Goal: Transaction & Acquisition: Purchase product/service

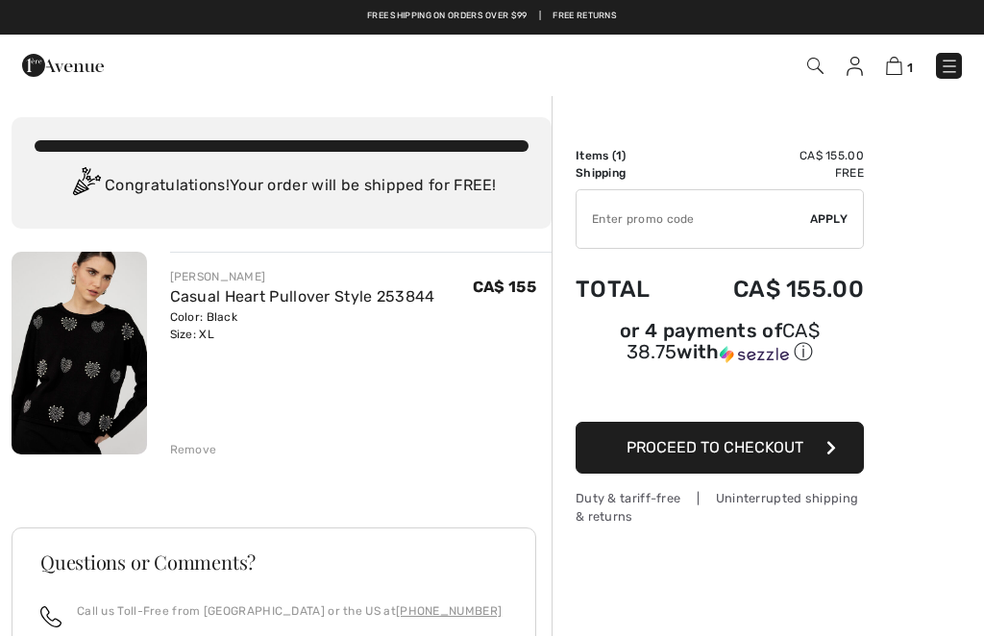
click at [97, 409] on img at bounding box center [79, 353] width 135 height 203
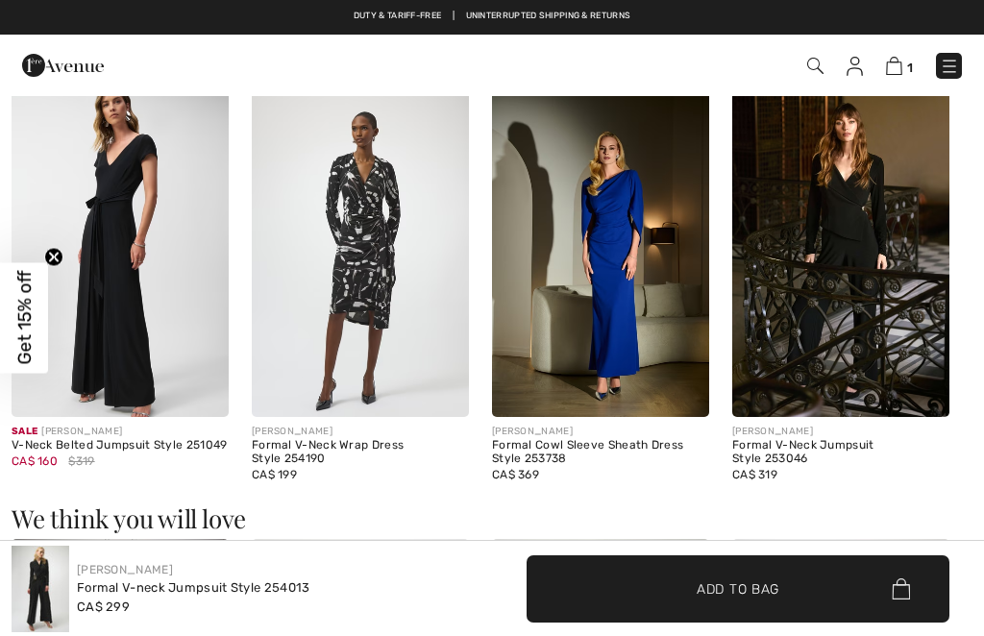
checkbox input "true"
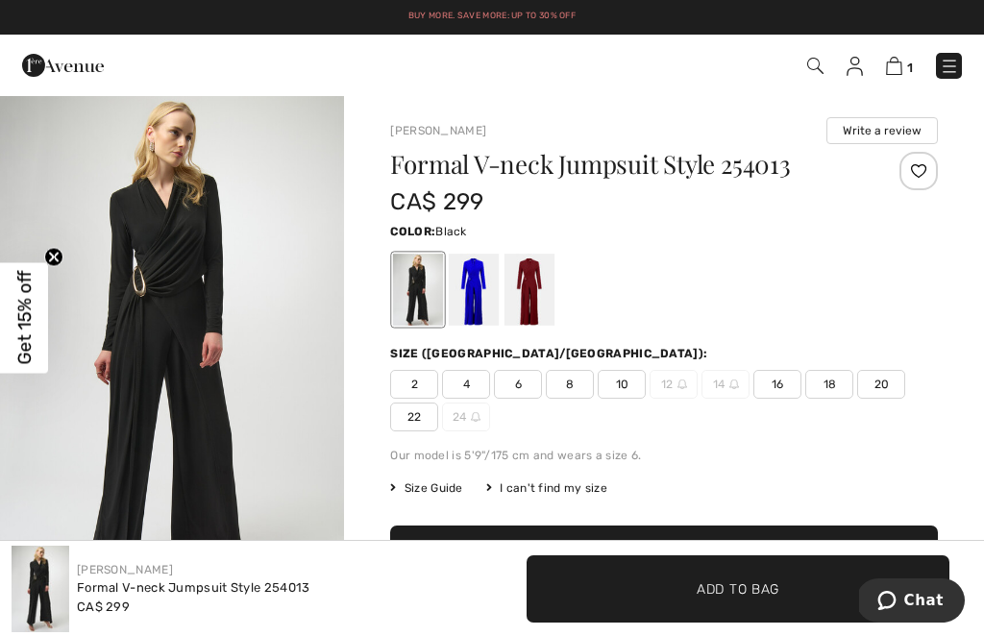
click at [894, 73] on img at bounding box center [894, 66] width 16 height 18
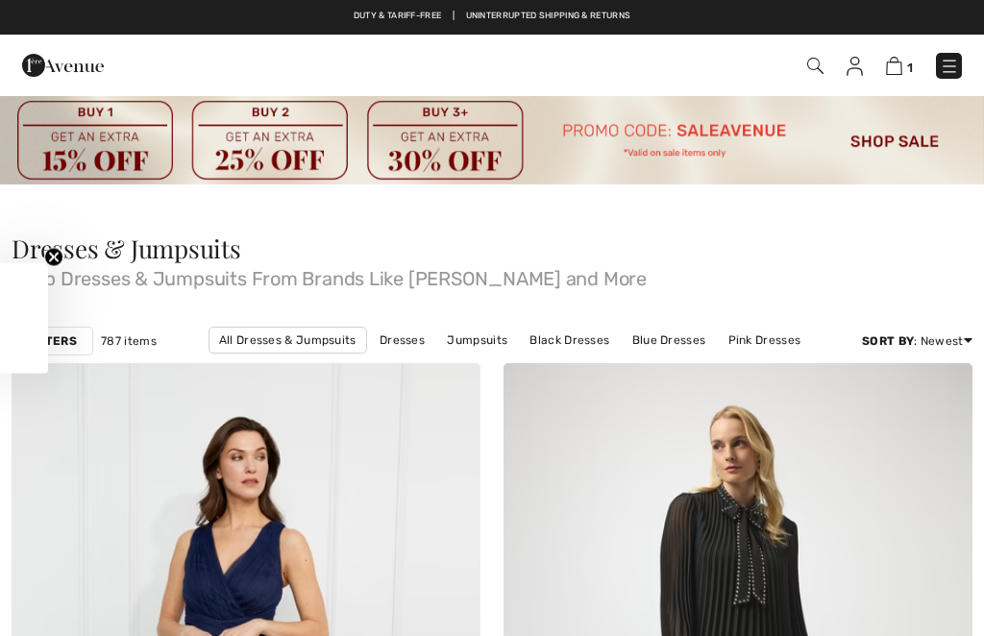
checkbox input "true"
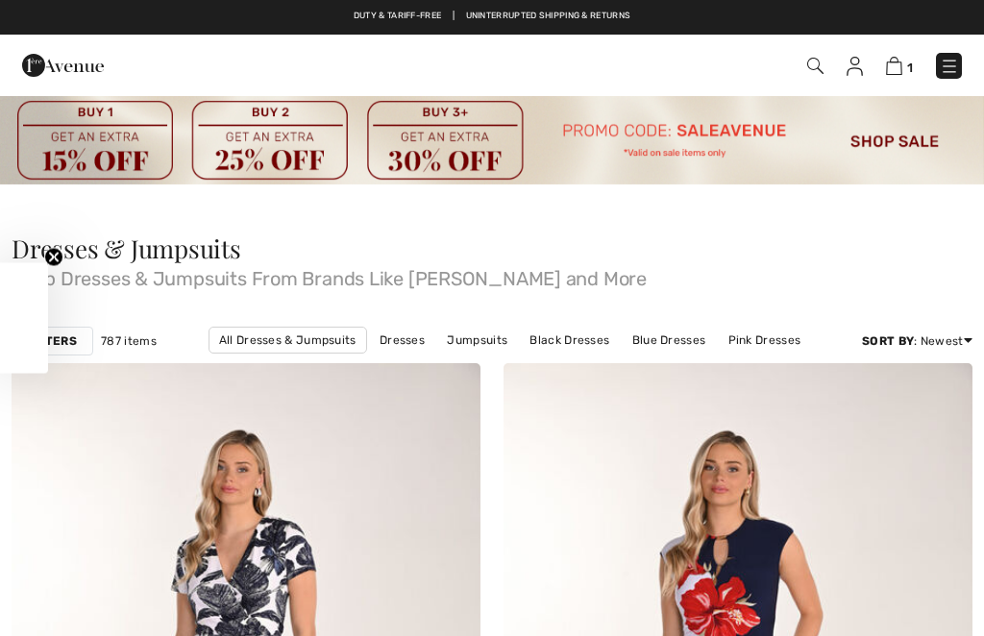
checkbox input "true"
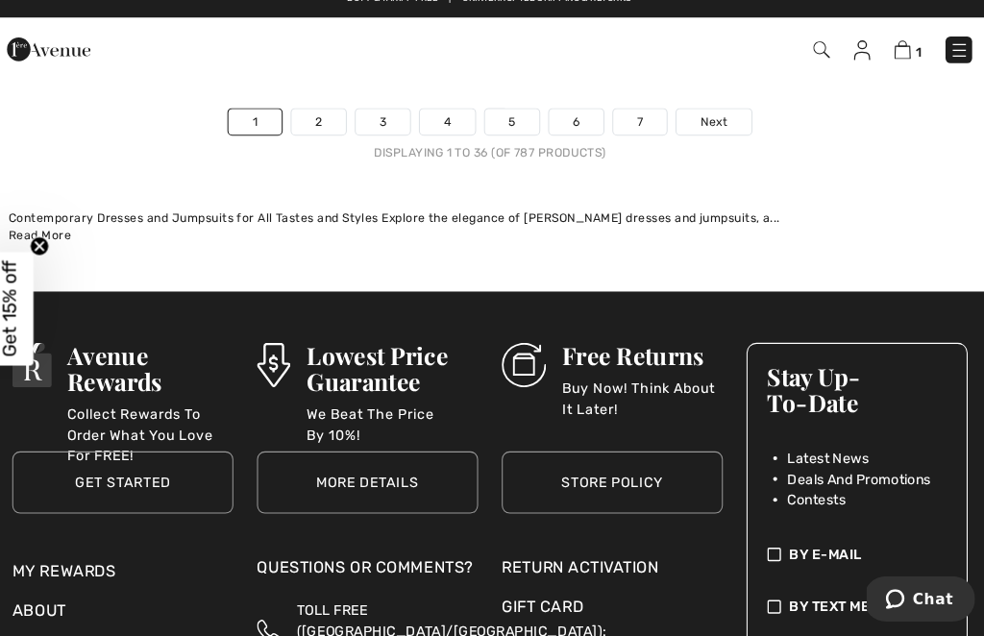
click at [374, 123] on link "3" at bounding box center [387, 135] width 53 height 25
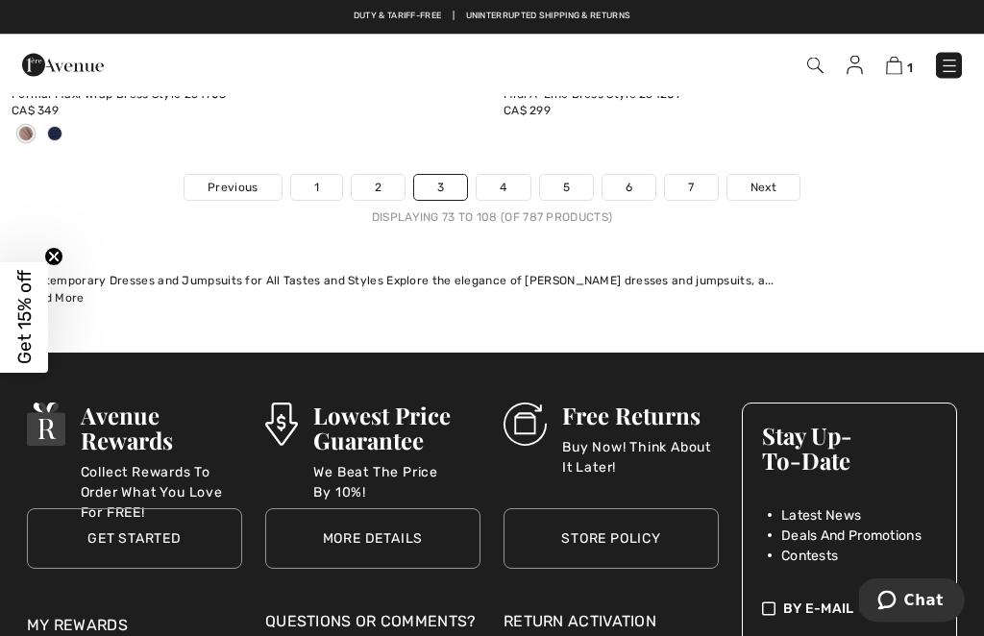
scroll to position [14836, 0]
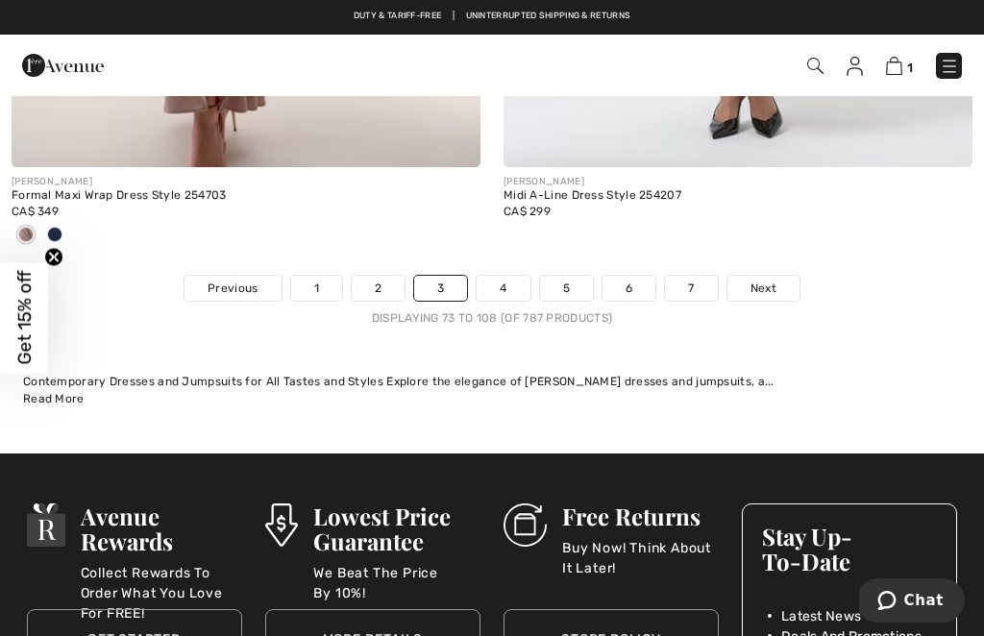
click at [504, 276] on link "4" at bounding box center [503, 288] width 53 height 25
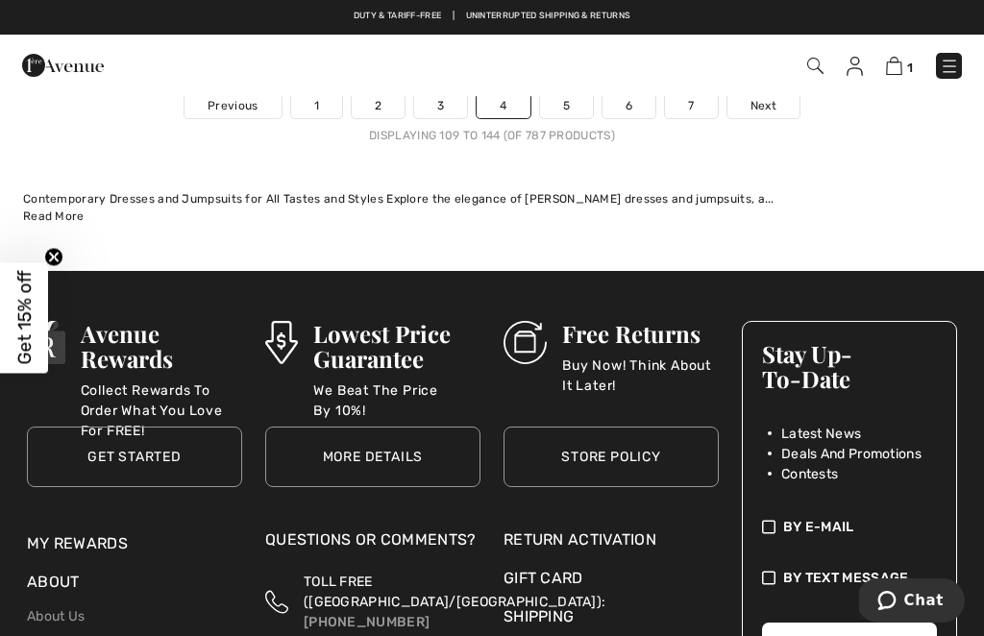
scroll to position [14993, 0]
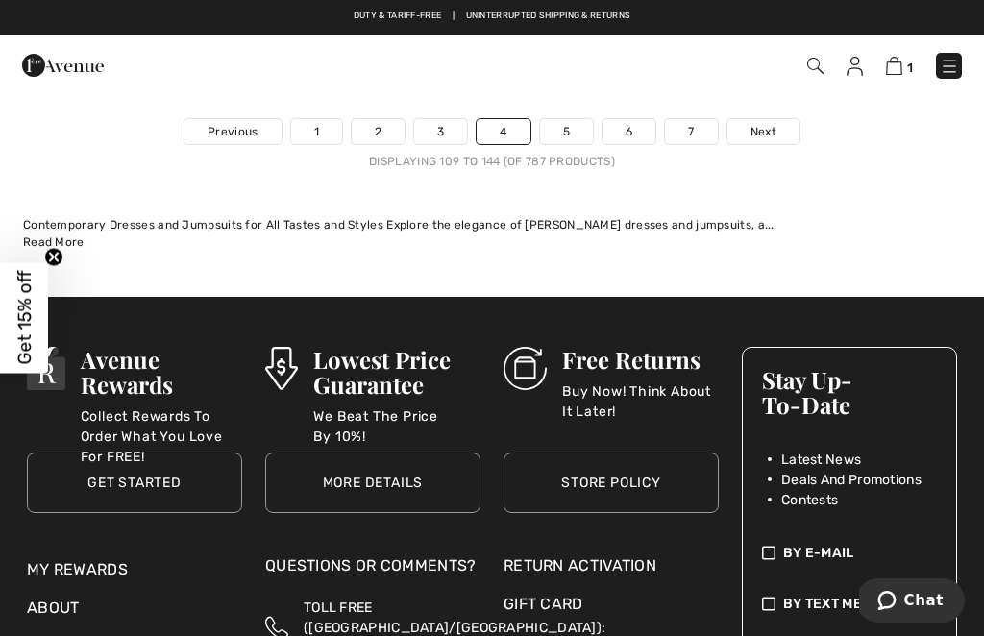
click at [565, 119] on link "5" at bounding box center [566, 131] width 53 height 25
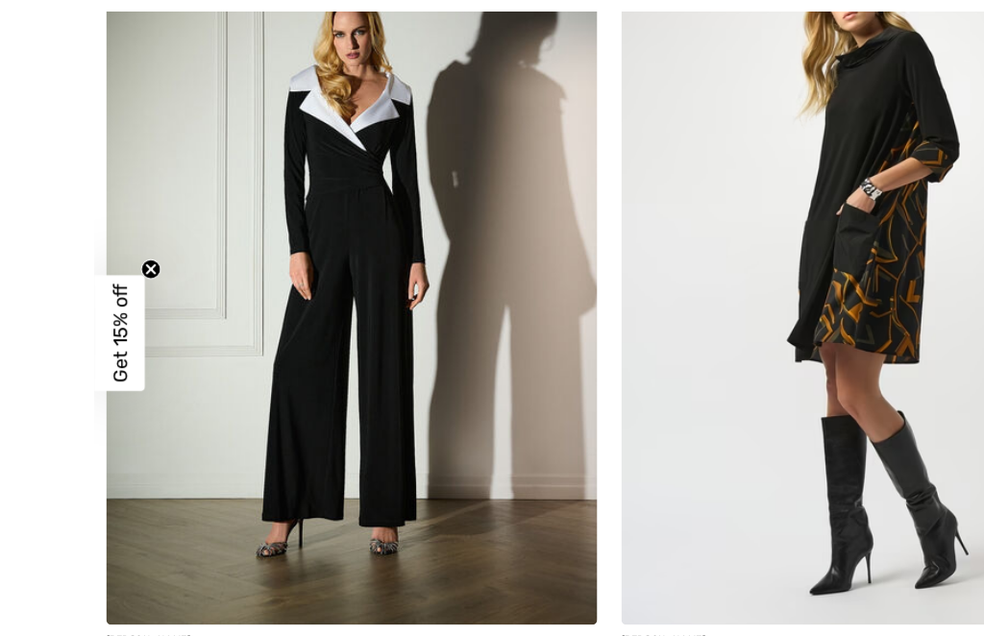
scroll to position [11975, 0]
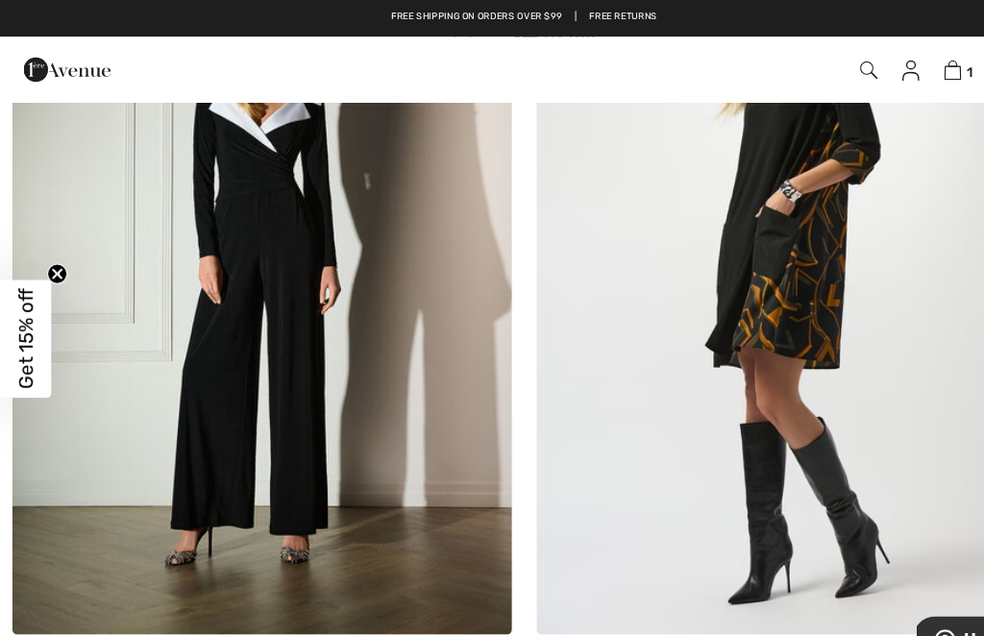
click at [224, 460] on img at bounding box center [246, 243] width 469 height 703
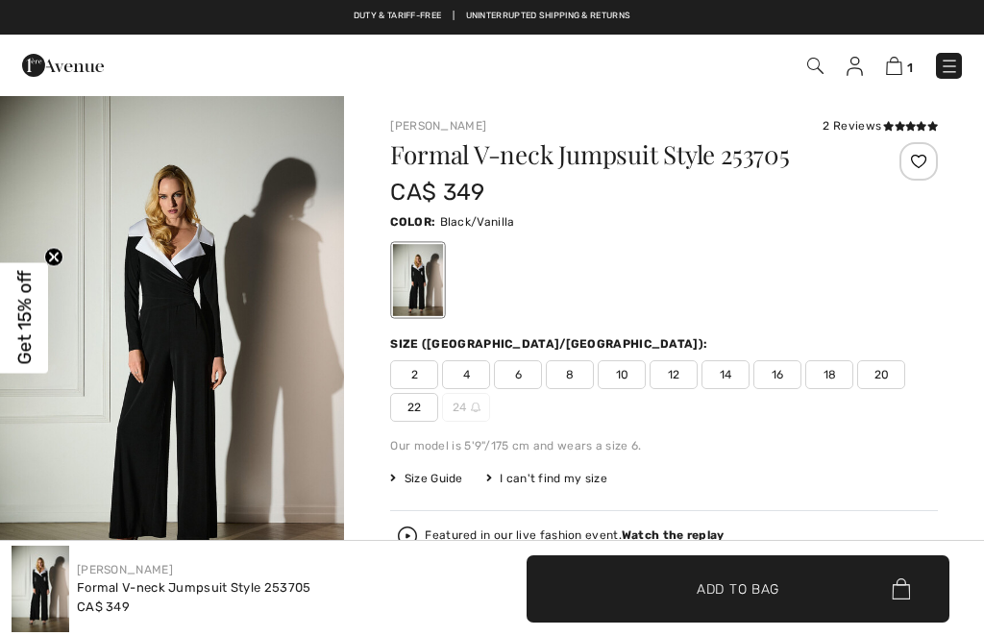
checkbox input "true"
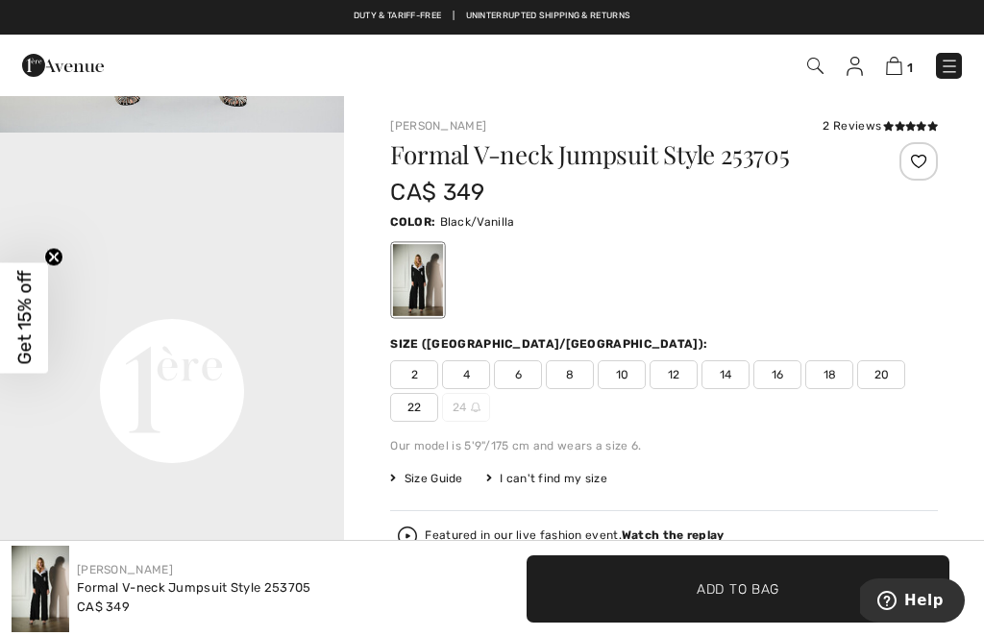
click at [812, 61] on img at bounding box center [815, 66] width 16 height 16
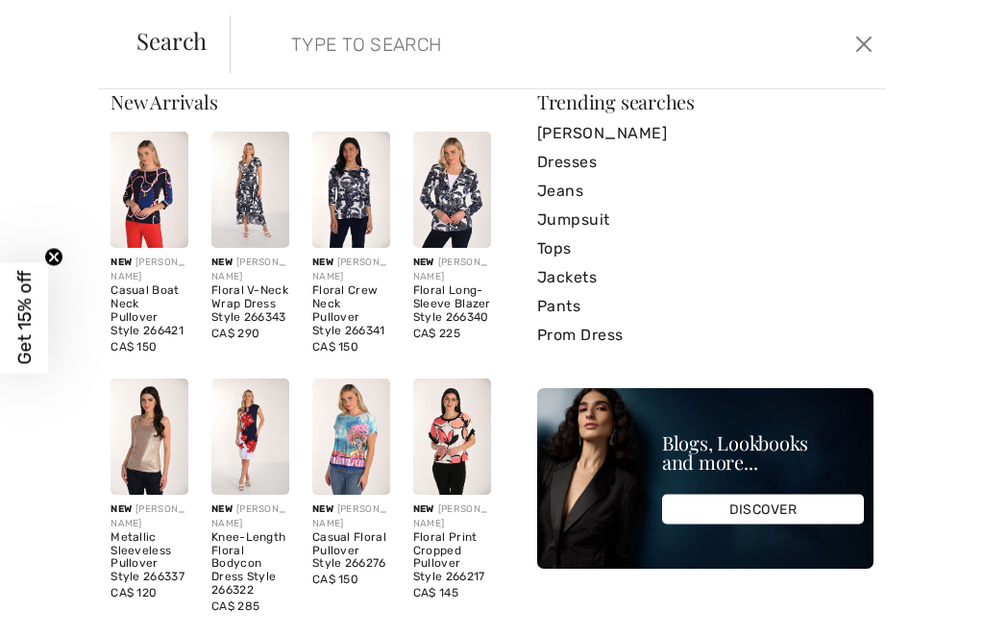
scroll to position [34, 0]
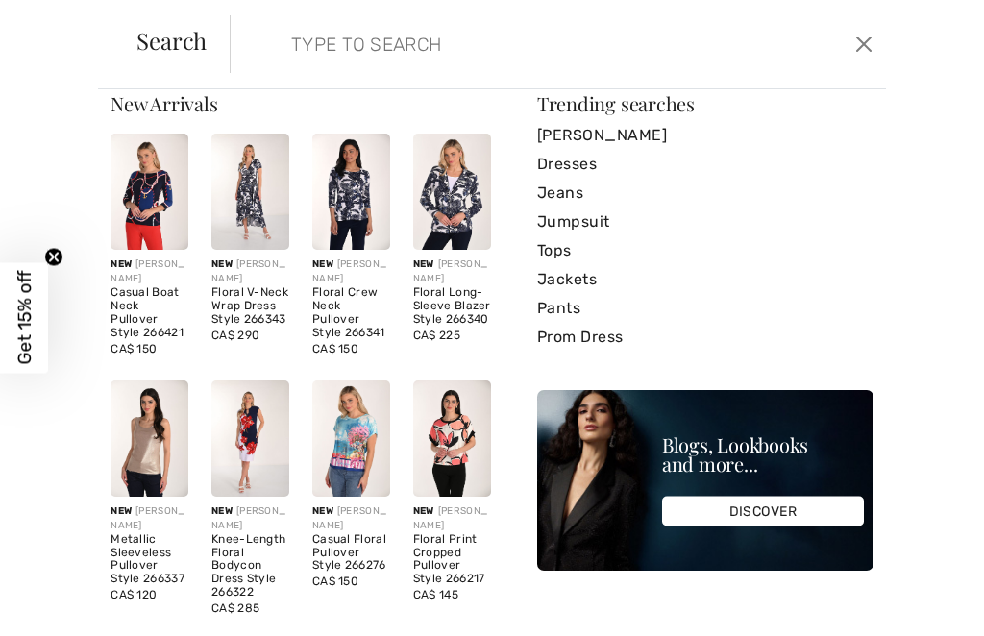
click at [560, 253] on link "Tops" at bounding box center [705, 250] width 336 height 29
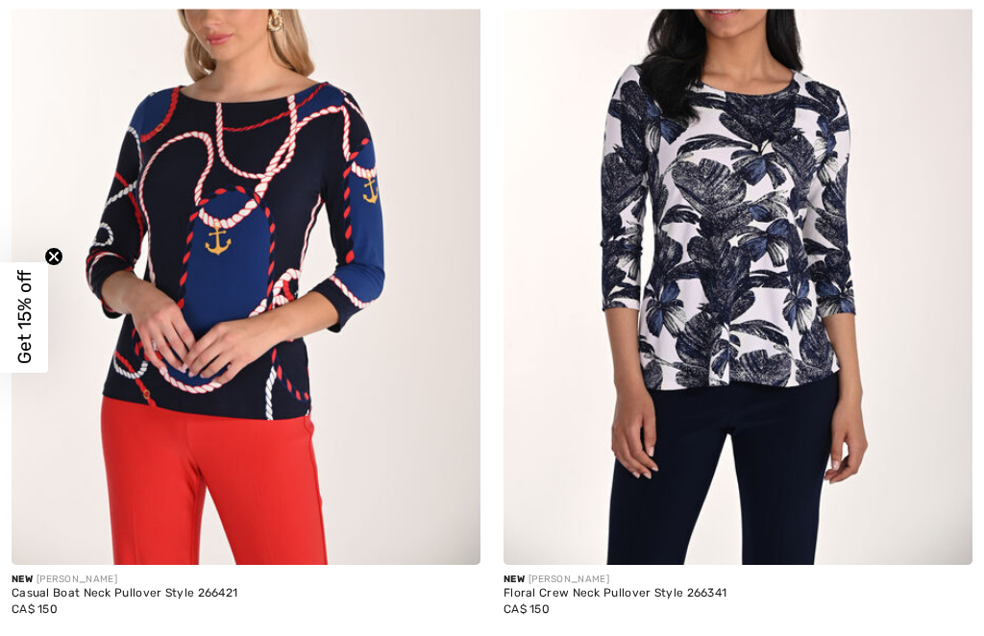
checkbox input "true"
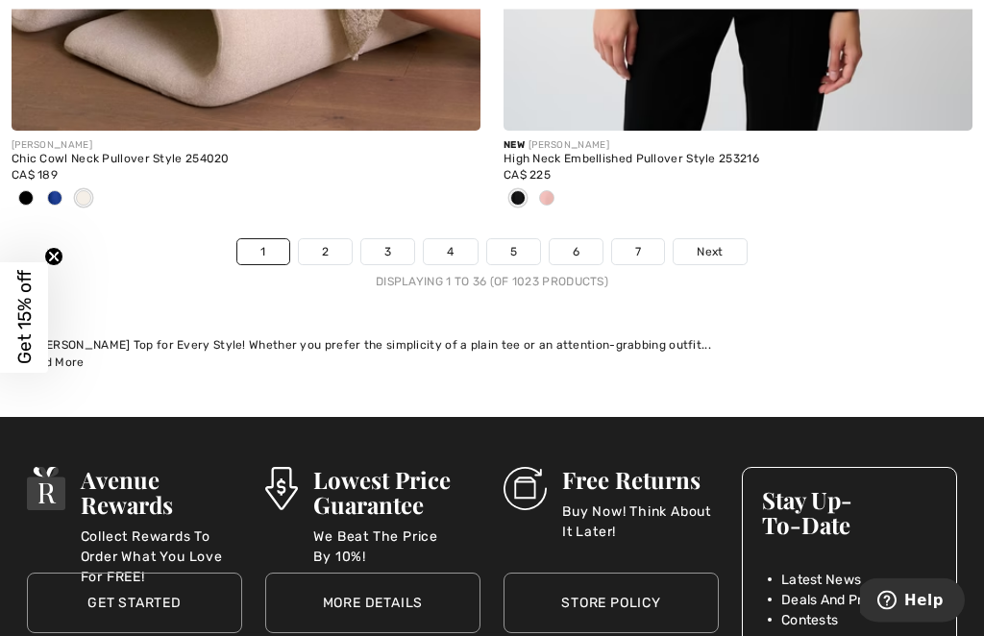
scroll to position [14872, 0]
click at [325, 239] on link "2" at bounding box center [325, 251] width 53 height 25
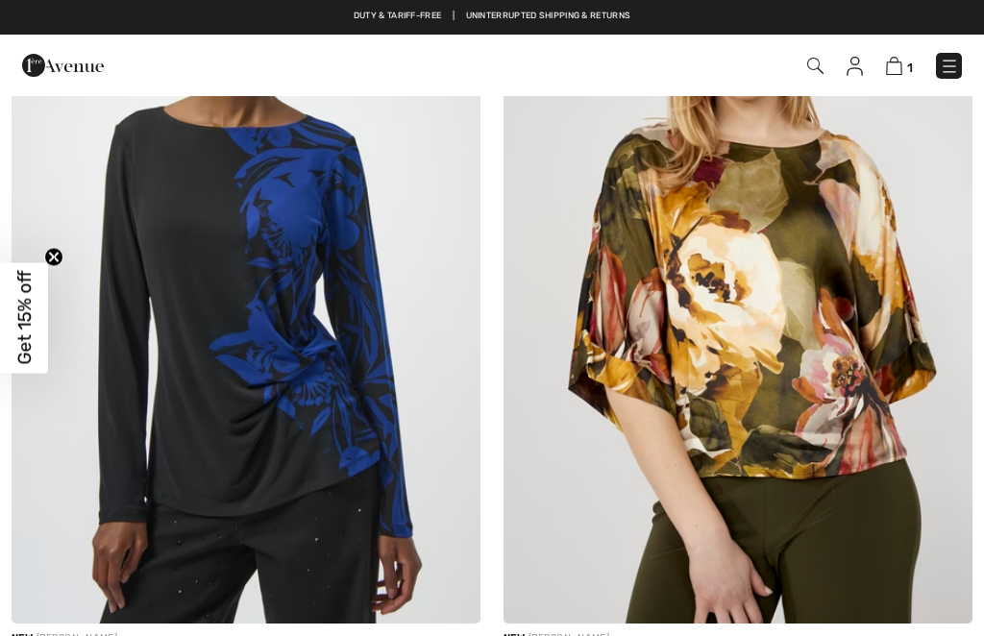
checkbox input "true"
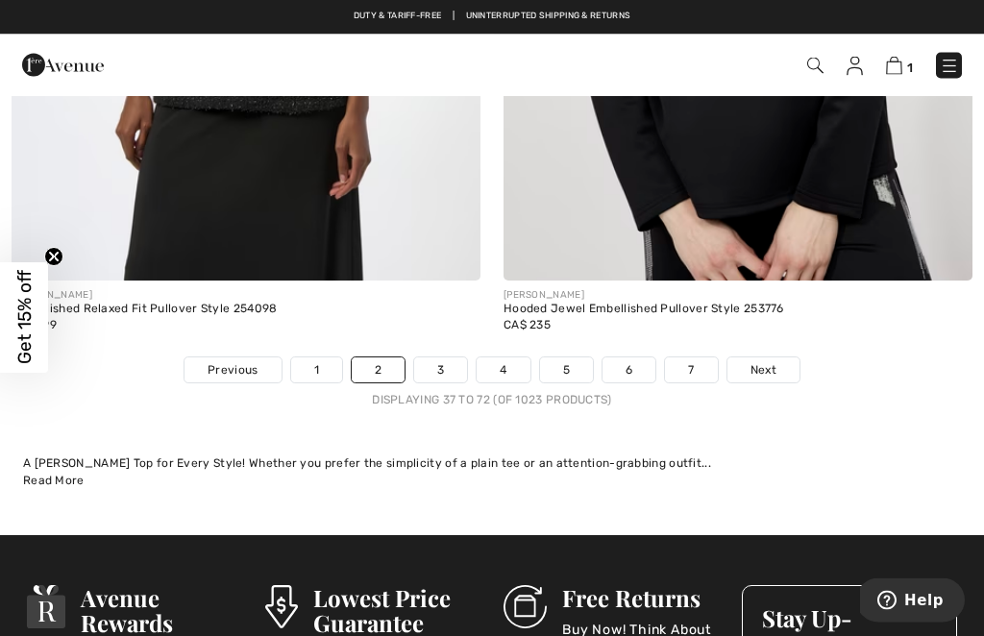
scroll to position [14944, 0]
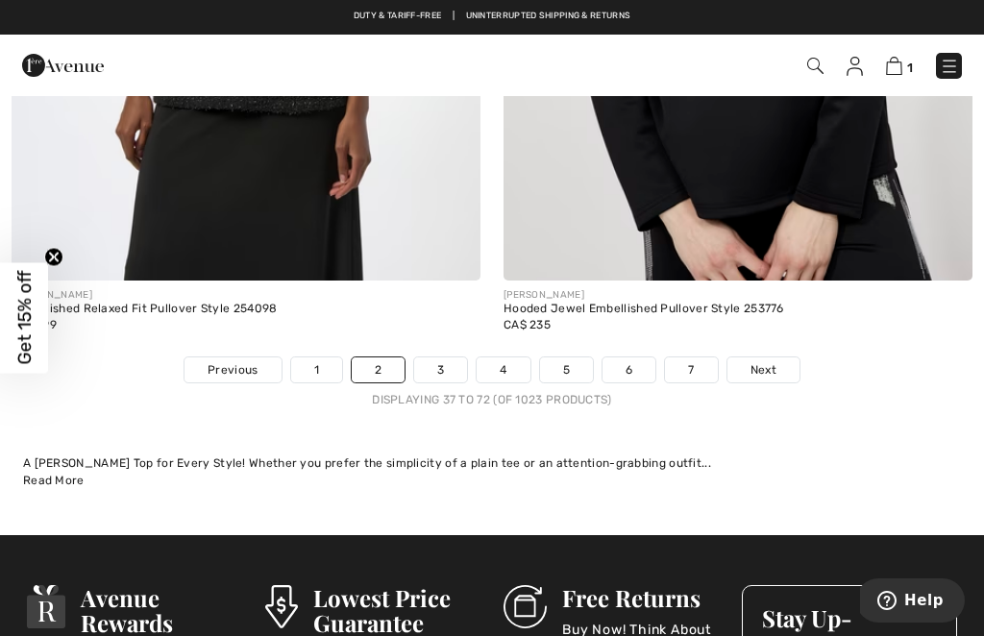
click at [435, 357] on link "3" at bounding box center [440, 369] width 53 height 25
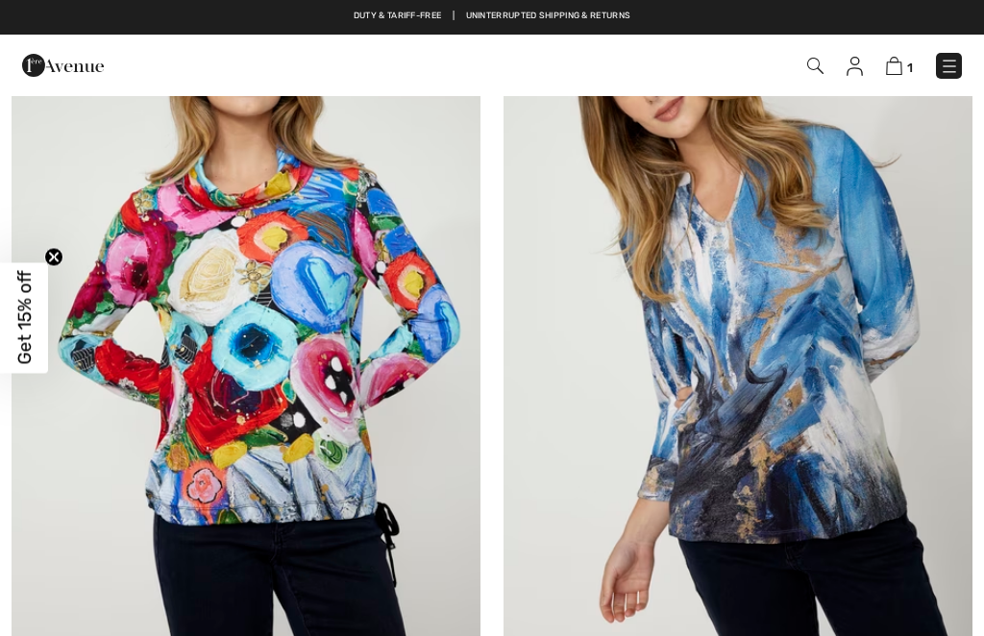
checkbox input "true"
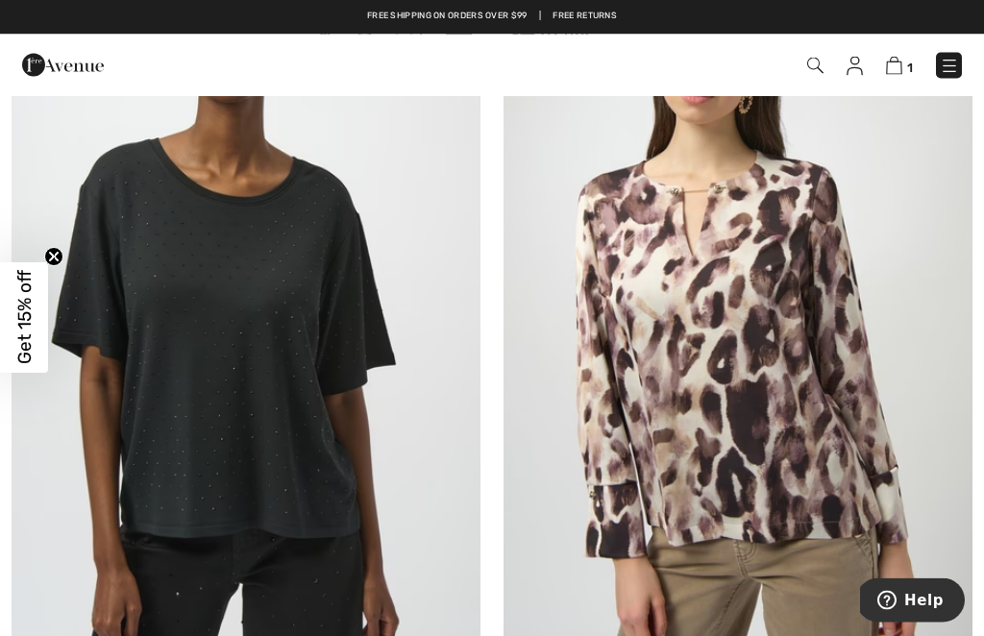
scroll to position [2788, 0]
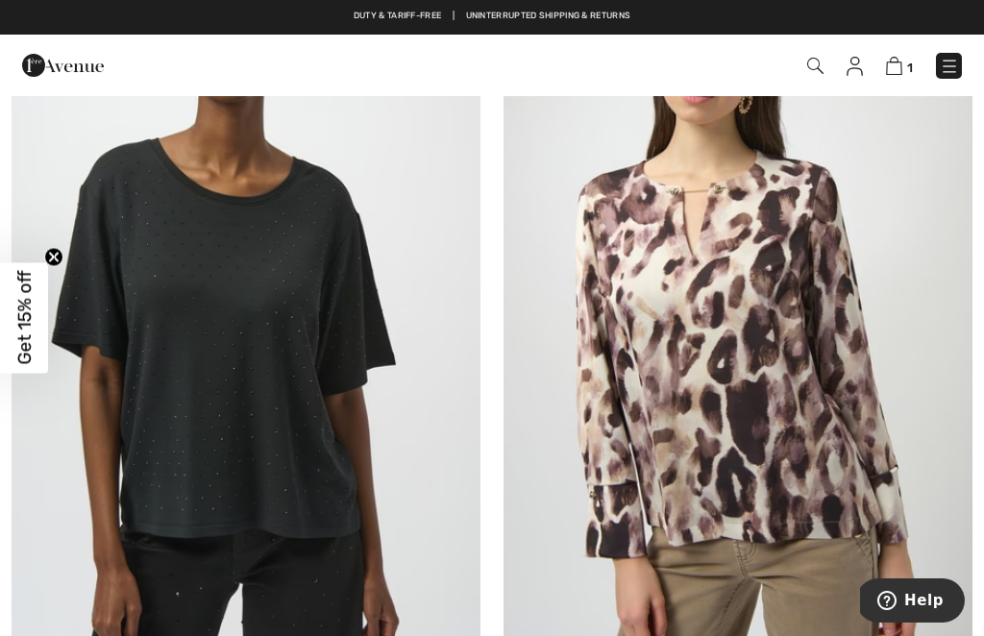
click at [248, 464] on img at bounding box center [246, 295] width 469 height 703
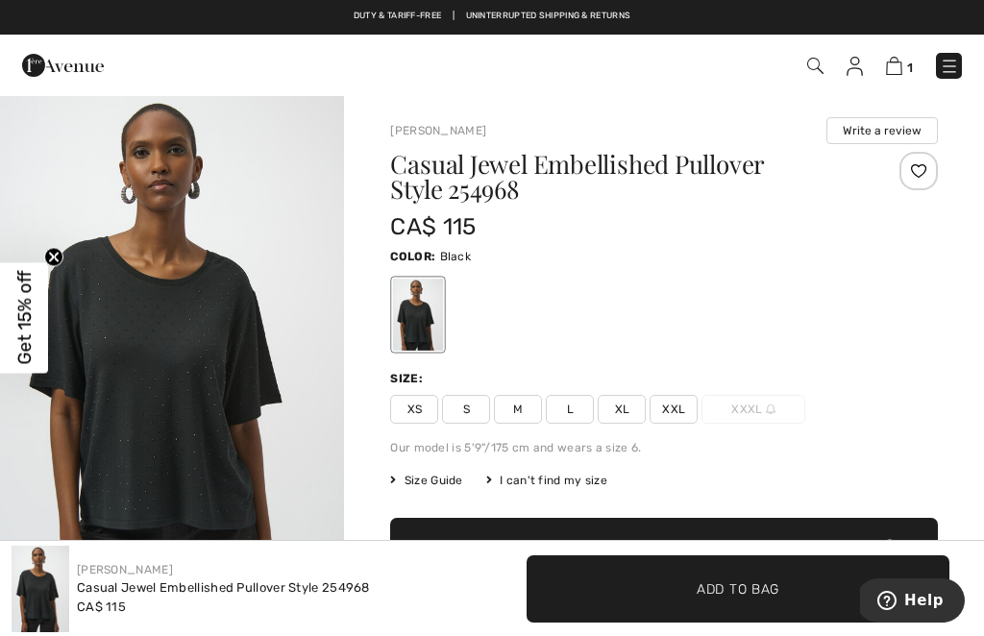
checkbox input "true"
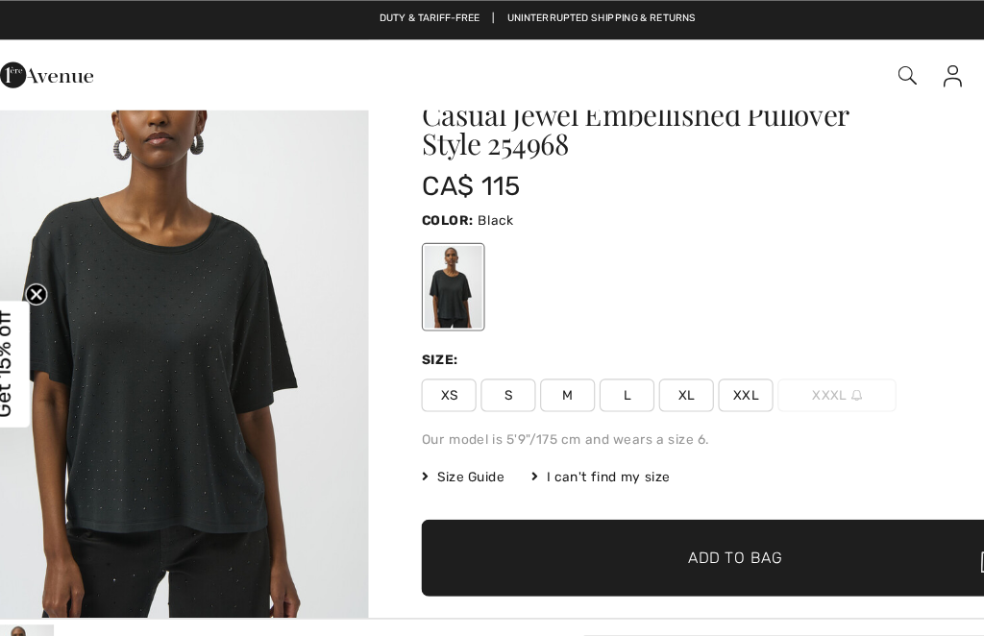
scroll to position [62, 0]
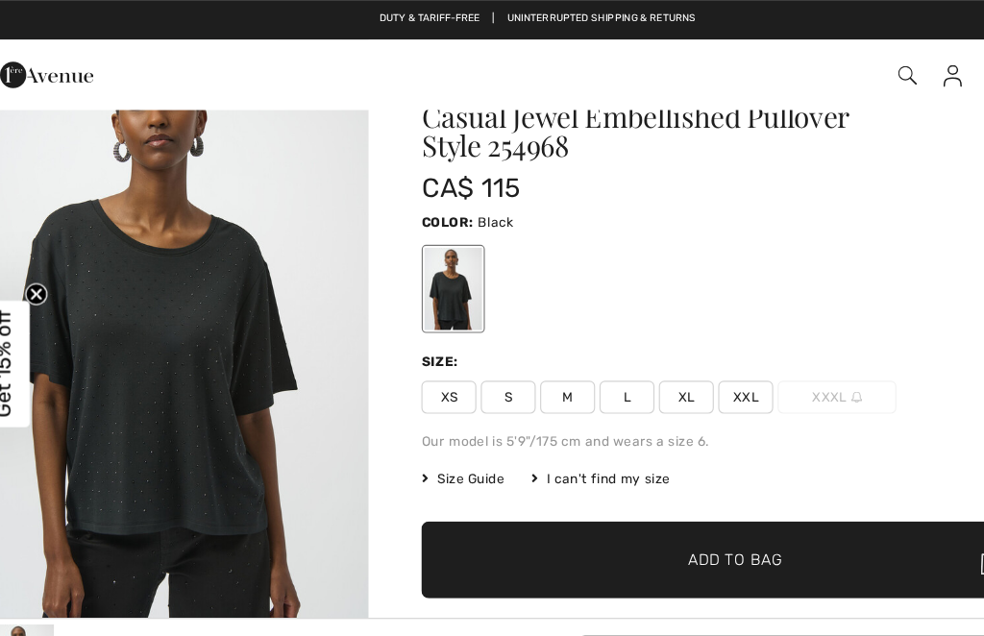
click at [598, 345] on span "XL" at bounding box center [622, 346] width 48 height 29
click at [411, 417] on span "Size Guide" at bounding box center [426, 417] width 72 height 17
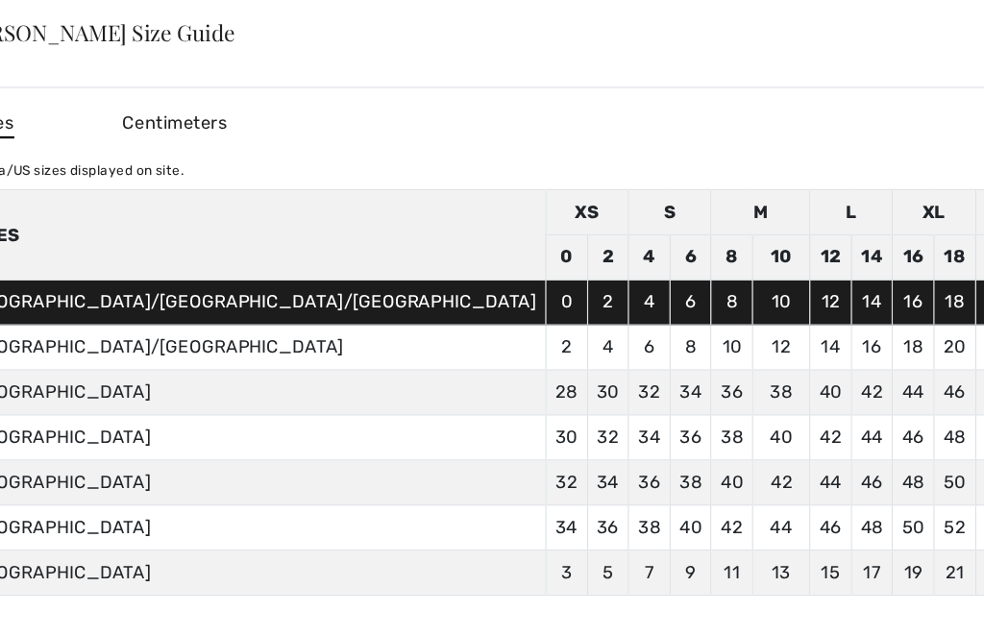
click at [979, 28] on div "✕" at bounding box center [989, 29] width 20 height 40
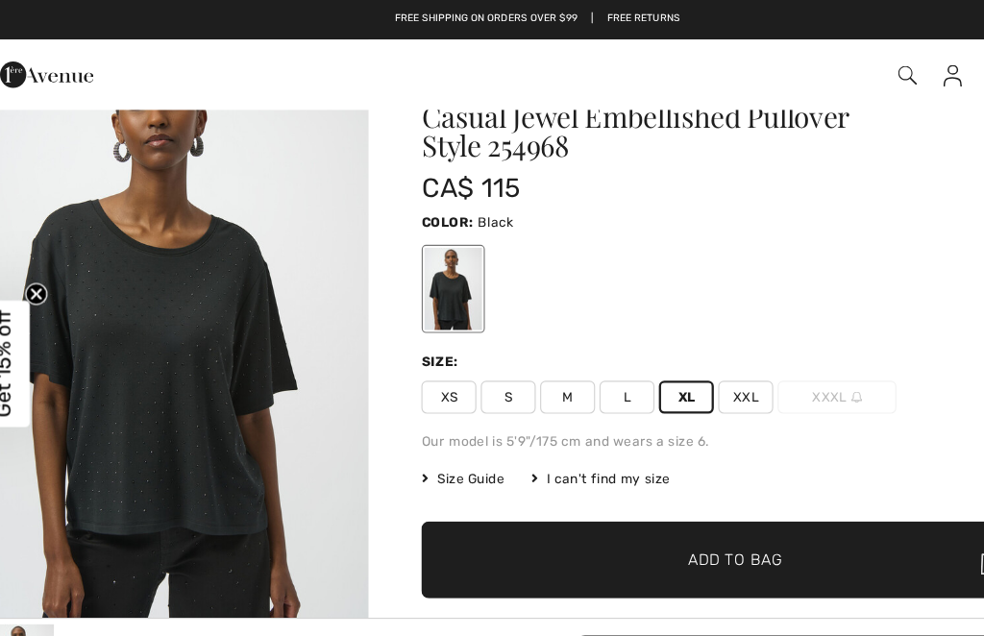
click at [623, 482] on span "Add to Bag" at bounding box center [664, 490] width 83 height 20
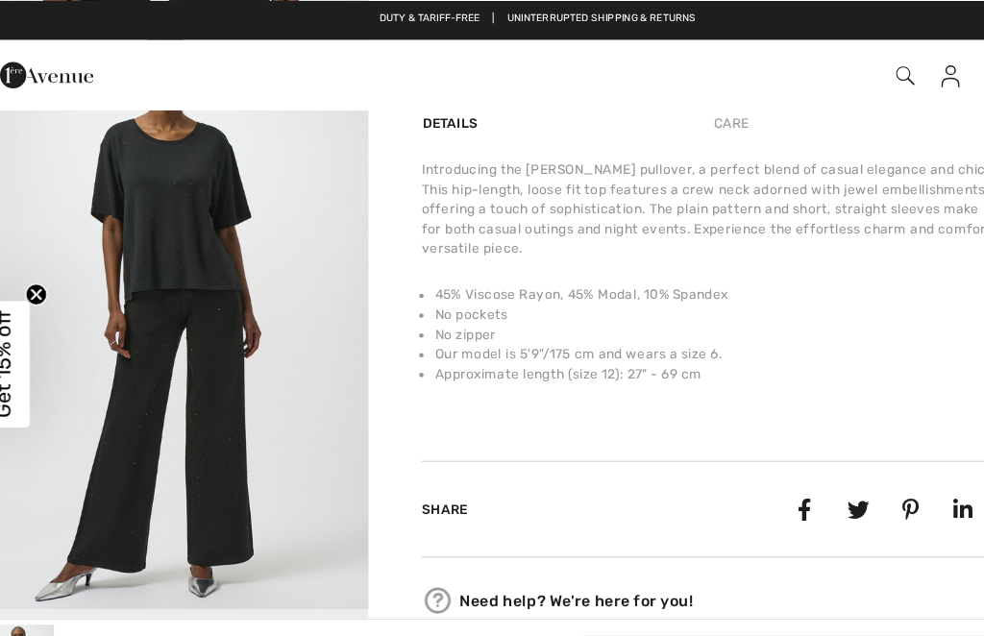
scroll to position [0, 0]
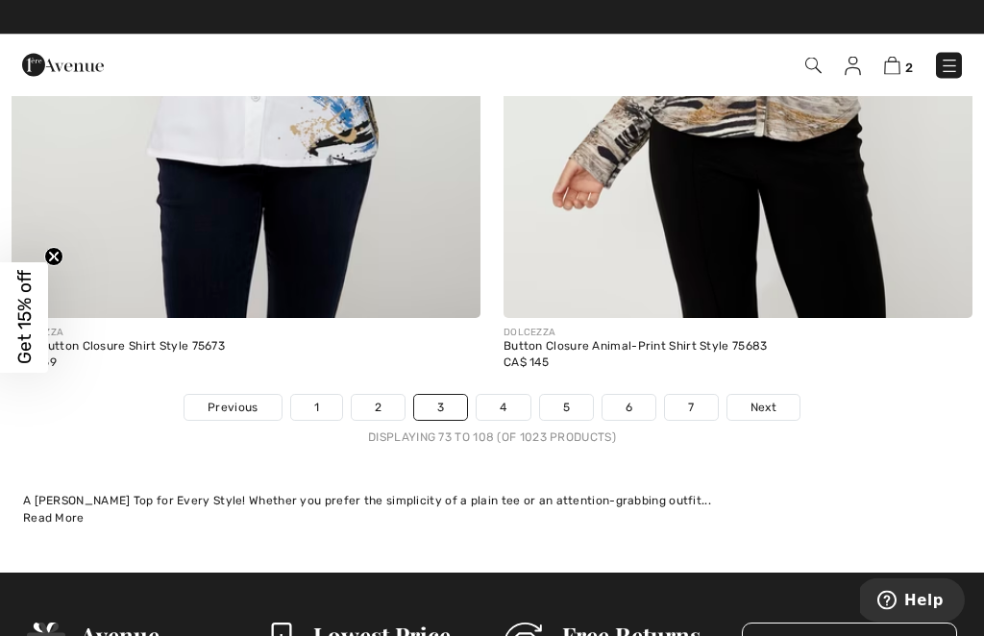
scroll to position [14590, 0]
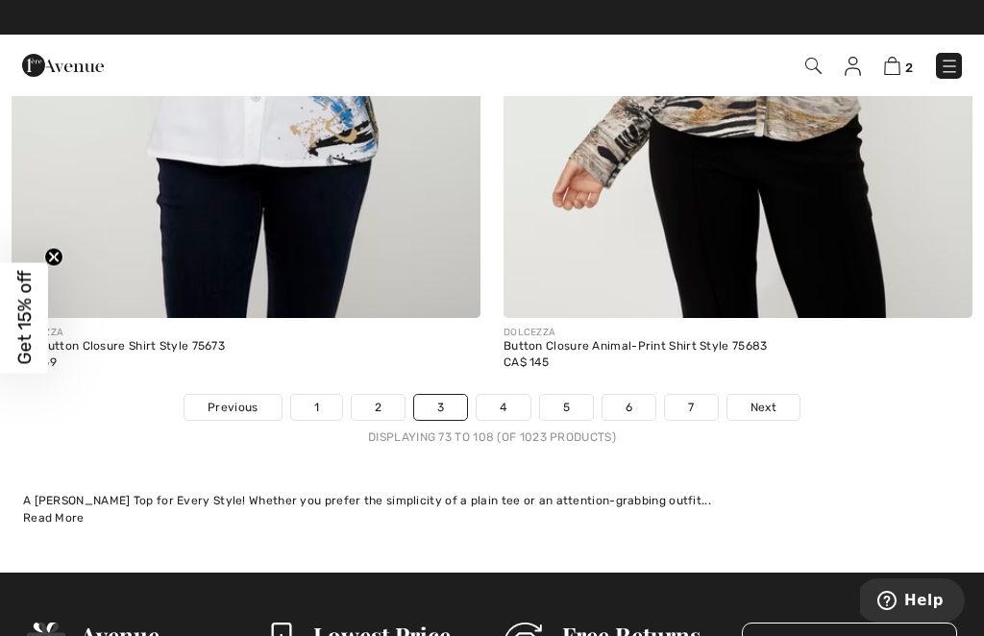
click at [499, 395] on link "4" at bounding box center [503, 407] width 53 height 25
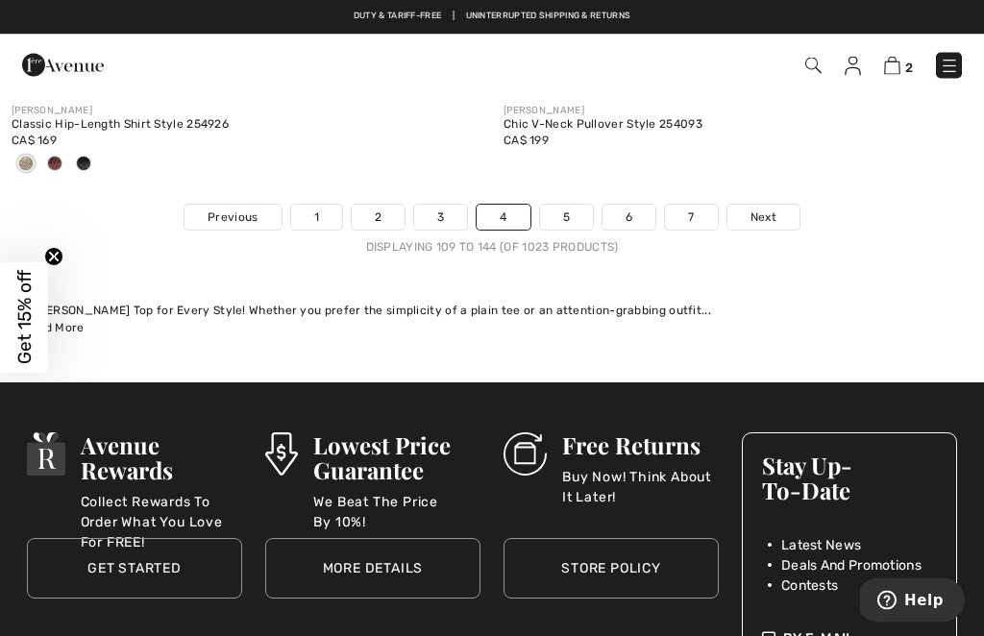
scroll to position [15060, 0]
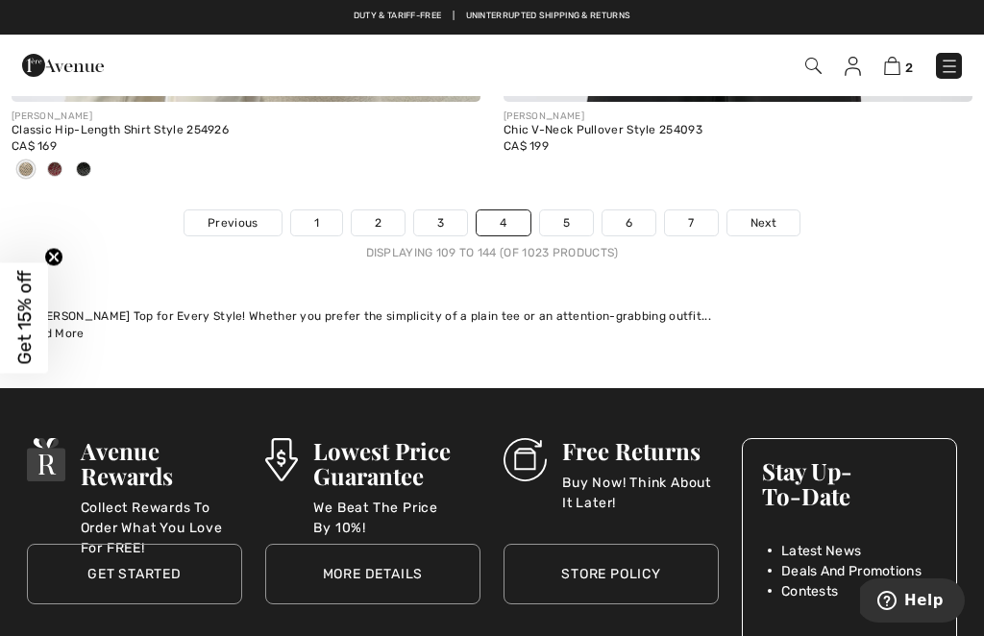
click at [572, 211] on link "5" at bounding box center [566, 222] width 53 height 25
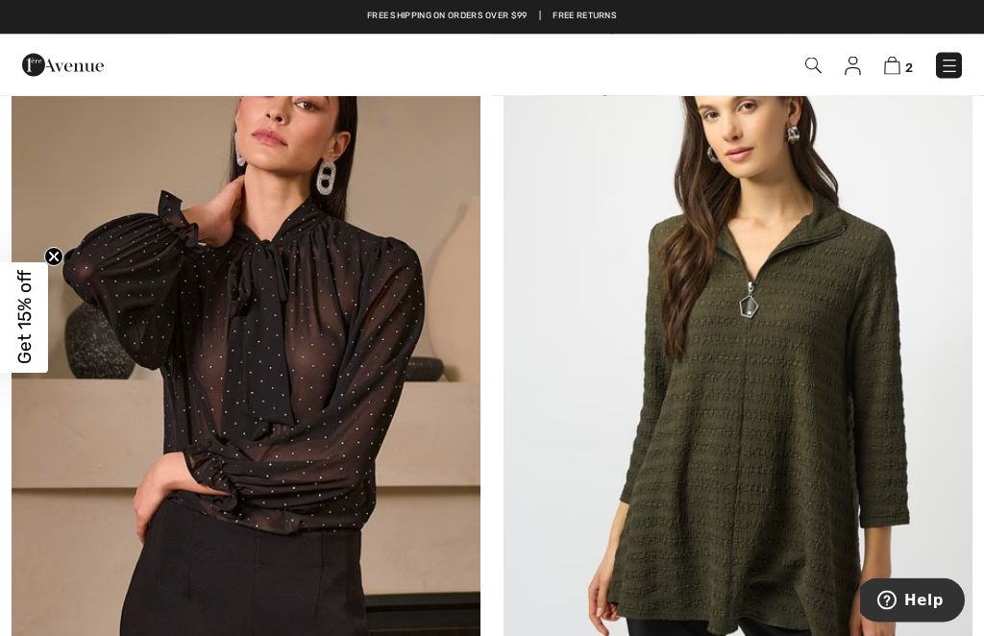
scroll to position [7100, 0]
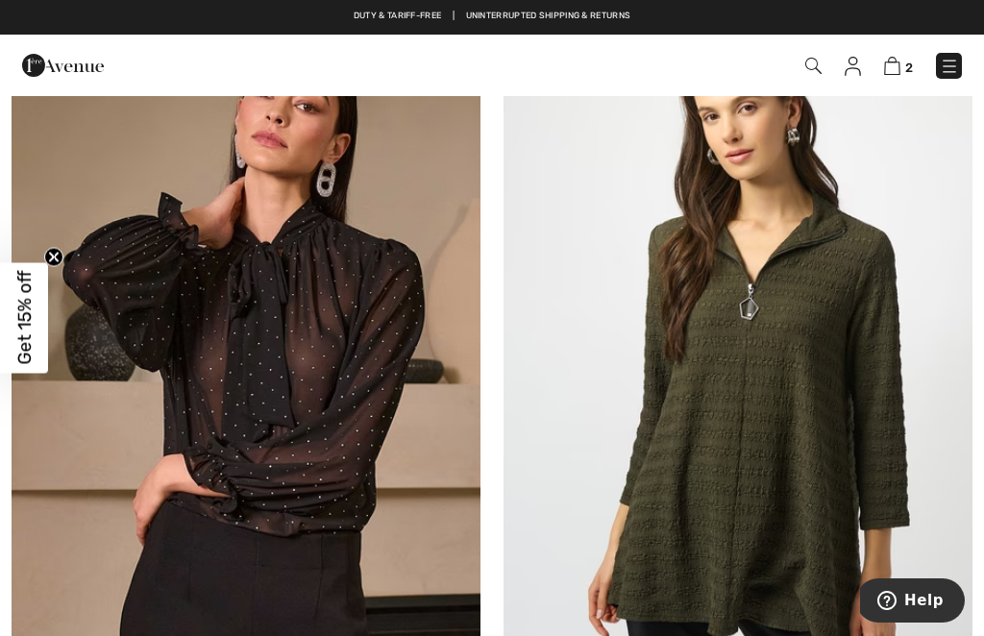
click at [272, 398] on img at bounding box center [246, 349] width 469 height 703
click at [275, 398] on img at bounding box center [246, 349] width 469 height 703
click at [281, 416] on img at bounding box center [246, 349] width 469 height 703
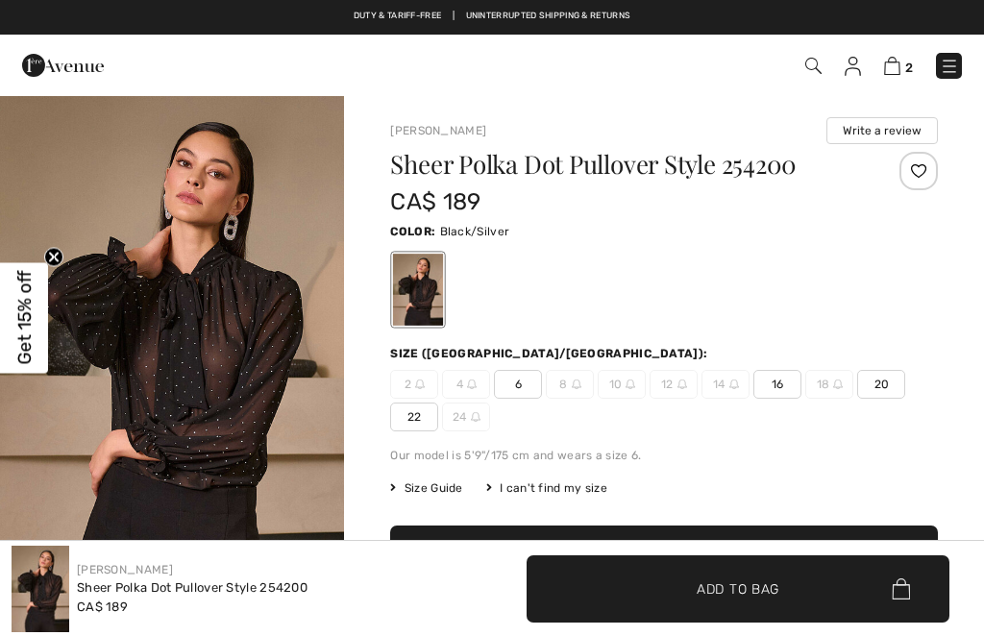
checkbox input "true"
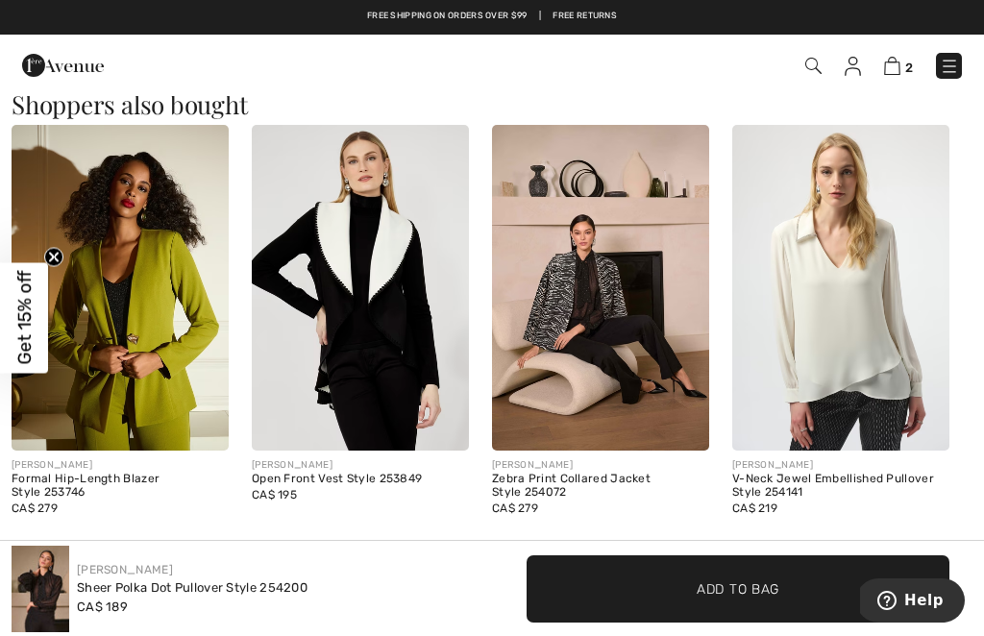
scroll to position [1687, 0]
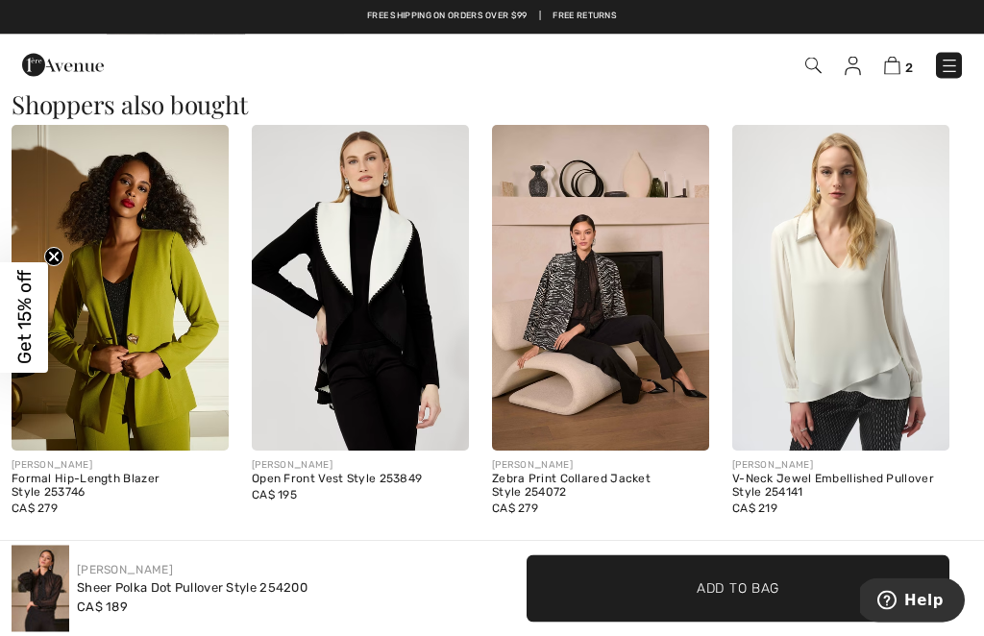
click at [370, 342] on img at bounding box center [360, 289] width 217 height 326
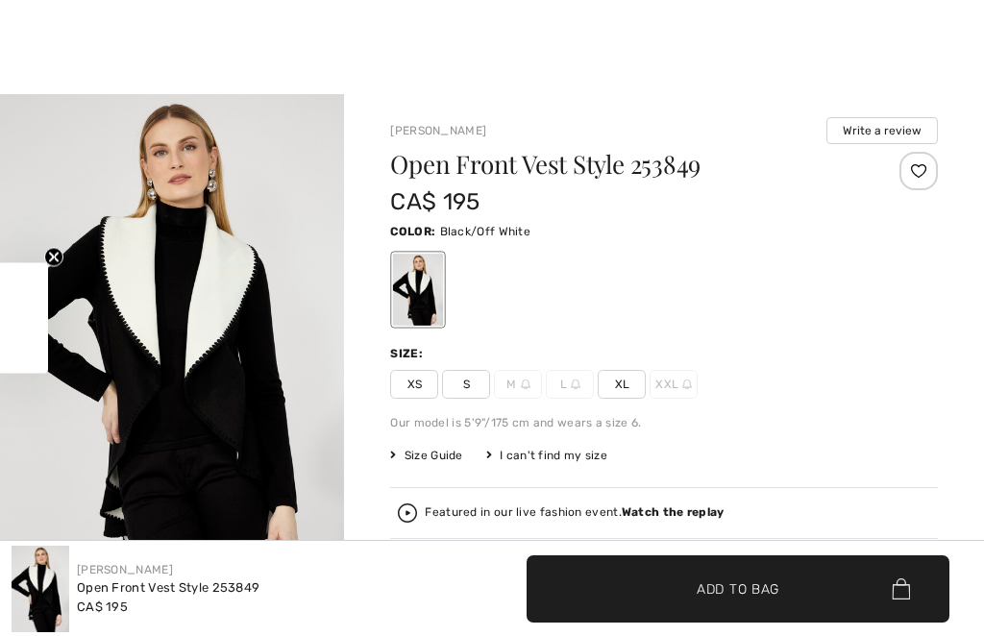
checkbox input "true"
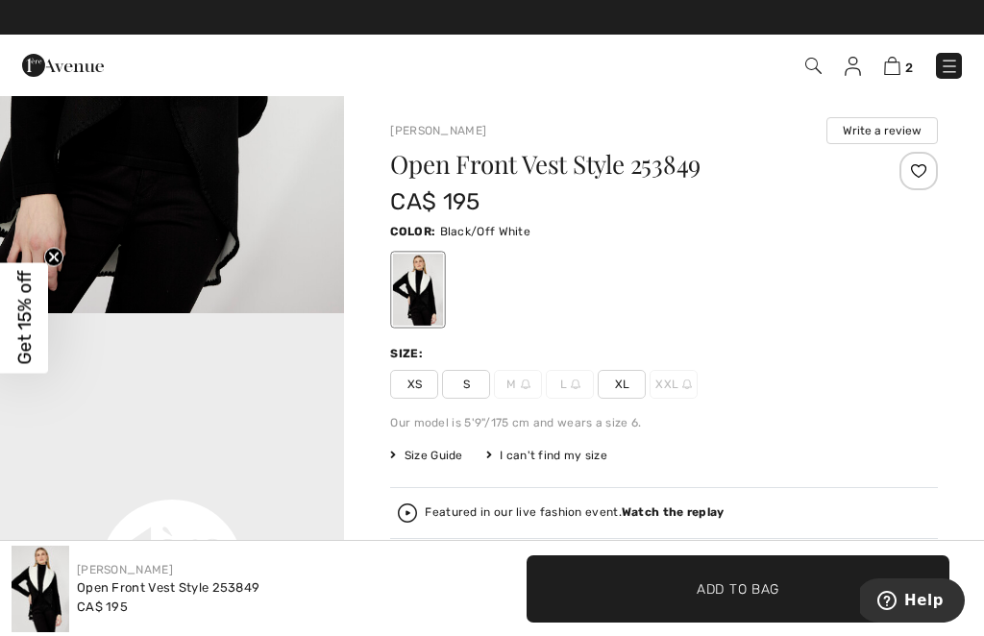
click at [623, 382] on span "XL" at bounding box center [622, 384] width 48 height 29
click at [748, 578] on span "Add to Bag" at bounding box center [738, 588] width 83 height 20
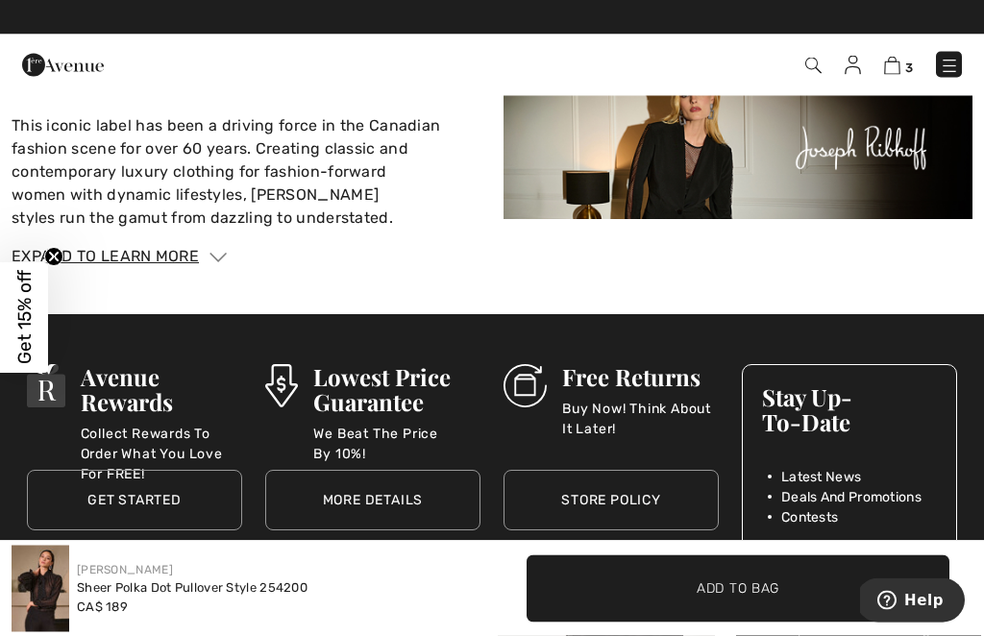
scroll to position [3284, 0]
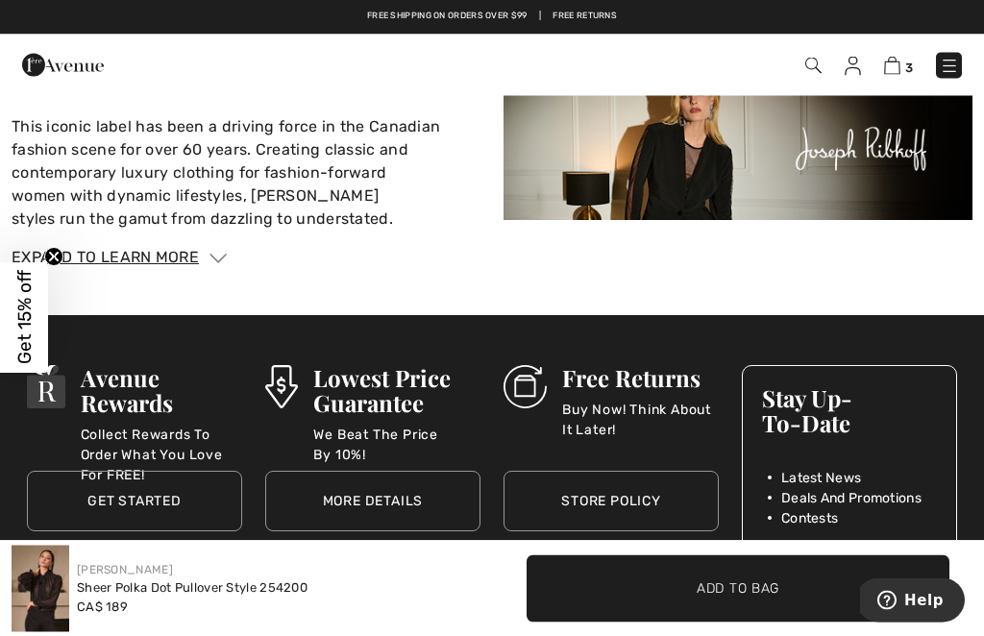
click at [153, 247] on div "Expand to Learn More" at bounding box center [492, 258] width 961 height 23
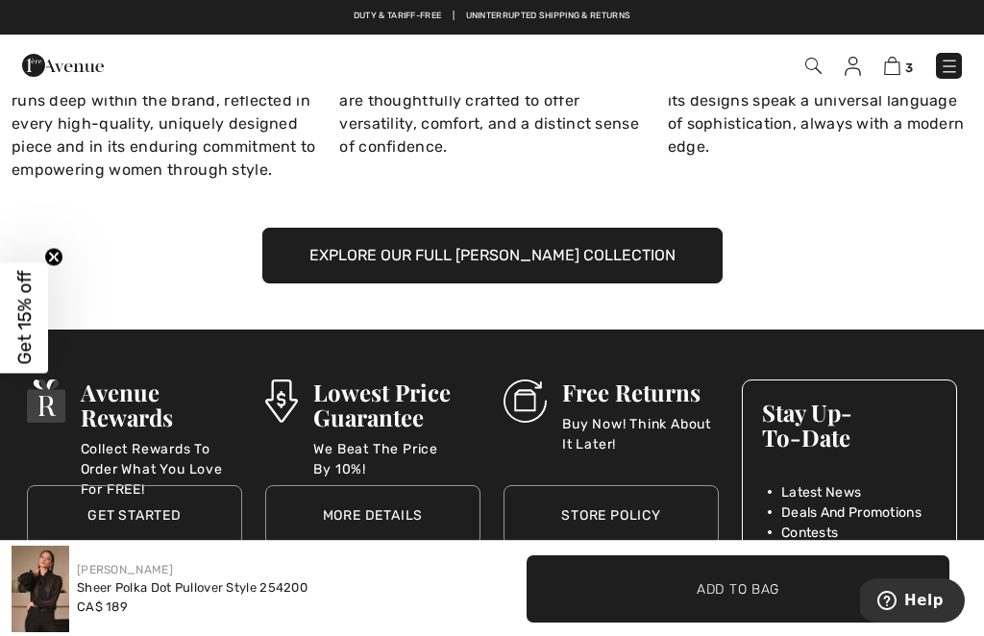
scroll to position [3858, 0]
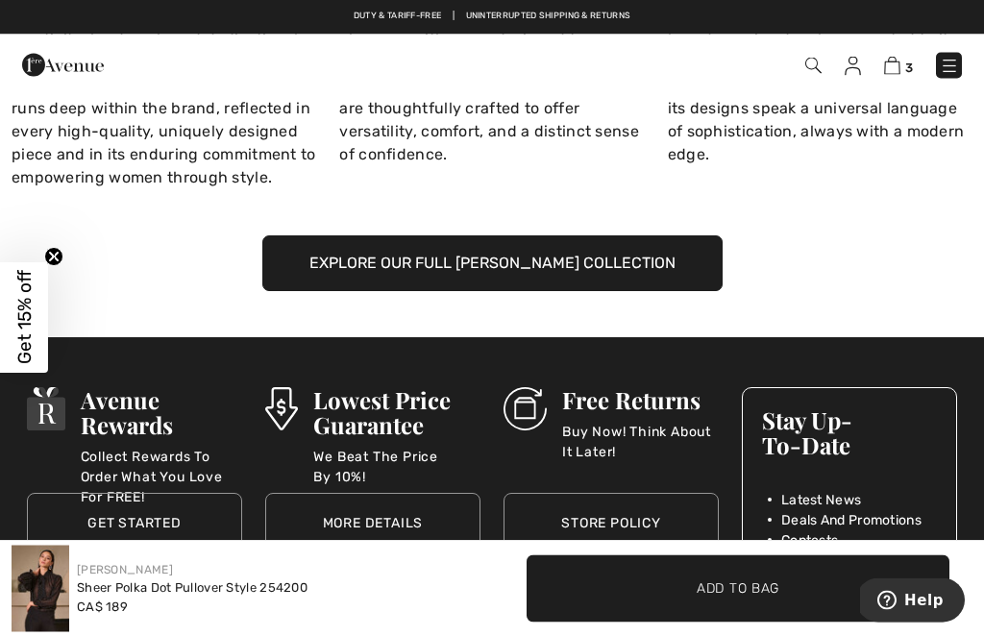
click at [511, 236] on button "Explore Our Full Joseph Ribkoff Collection" at bounding box center [492, 264] width 460 height 56
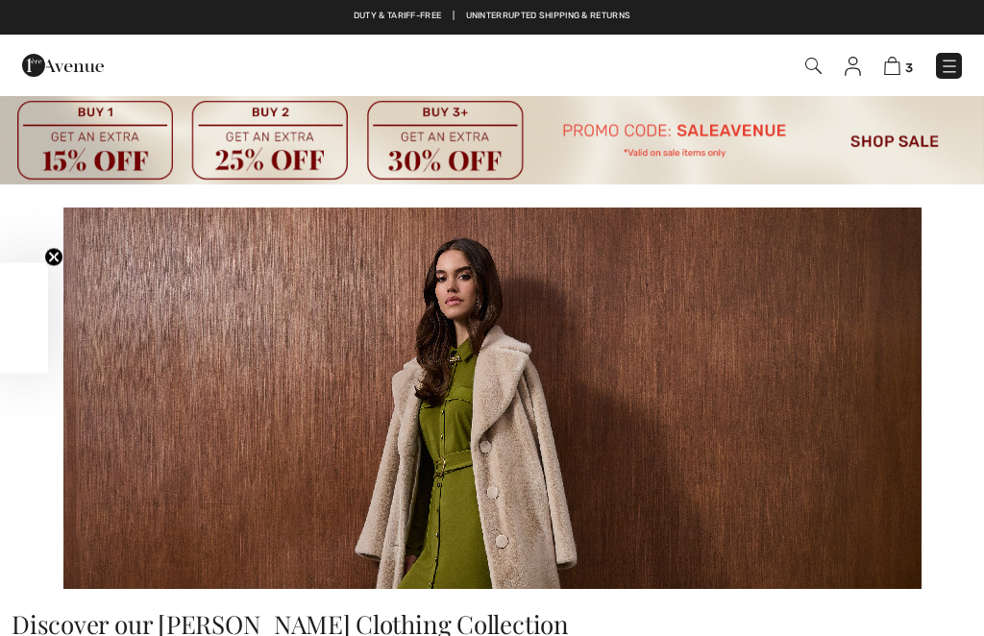
checkbox input "true"
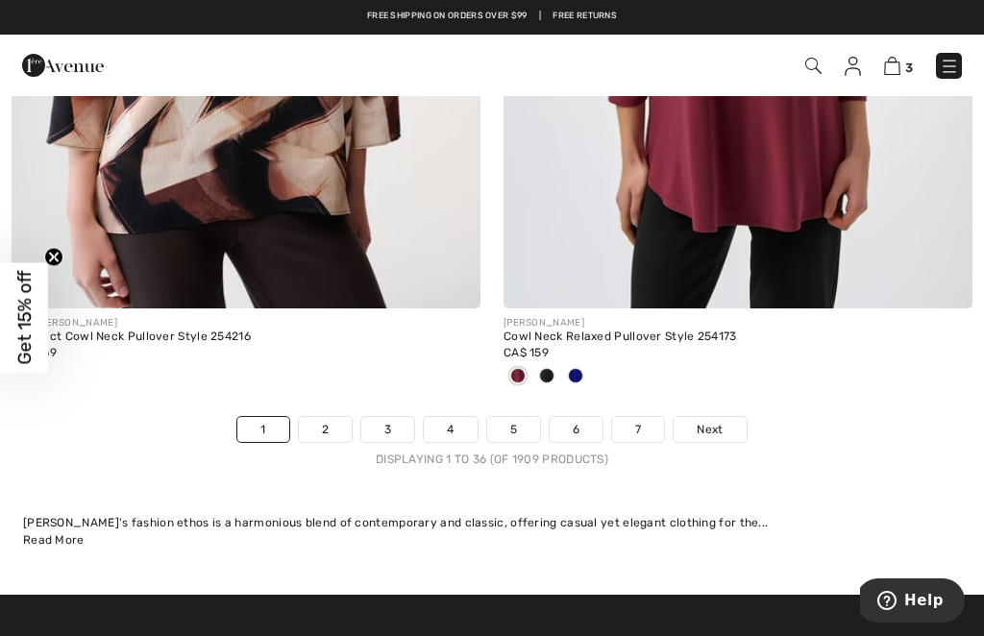
scroll to position [15169, 0]
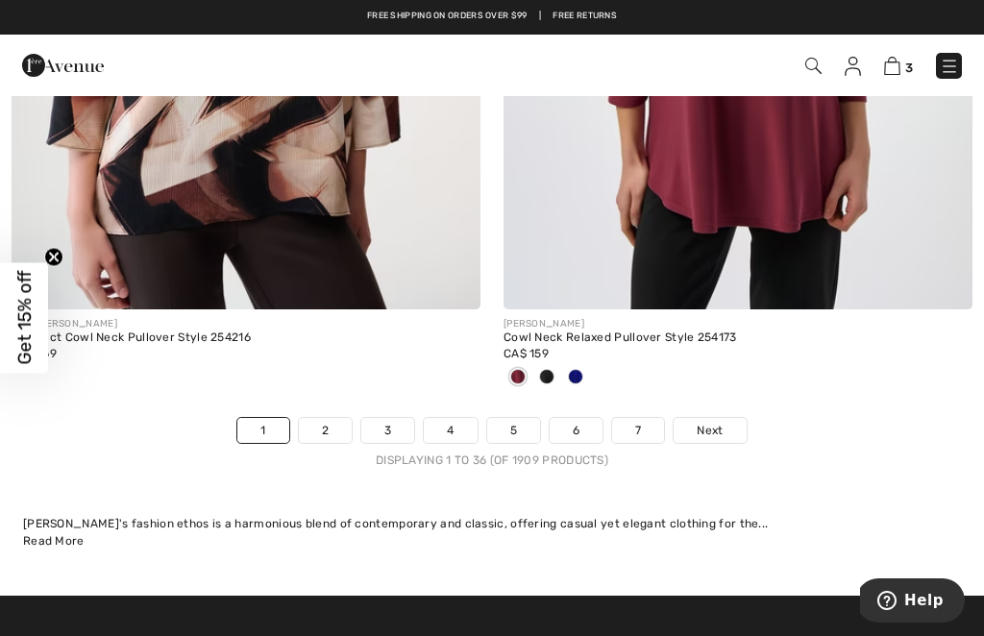
click at [316, 419] on link "2" at bounding box center [325, 430] width 53 height 25
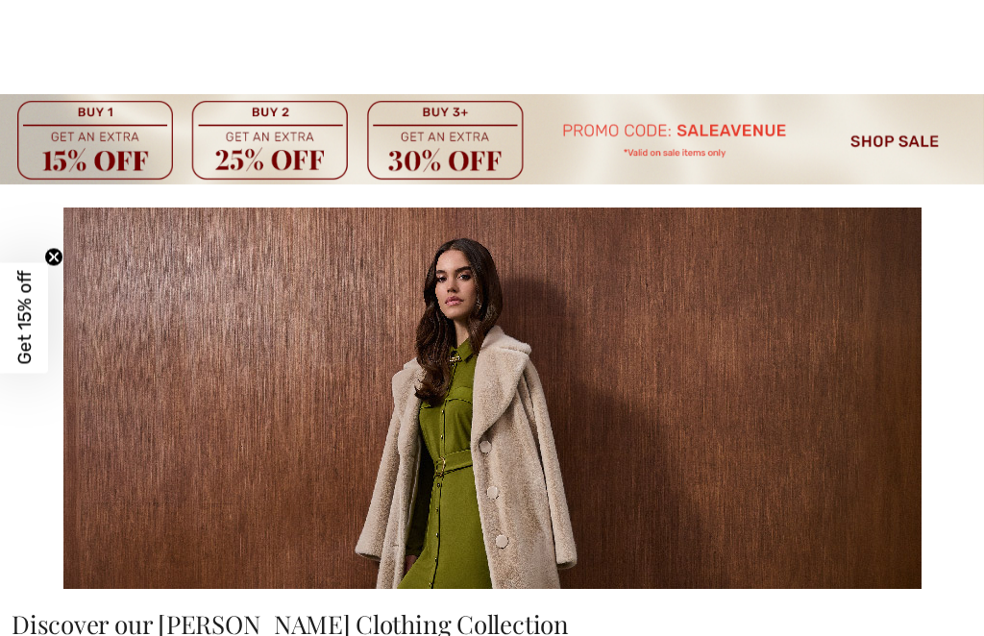
checkbox input "true"
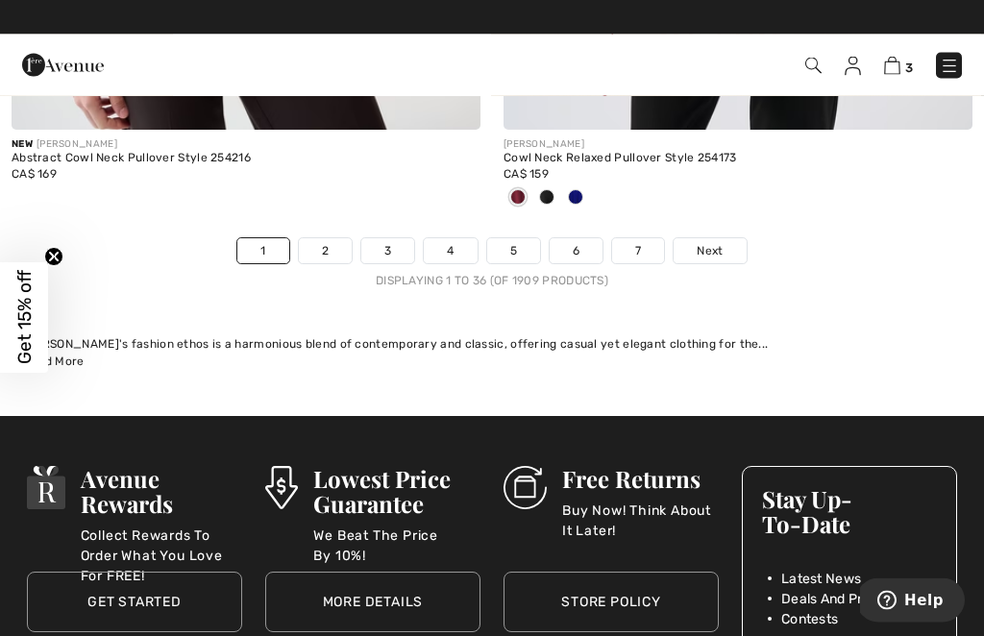
scroll to position [15348, 0]
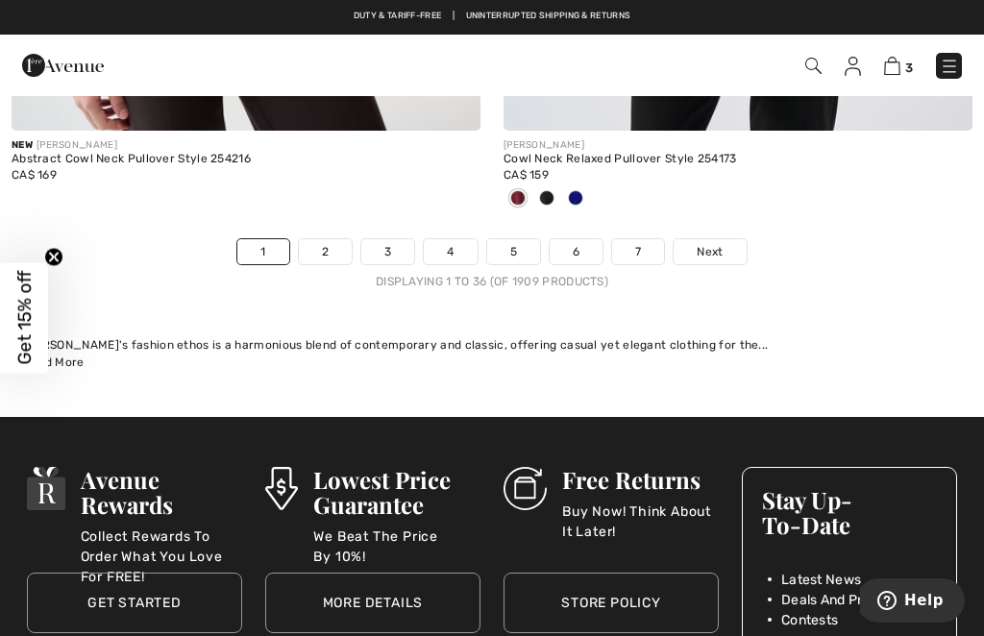
click at [723, 243] on span "Next" at bounding box center [710, 251] width 26 height 17
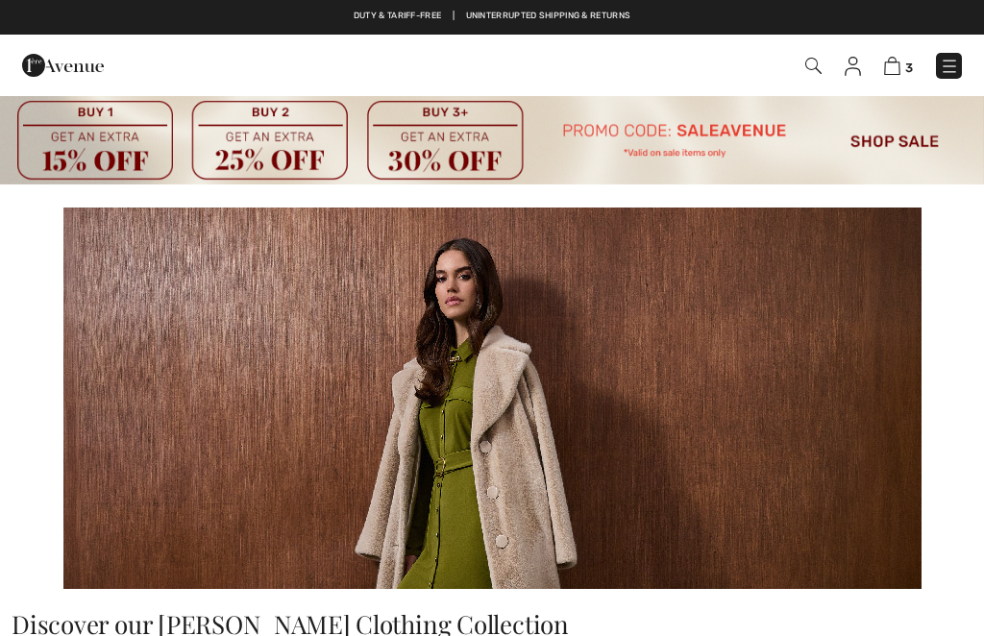
checkbox input "true"
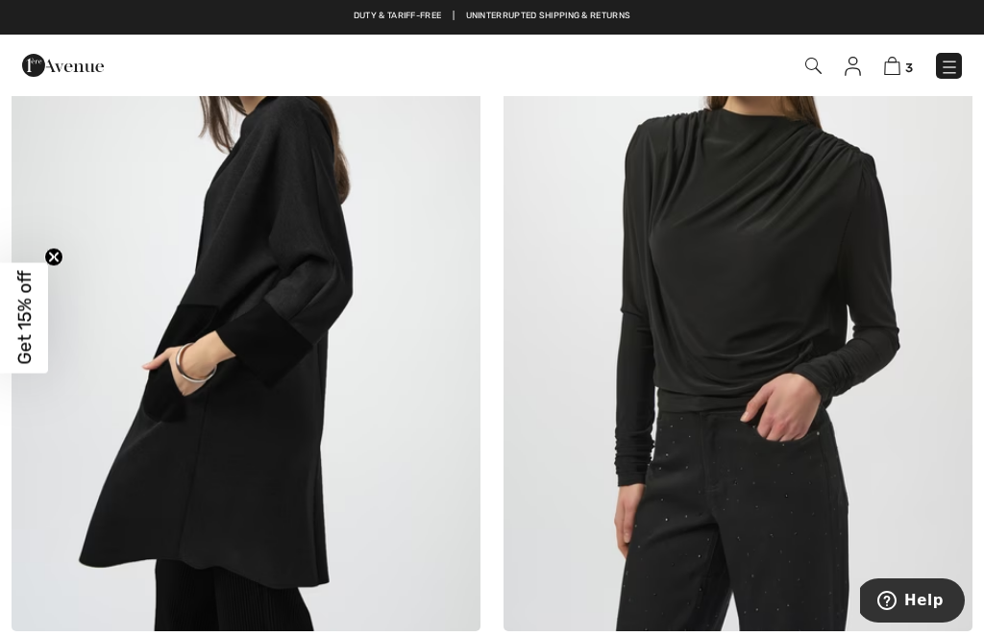
scroll to position [14130, 0]
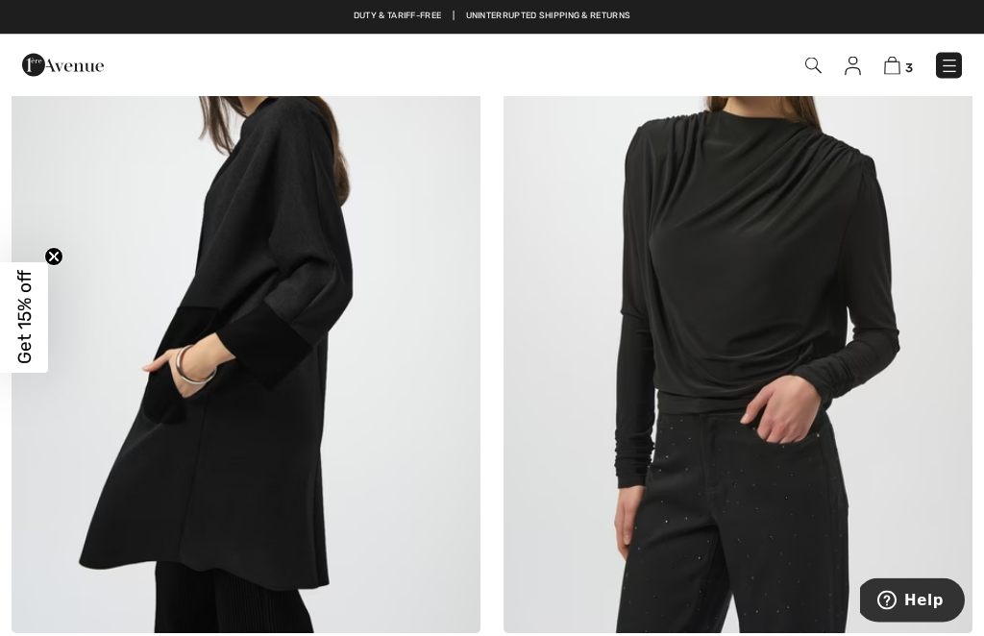
click at [221, 383] on img at bounding box center [246, 282] width 469 height 703
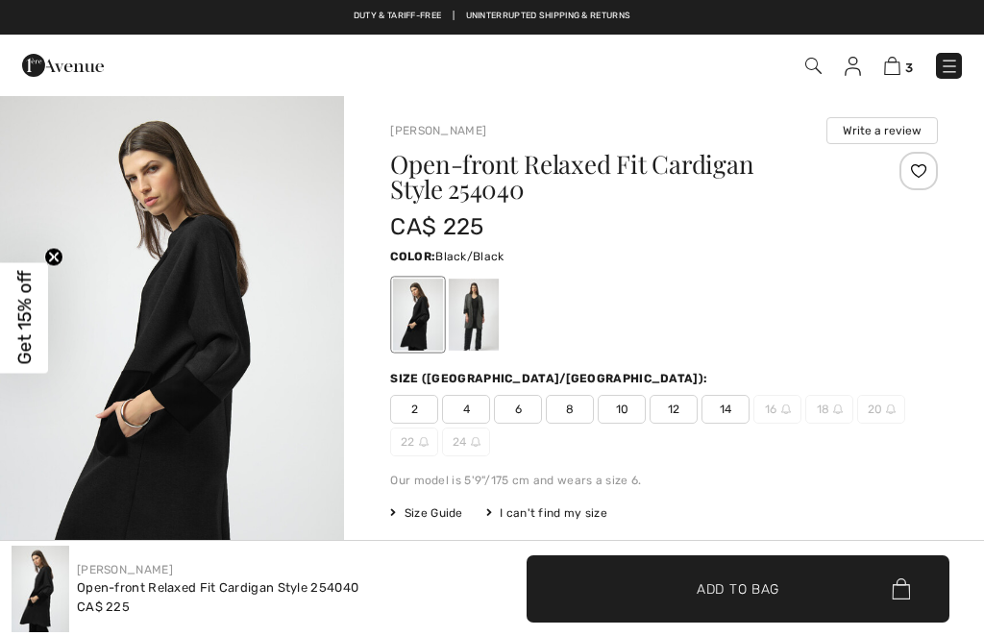
checkbox input "true"
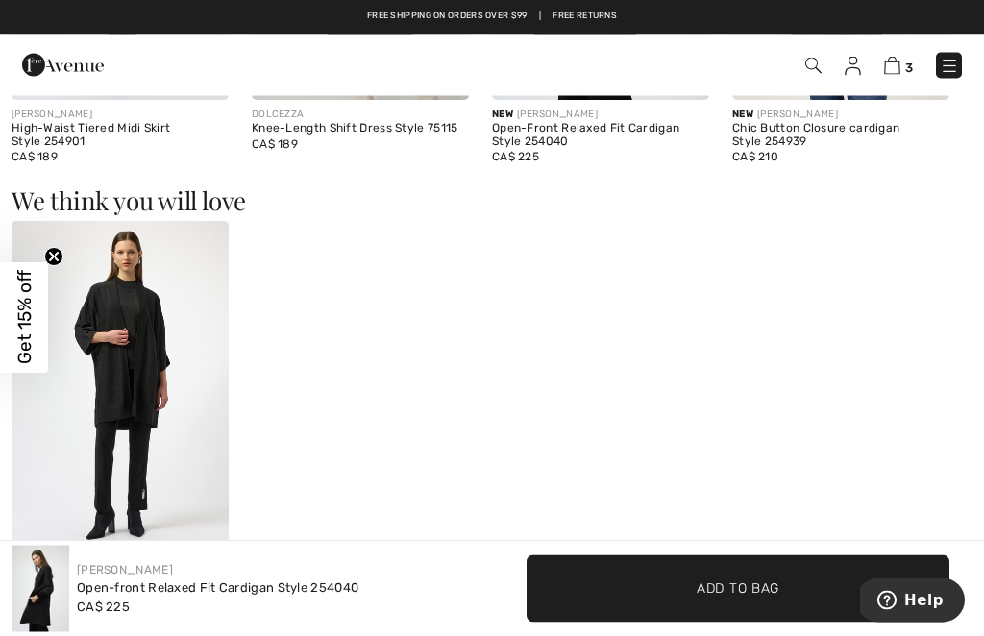
scroll to position [2048, 0]
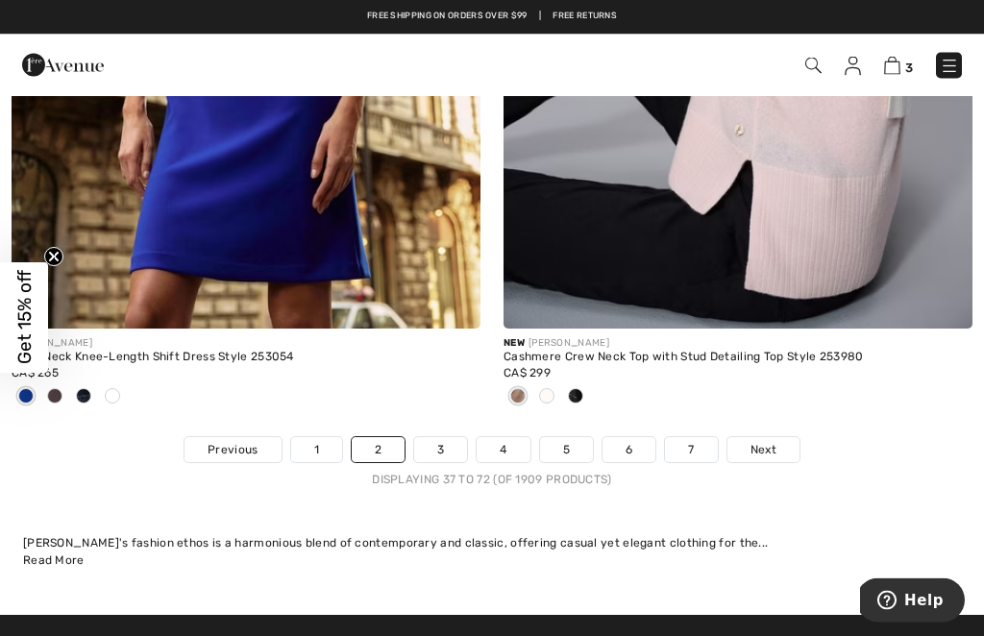
scroll to position [15241, 0]
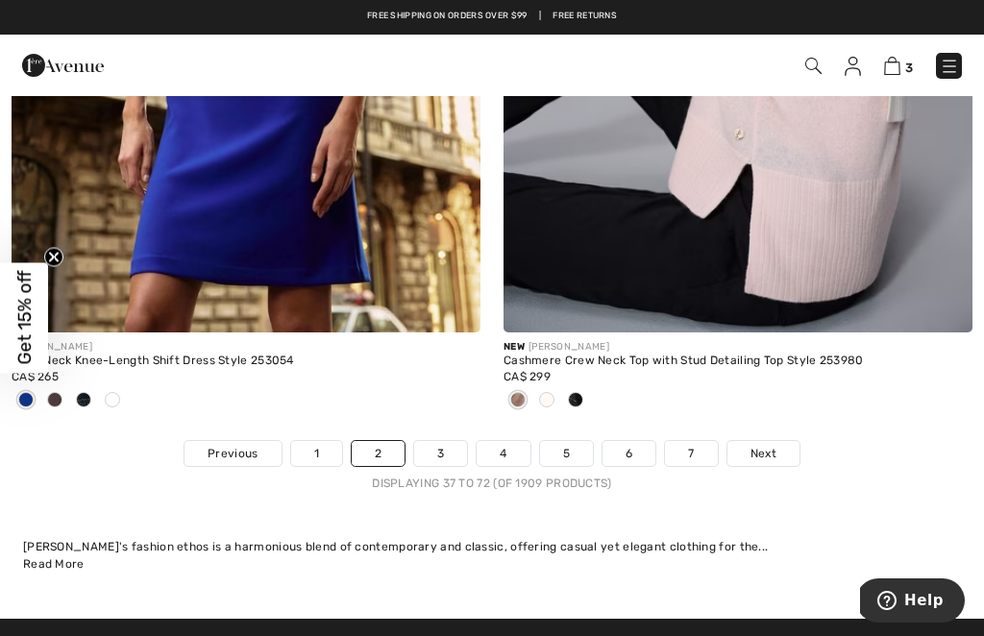
click at [440, 441] on link "3" at bounding box center [440, 453] width 53 height 25
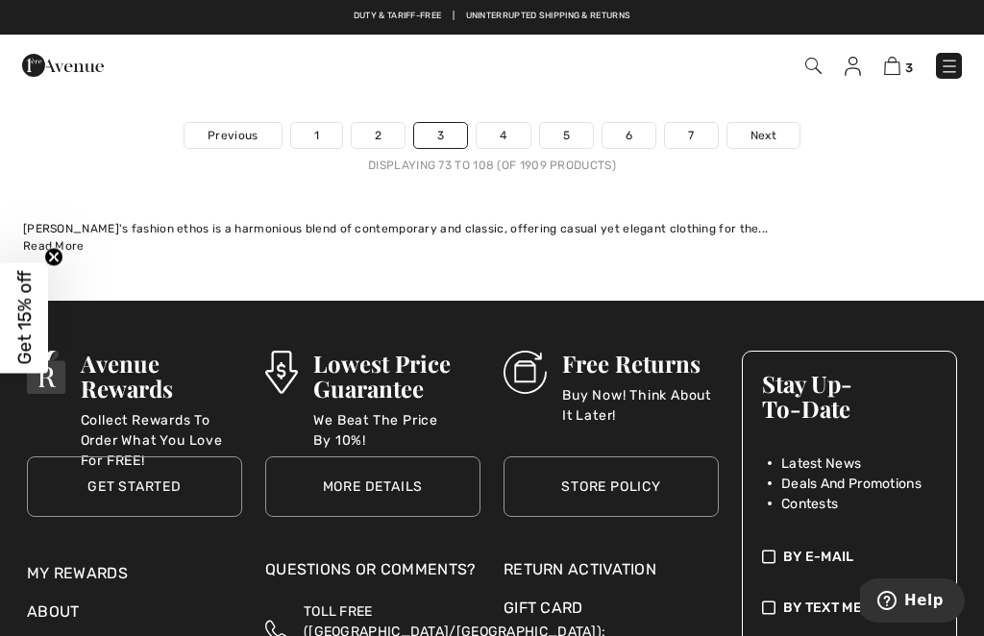
scroll to position [15485, 0]
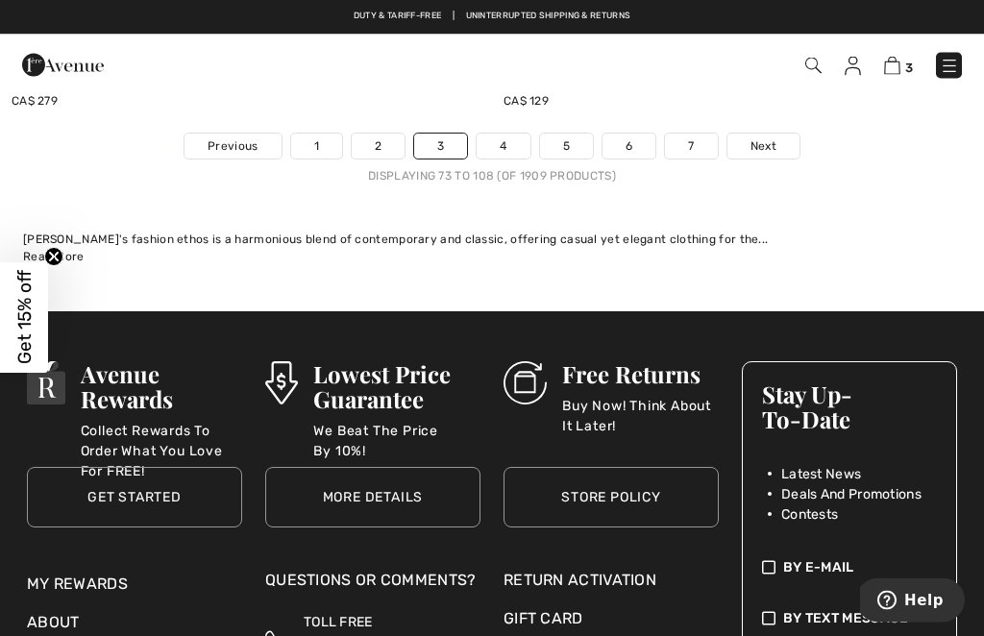
click at [504, 135] on link "4" at bounding box center [503, 147] width 53 height 25
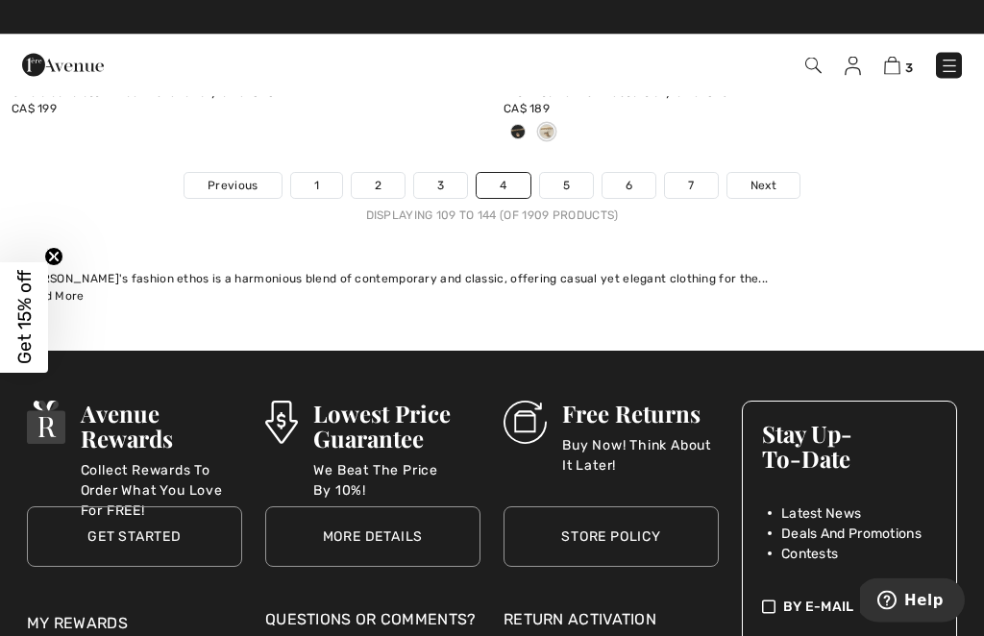
scroll to position [15333, 0]
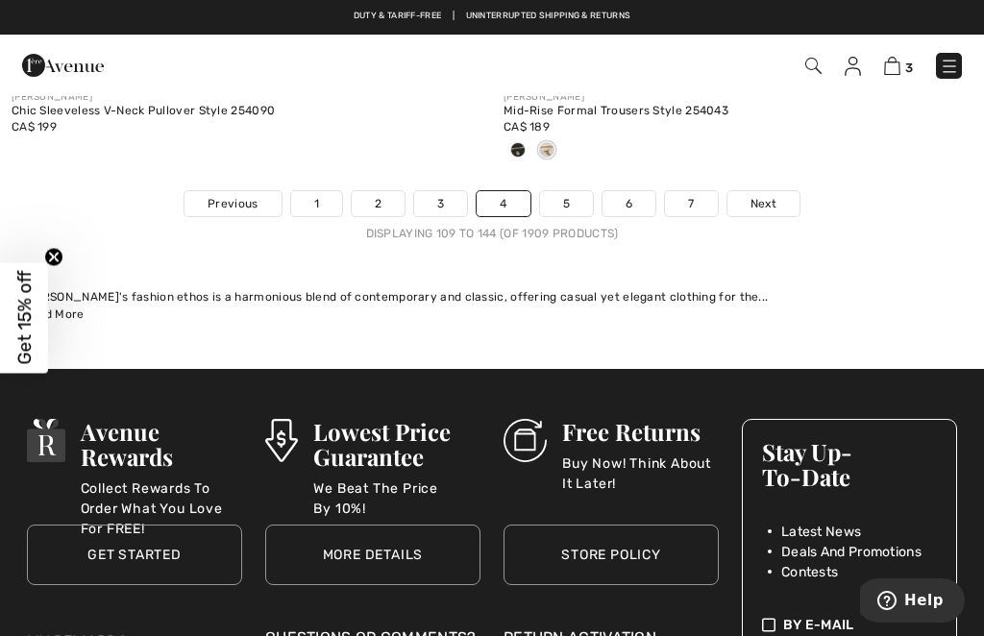
click at [565, 191] on link "5" at bounding box center [566, 203] width 53 height 25
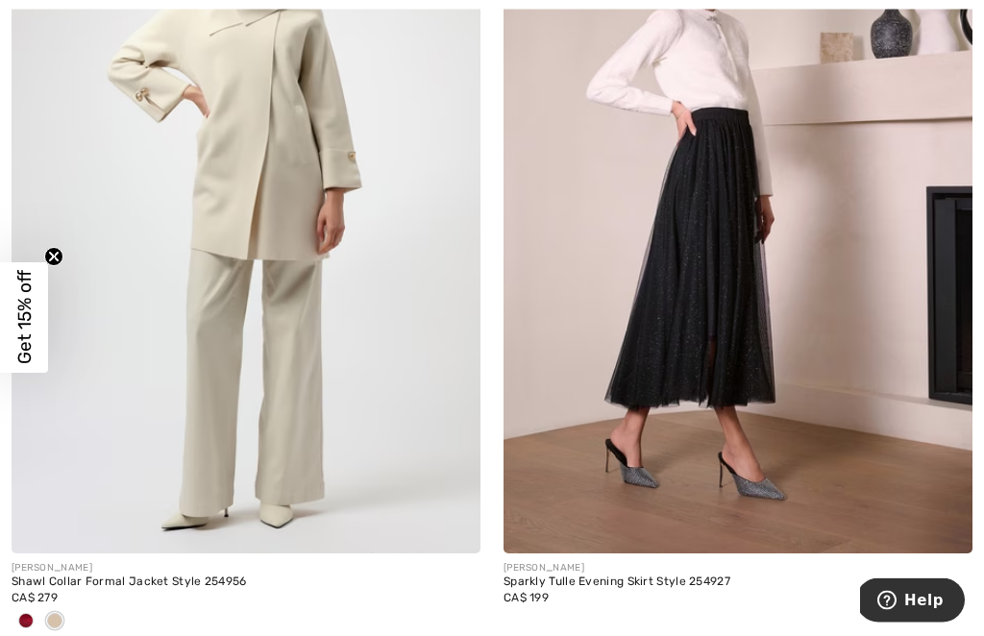
scroll to position [4042, 0]
click at [28, 618] on span at bounding box center [25, 620] width 15 height 15
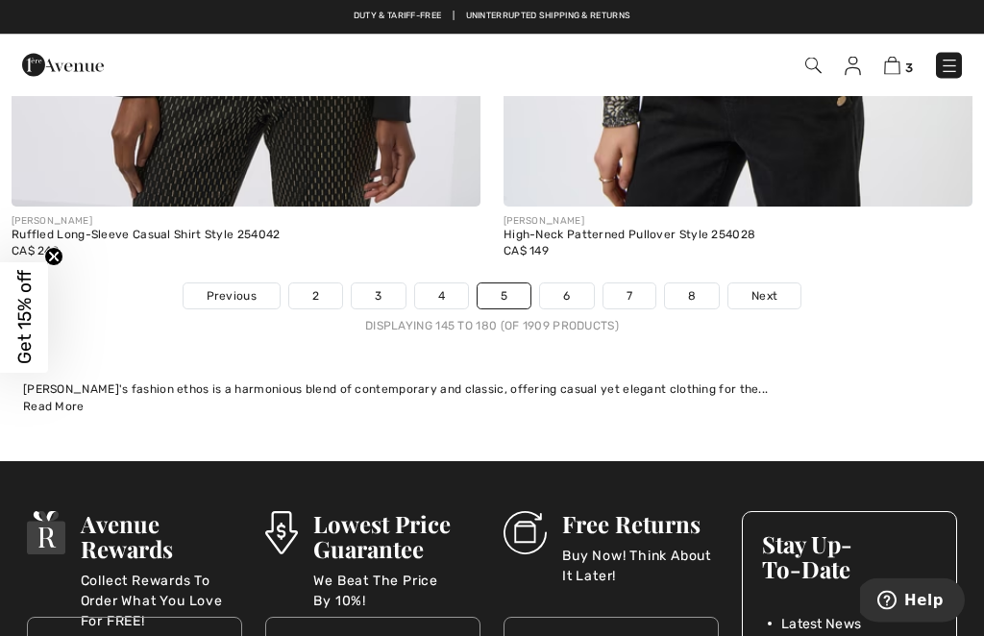
scroll to position [15289, 0]
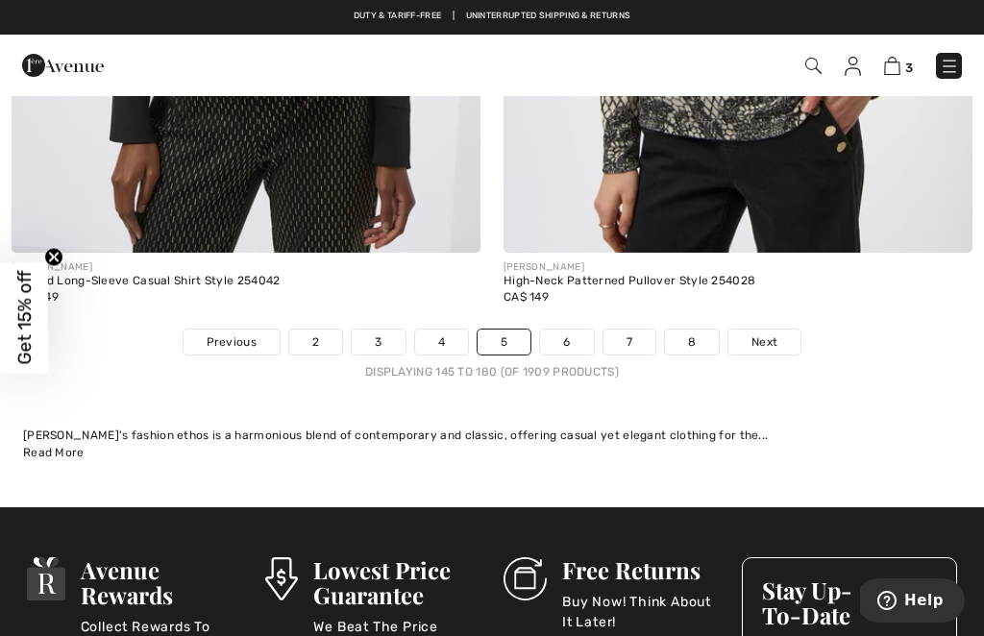
click at [567, 330] on link "6" at bounding box center [566, 342] width 53 height 25
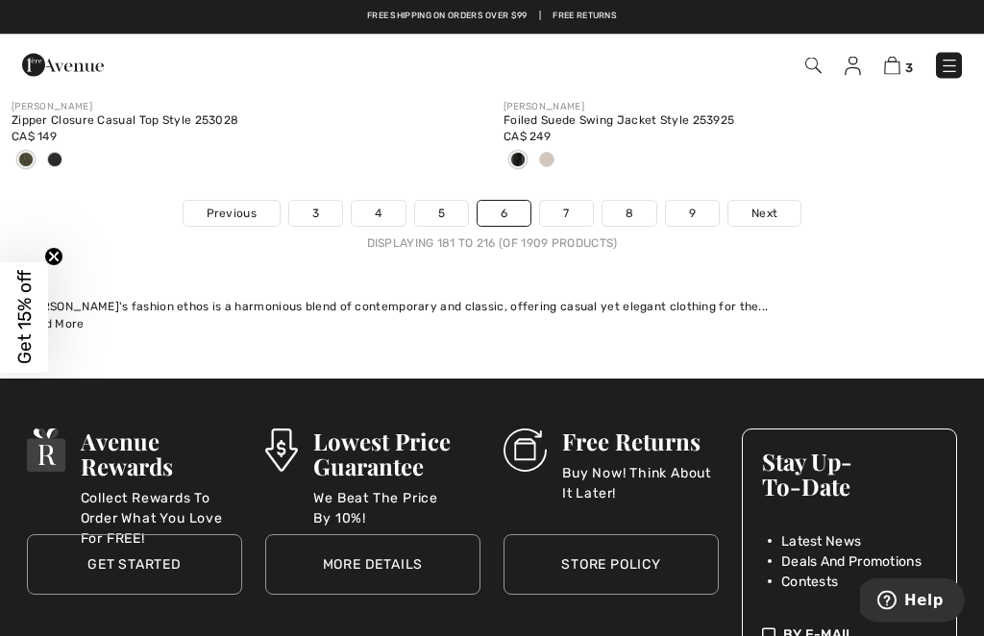
scroll to position [15355, 0]
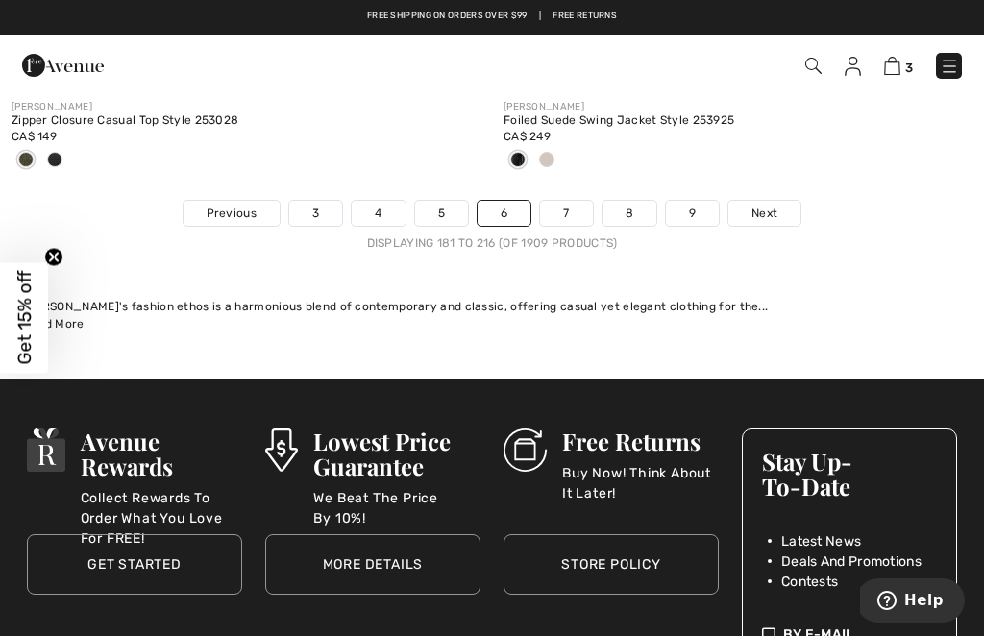
click at [564, 201] on link "7" at bounding box center [566, 213] width 52 height 25
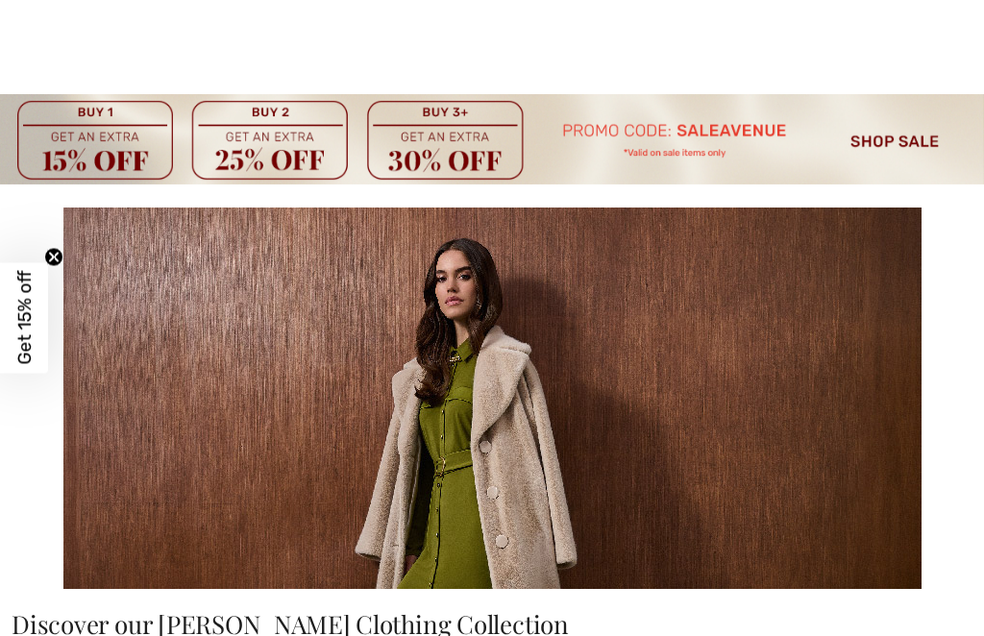
checkbox input "true"
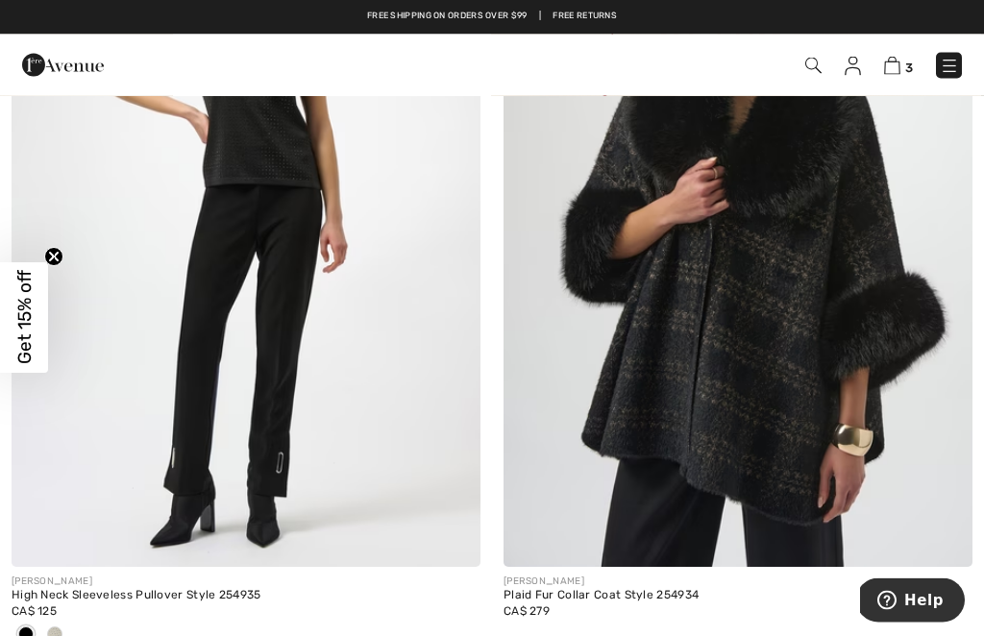
scroll to position [13452, 0]
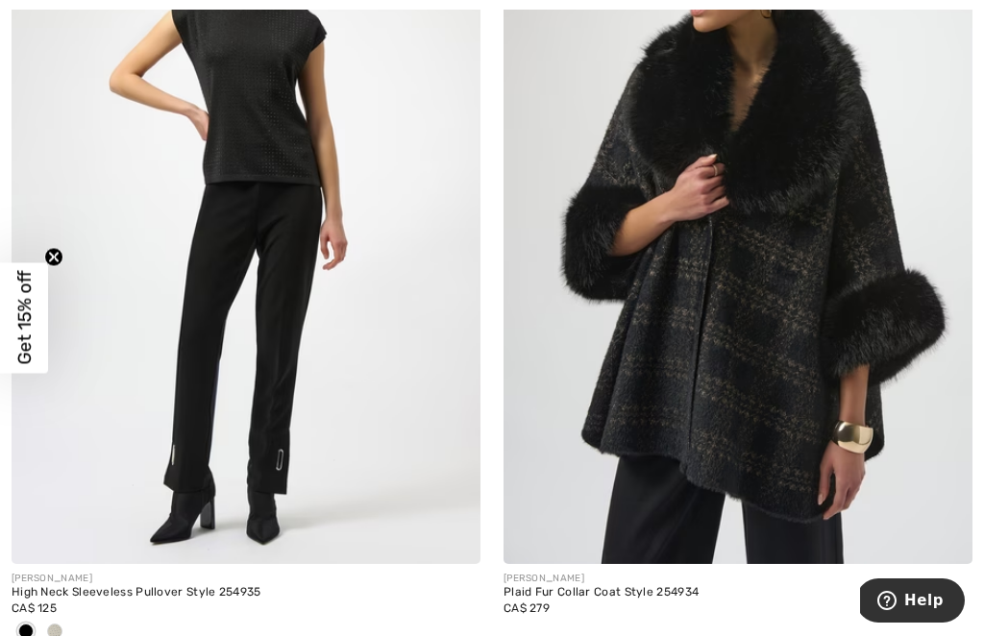
click at [714, 361] on img at bounding box center [738, 212] width 469 height 703
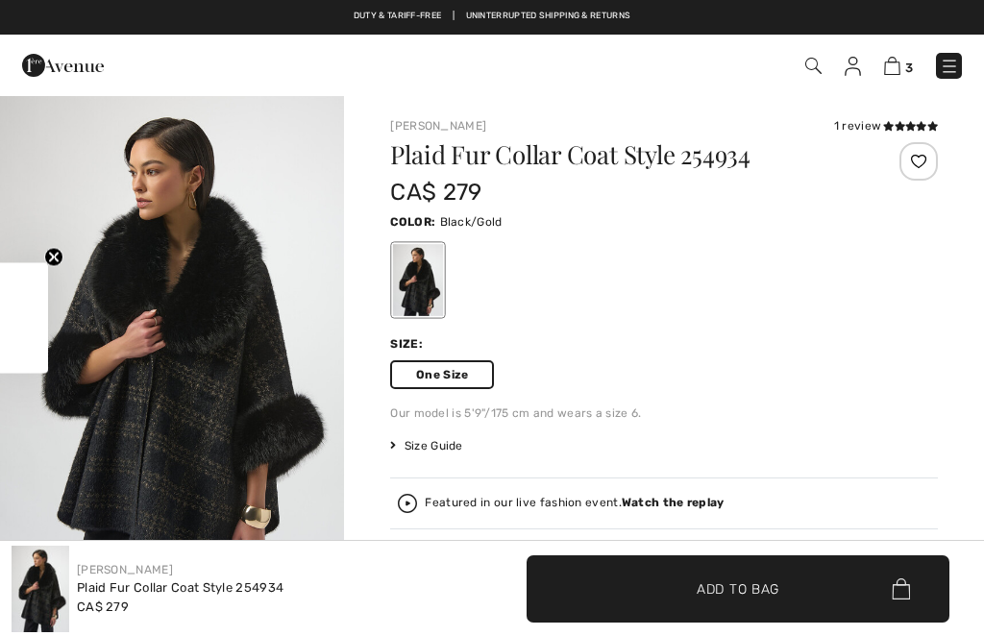
checkbox input "true"
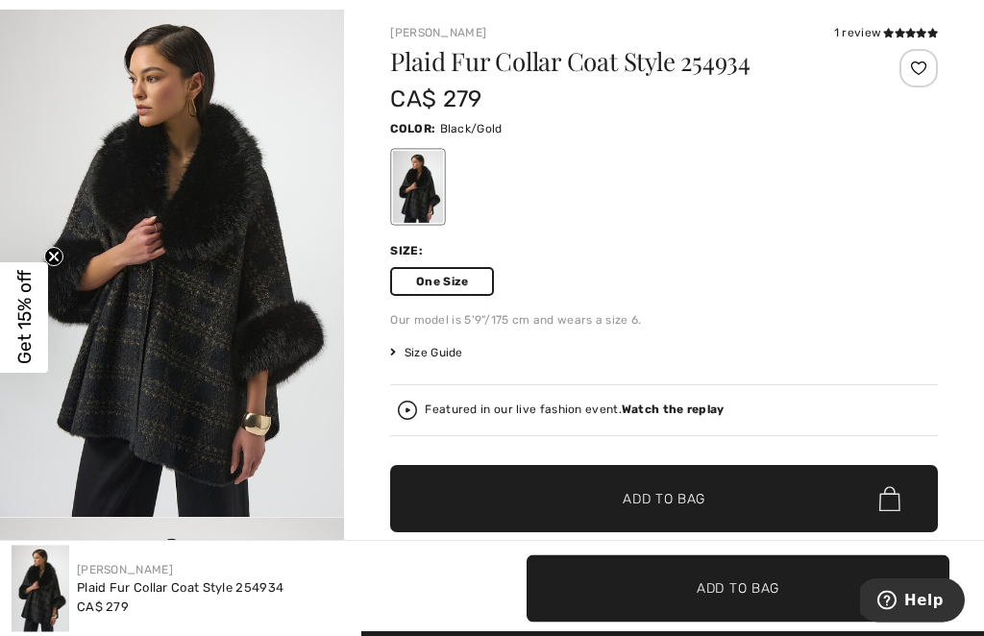
scroll to position [95, 0]
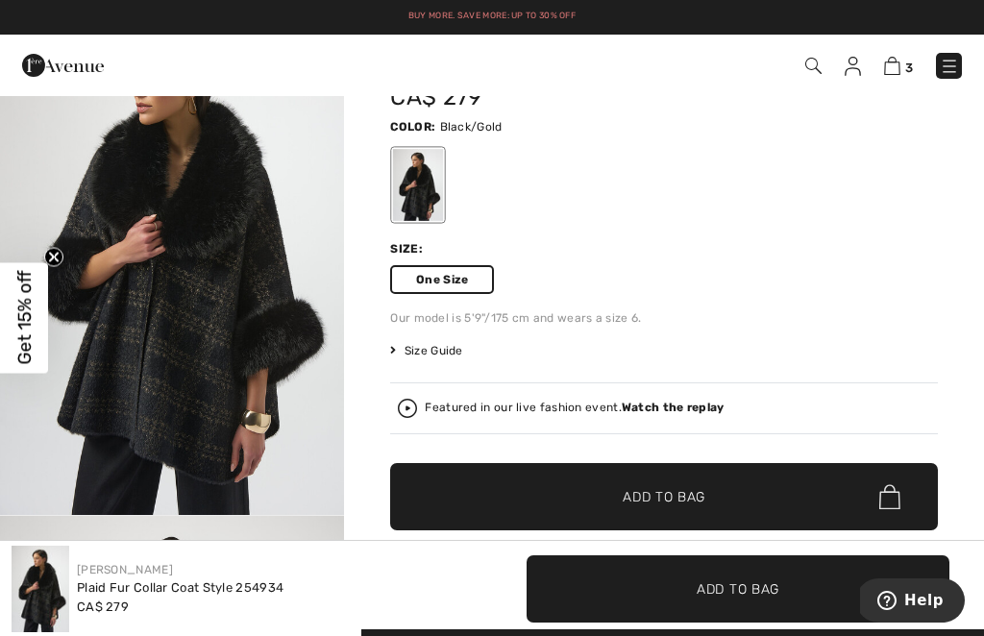
click at [454, 270] on span "One Size" at bounding box center [442, 279] width 104 height 29
click at [441, 348] on span "Size Guide" at bounding box center [426, 350] width 72 height 17
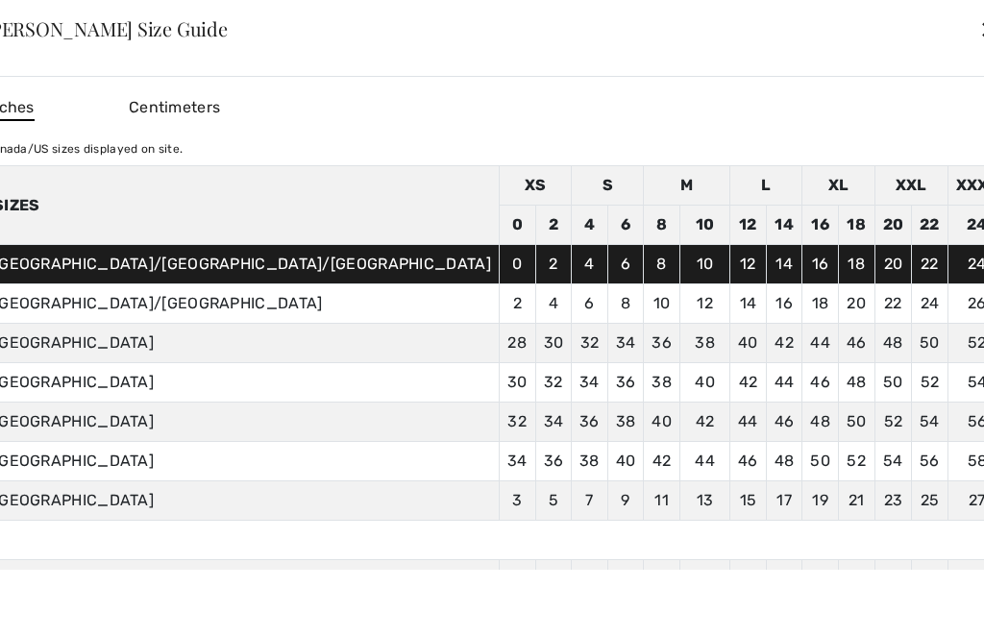
click at [979, 49] on div "✕" at bounding box center [989, 29] width 20 height 40
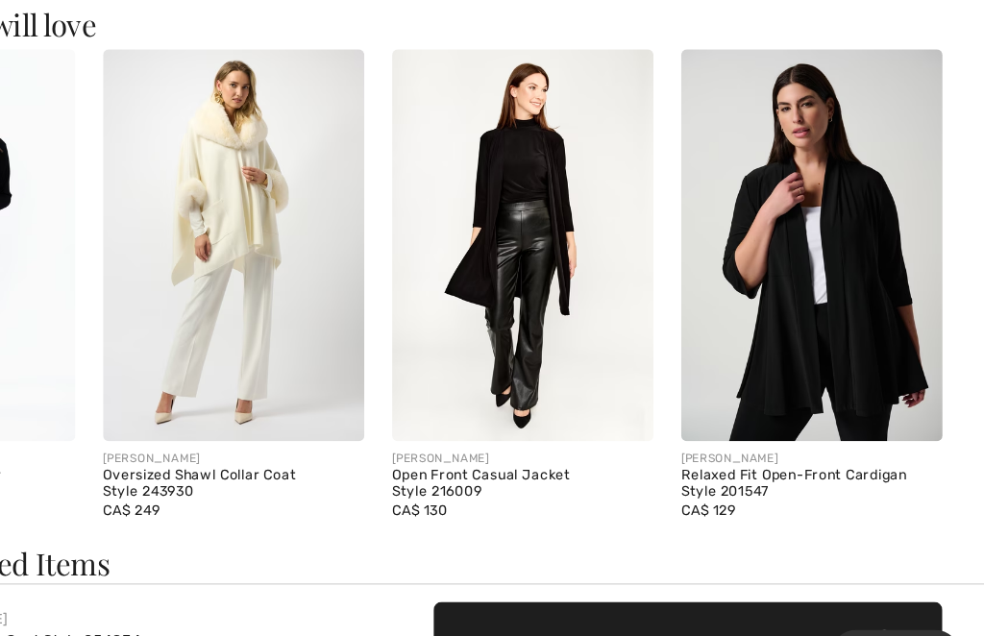
scroll to position [2185, 0]
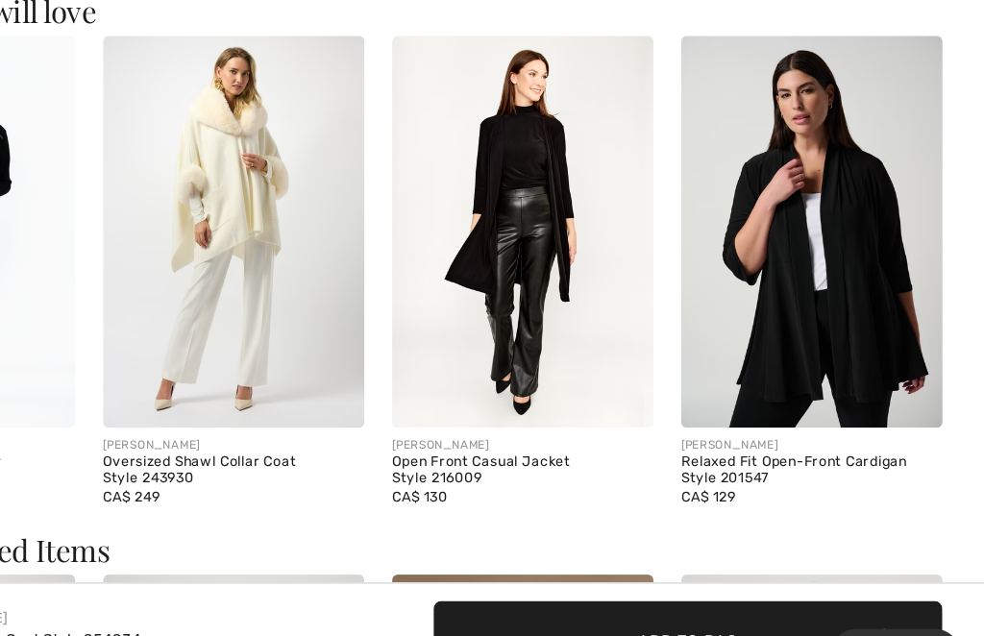
click at [732, 299] on img at bounding box center [840, 249] width 217 height 326
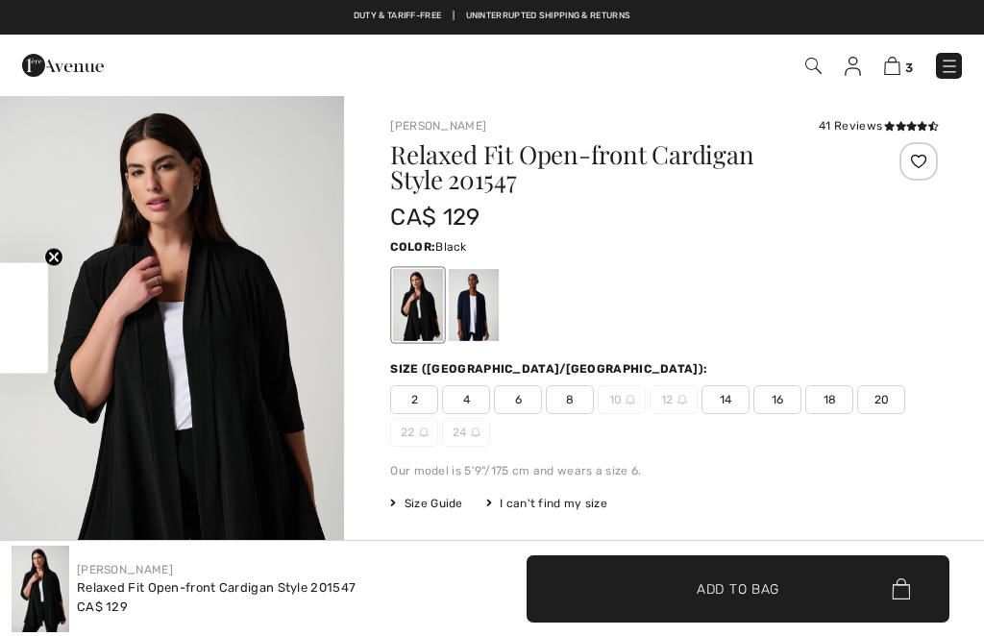
checkbox input "true"
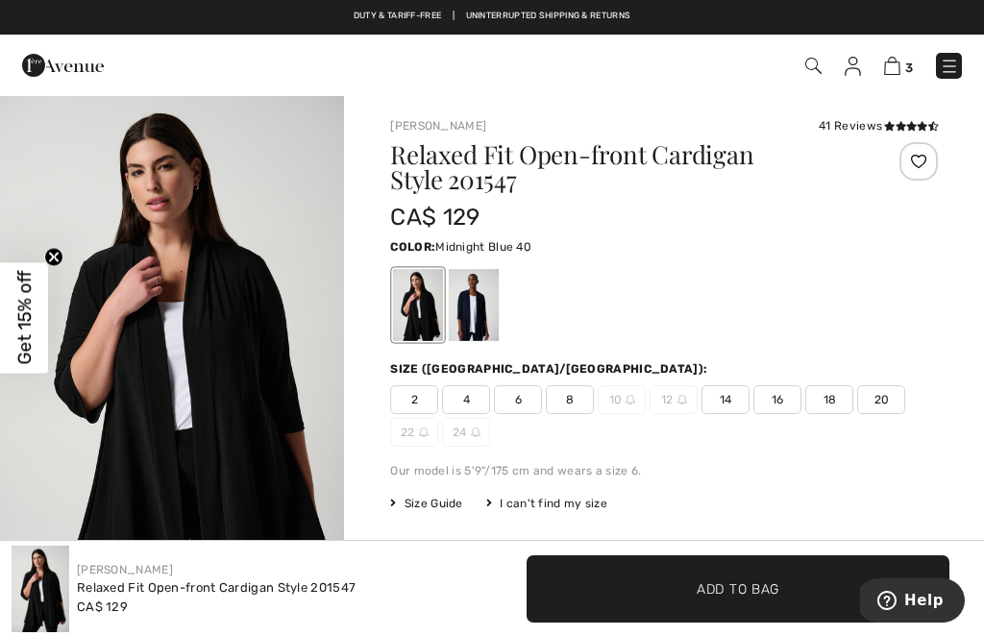
click at [471, 297] on div at bounding box center [474, 305] width 50 height 72
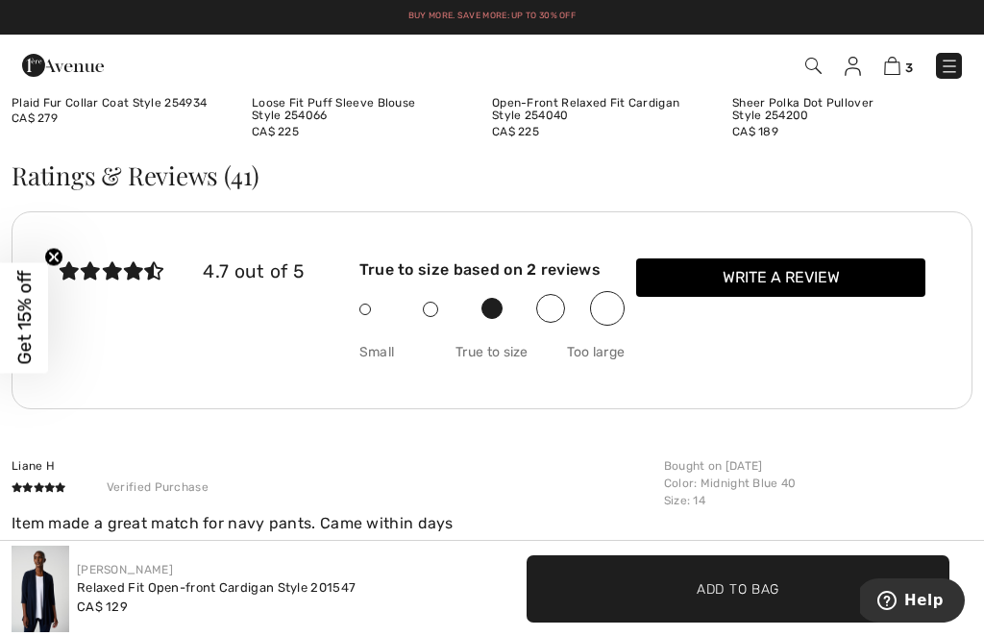
scroll to position [2922, 0]
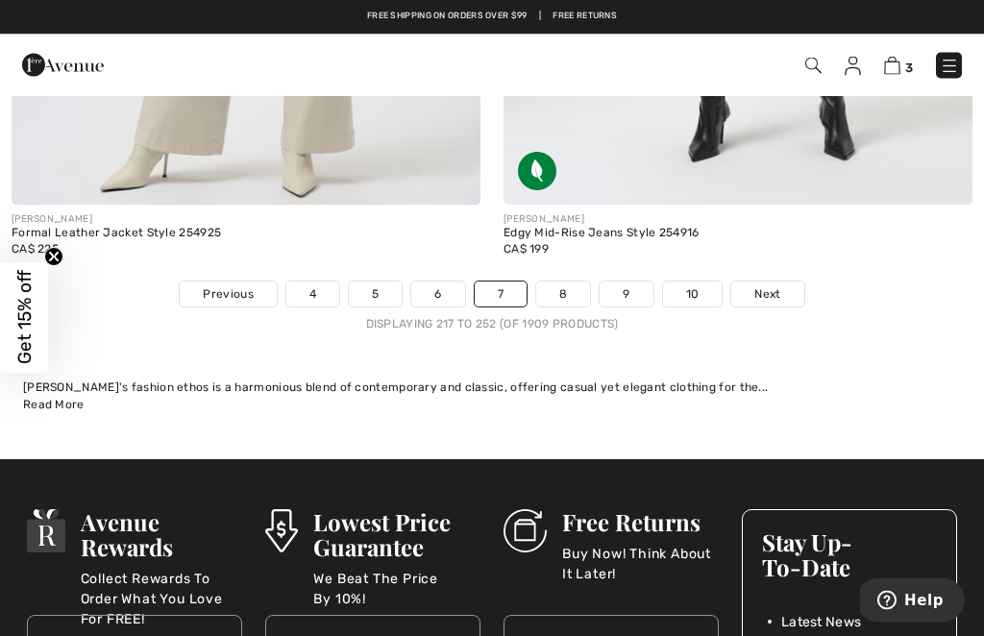
scroll to position [15433, 0]
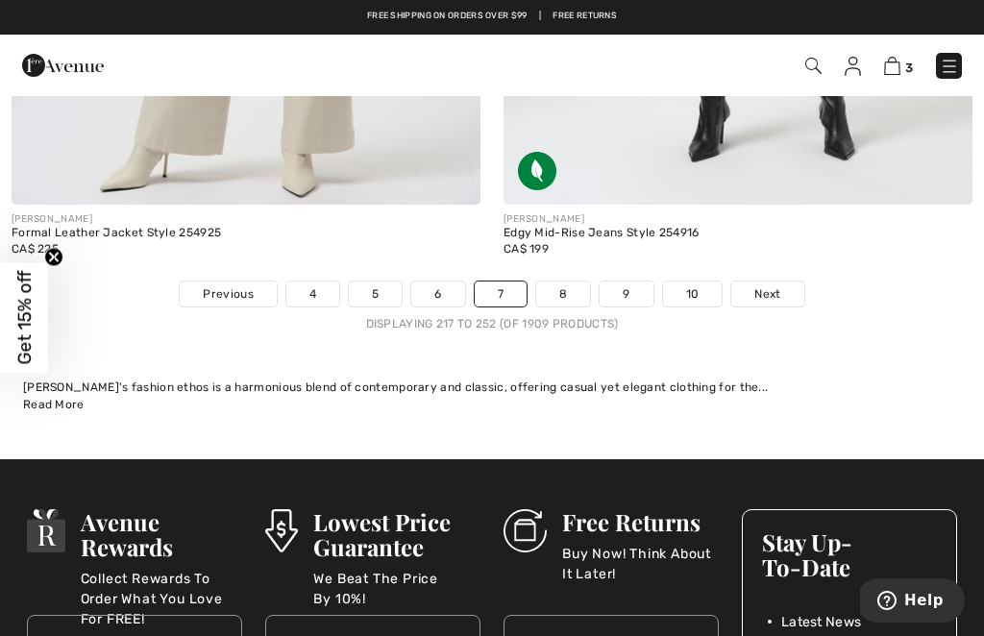
click at [567, 282] on link "8" at bounding box center [563, 294] width 54 height 25
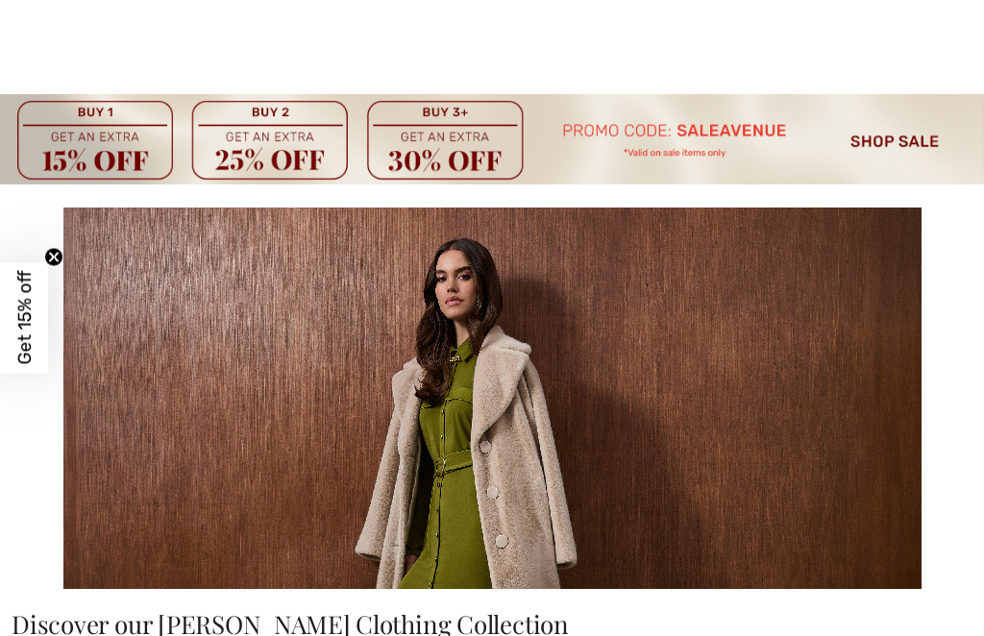
checkbox input "true"
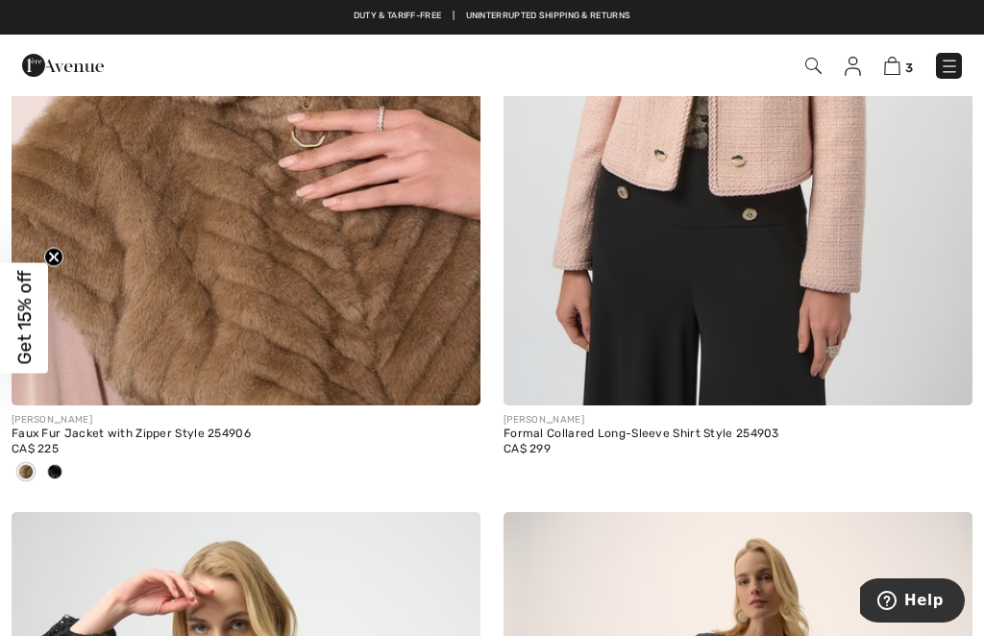
scroll to position [1660, 0]
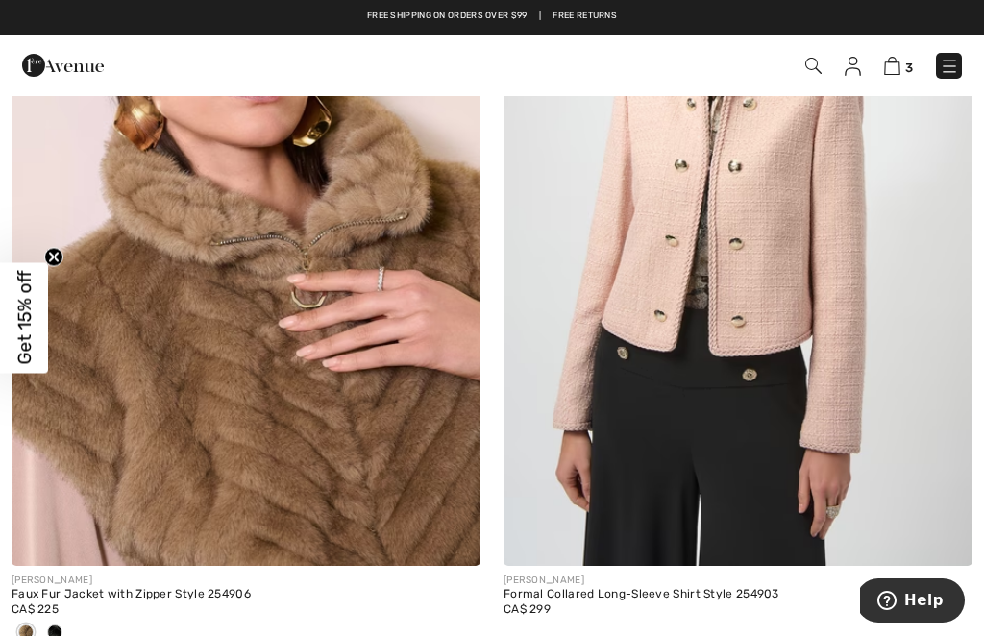
click at [256, 455] on img at bounding box center [246, 214] width 469 height 703
click at [267, 515] on img at bounding box center [246, 214] width 469 height 703
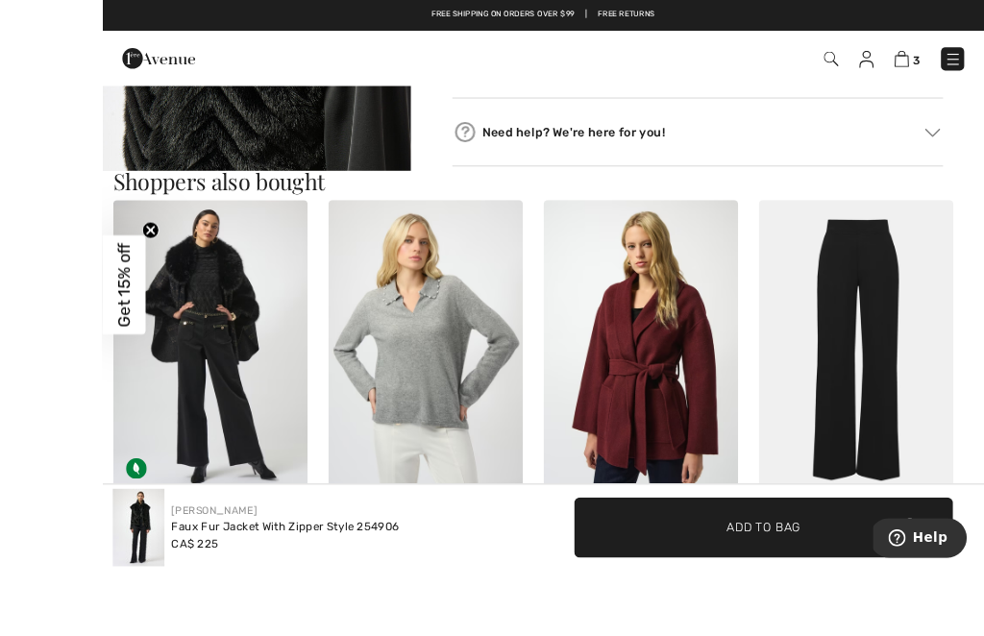
scroll to position [1107, 0]
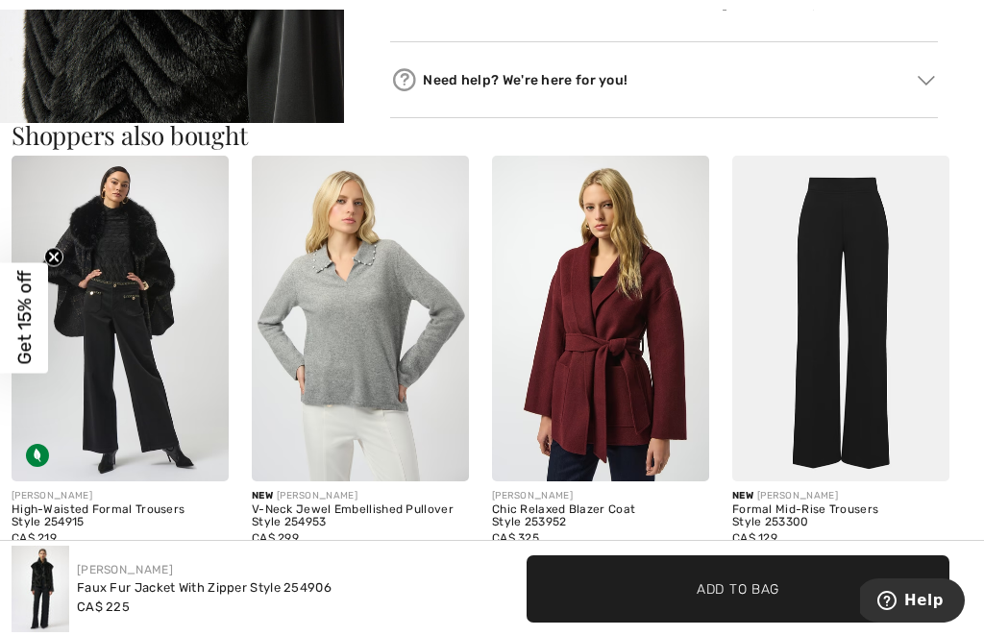
click at [944, 508] on div "Formal Mid-Rise Trousers Style 253300" at bounding box center [840, 517] width 217 height 27
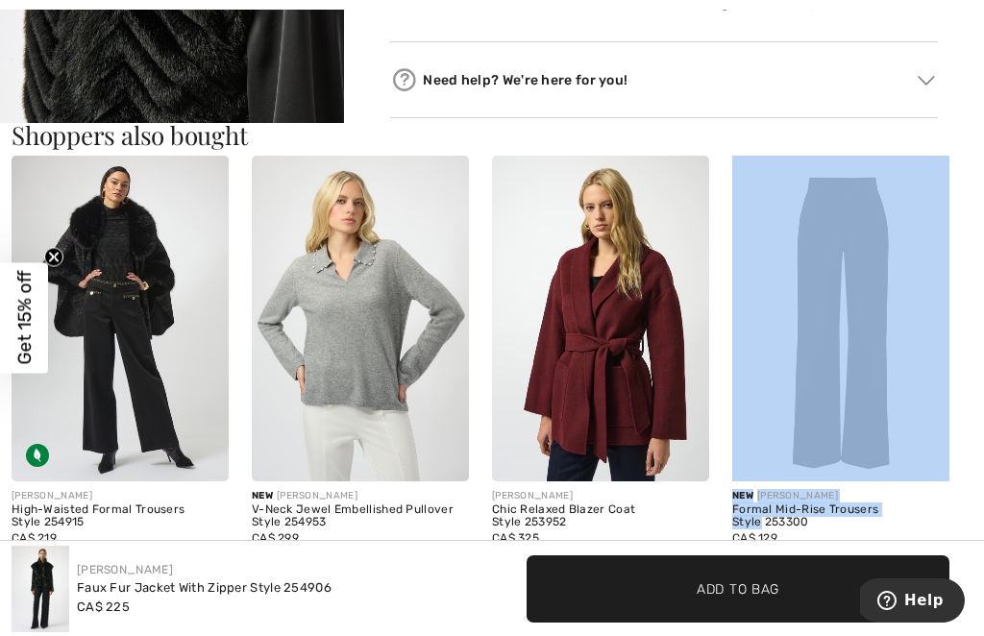
click at [958, 537] on div "New JOSEPH RIBKOFF Formal Mid-Rise Trousers Style 253300 CA$ 129" at bounding box center [841, 363] width 240 height 415
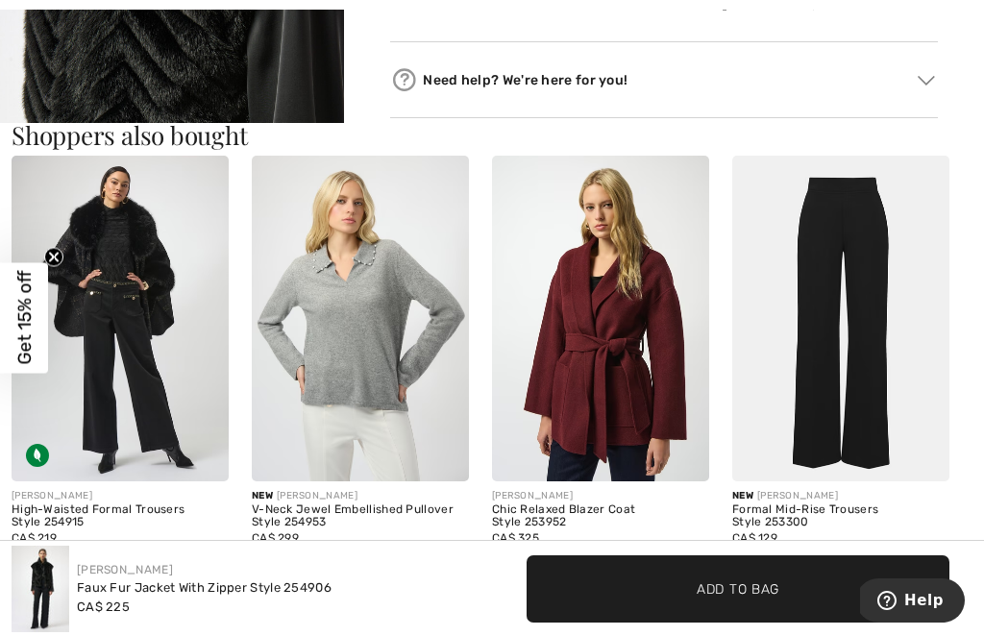
click at [931, 553] on div "New JOSEPH RIBKOFF Formal Mid-Rise Trousers Style 253300 CA$ 129" at bounding box center [840, 525] width 217 height 89
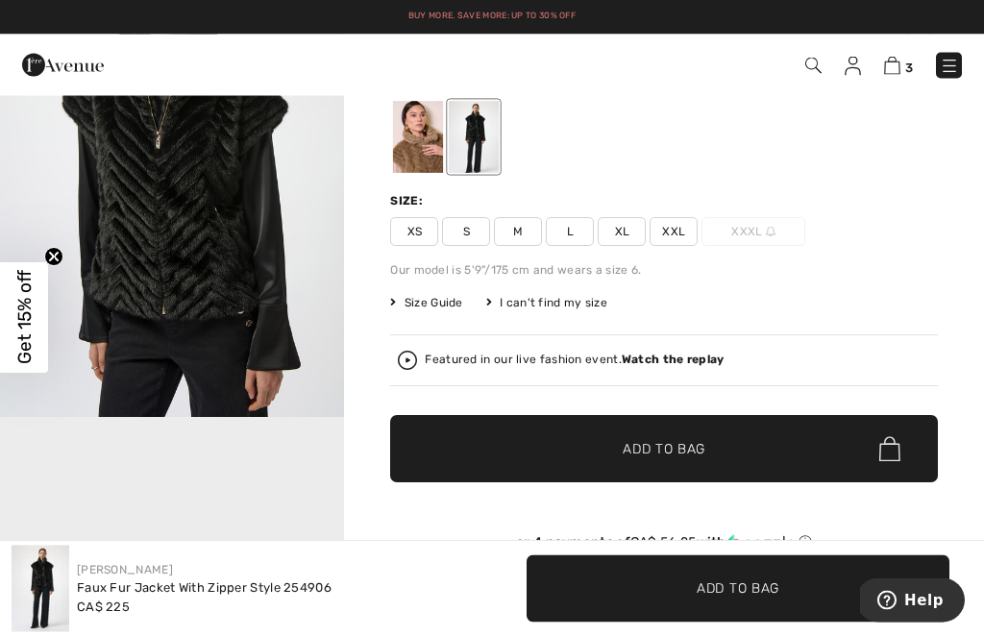
scroll to position [0, 0]
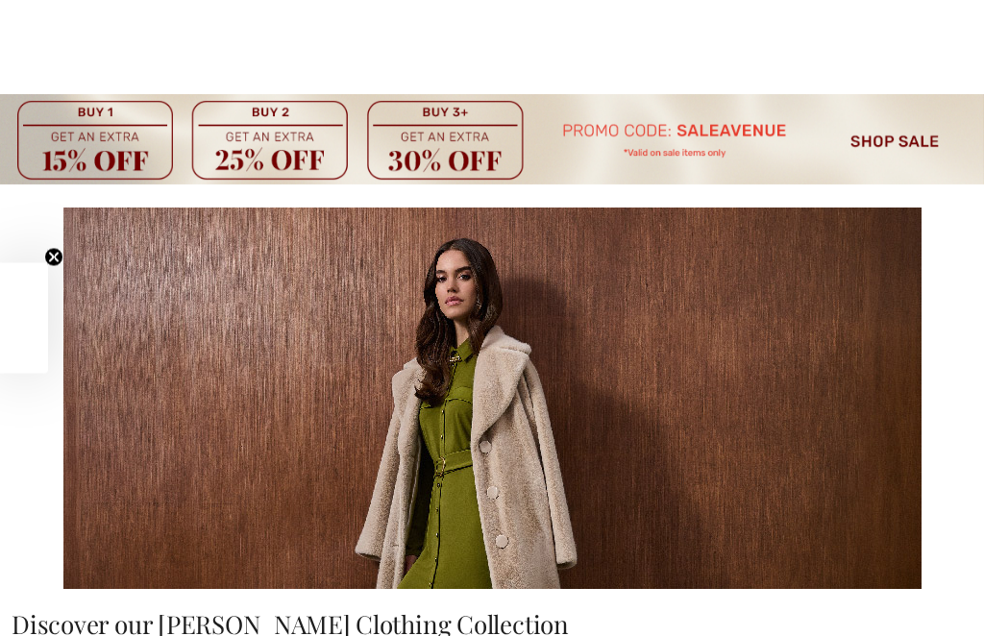
checkbox input "true"
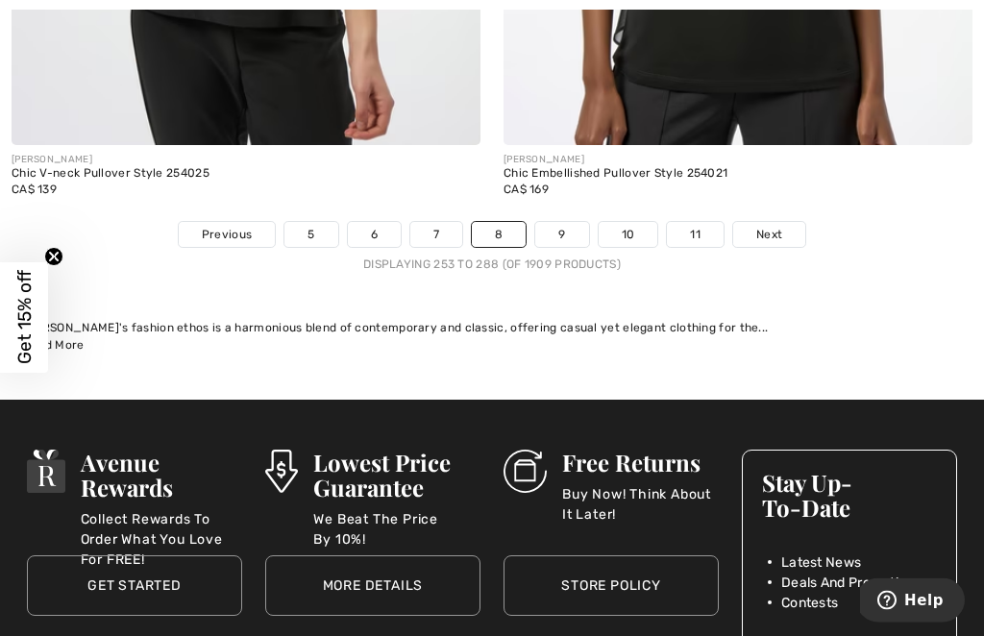
scroll to position [15205, 0]
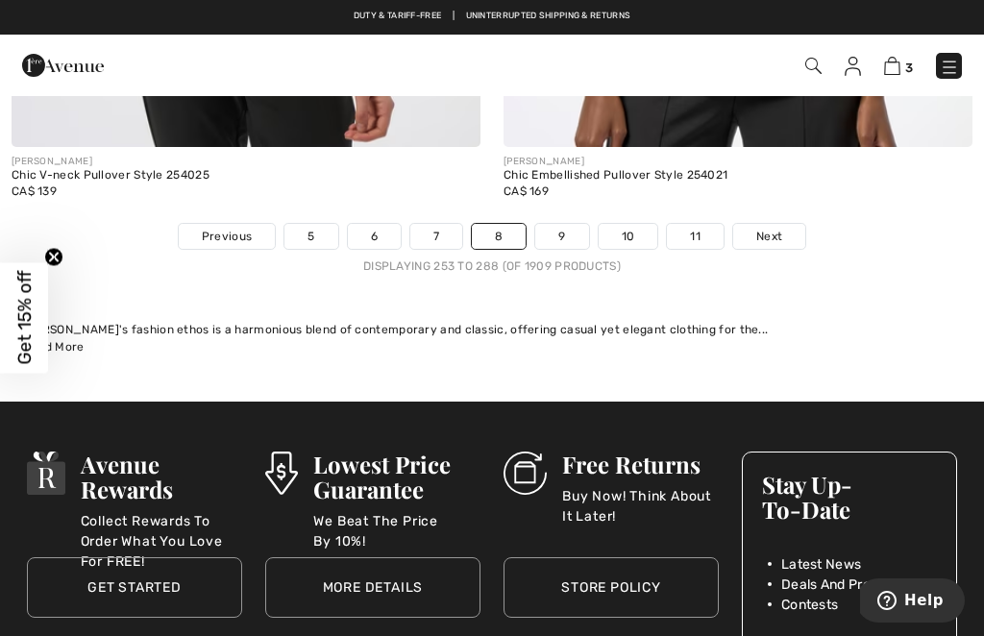
click at [563, 227] on link "9" at bounding box center [561, 236] width 53 height 25
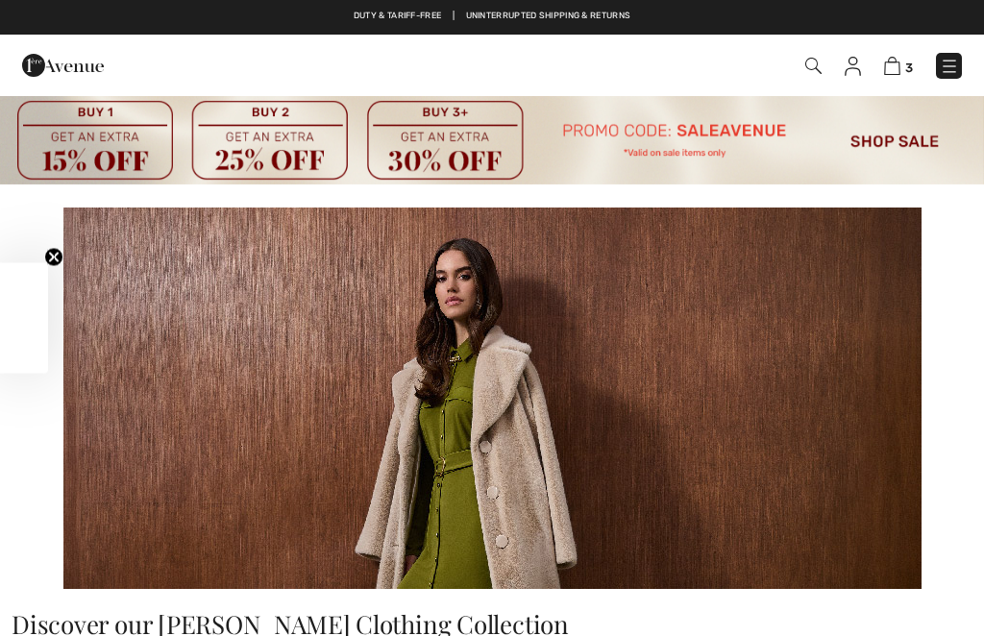
checkbox input "true"
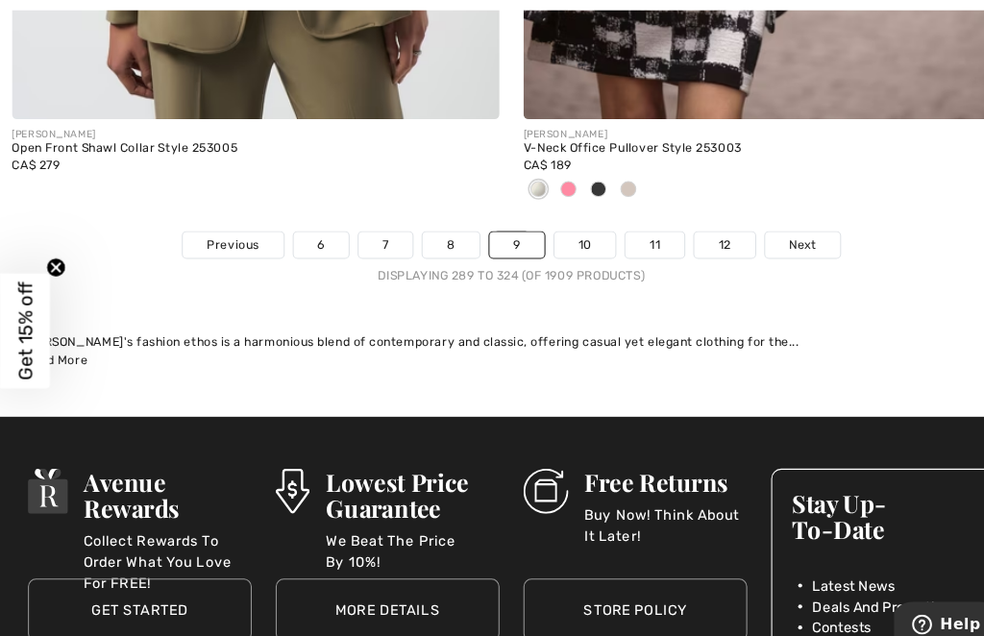
scroll to position [15488, 0]
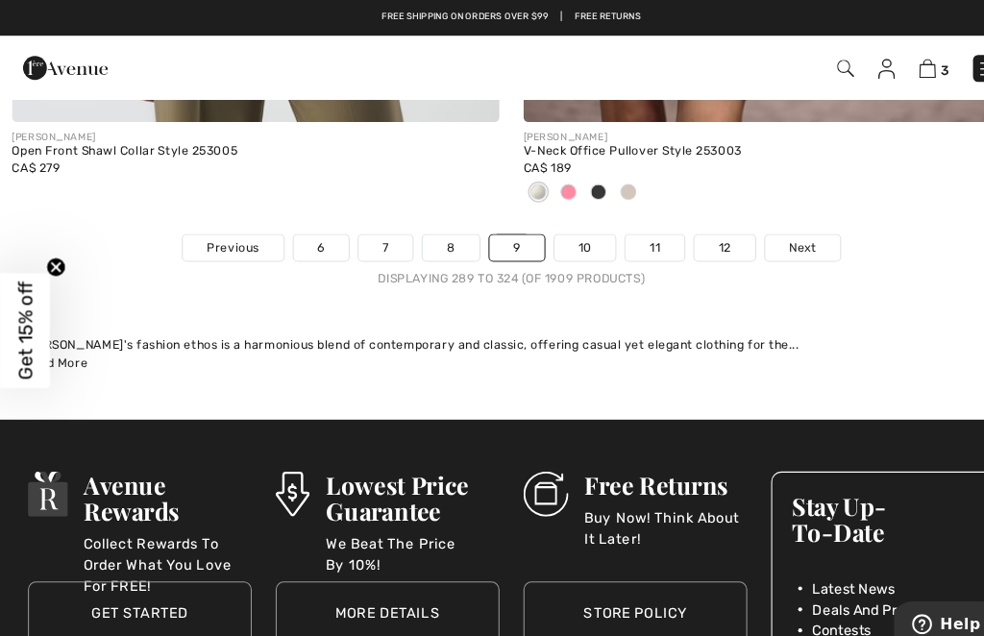
click at [563, 226] on link "10" at bounding box center [563, 238] width 60 height 25
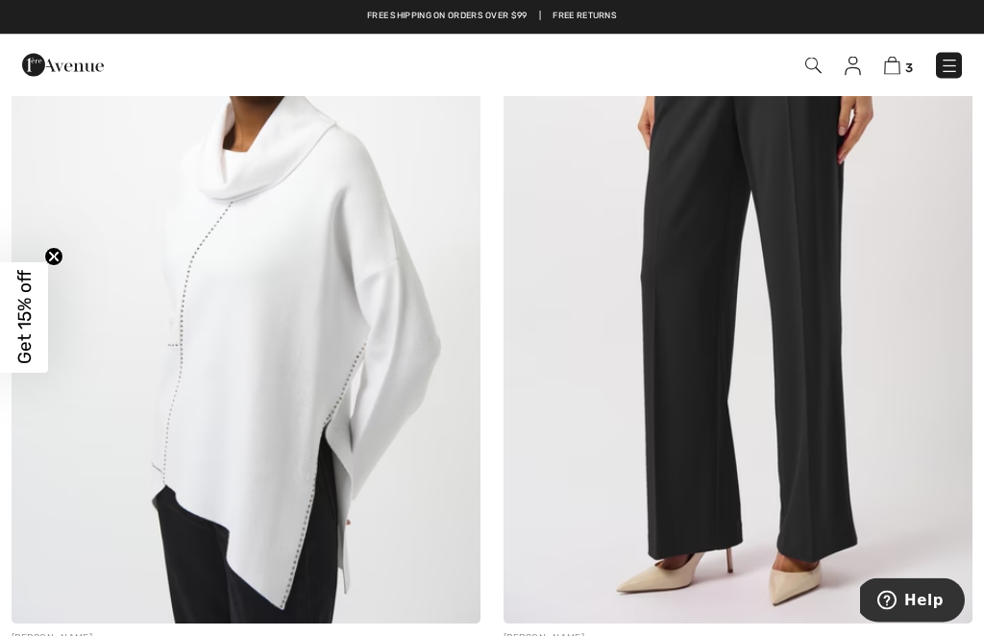
scroll to position [8370, 0]
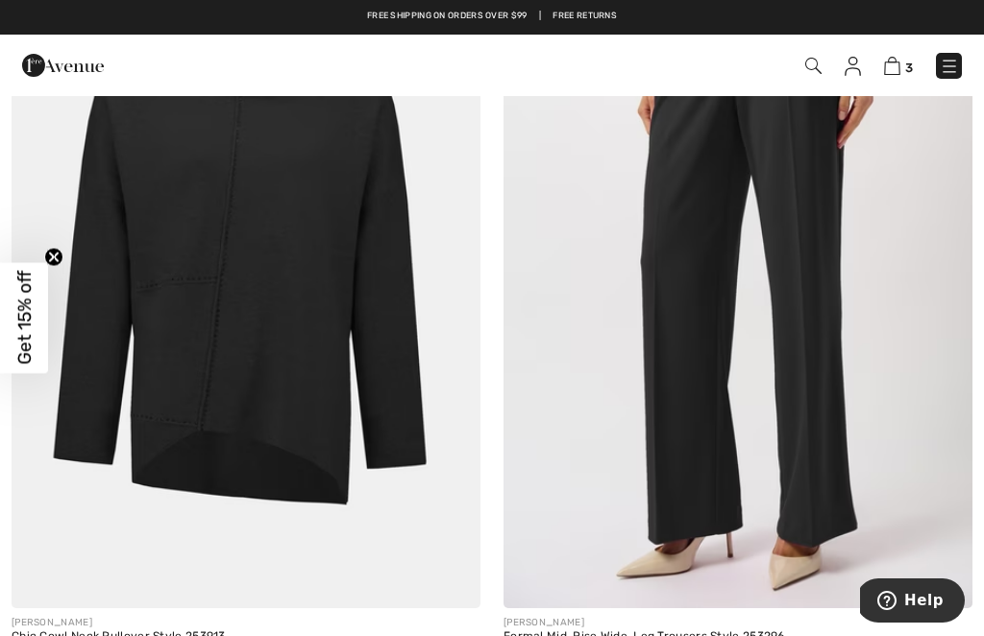
scroll to position [8384, 0]
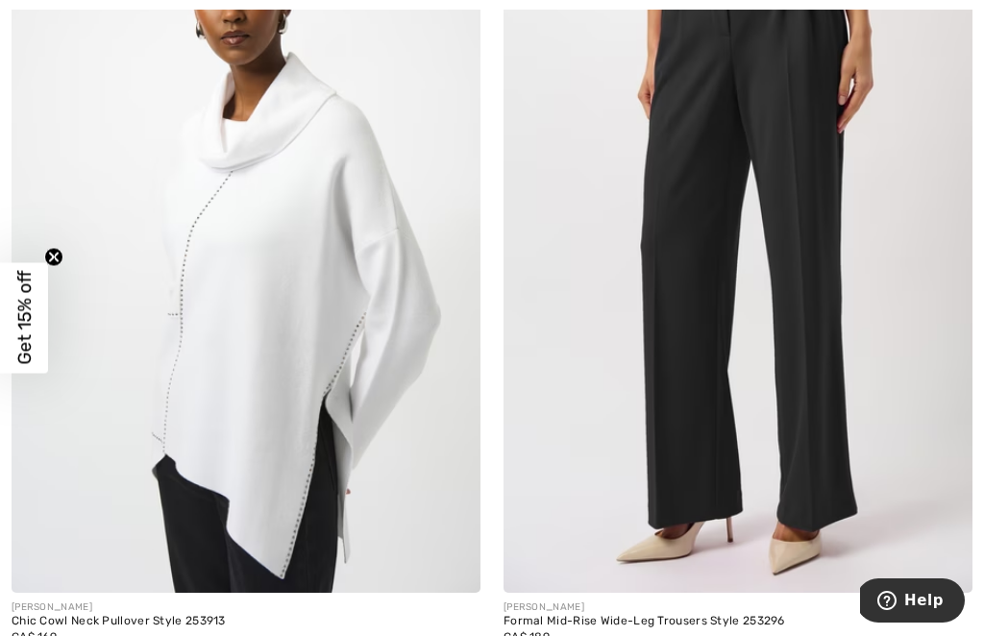
scroll to position [8403, 0]
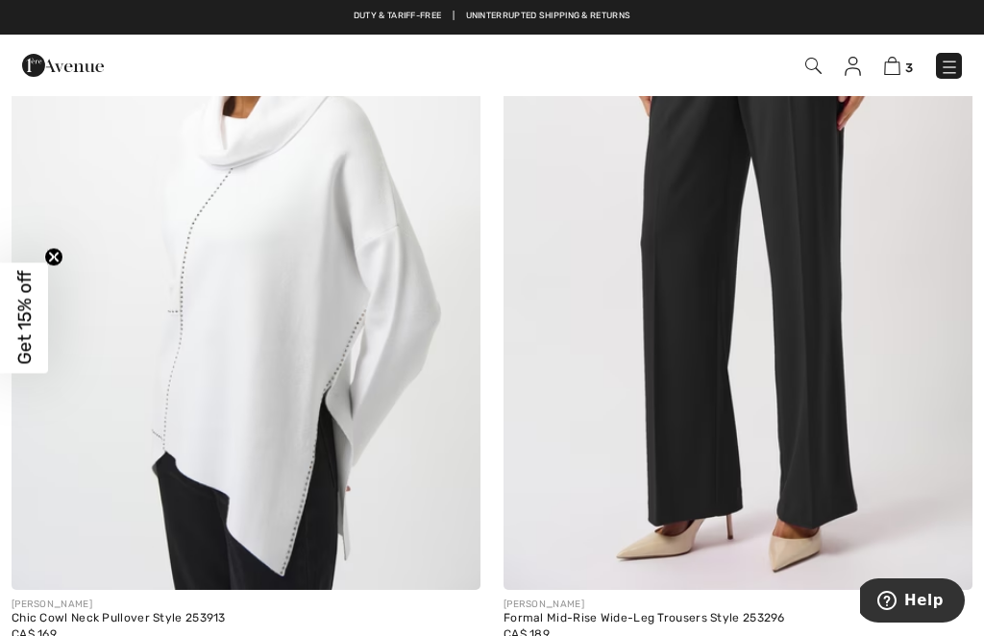
click at [553, 635] on div "JOSEPH RIBKOFF Formal Mid-Rise Wide-Leg Trousers Style 253296 CA$ 189" at bounding box center [738, 644] width 469 height 108
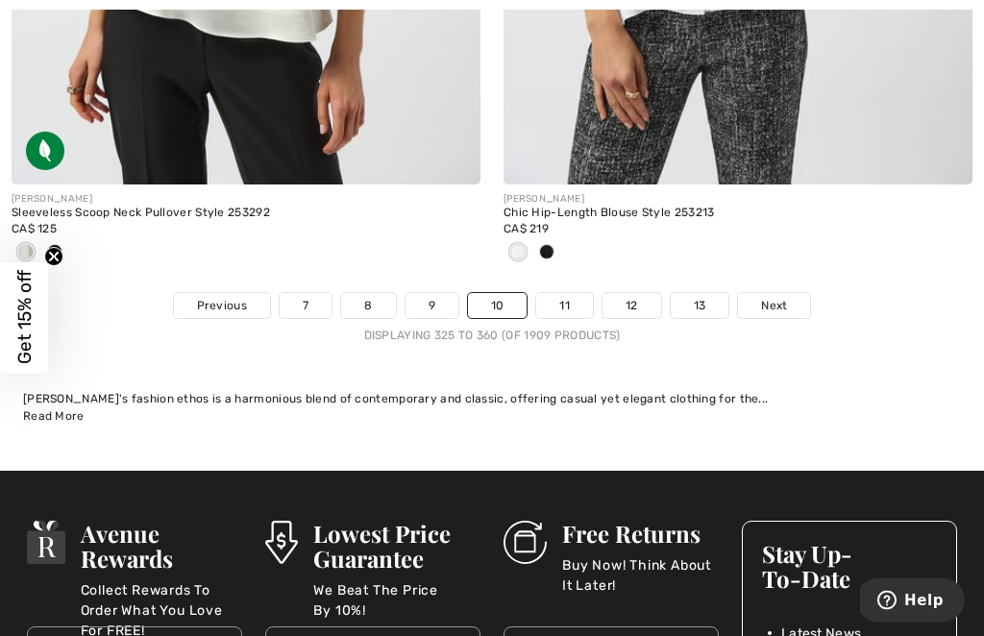
scroll to position [15326, 0]
click at [573, 293] on link "11" at bounding box center [564, 305] width 57 height 25
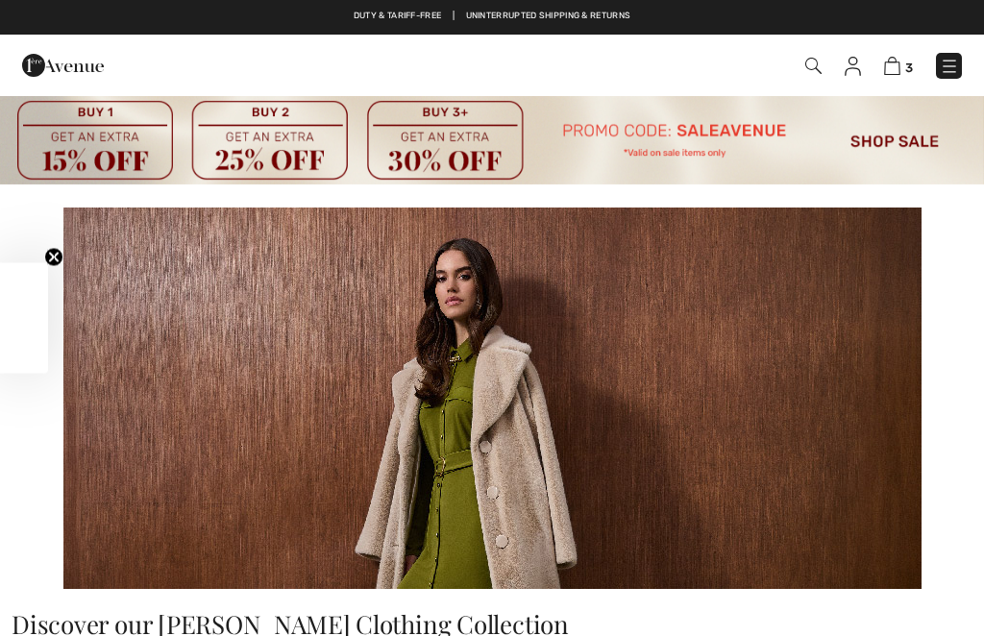
checkbox input "true"
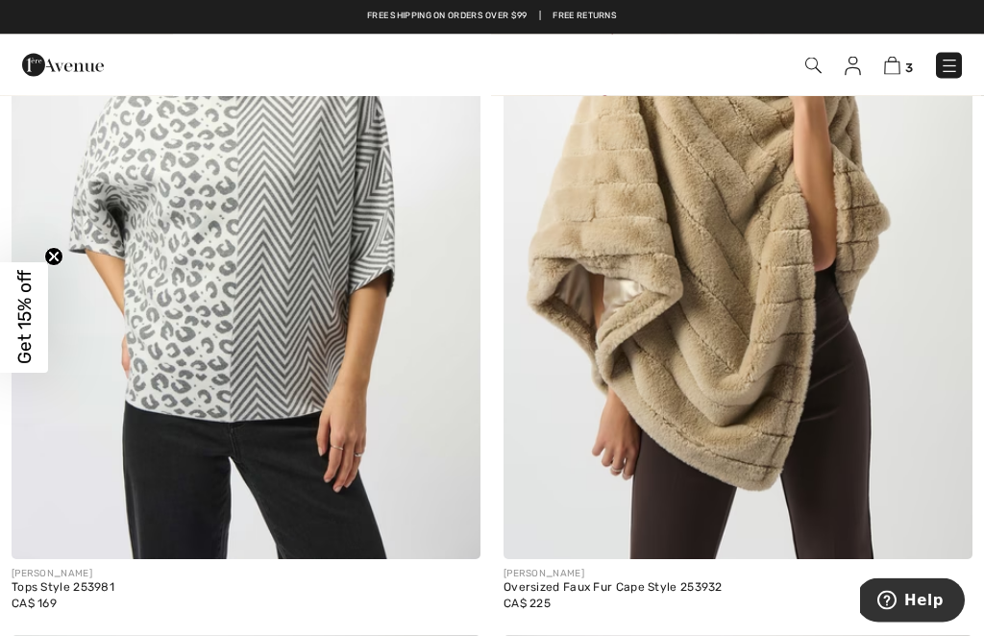
scroll to position [7491, 0]
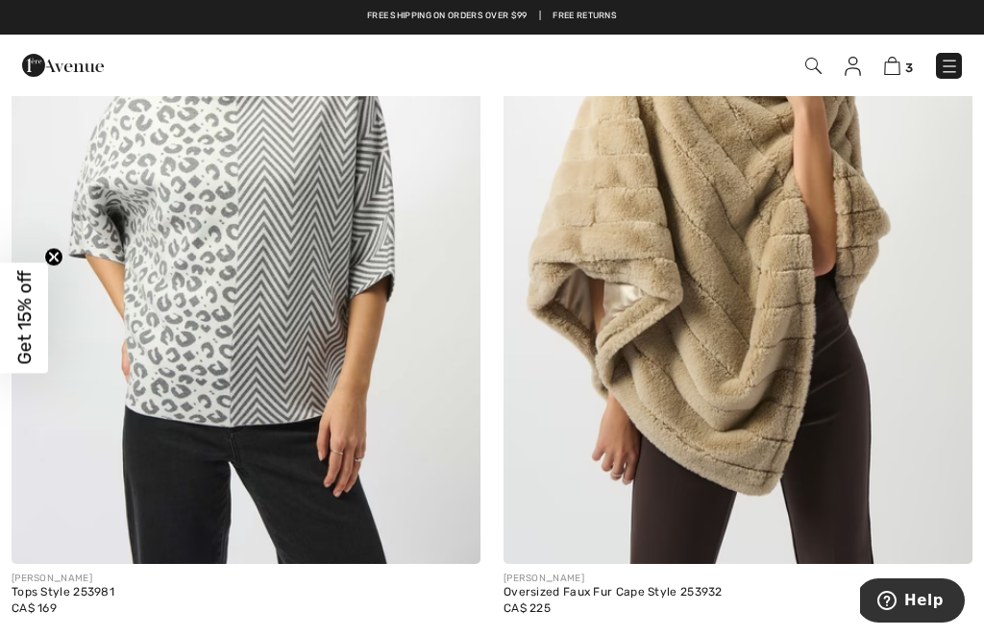
click at [735, 270] on img at bounding box center [738, 212] width 469 height 703
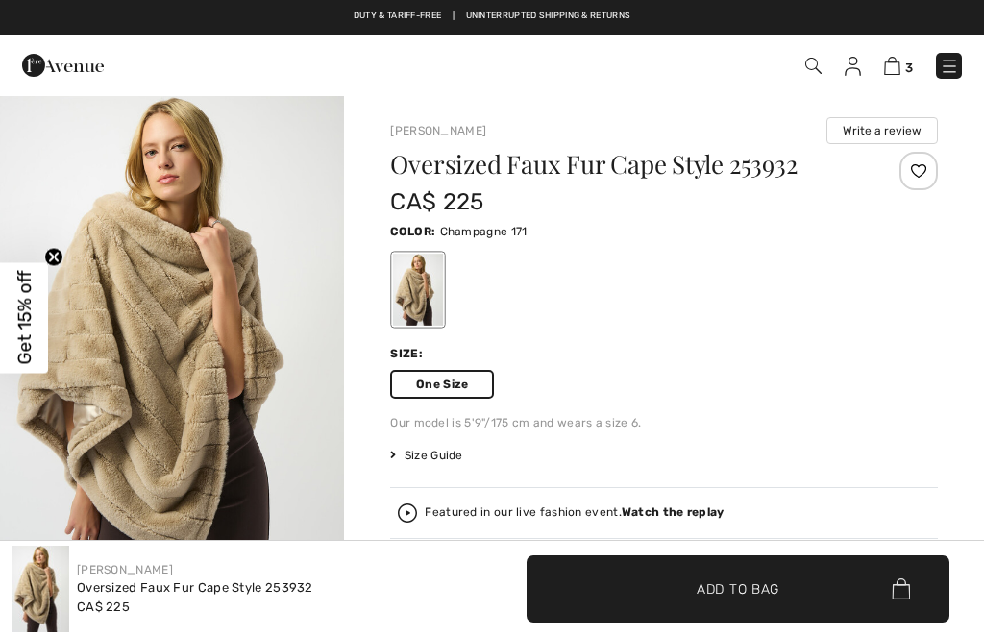
checkbox input "true"
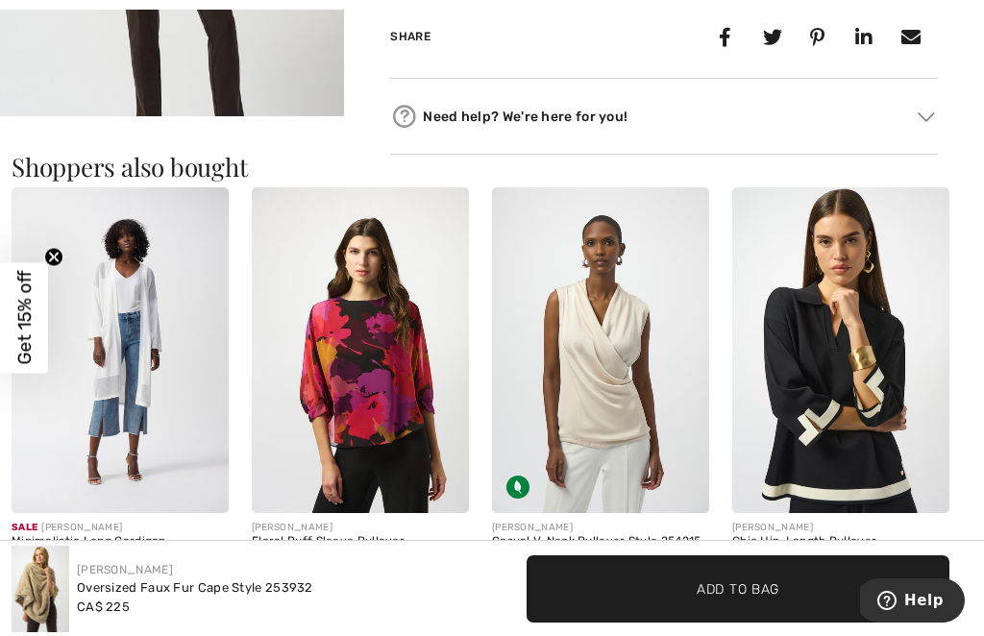
click at [830, 397] on img at bounding box center [840, 350] width 217 height 326
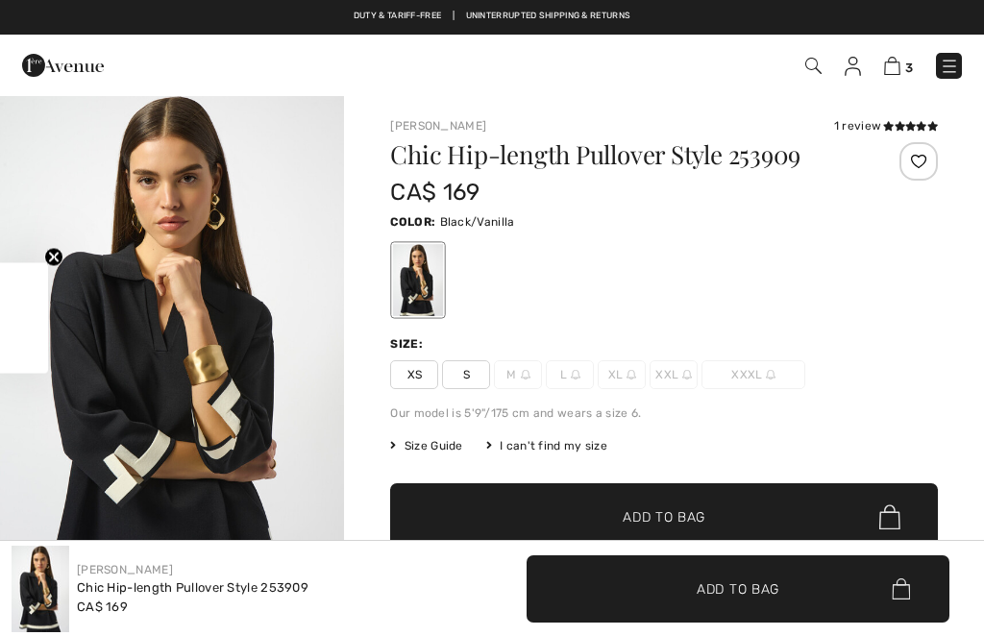
checkbox input "true"
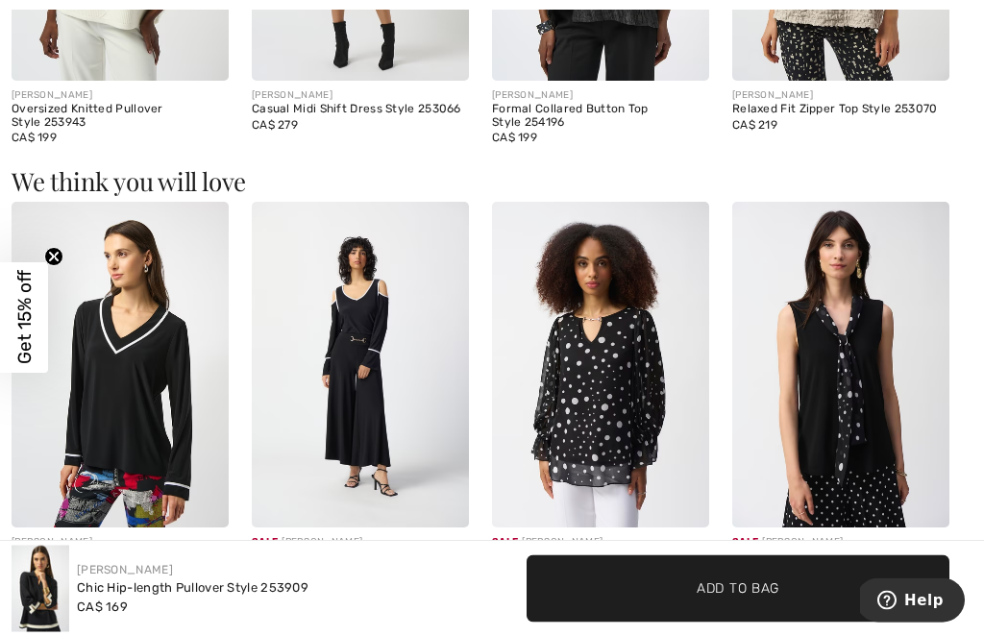
scroll to position [1976, 0]
click at [936, 526] on img at bounding box center [840, 365] width 217 height 326
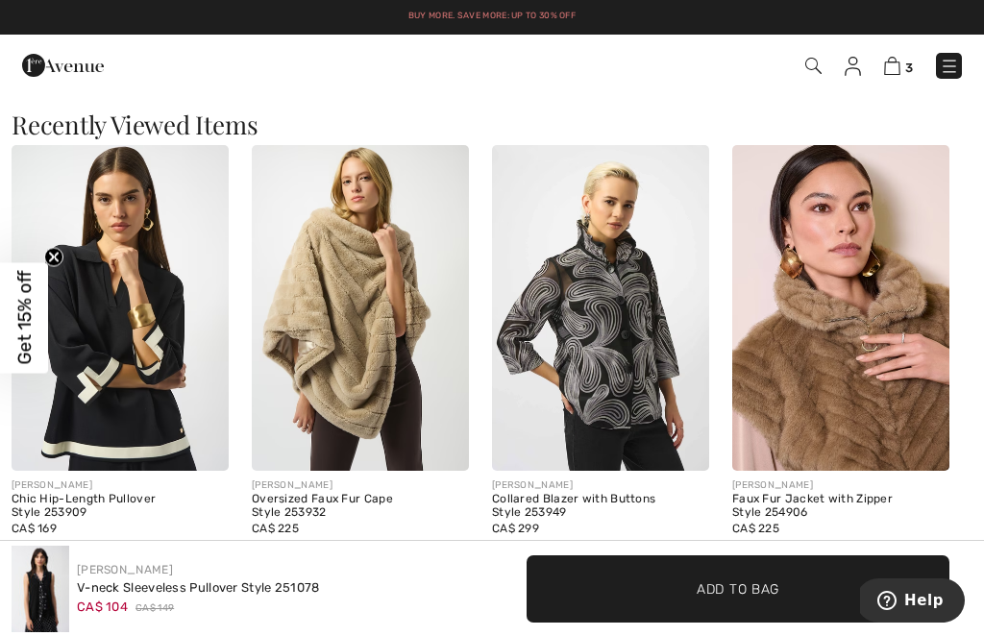
scroll to position [2641, 0]
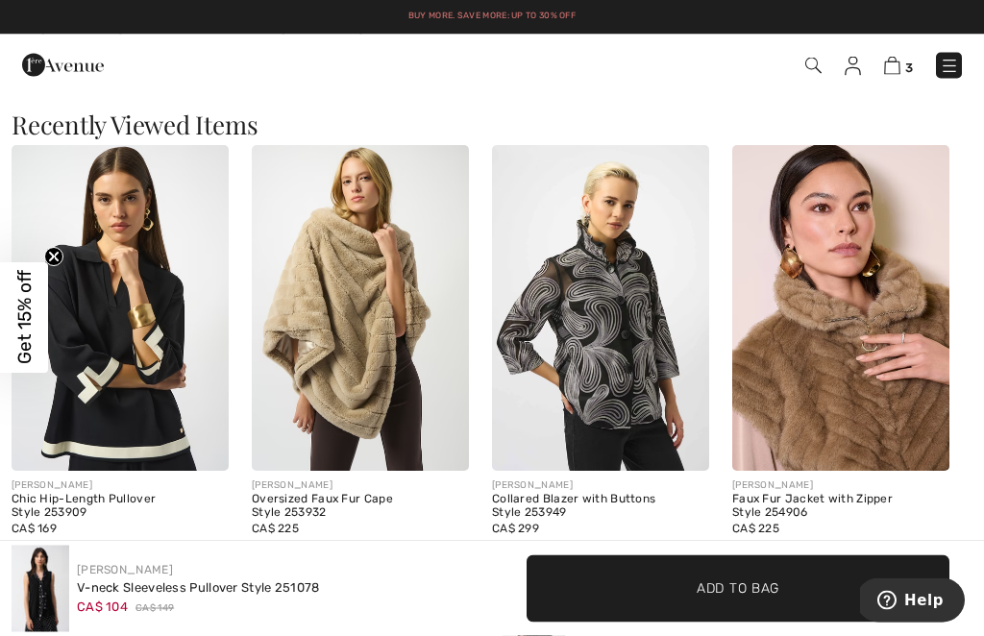
click at [920, 564] on h3 "Ratings & Reviews" at bounding box center [492, 573] width 961 height 25
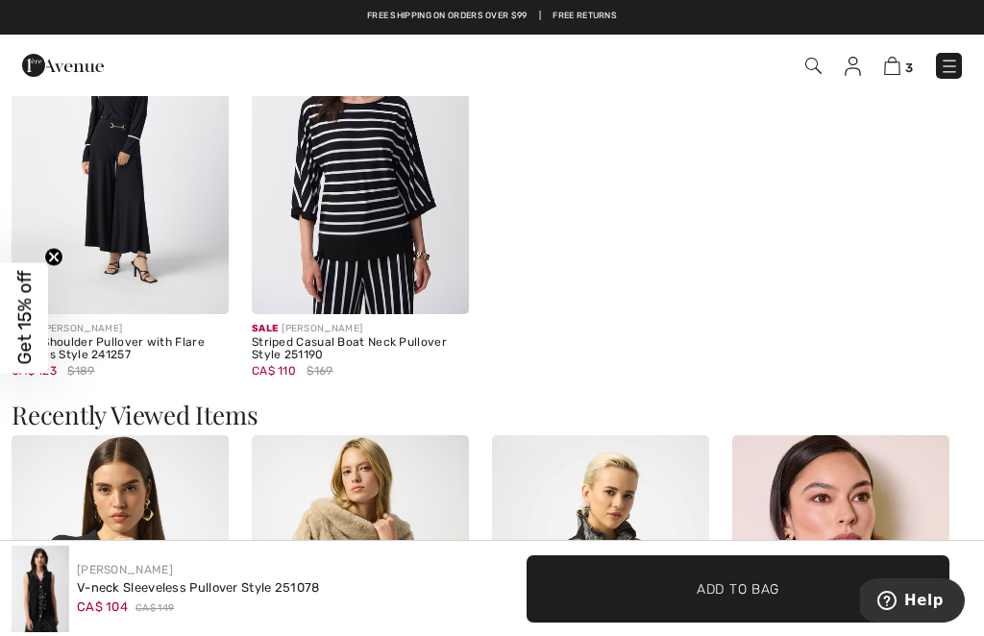
scroll to position [2319, 0]
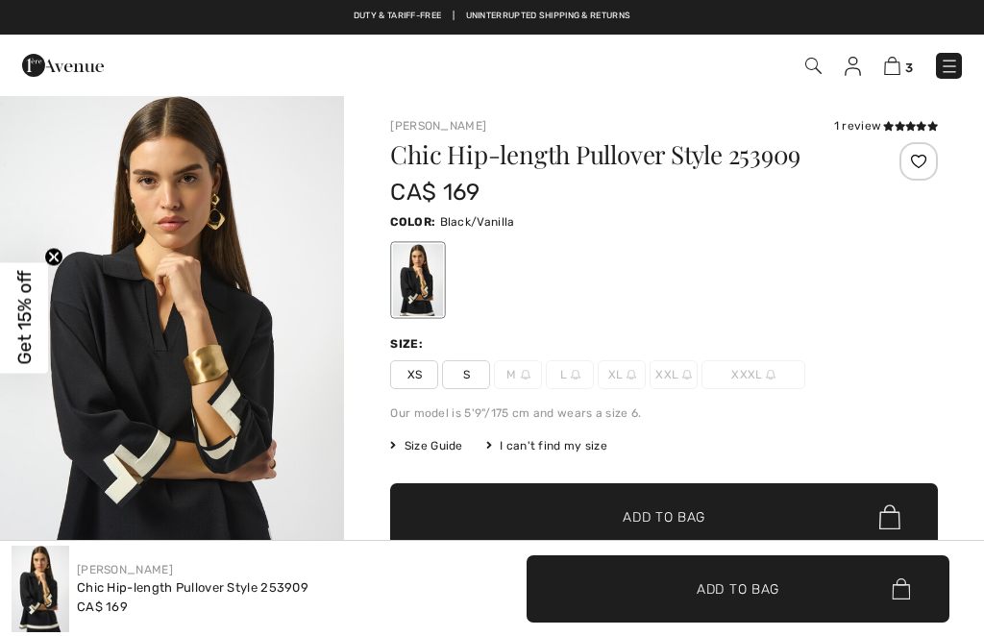
checkbox input "true"
click at [551, 440] on div "I can't find my size" at bounding box center [546, 445] width 121 height 17
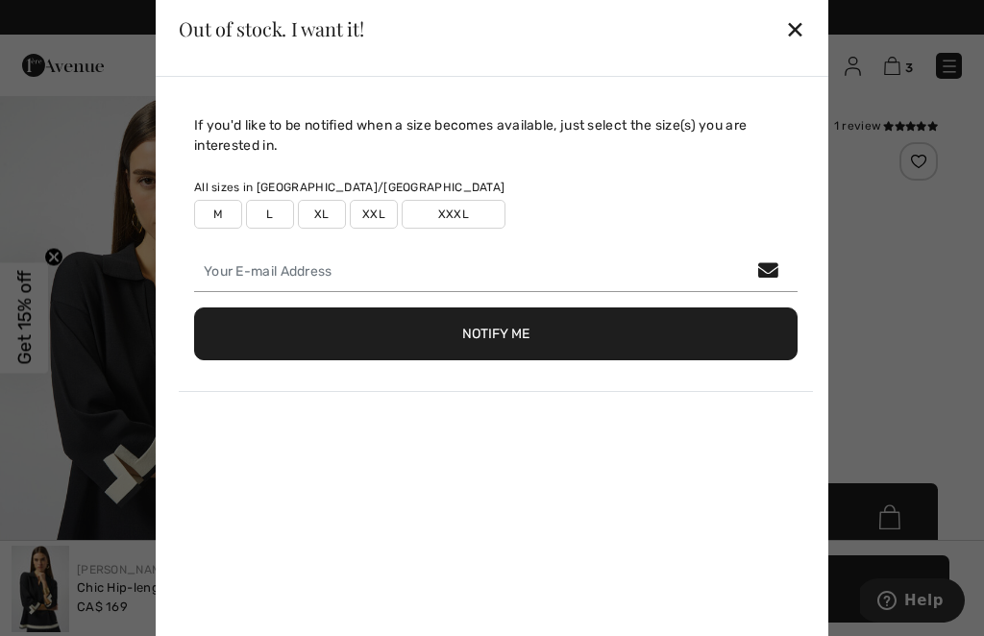
click at [796, 19] on div "✕" at bounding box center [795, 29] width 20 height 40
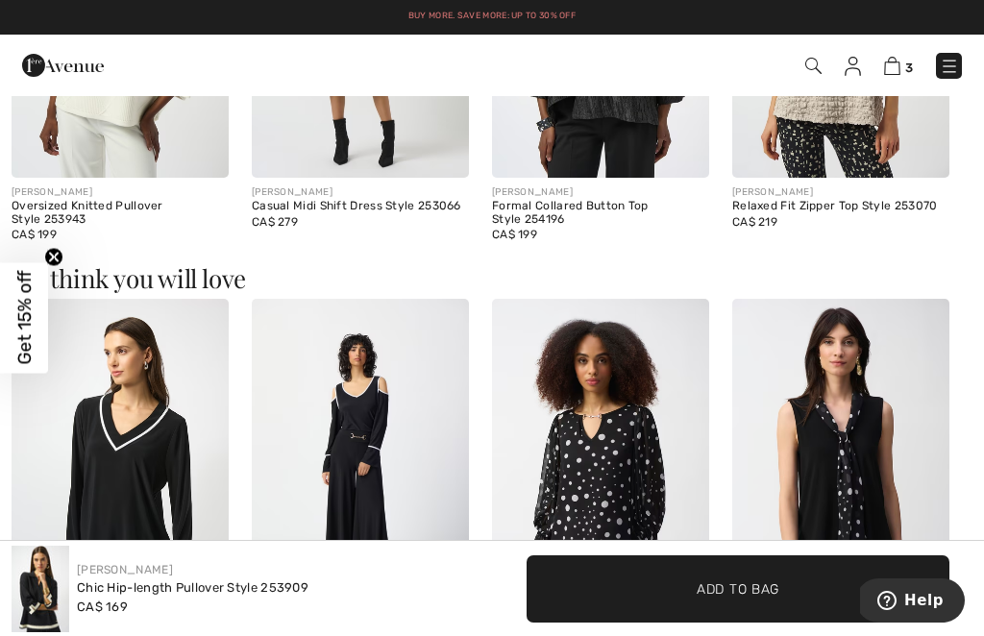
scroll to position [1838, 0]
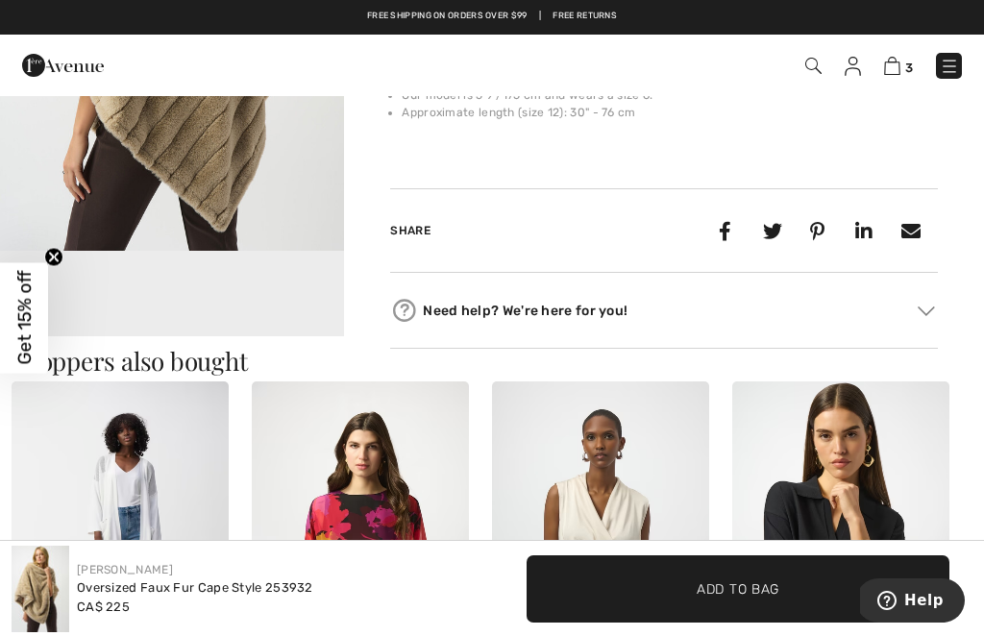
scroll to position [819, 0]
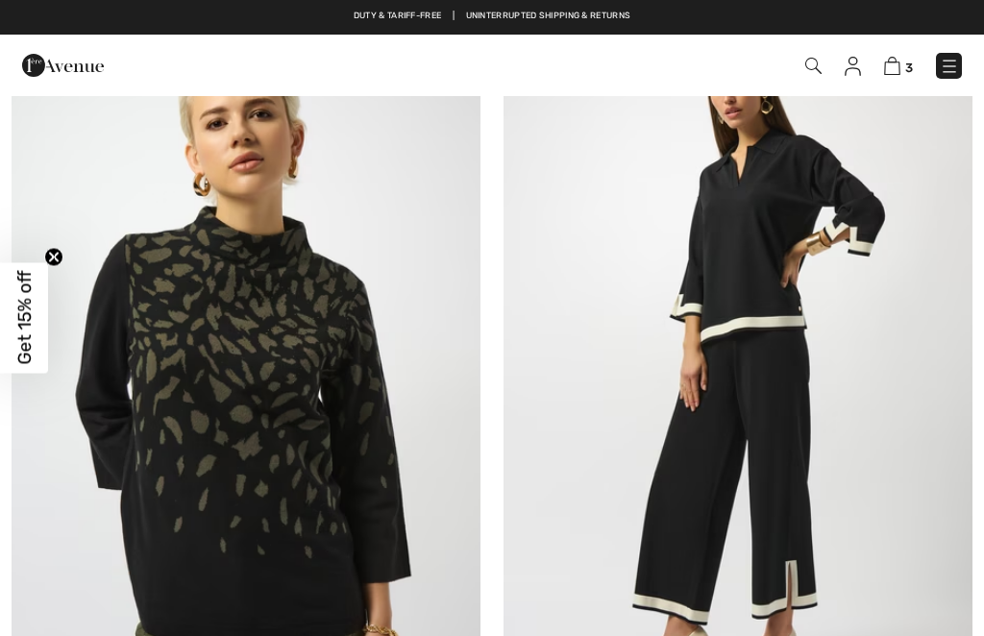
checkbox input "true"
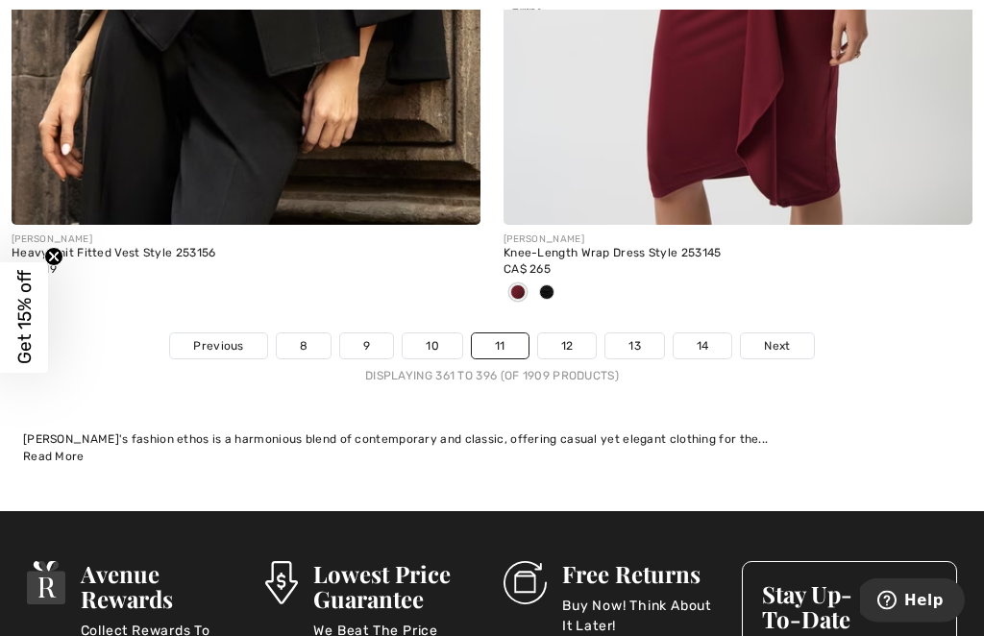
scroll to position [15086, 0]
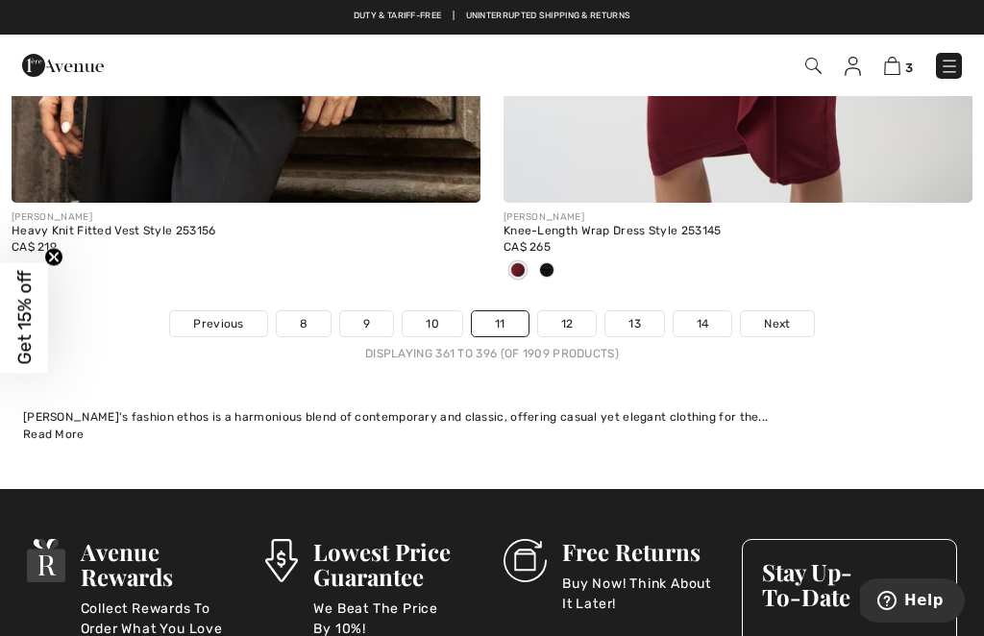
click at [558, 311] on link "12" at bounding box center [567, 323] width 59 height 25
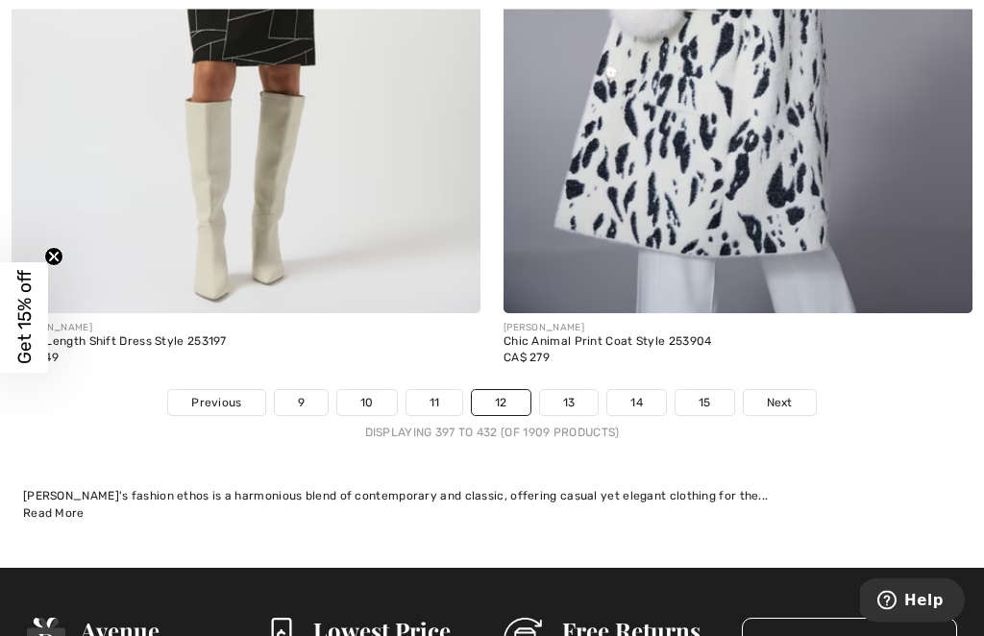
scroll to position [15292, 0]
click at [563, 394] on link "13" at bounding box center [569, 402] width 59 height 25
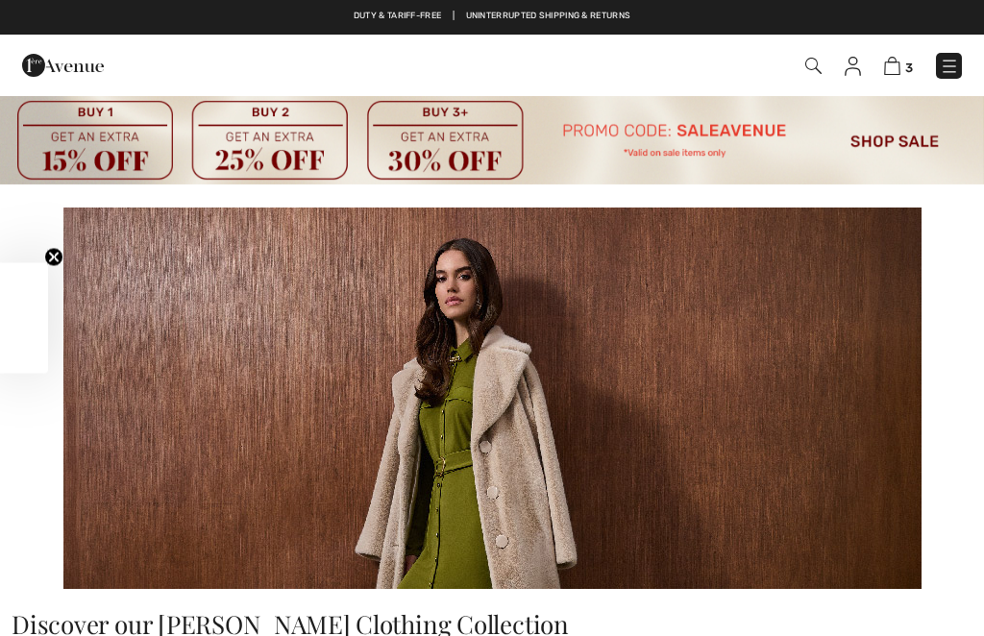
checkbox input "true"
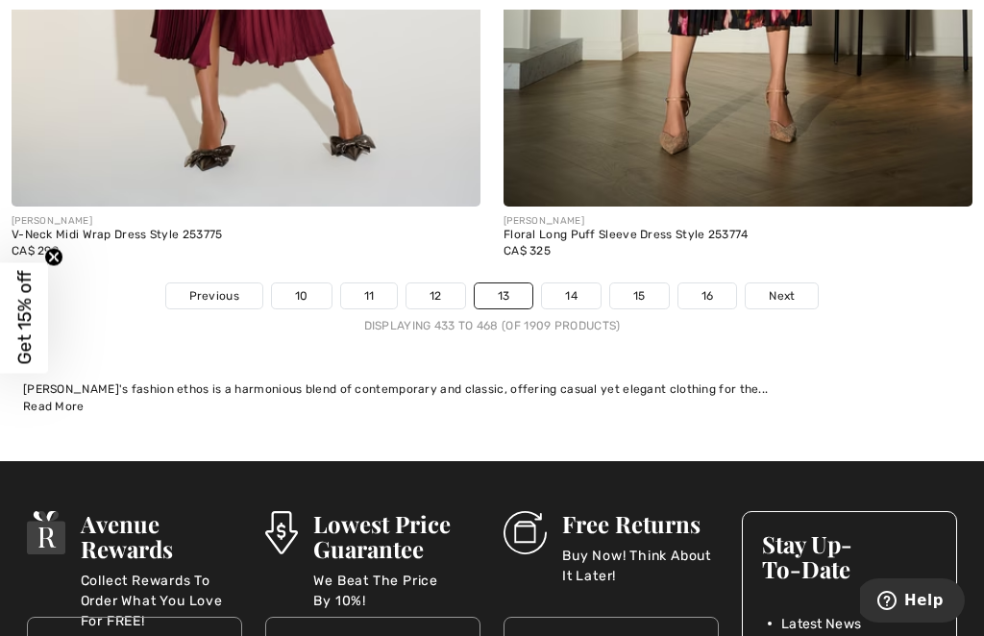
scroll to position [15278, 0]
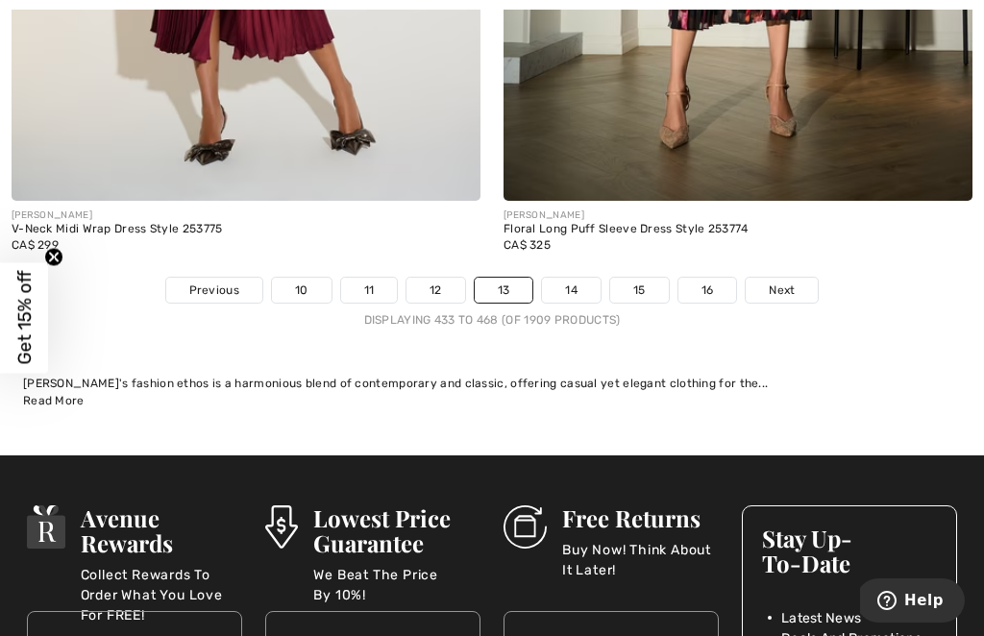
click at [562, 279] on link "14" at bounding box center [571, 290] width 59 height 25
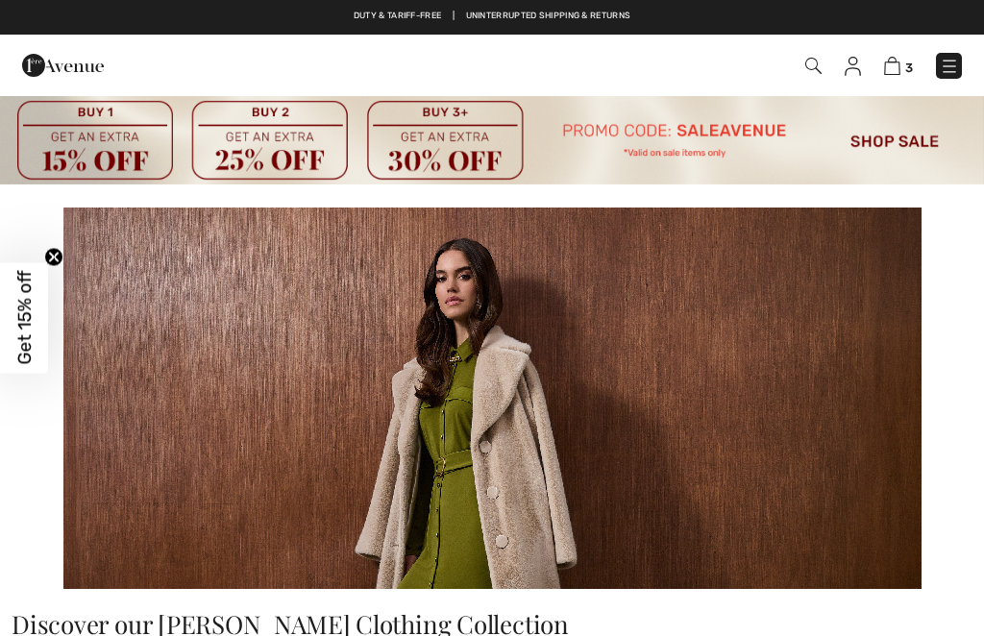
checkbox input "true"
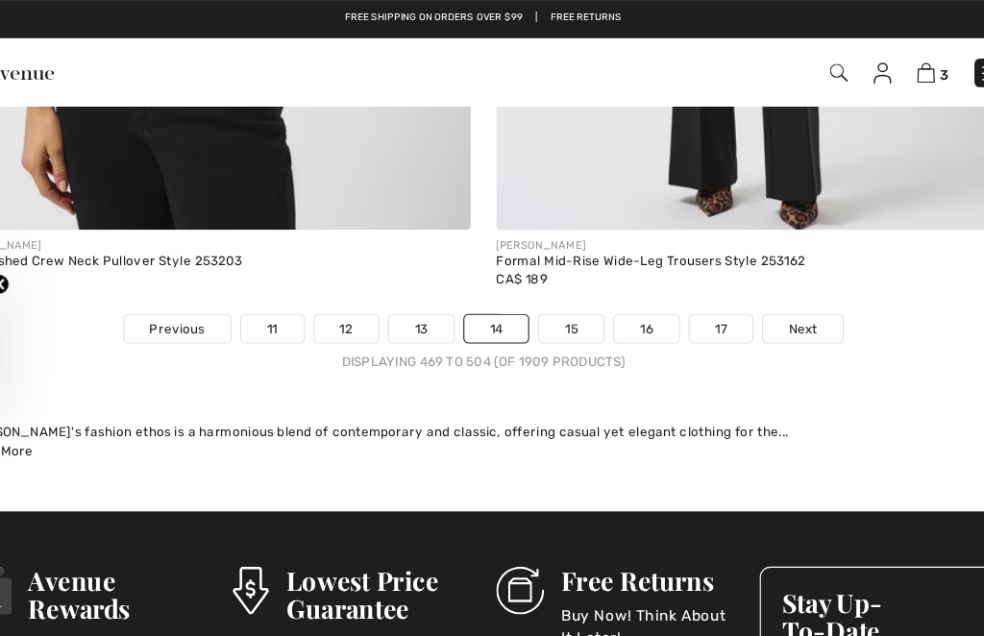
scroll to position [15049, 0]
click at [542, 284] on link "15" at bounding box center [571, 296] width 59 height 25
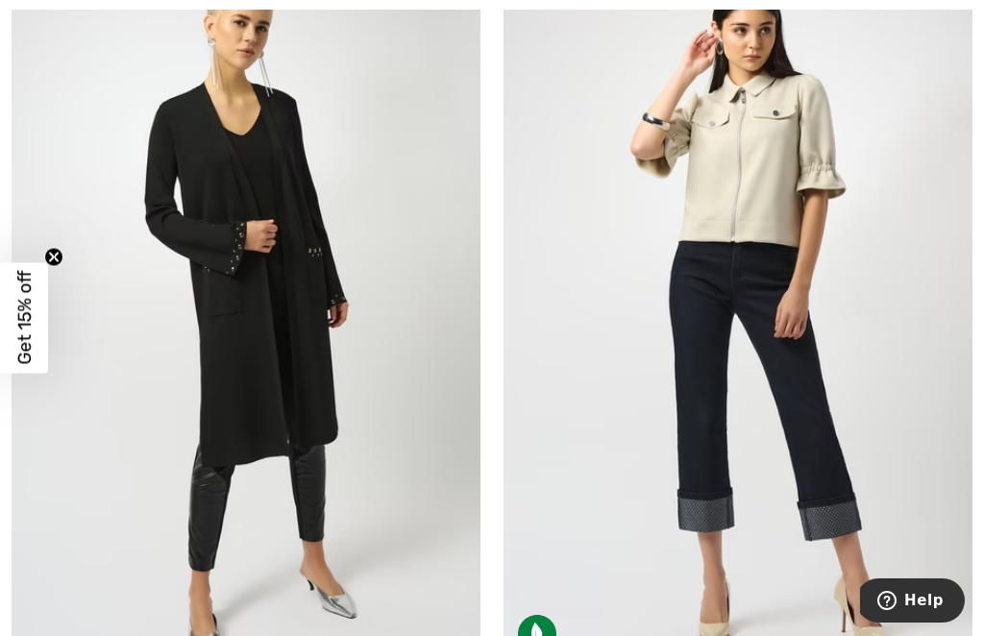
scroll to position [7521, 0]
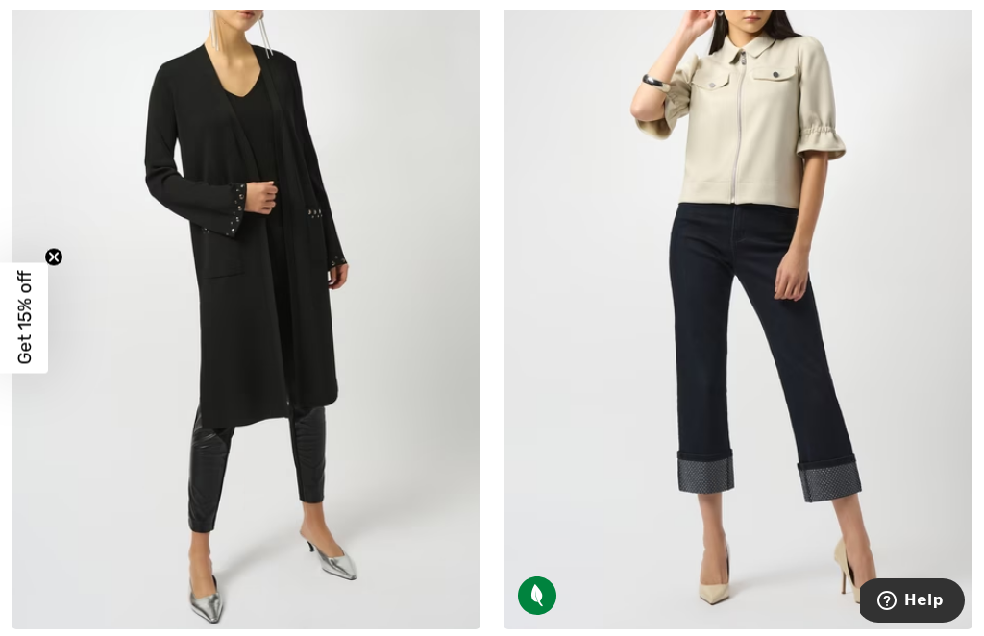
click at [252, 373] on img at bounding box center [246, 277] width 469 height 703
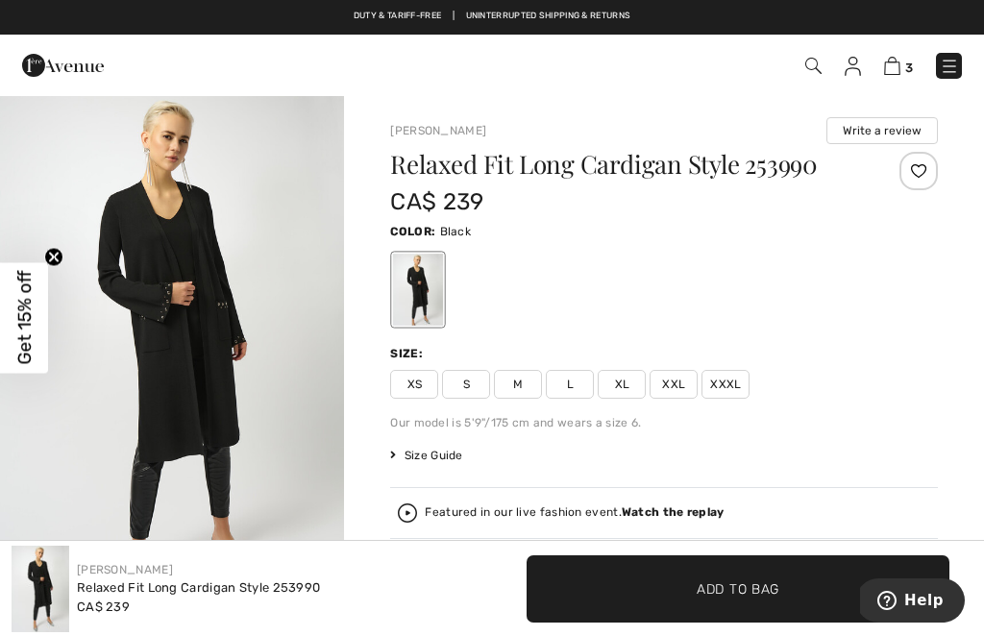
click at [626, 386] on span "XL" at bounding box center [622, 384] width 48 height 29
click at [440, 455] on span "Size Guide" at bounding box center [426, 455] width 72 height 17
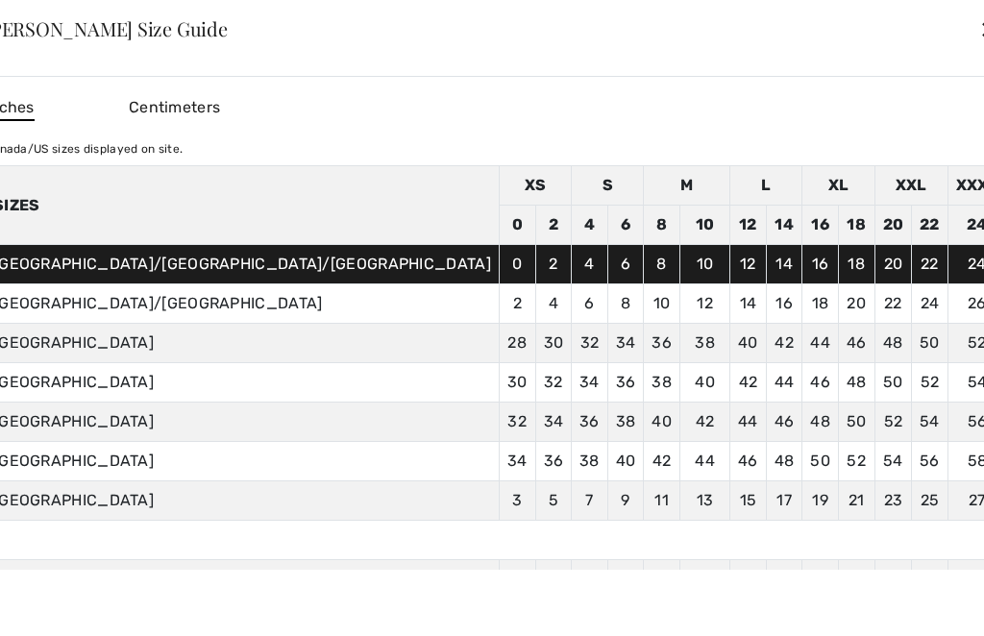
click at [979, 27] on div "✕" at bounding box center [989, 29] width 20 height 40
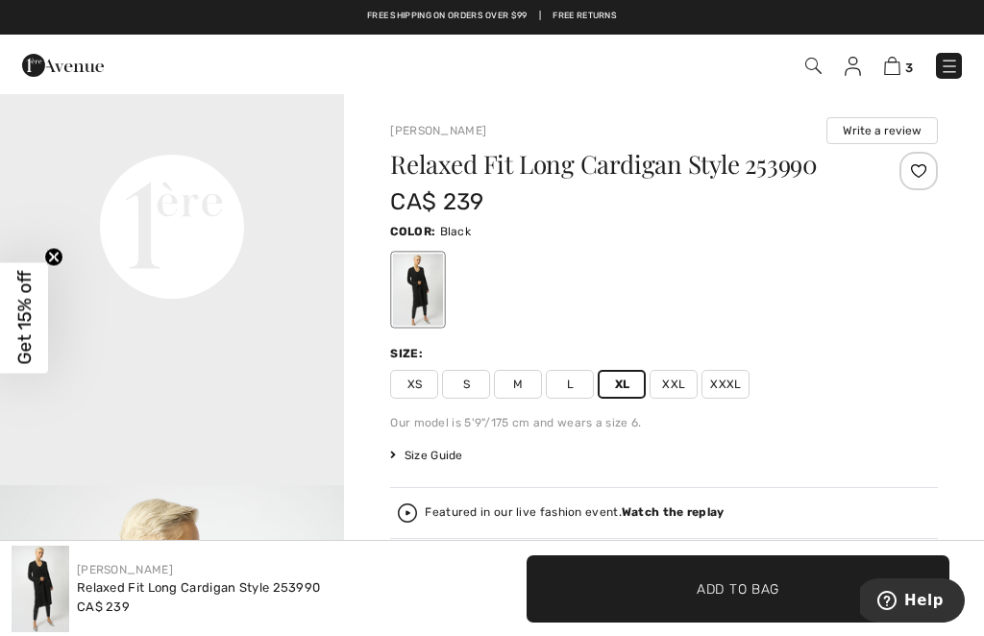
scroll to position [1167, 0]
click at [731, 591] on span "Add to Bag" at bounding box center [738, 588] width 83 height 20
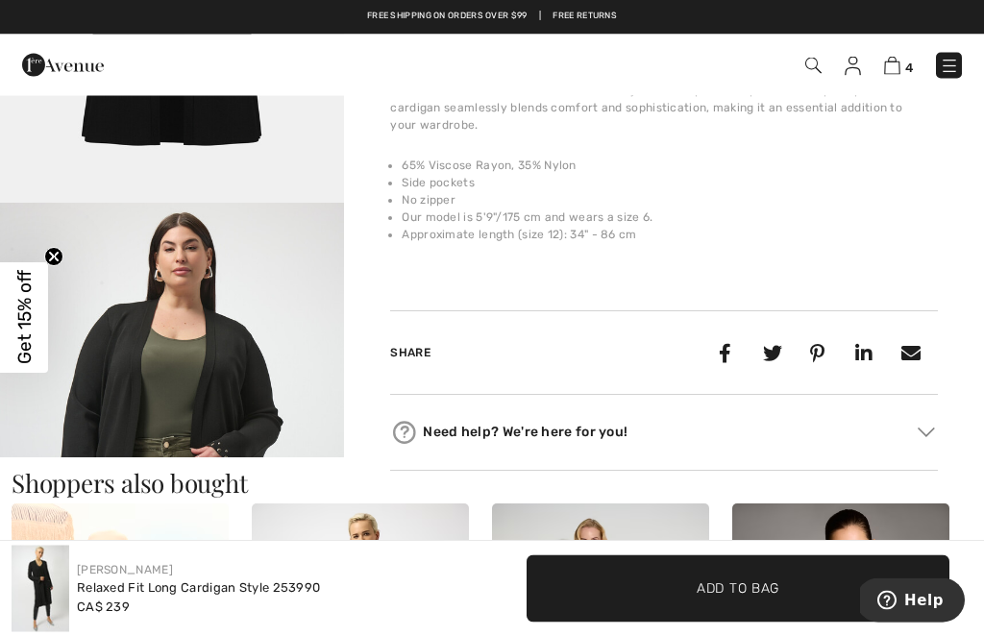
scroll to position [1236, 0]
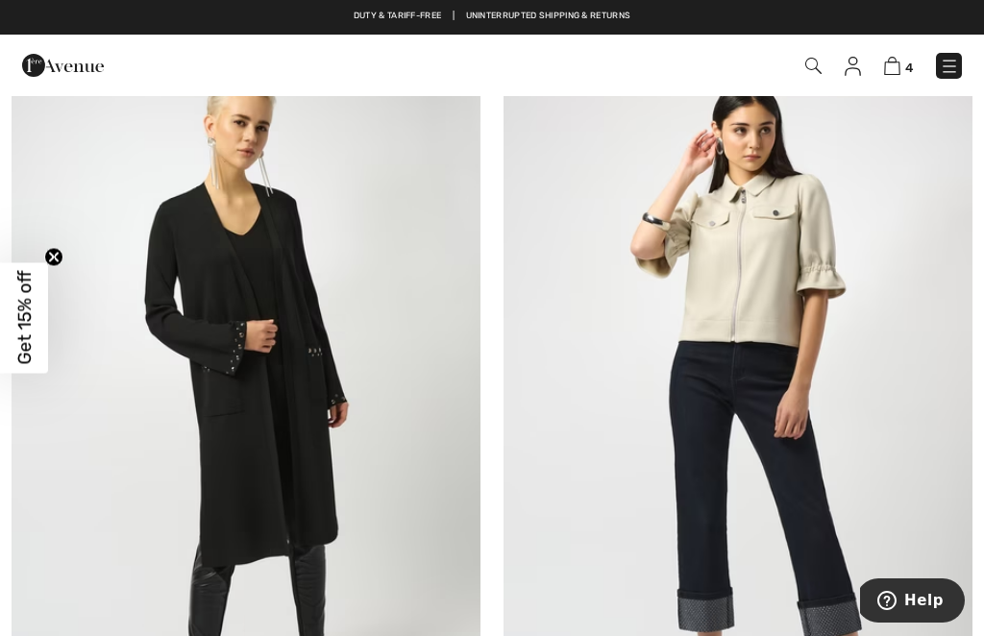
scroll to position [7384, 0]
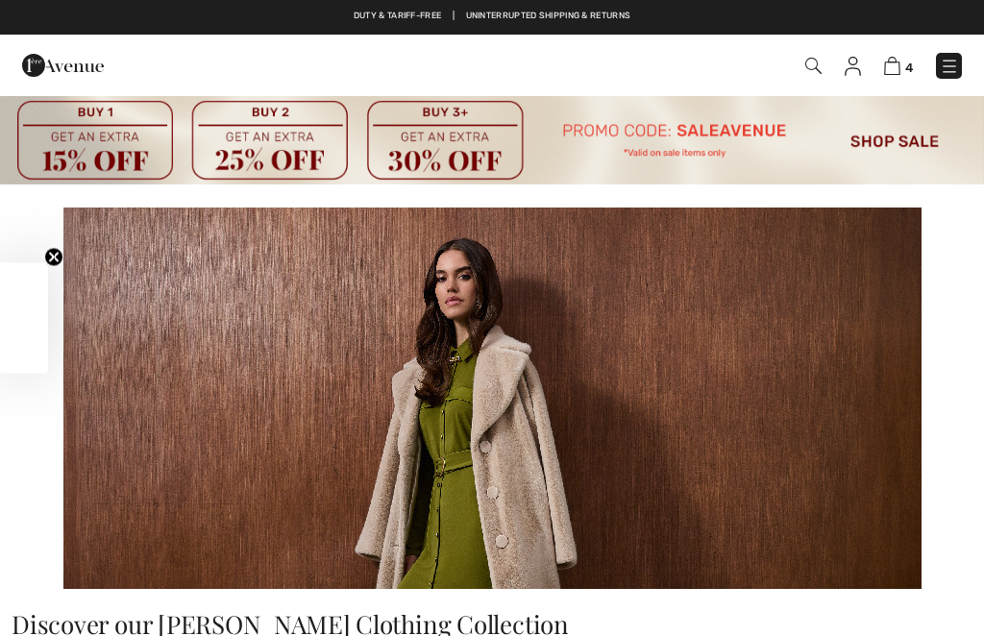
checkbox input "true"
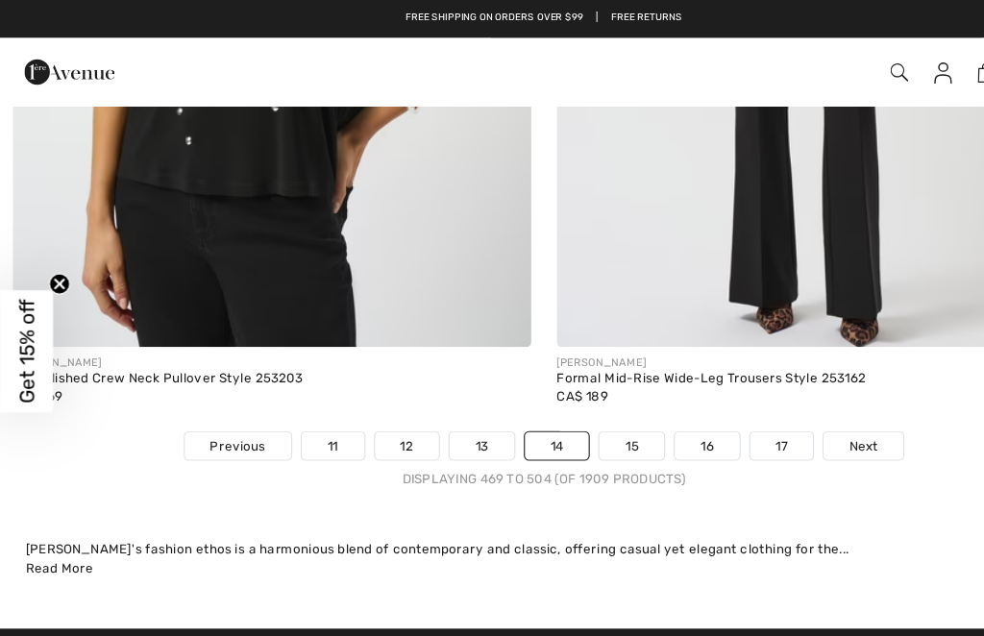
scroll to position [14935, 0]
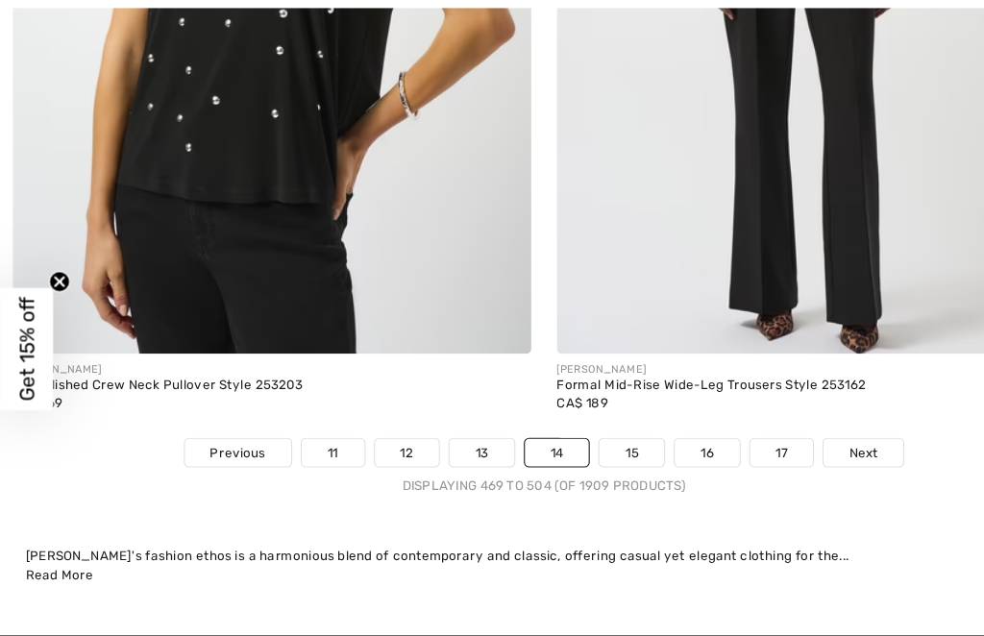
click at [570, 399] on link "15" at bounding box center [571, 411] width 59 height 25
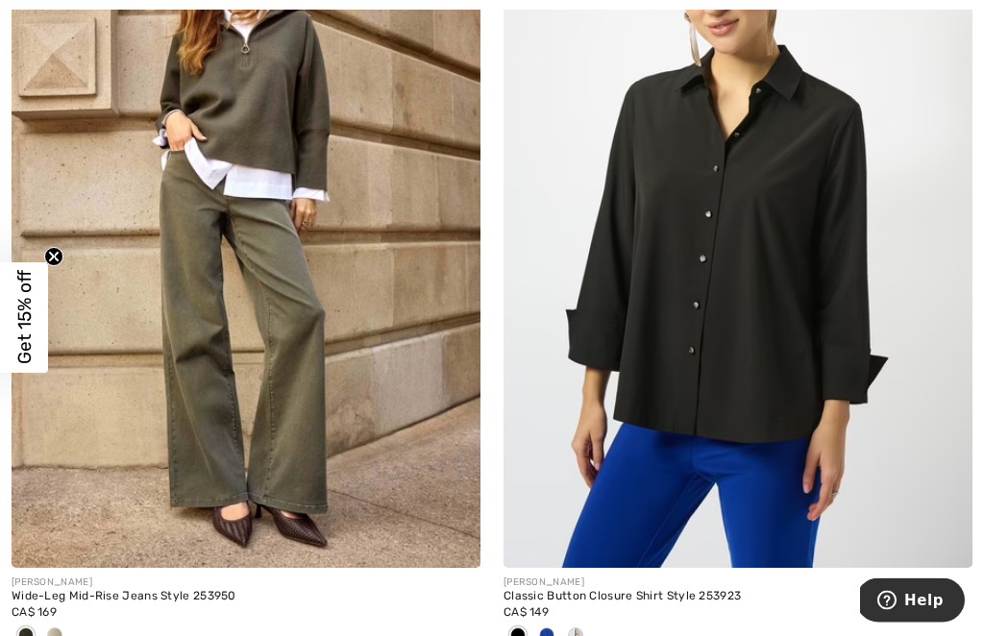
scroll to position [8362, 0]
click at [577, 632] on span at bounding box center [575, 634] width 15 height 15
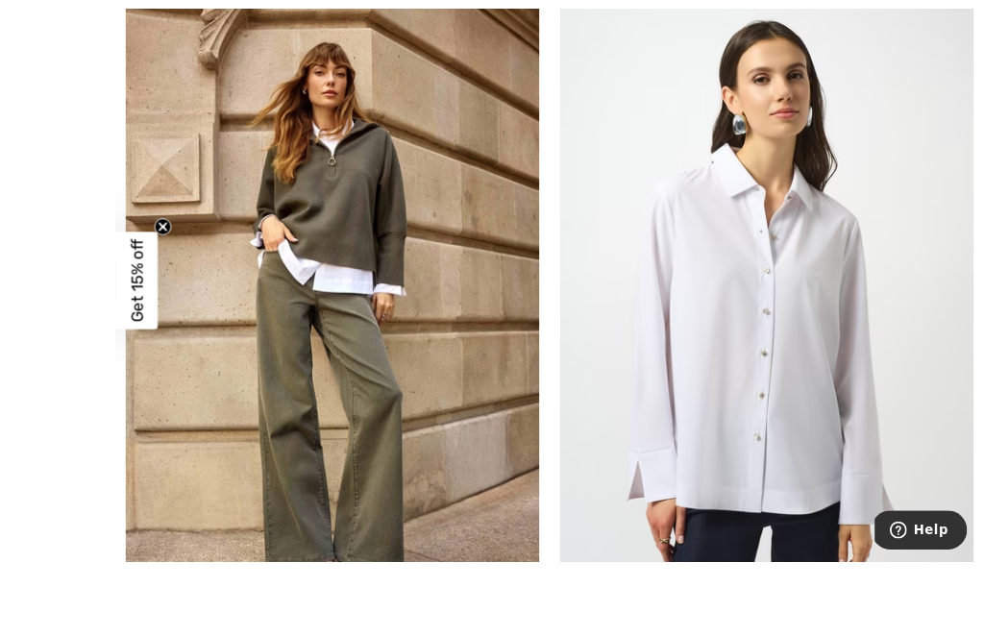
scroll to position [8323, 0]
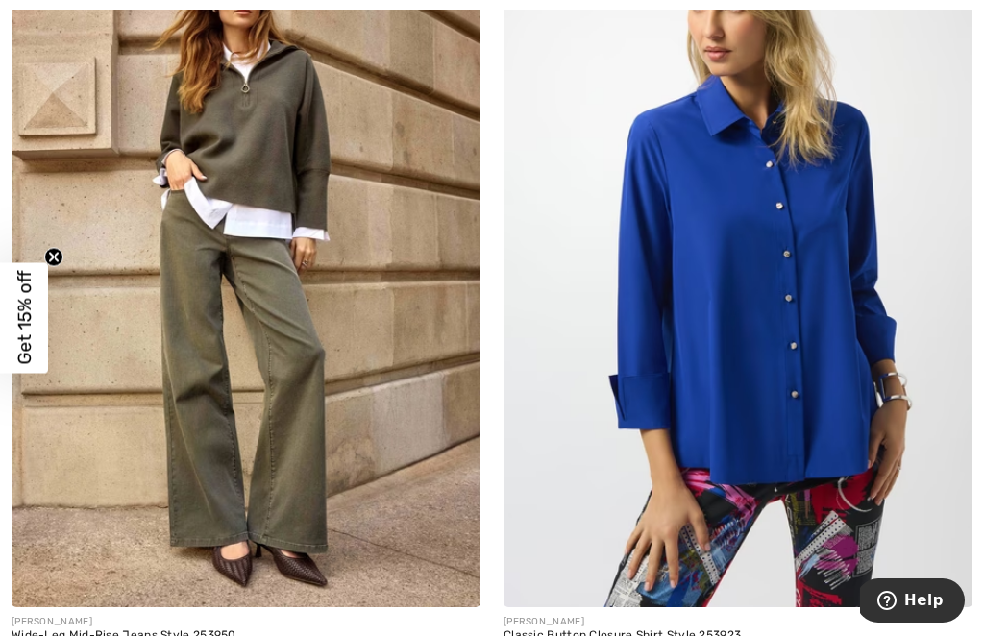
click at [745, 382] on img at bounding box center [738, 255] width 469 height 703
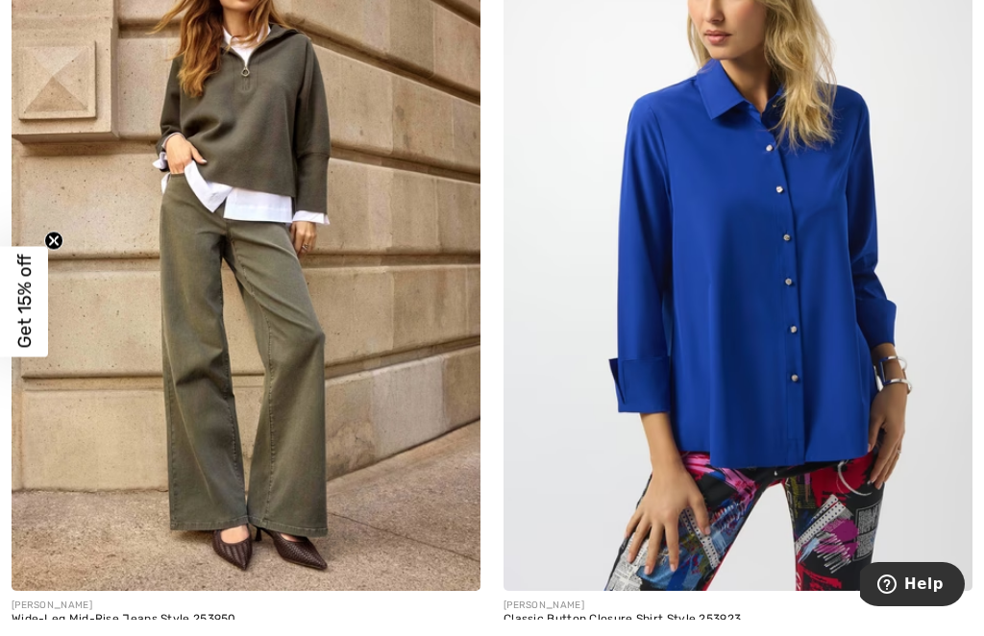
click at [758, 319] on img at bounding box center [738, 255] width 469 height 703
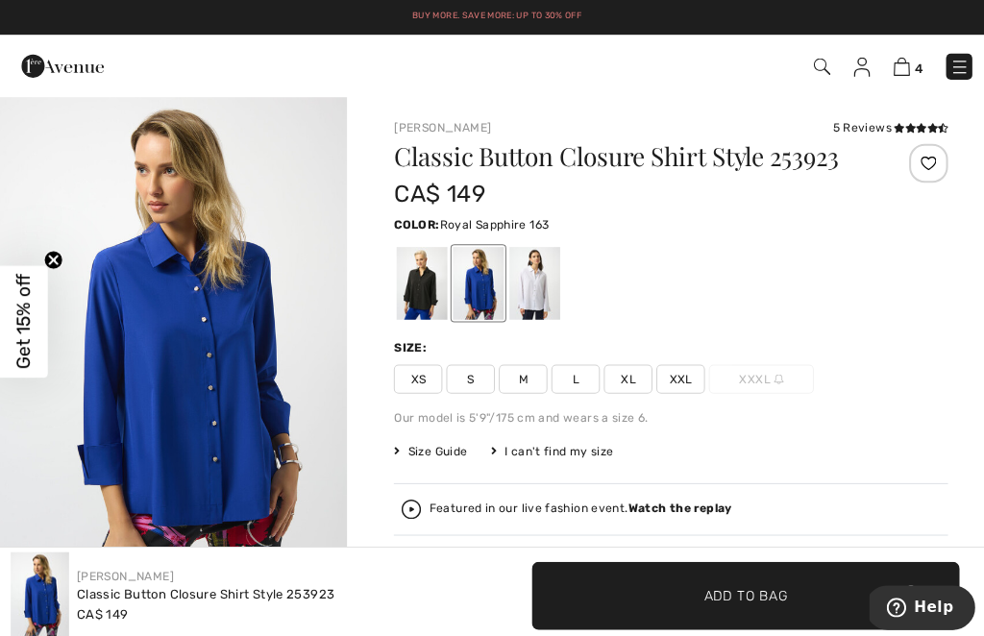
click at [862, 118] on div "5 Reviews" at bounding box center [881, 125] width 114 height 17
click at [843, 127] on div "5 Reviews" at bounding box center [881, 125] width 114 height 17
click at [864, 126] on div "5 Reviews" at bounding box center [881, 125] width 114 height 17
click at [850, 125] on div "5 Reviews" at bounding box center [881, 125] width 114 height 17
click at [865, 125] on div "5 Reviews" at bounding box center [881, 125] width 114 height 17
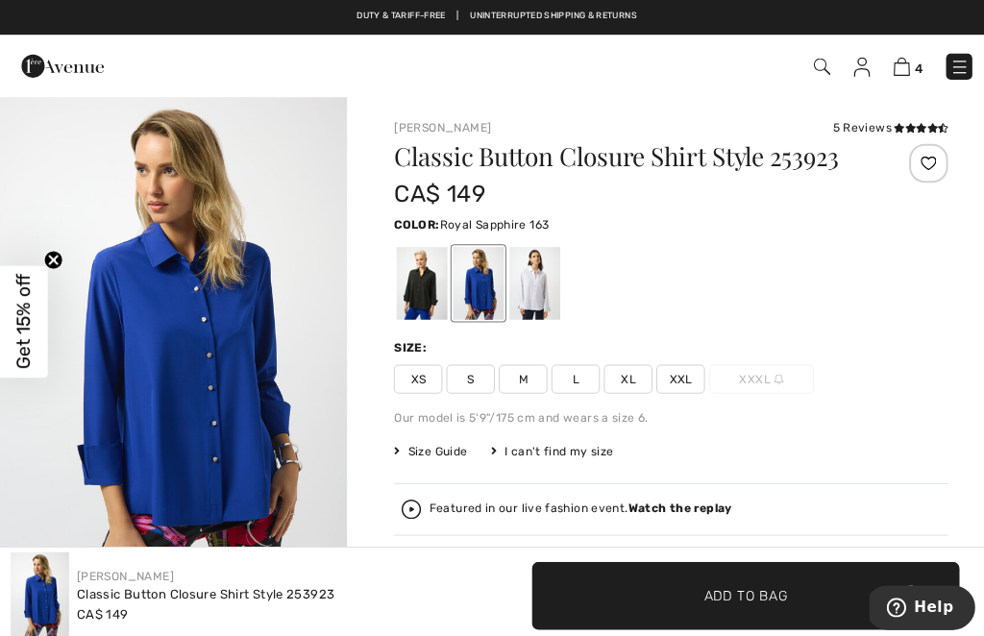
click at [833, 123] on div "5 Reviews" at bounding box center [881, 125] width 114 height 17
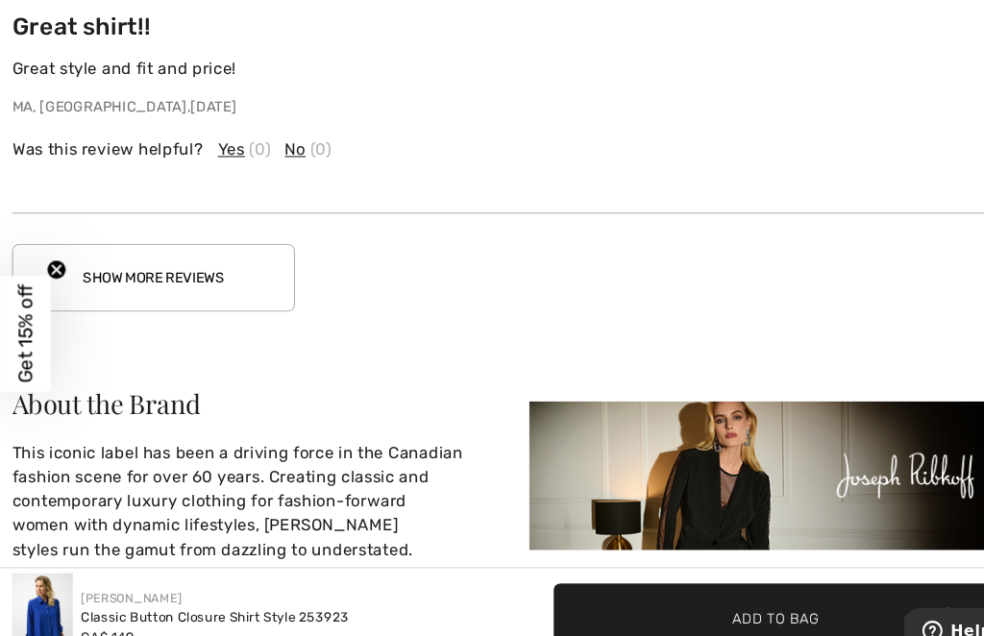
scroll to position [3698, 0]
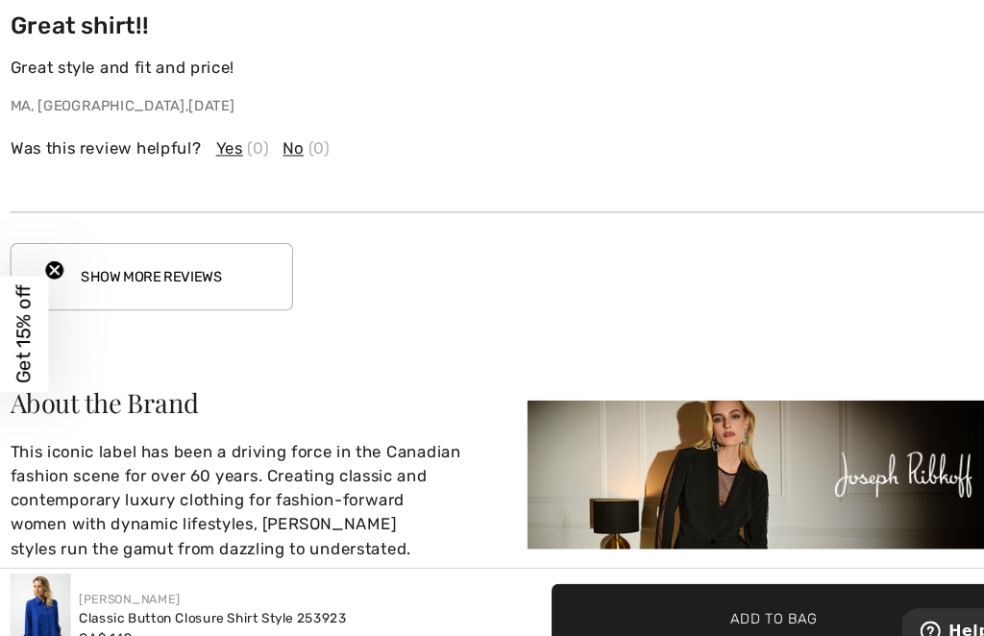
click at [184, 256] on button "Show More Reviews" at bounding box center [146, 264] width 269 height 64
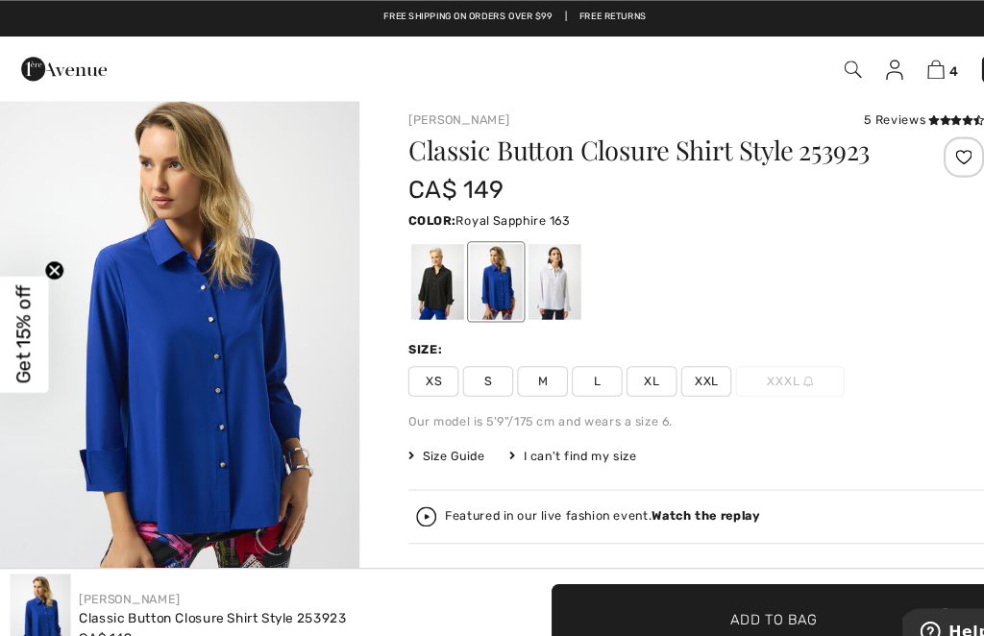
scroll to position [0, 0]
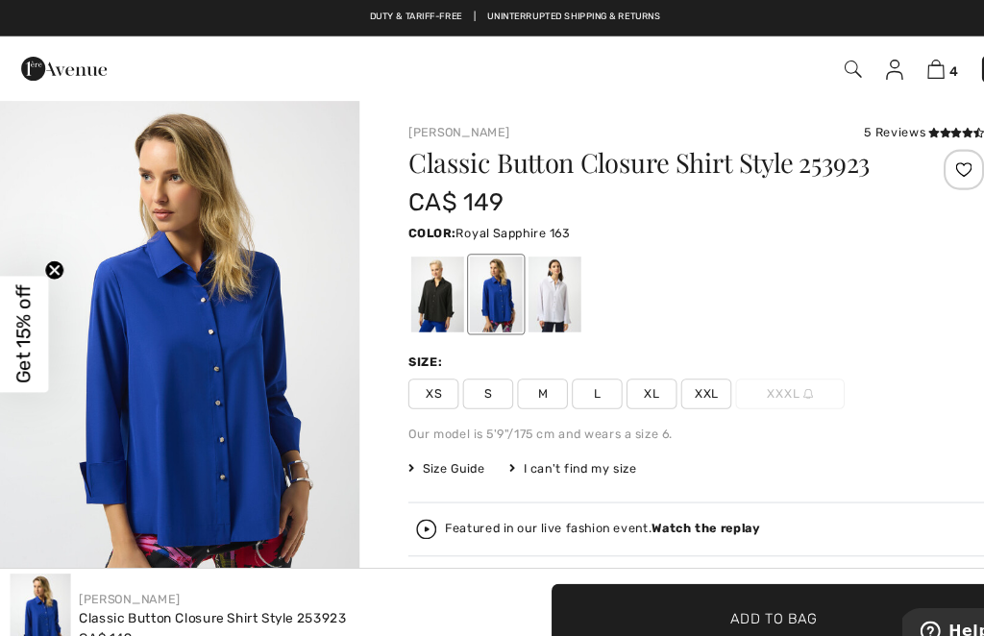
click at [614, 369] on span "XL" at bounding box center [622, 374] width 48 height 29
click at [714, 582] on span "Add to Bag" at bounding box center [738, 588] width 83 height 20
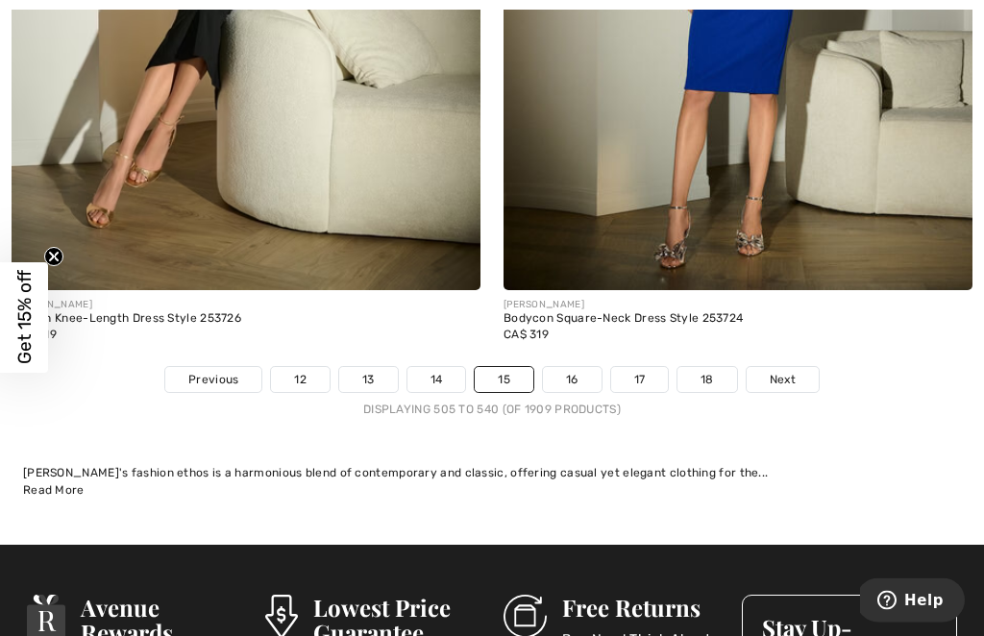
scroll to position [15089, 0]
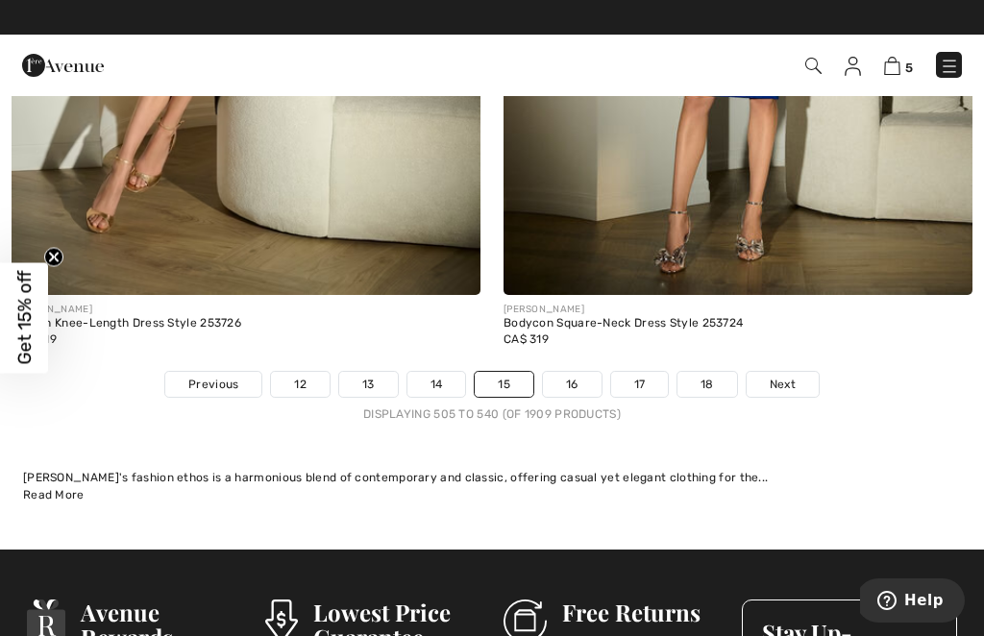
click at [569, 372] on link "16" at bounding box center [572, 384] width 59 height 25
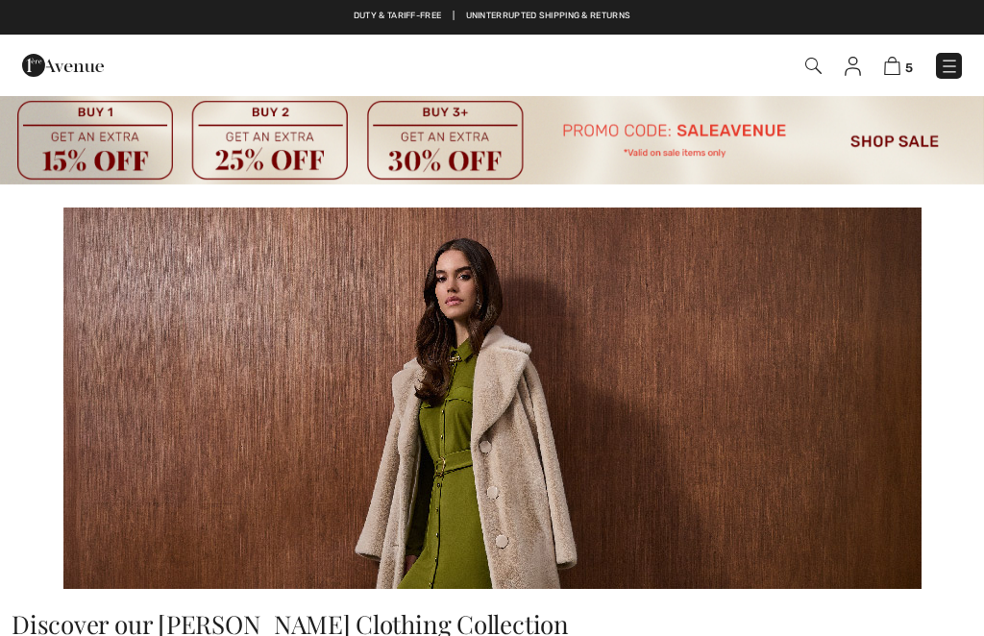
checkbox input "true"
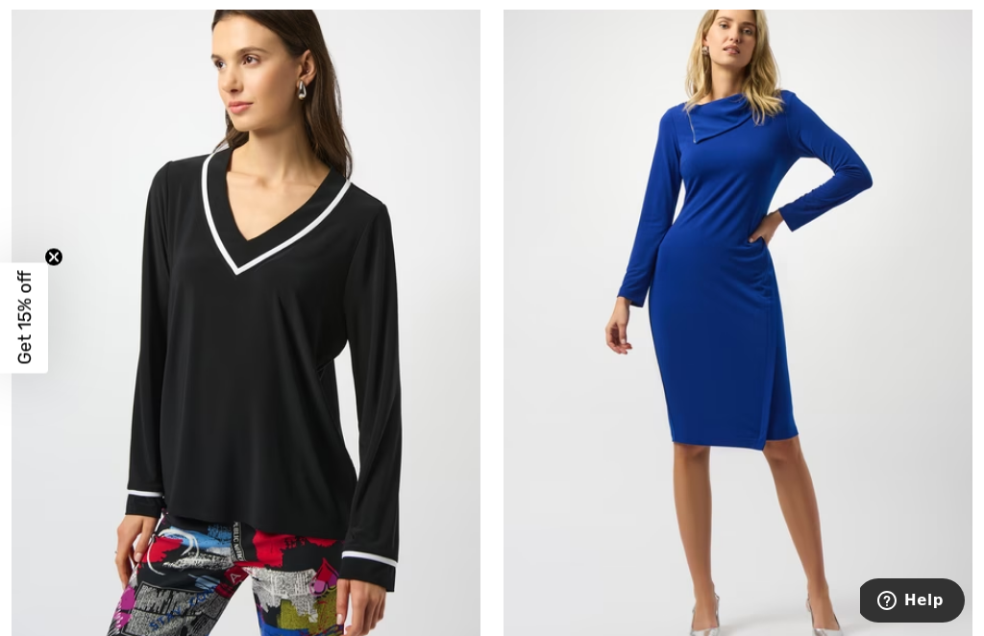
scroll to position [7376, 0]
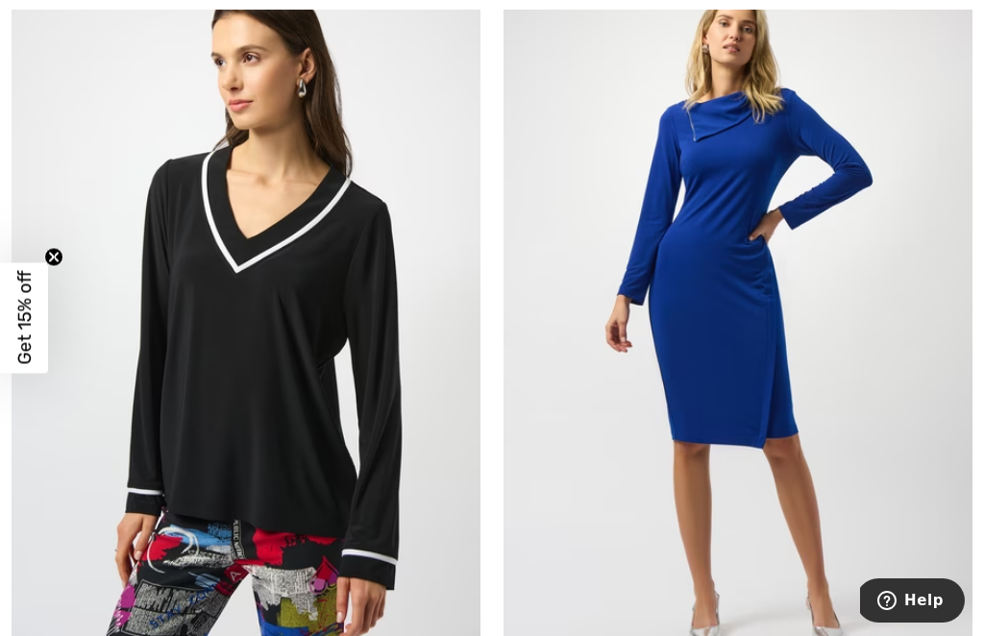
click at [920, 416] on img at bounding box center [738, 295] width 469 height 703
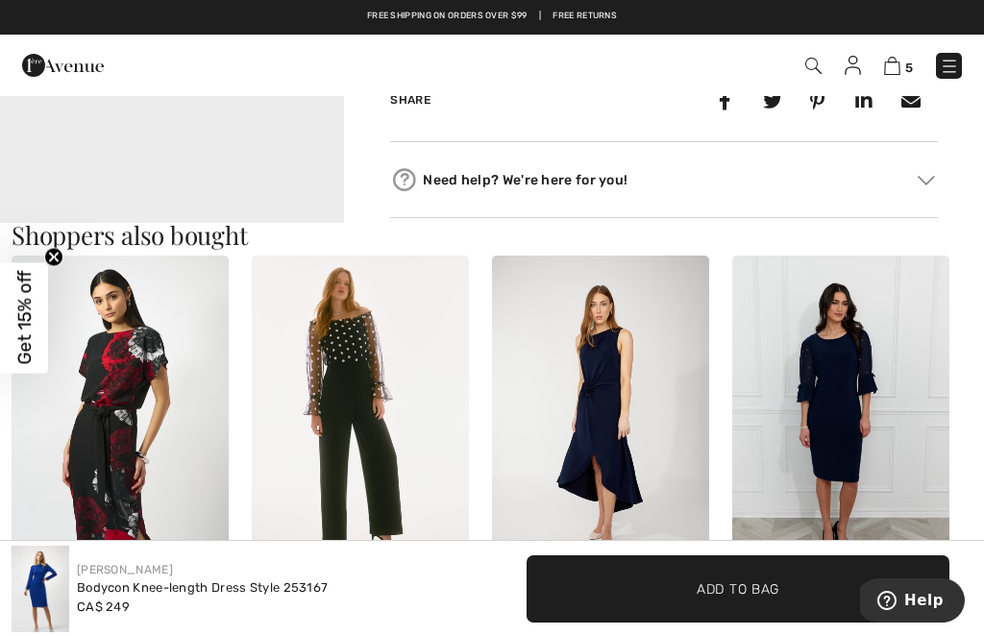
scroll to position [1056, 0]
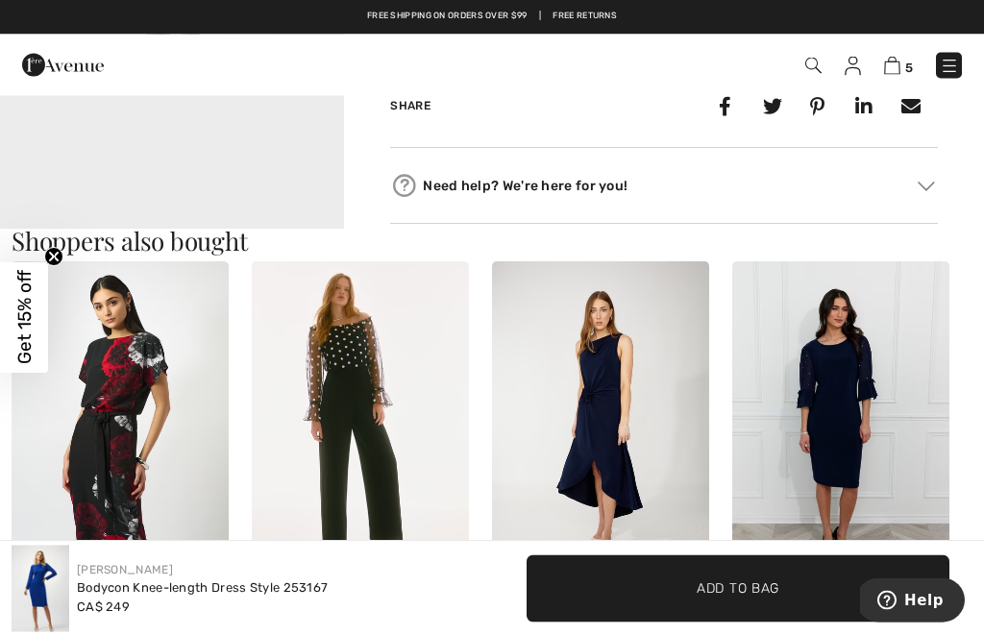
click at [366, 395] on img at bounding box center [360, 425] width 217 height 326
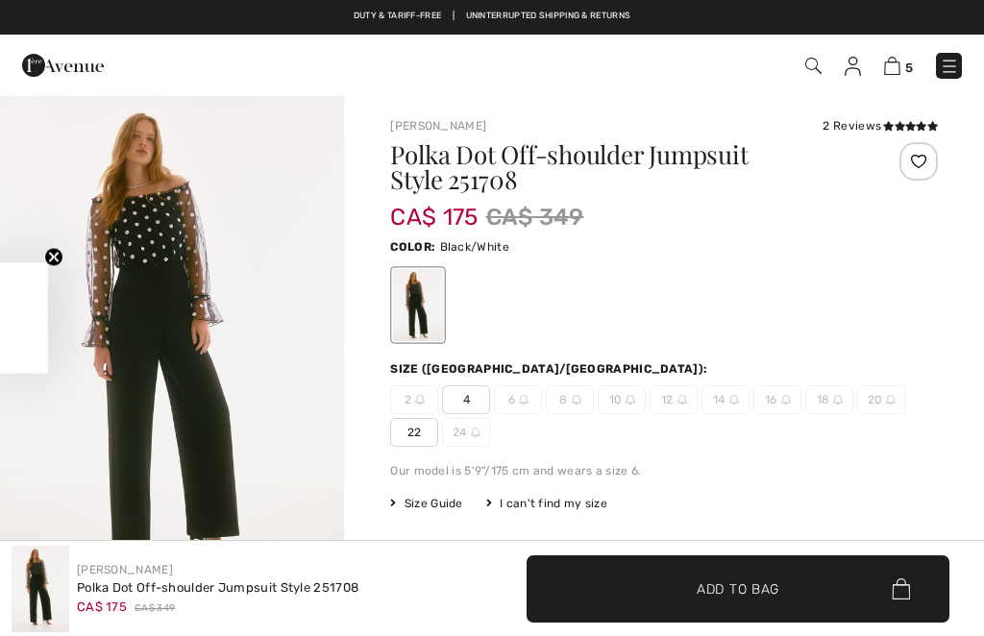
checkbox input "true"
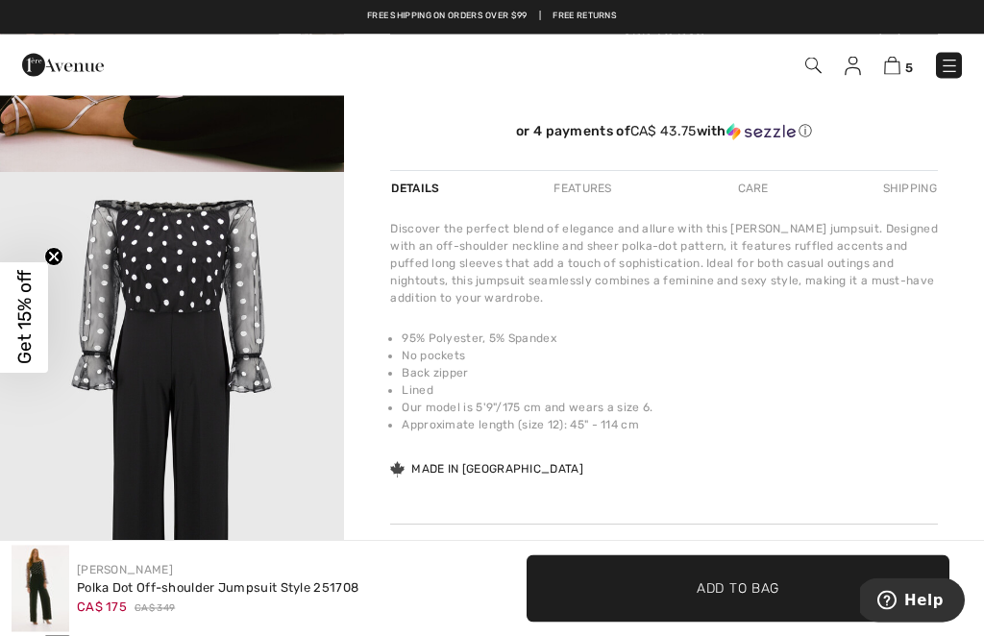
scroll to position [448, 0]
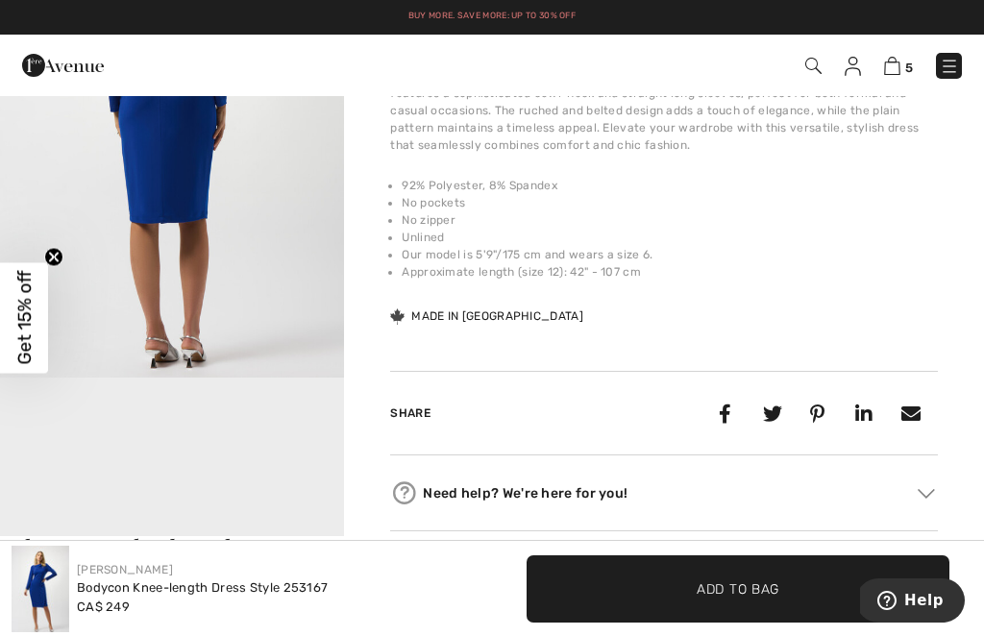
scroll to position [703, 0]
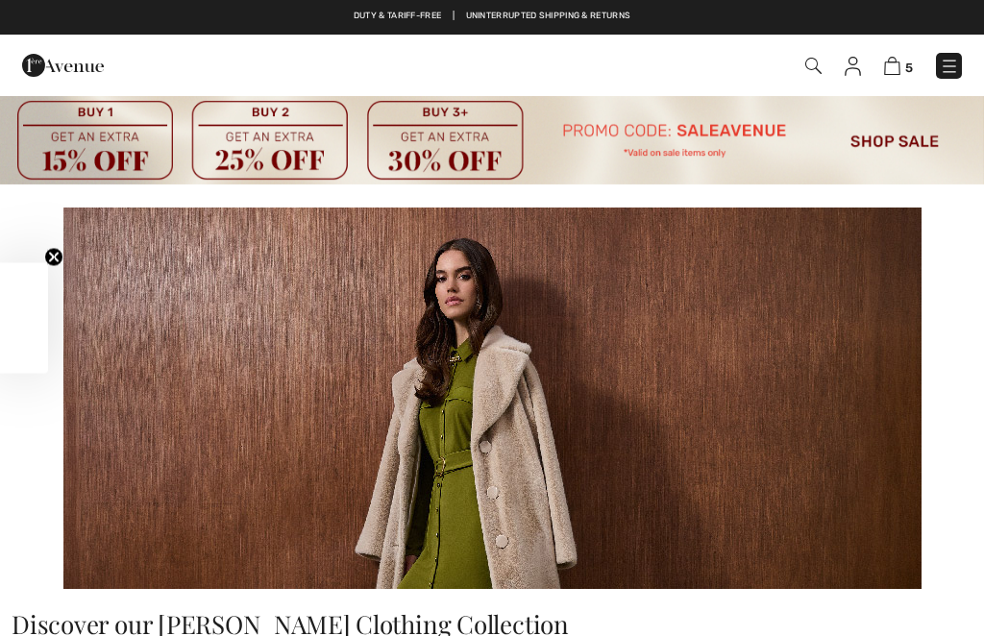
checkbox input "true"
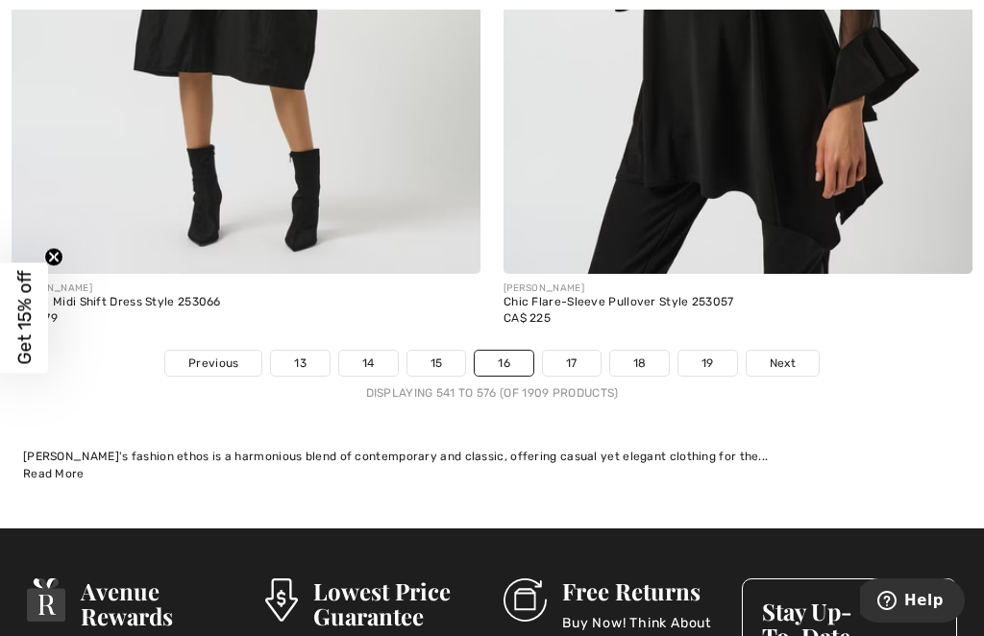
scroll to position [14998, 0]
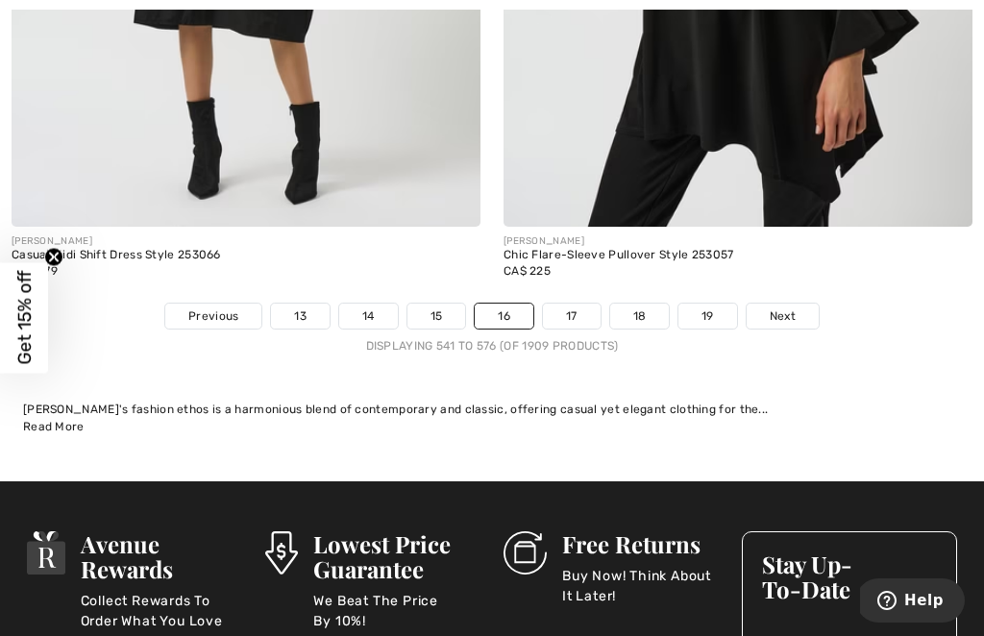
click at [575, 304] on link "17" at bounding box center [572, 316] width 58 height 25
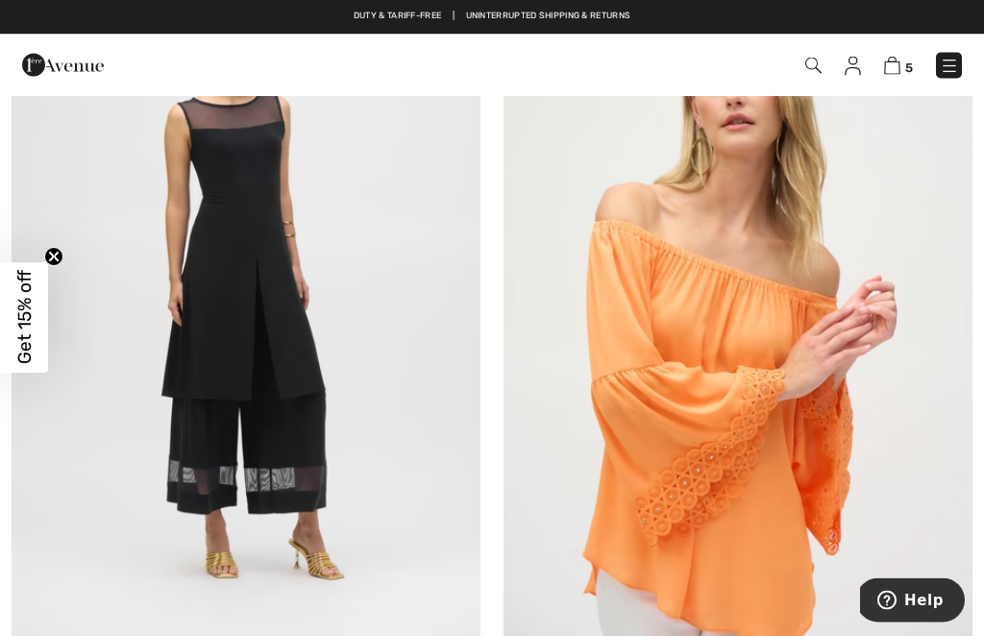
scroll to position [13310, 0]
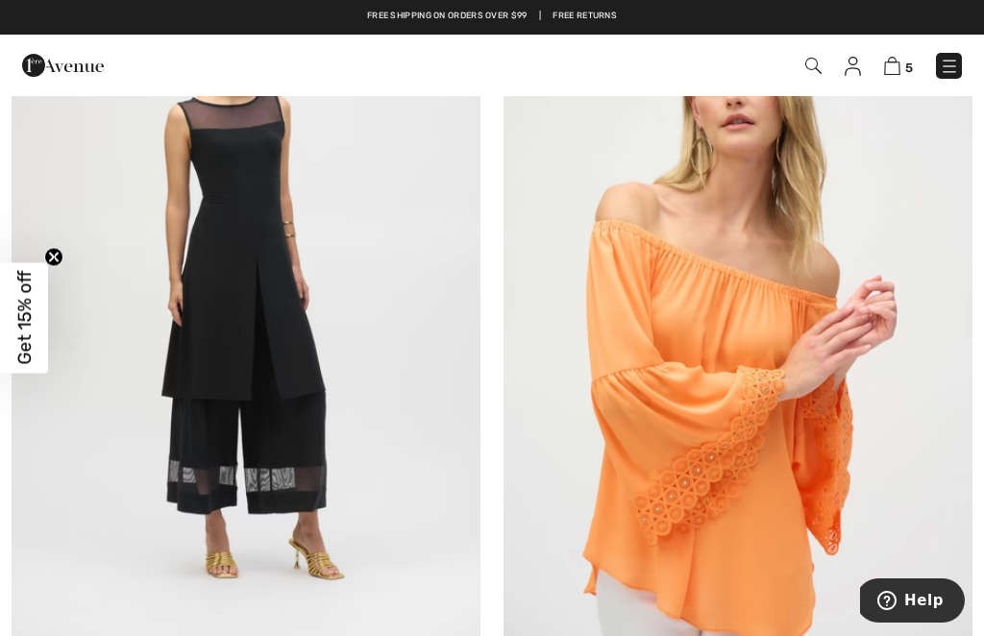
click at [238, 366] on img at bounding box center [246, 290] width 469 height 703
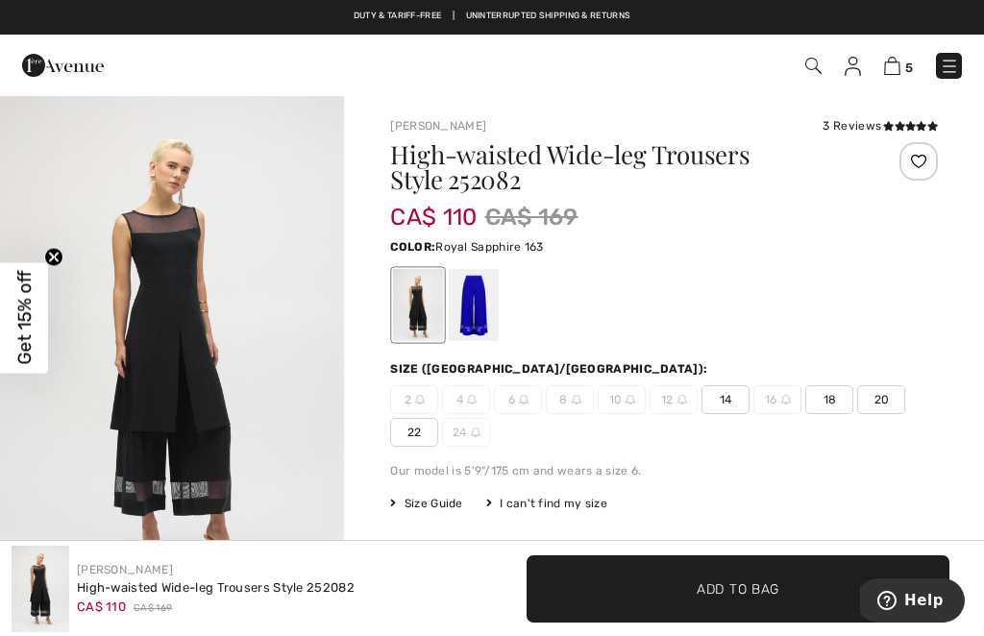
click at [481, 314] on div at bounding box center [474, 305] width 50 height 72
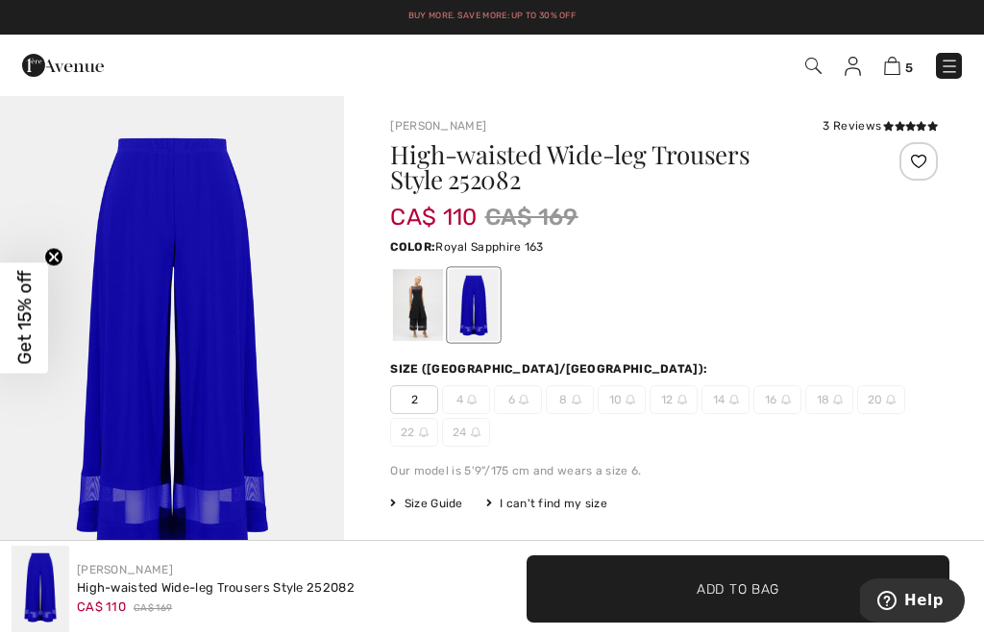
click at [410, 315] on div at bounding box center [418, 305] width 50 height 72
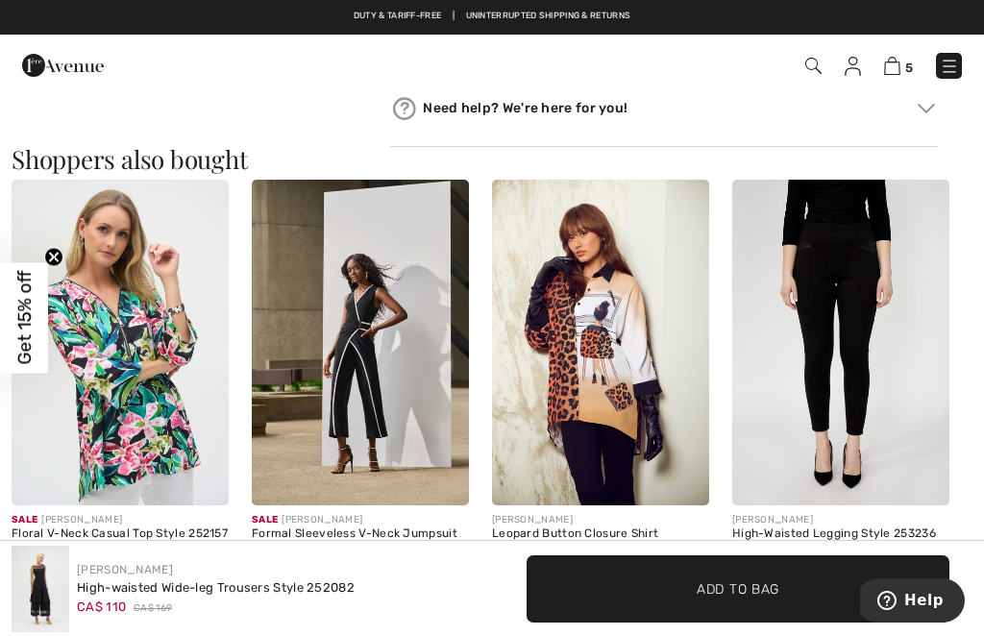
scroll to position [1651, 0]
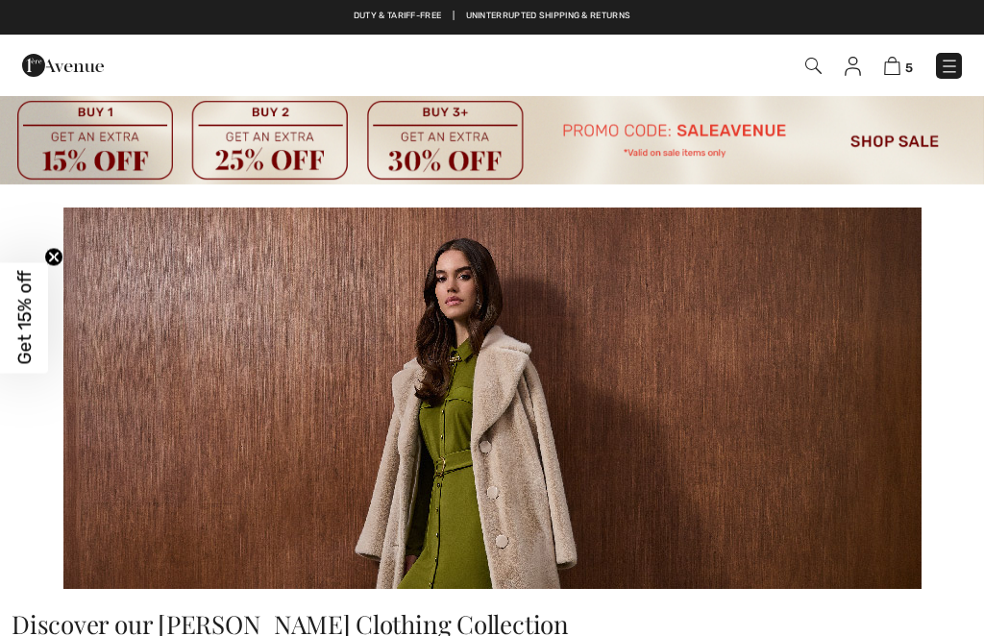
checkbox input "true"
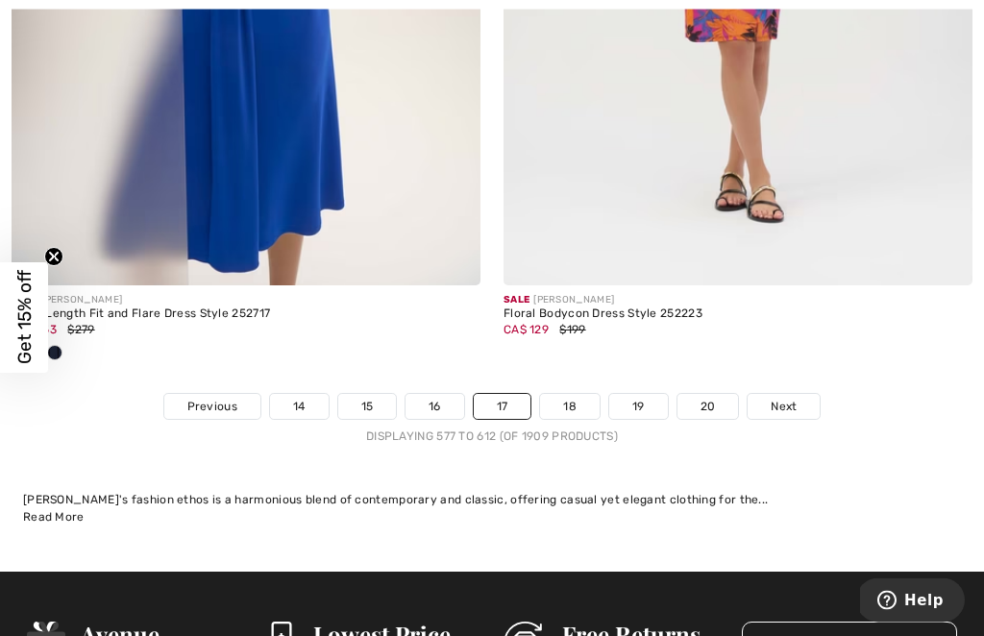
scroll to position [15288, 0]
click at [571, 394] on link "18" at bounding box center [570, 406] width 60 height 25
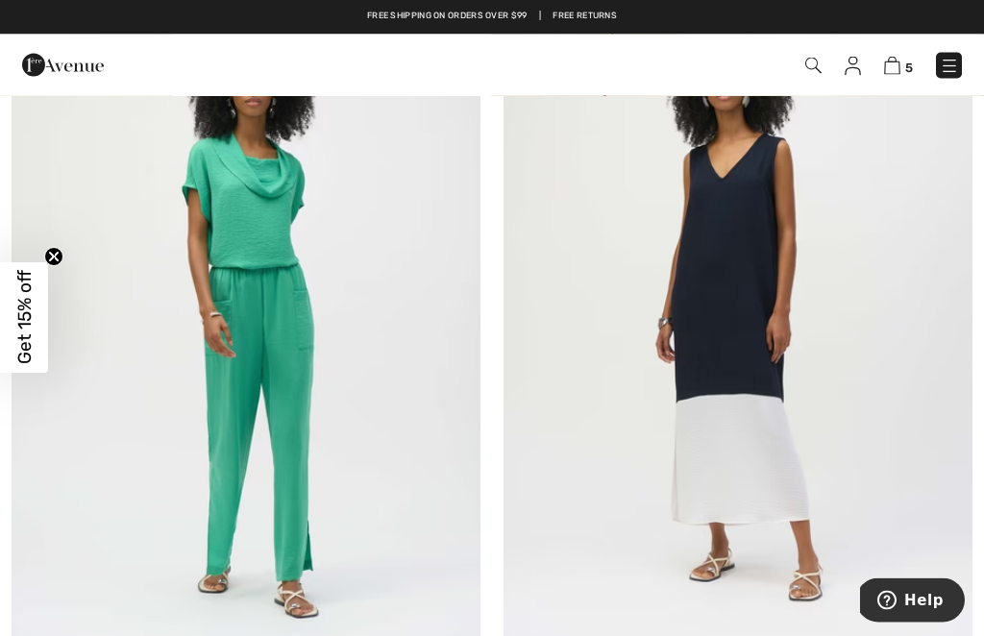
scroll to position [13443, 0]
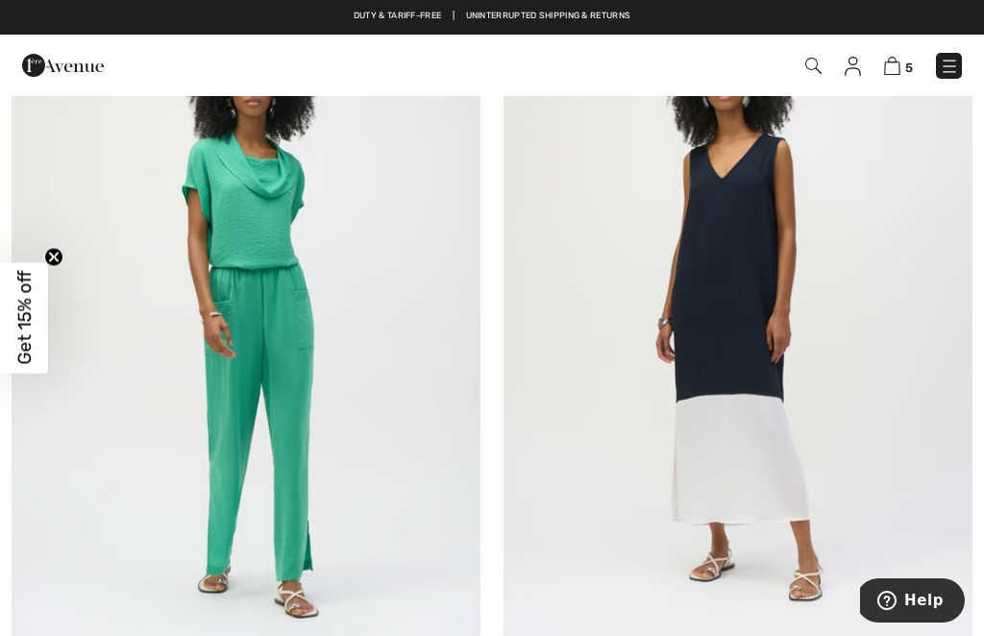
click at [745, 374] on img at bounding box center [738, 316] width 469 height 703
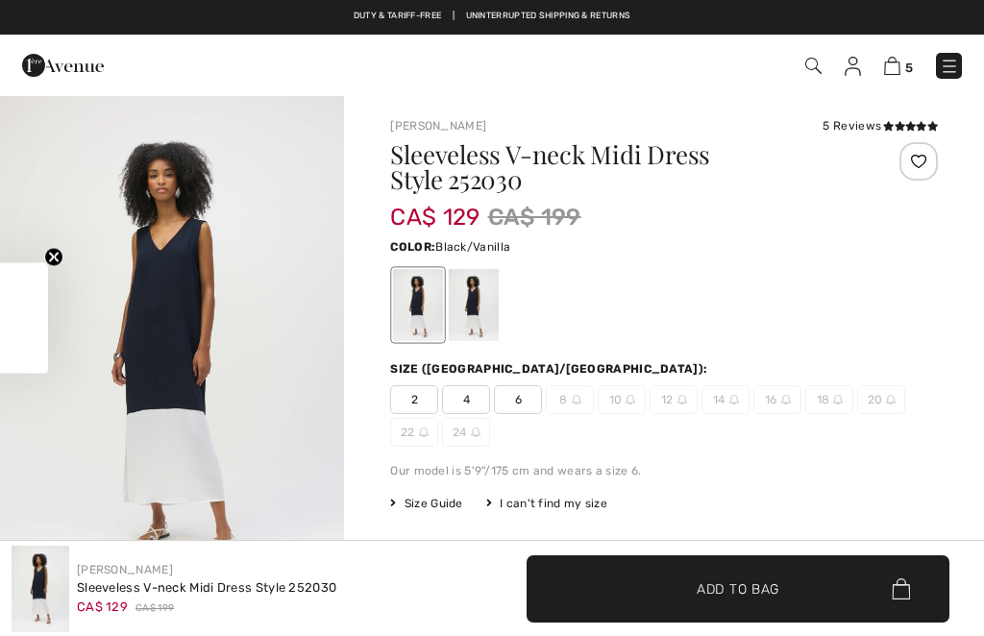
checkbox input "true"
click at [480, 307] on div at bounding box center [474, 305] width 50 height 72
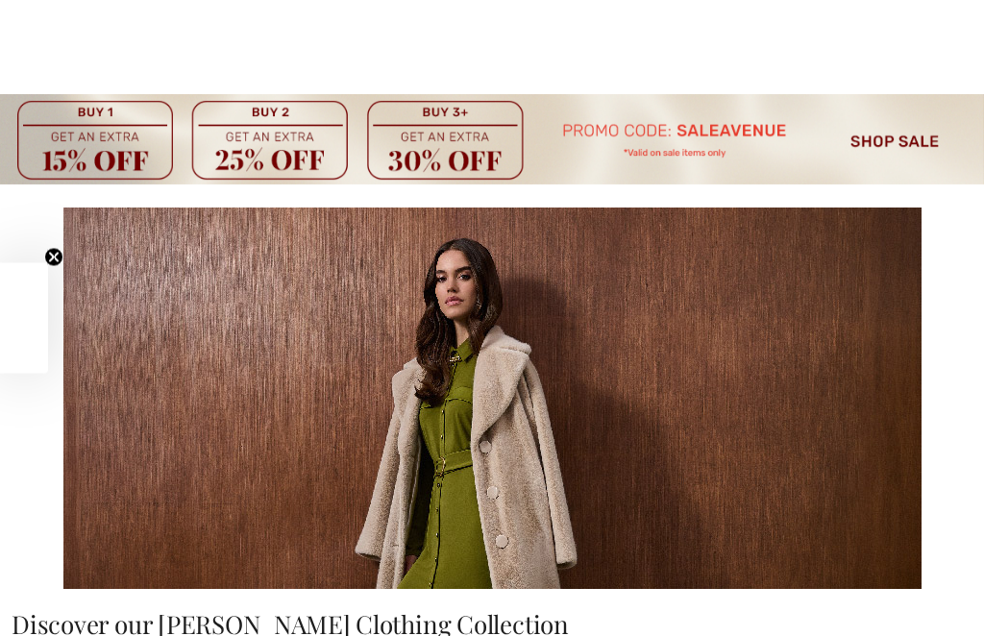
checkbox input "true"
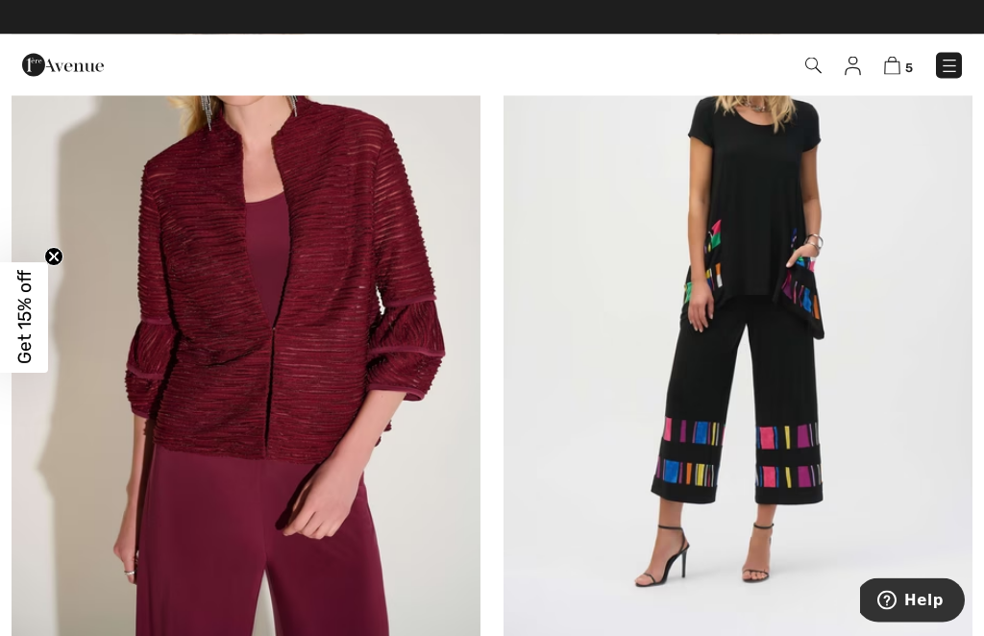
scroll to position [15085, 0]
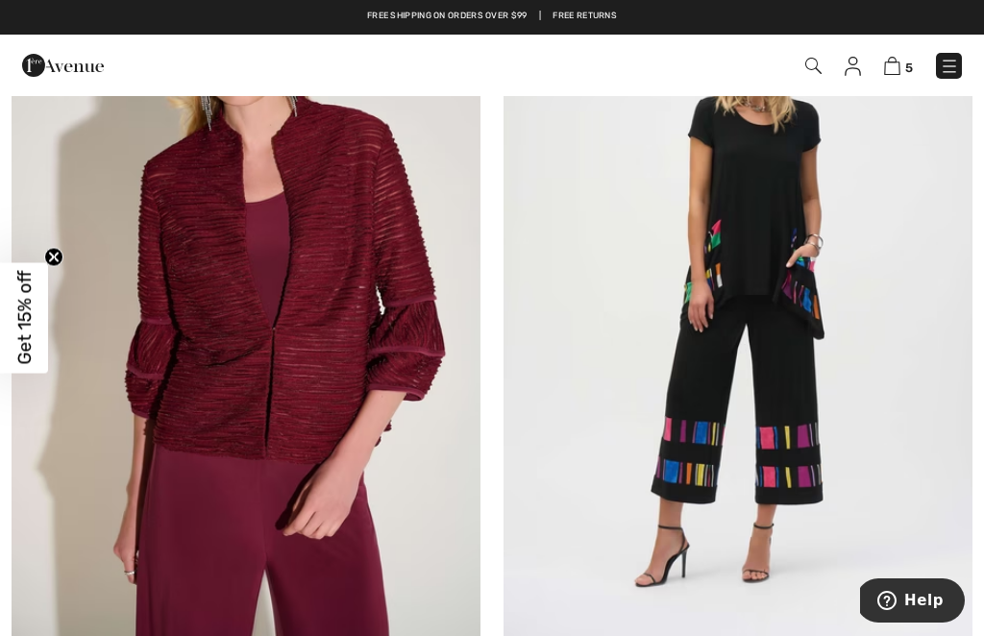
click at [789, 402] on img at bounding box center [738, 295] width 469 height 703
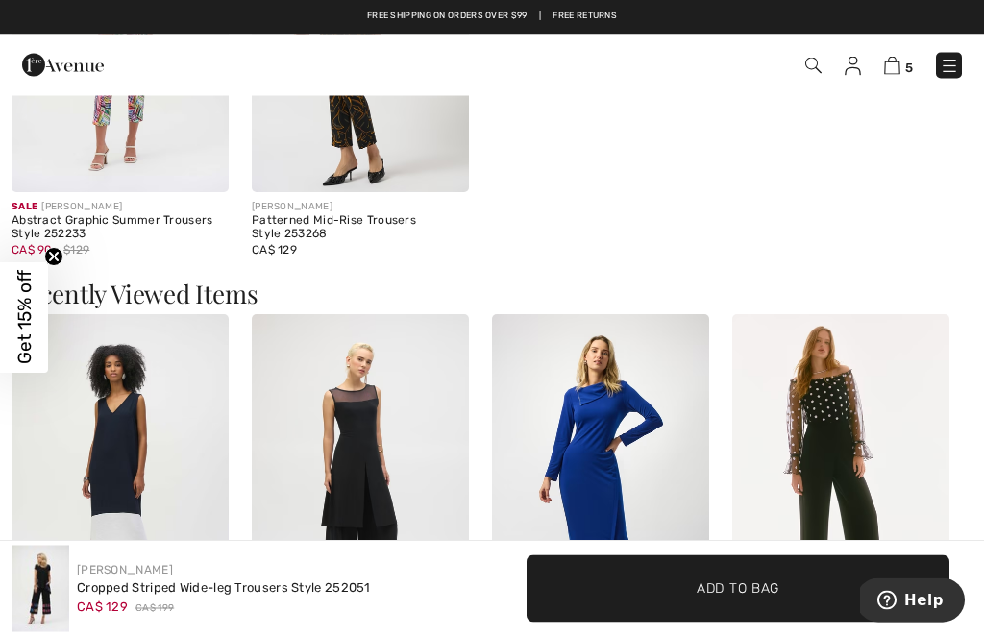
scroll to position [2330, 0]
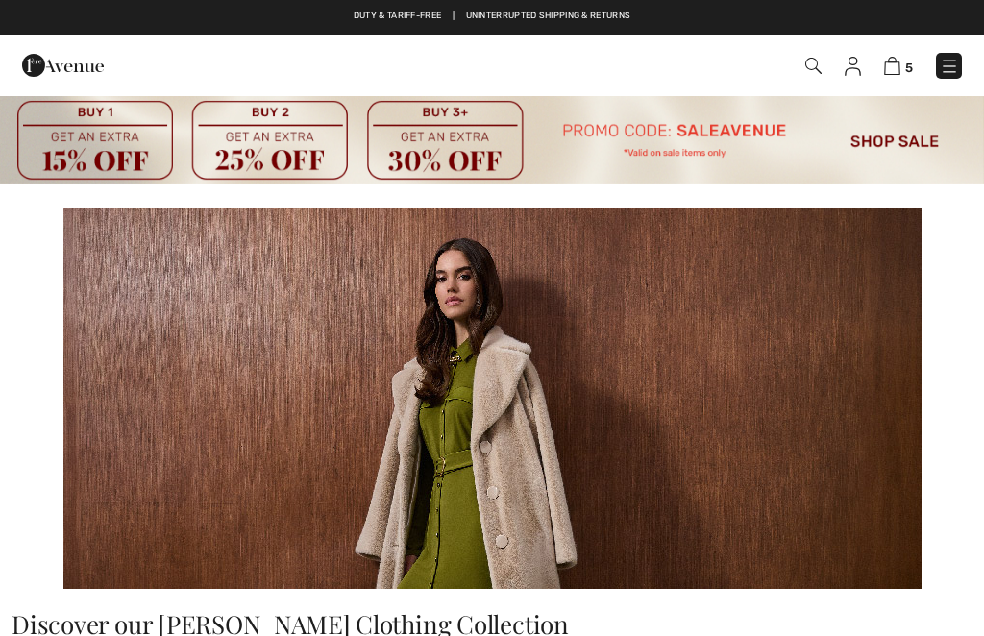
checkbox input "true"
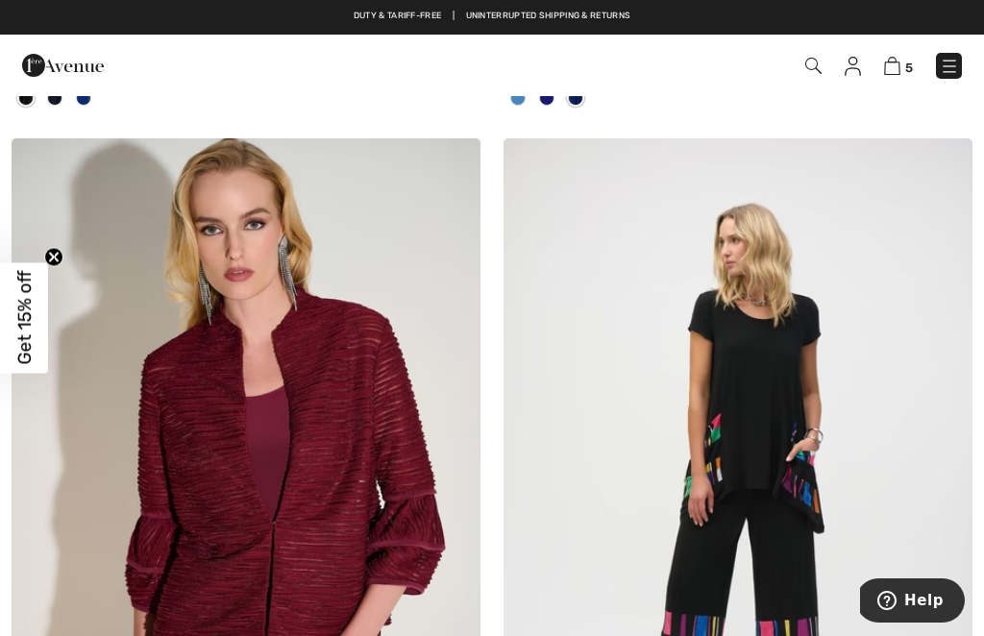
scroll to position [14855, 0]
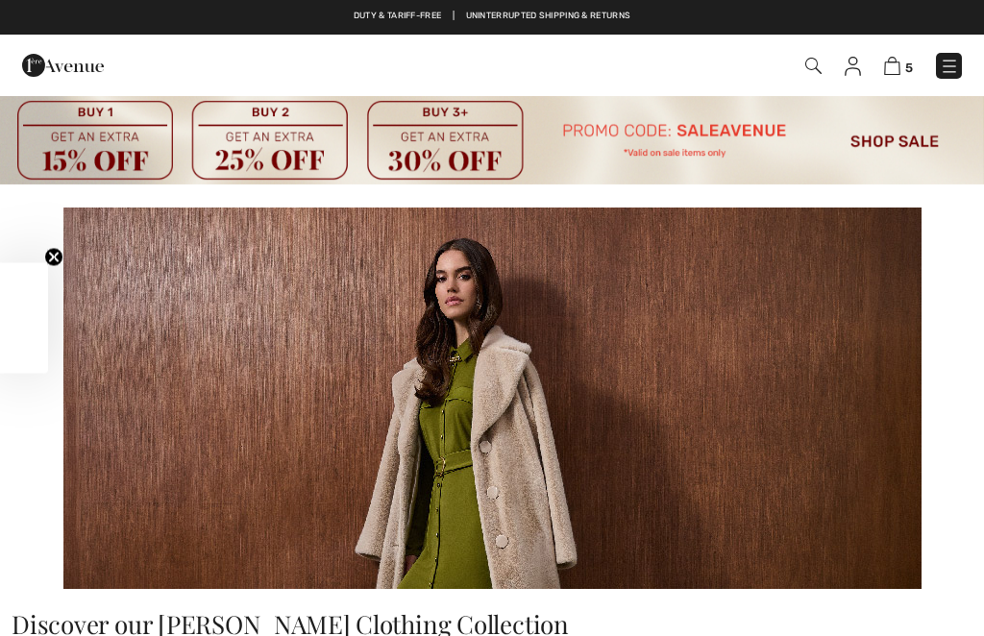
checkbox input "true"
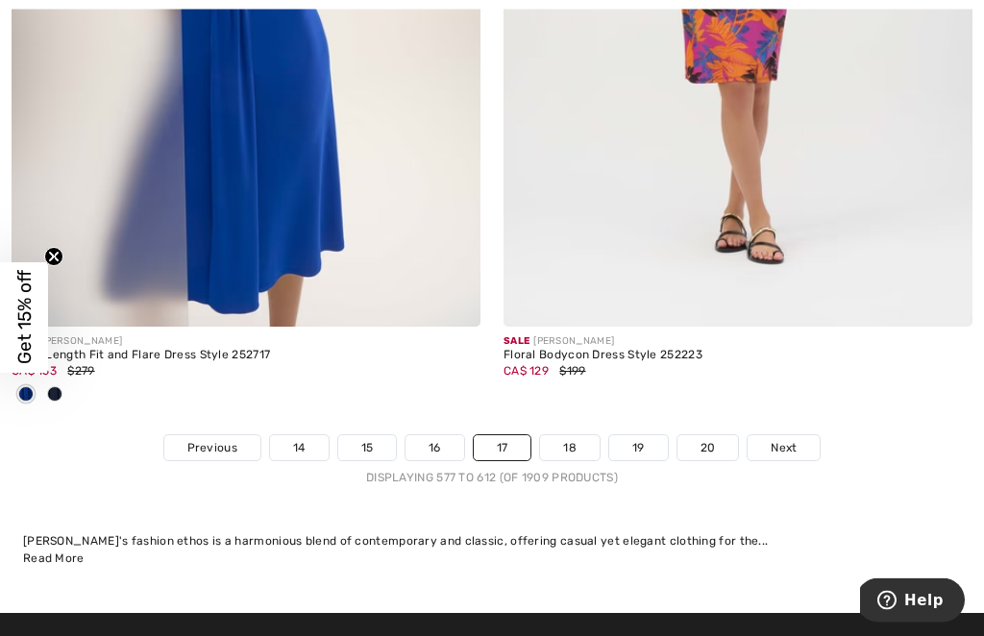
scroll to position [15241, 0]
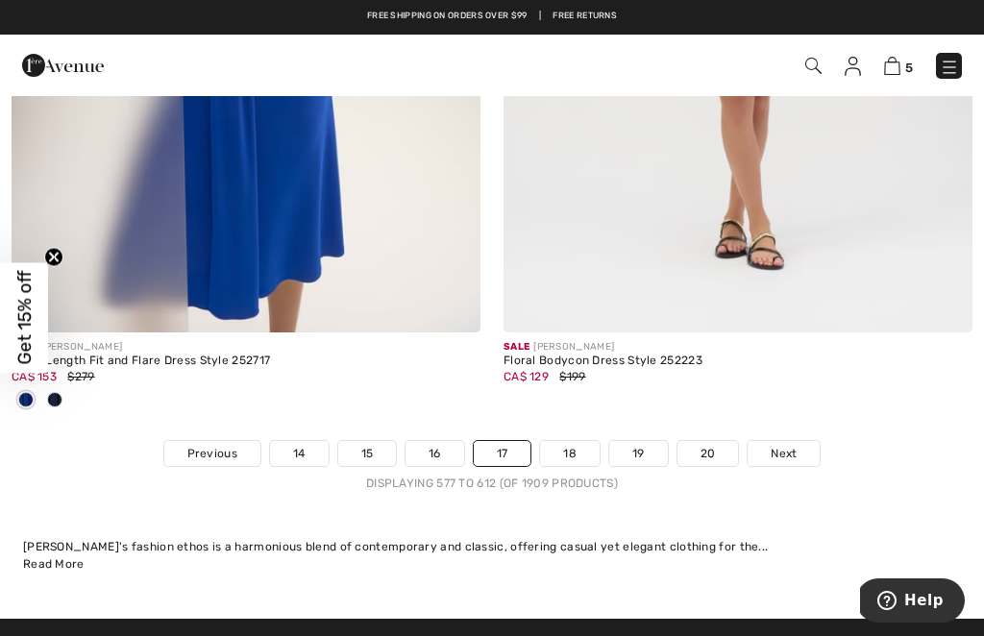
click at [567, 441] on link "18" at bounding box center [570, 453] width 60 height 25
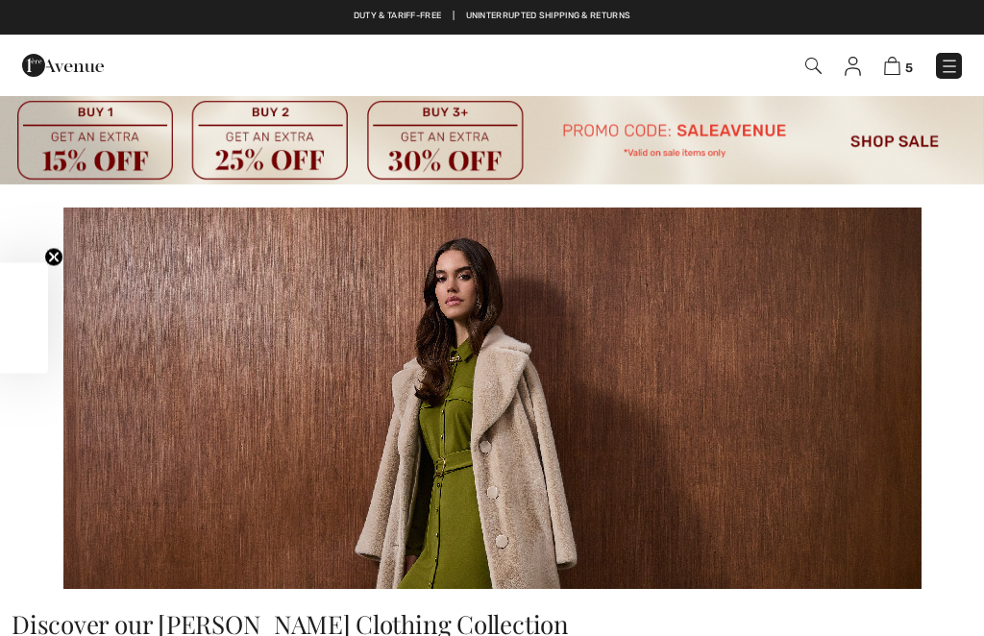
checkbox input "true"
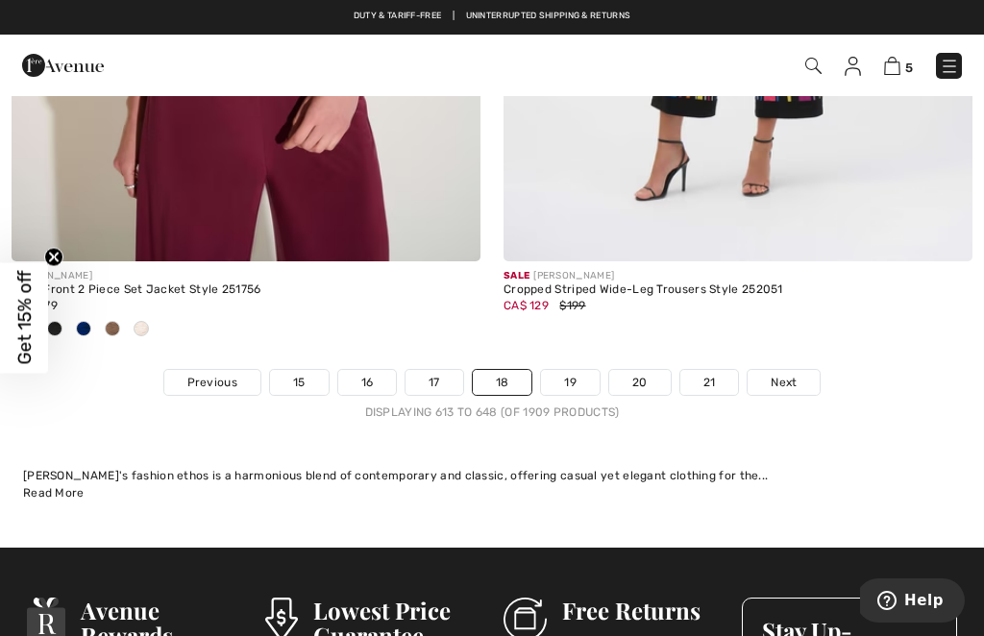
scroll to position [15473, 0]
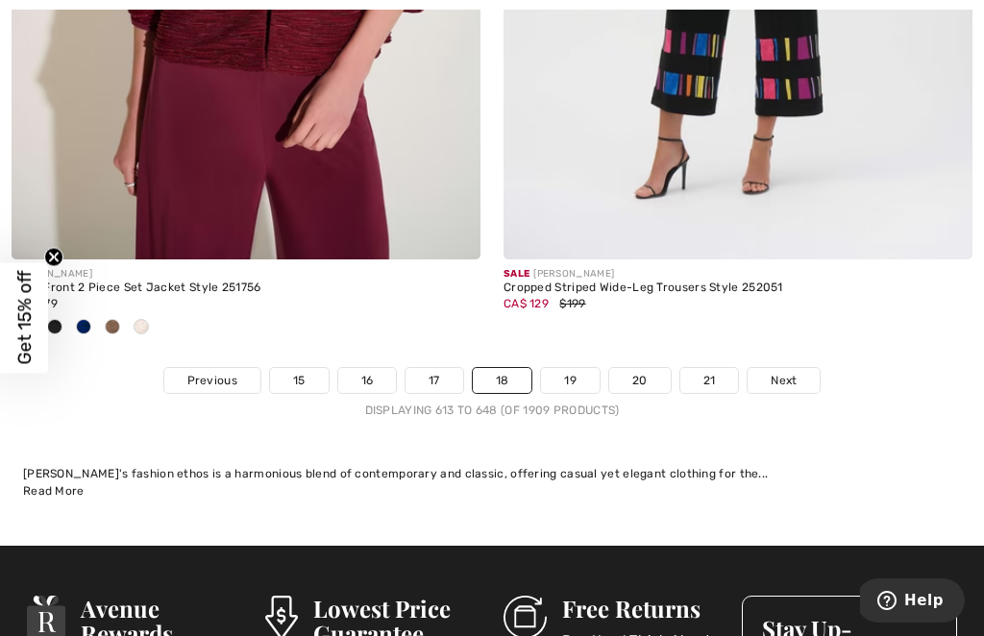
click at [576, 368] on link "19" at bounding box center [570, 380] width 59 height 25
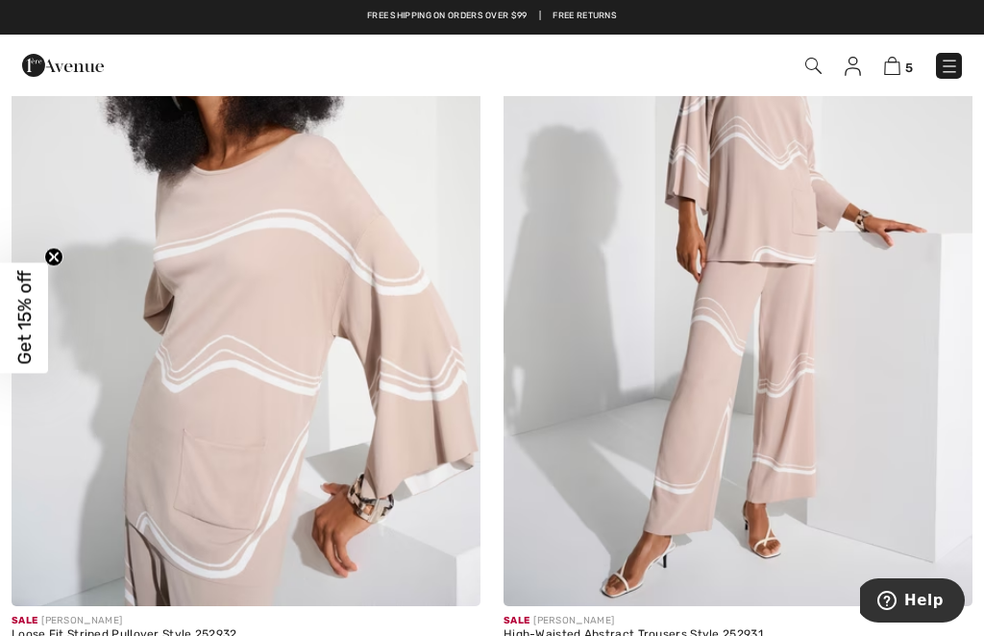
scroll to position [2359, 0]
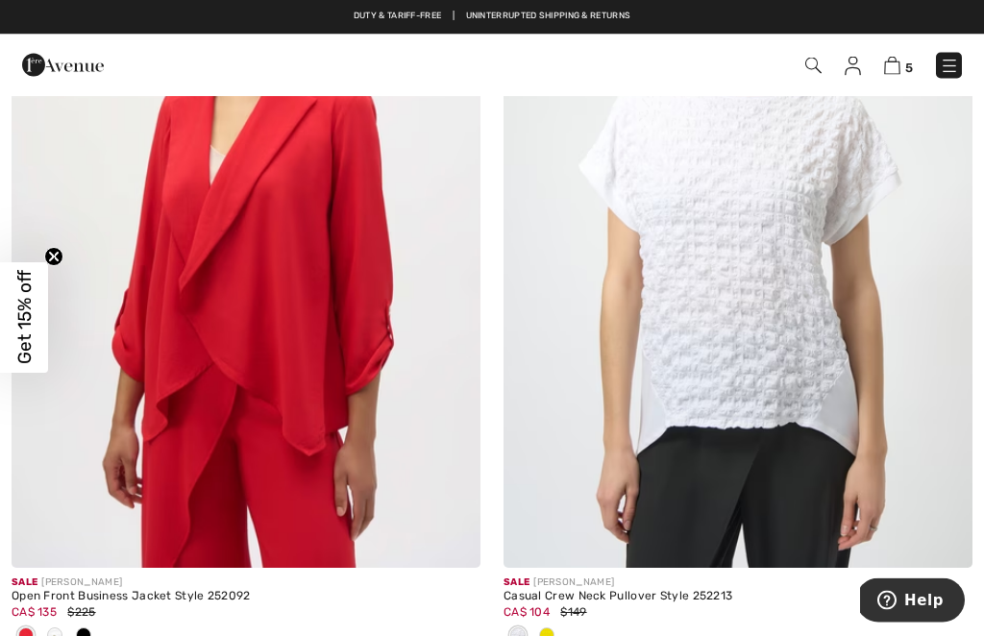
scroll to position [12574, 0]
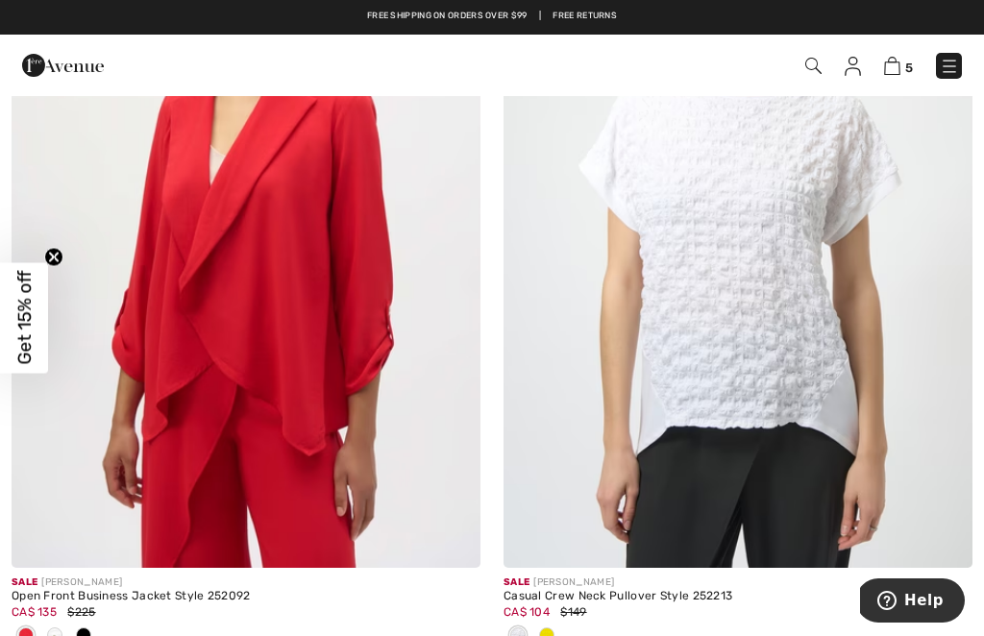
click at [58, 627] on span at bounding box center [54, 634] width 15 height 15
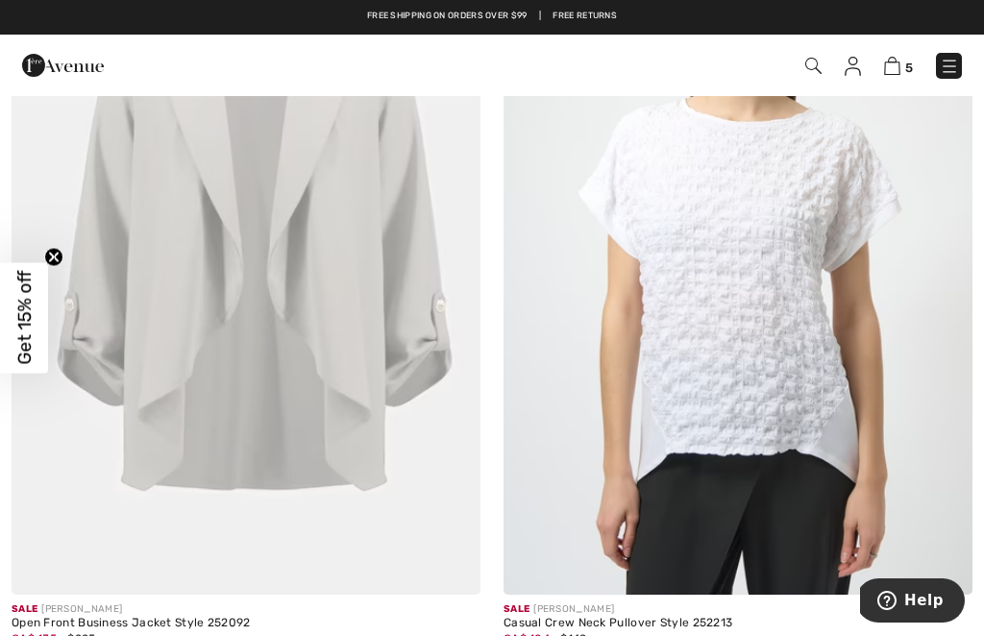
scroll to position [12546, 0]
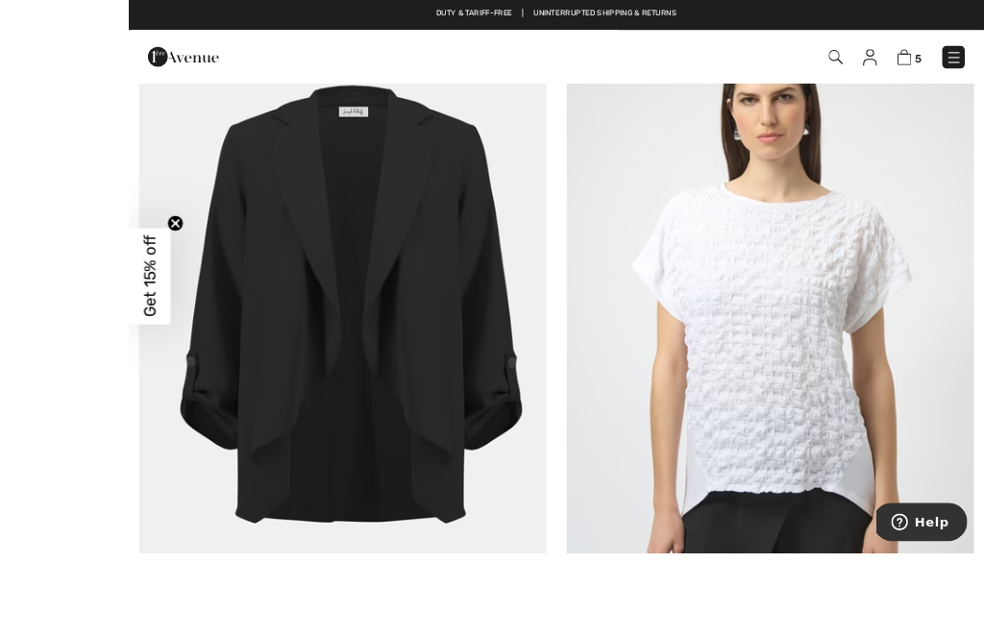
scroll to position [12557, 0]
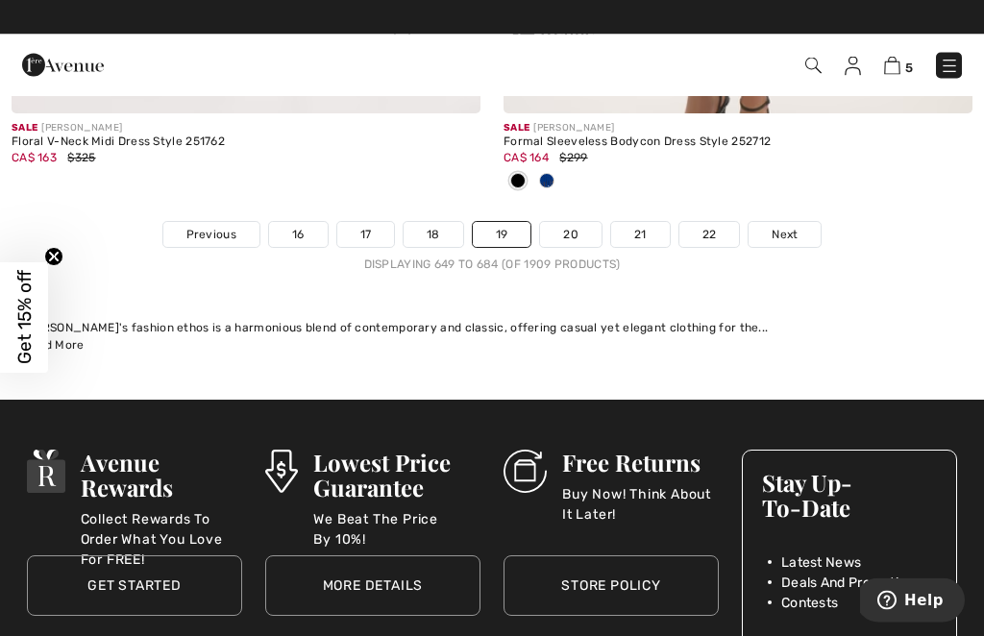
scroll to position [15429, 0]
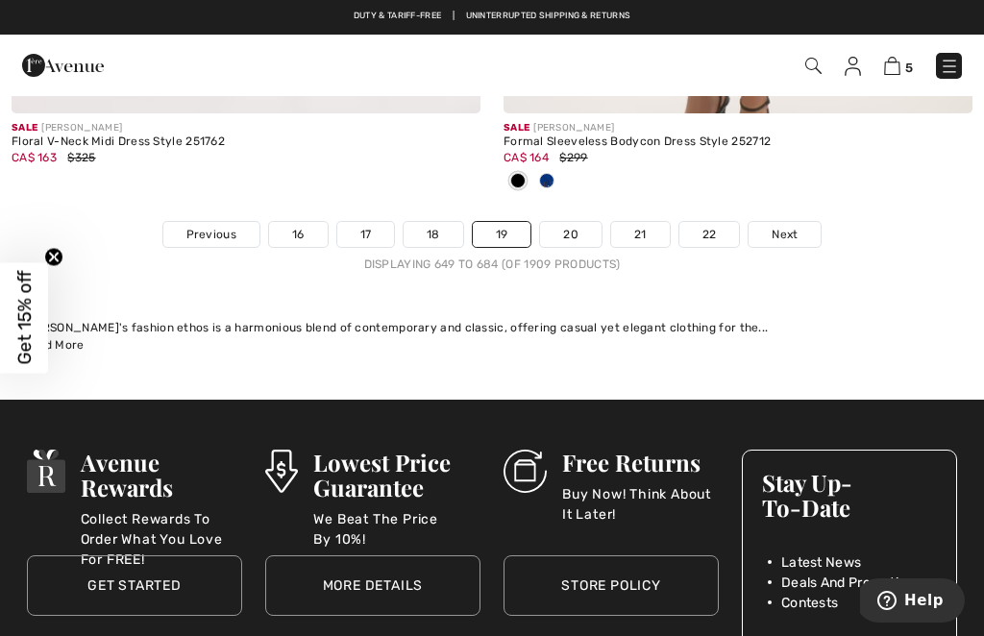
click at [569, 222] on link "20" at bounding box center [570, 234] width 61 height 25
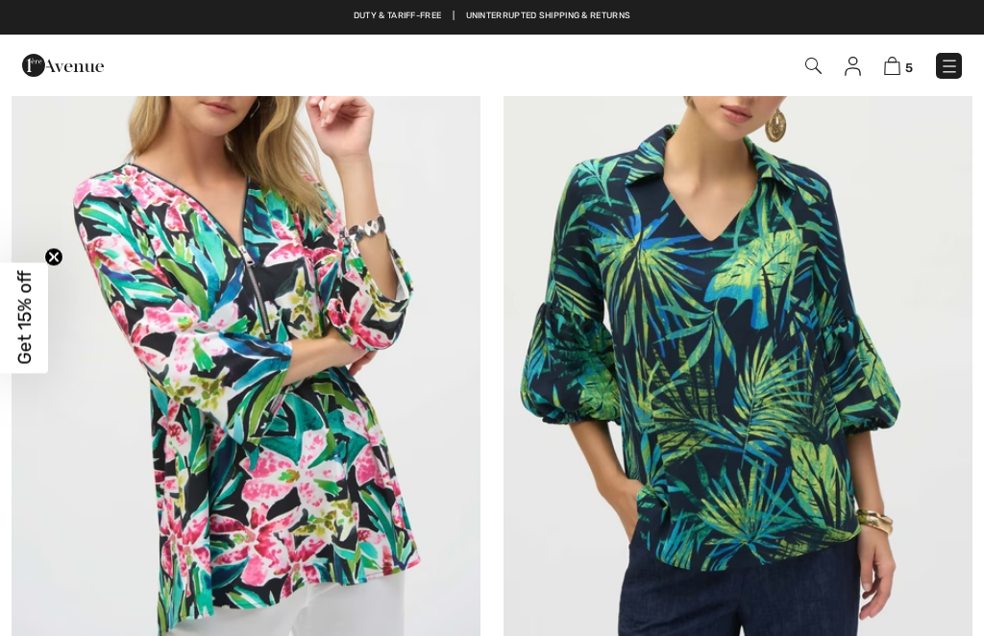
checkbox input "true"
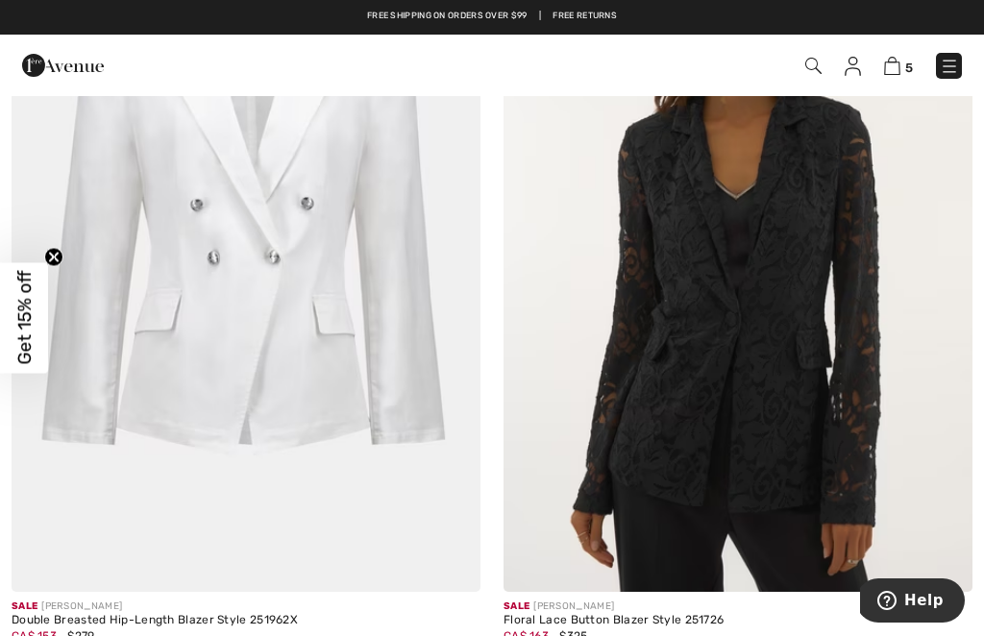
scroll to position [3226, 0]
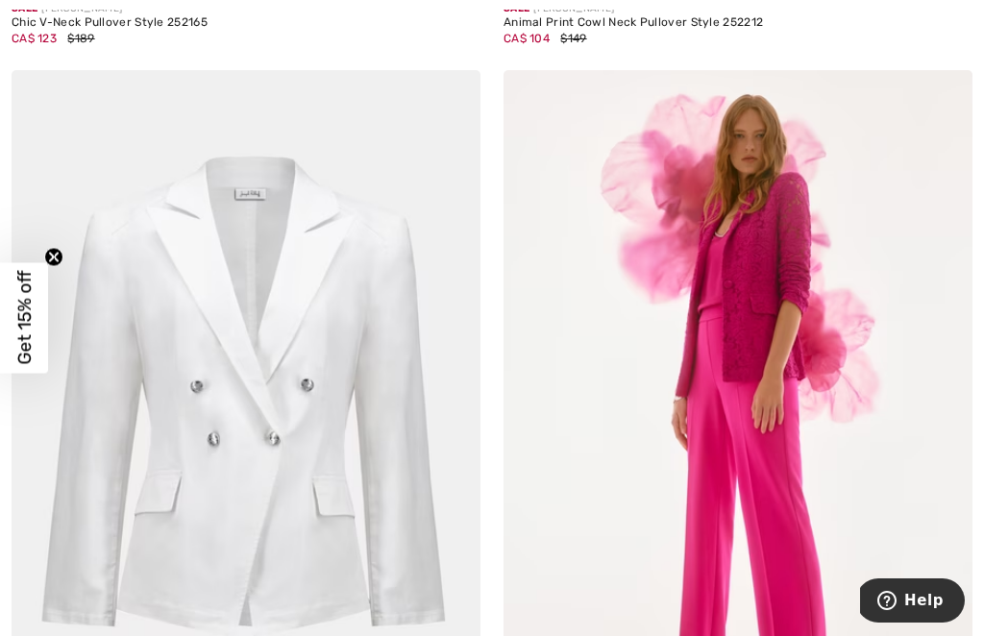
scroll to position [3056, 0]
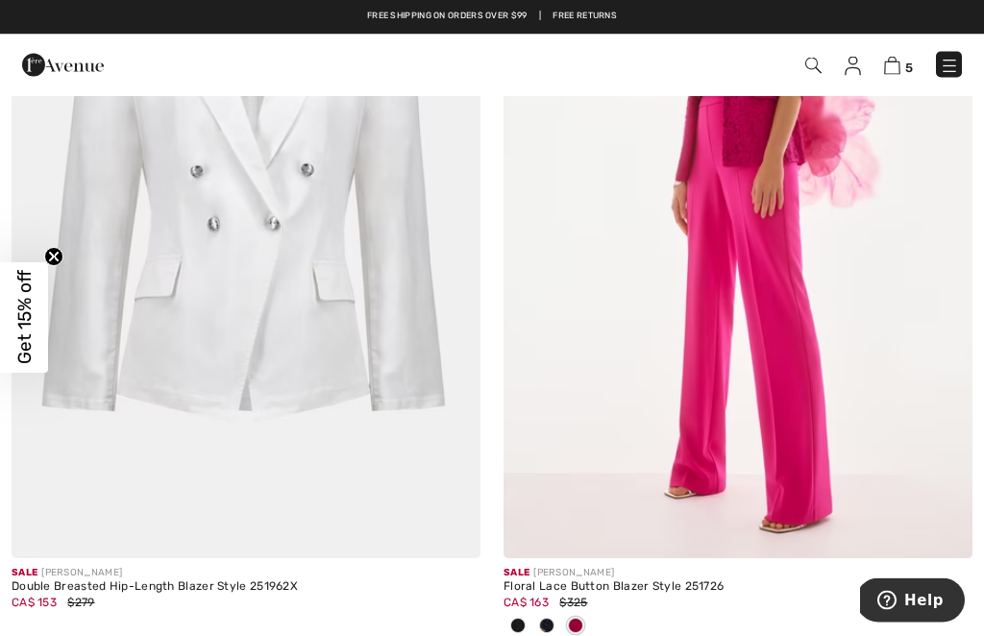
click at [543, 627] on span at bounding box center [546, 626] width 15 height 15
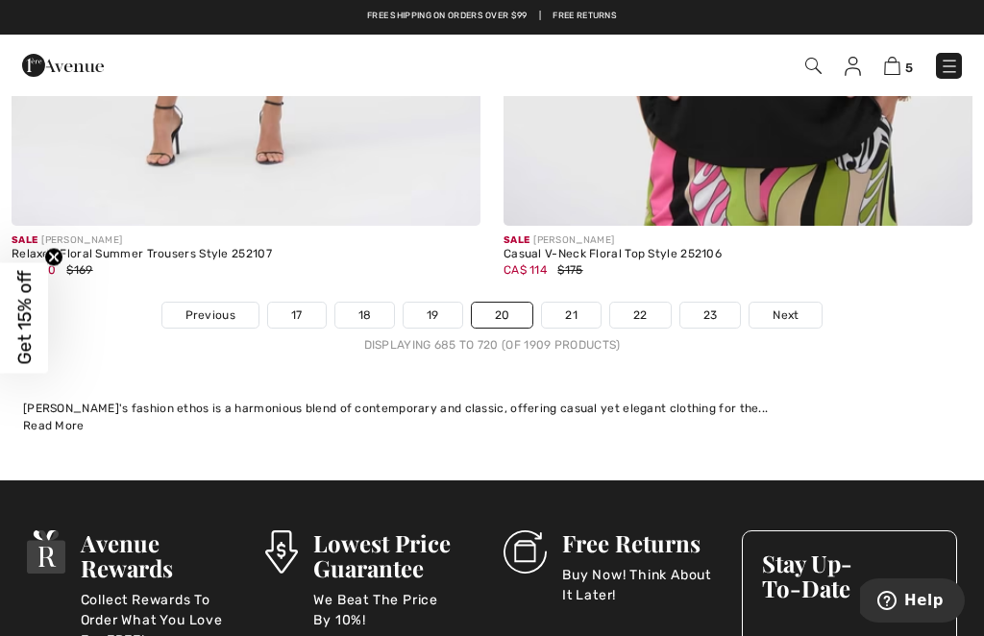
scroll to position [15190, 0]
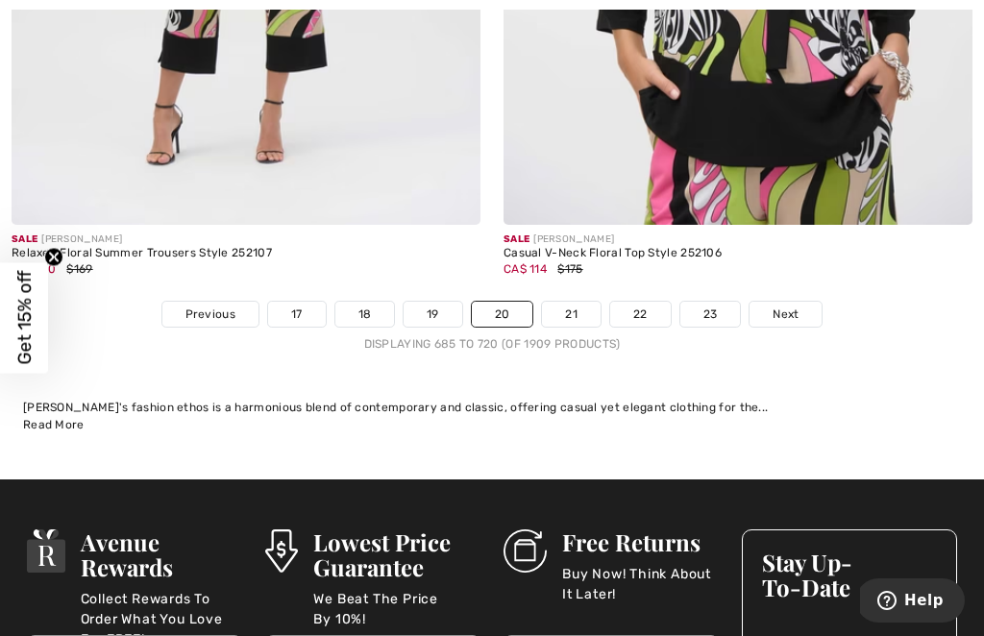
click at [565, 302] on link "21" at bounding box center [571, 314] width 59 height 25
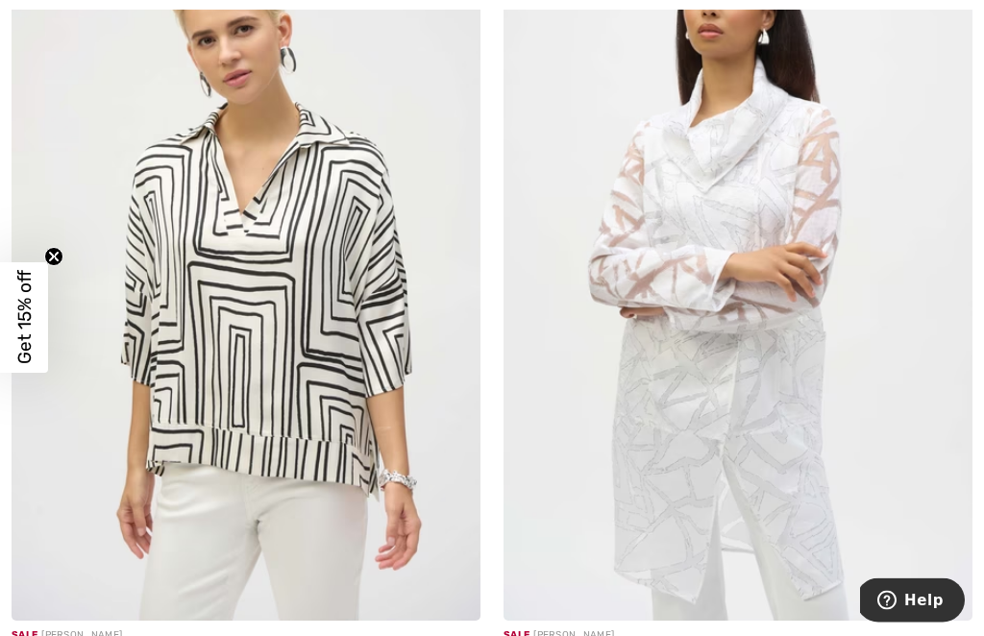
scroll to position [1576, 0]
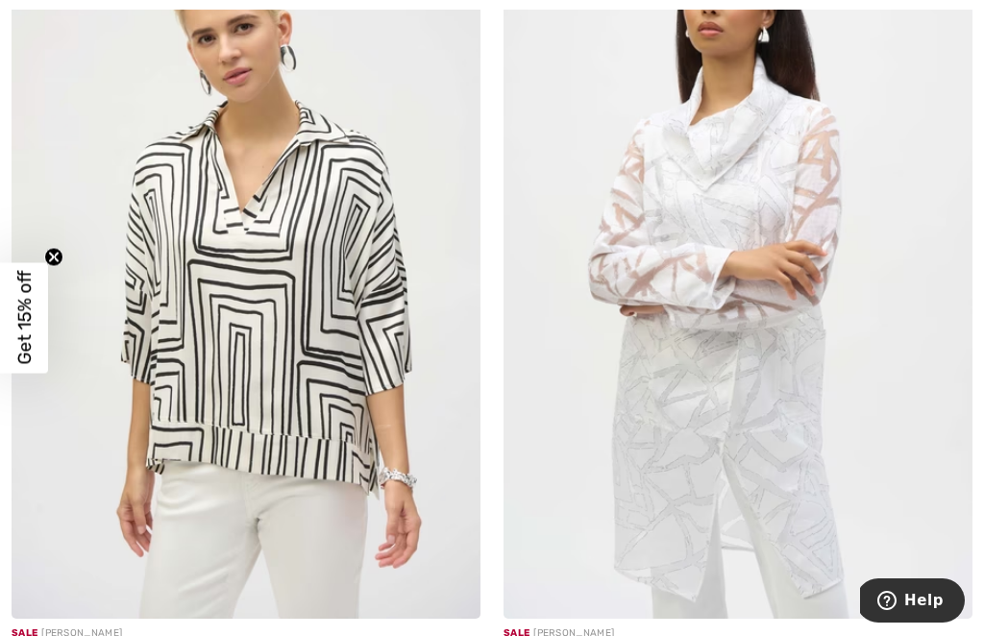
click at [257, 436] on img at bounding box center [246, 266] width 469 height 703
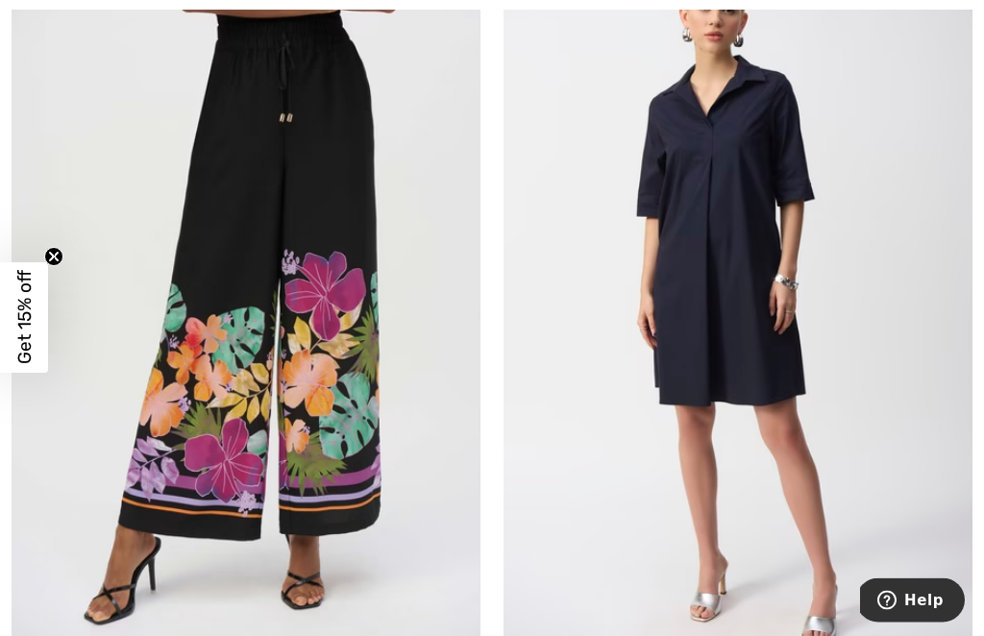
scroll to position [5874, 0]
click at [263, 466] on img at bounding box center [246, 303] width 469 height 703
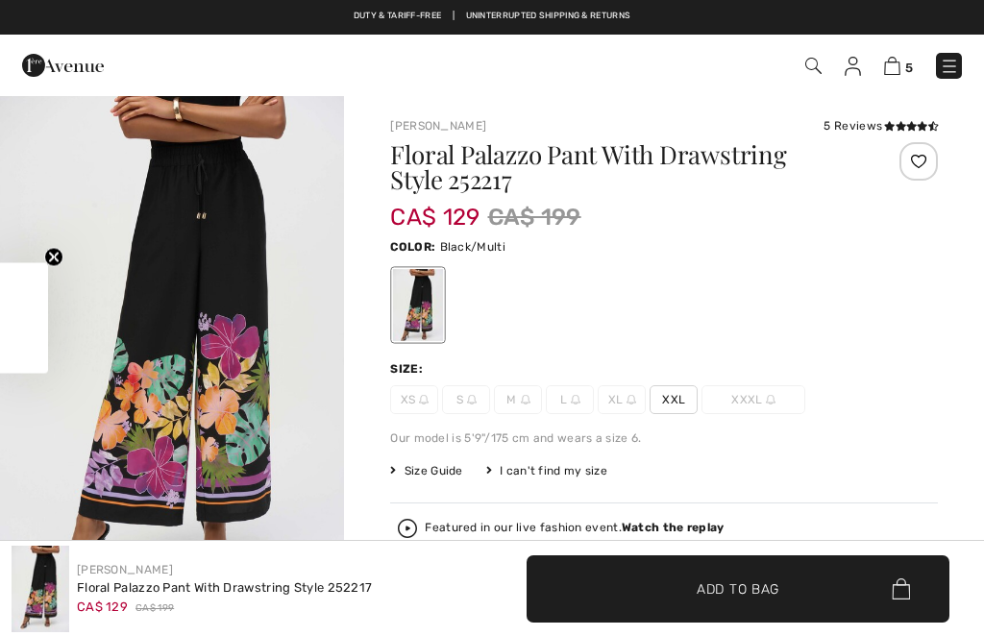
checkbox input "true"
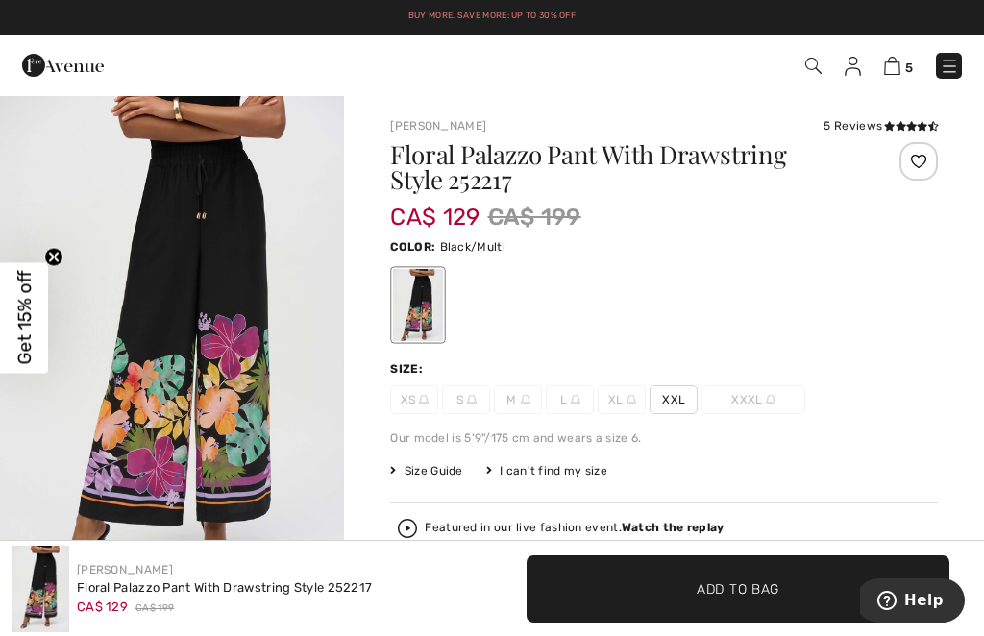
click at [431, 474] on span "Size Guide" at bounding box center [426, 470] width 72 height 17
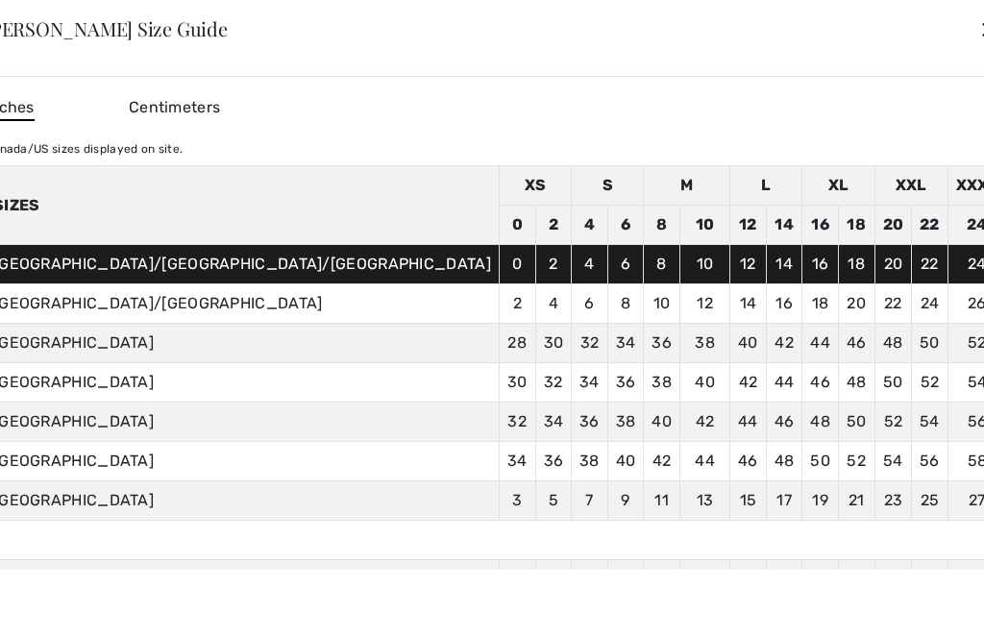
click at [979, 25] on div "✕" at bounding box center [989, 29] width 20 height 40
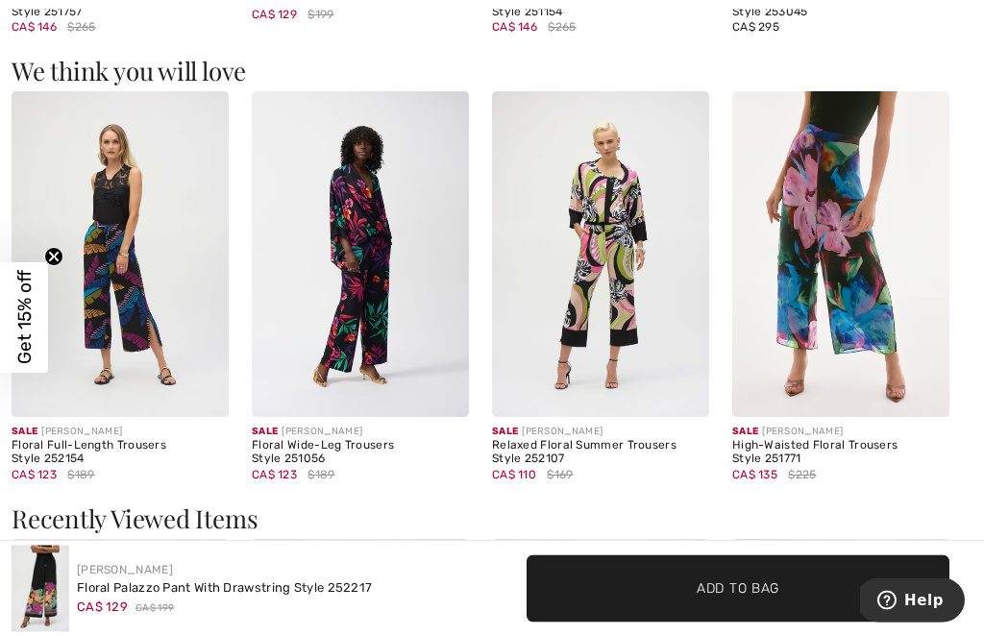
scroll to position [2226, 0]
click at [938, 455] on div "High-Waisted Floral Trousers Style 251771" at bounding box center [840, 452] width 217 height 27
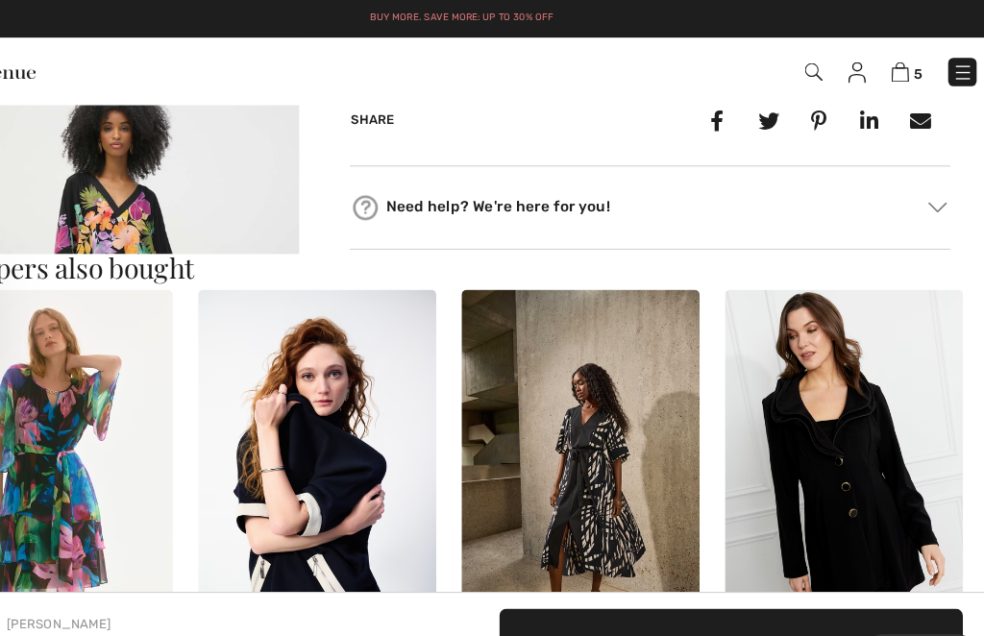
scroll to position [1599, 0]
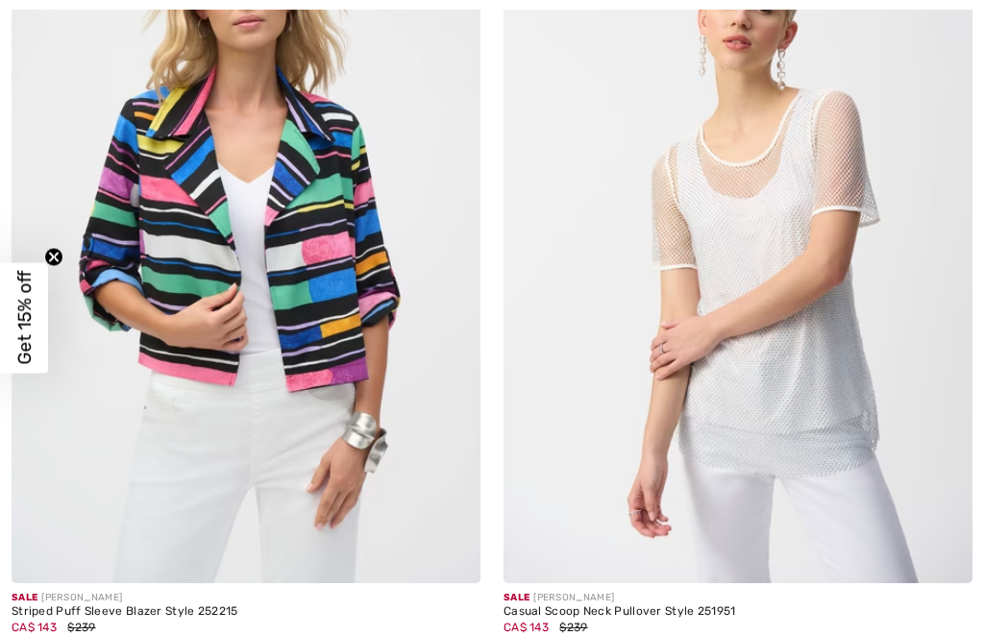
checkbox input "true"
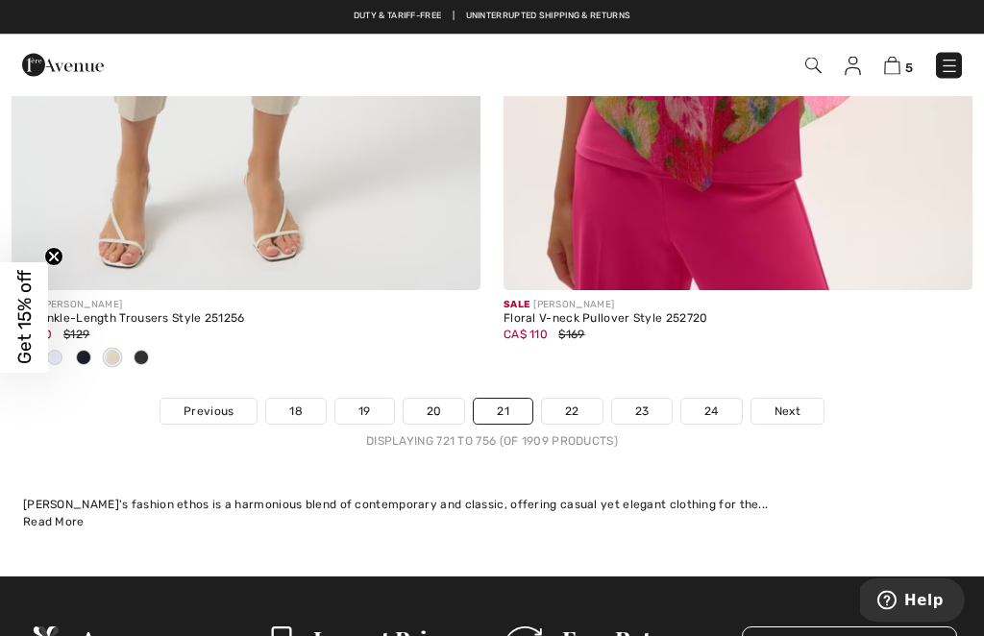
scroll to position [15220, 0]
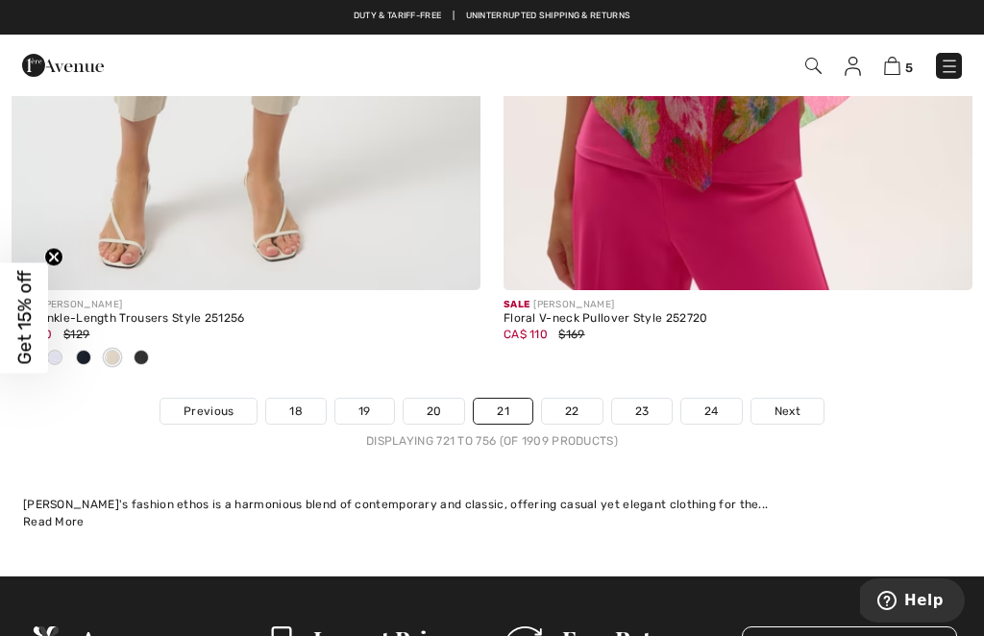
click at [568, 399] on link "22" at bounding box center [572, 411] width 61 height 25
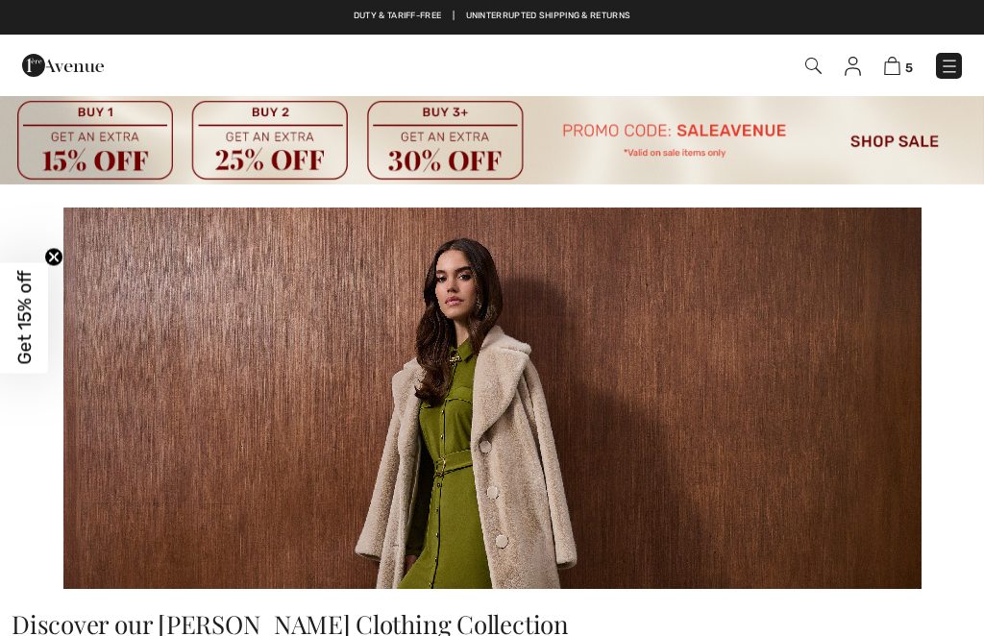
checkbox input "true"
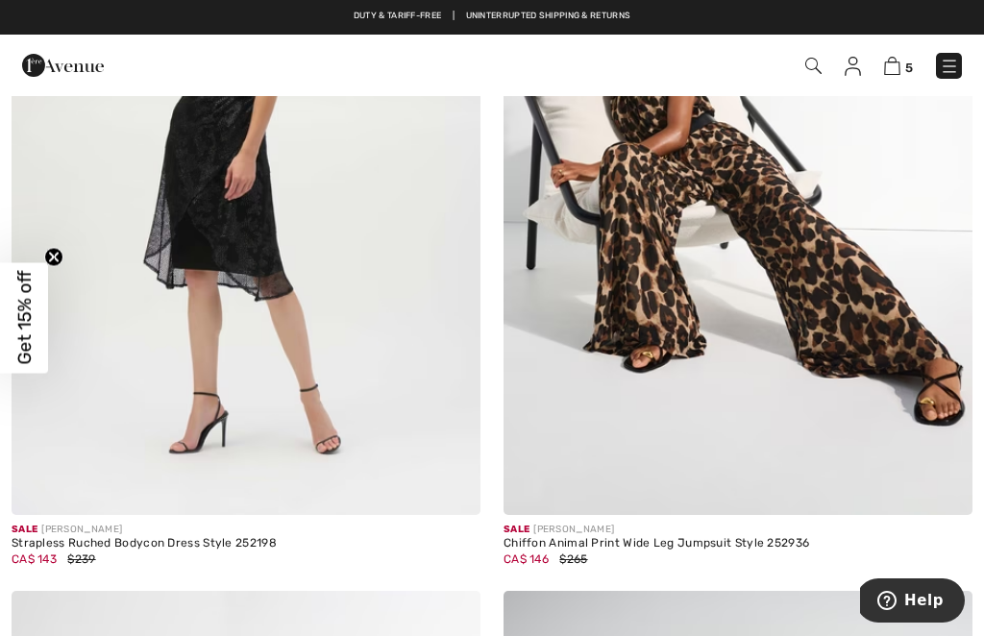
scroll to position [7663, 0]
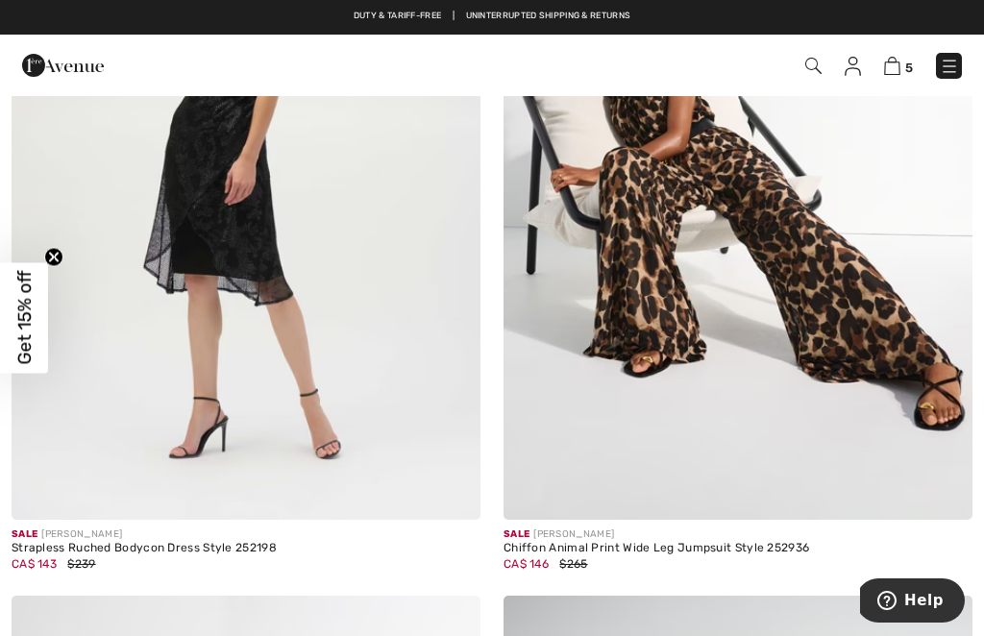
click at [679, 292] on img at bounding box center [738, 167] width 469 height 703
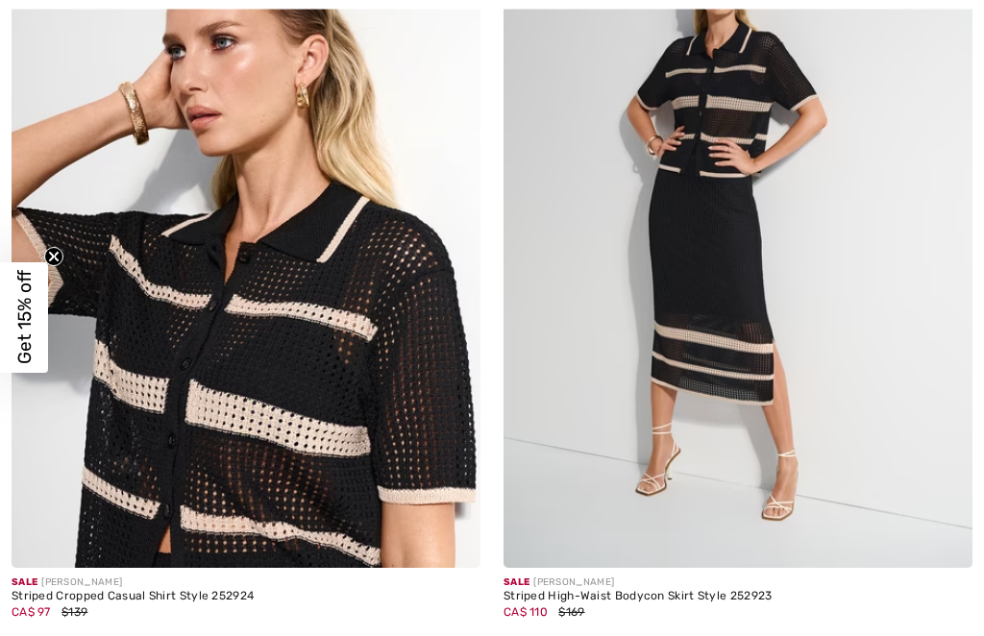
checkbox input "true"
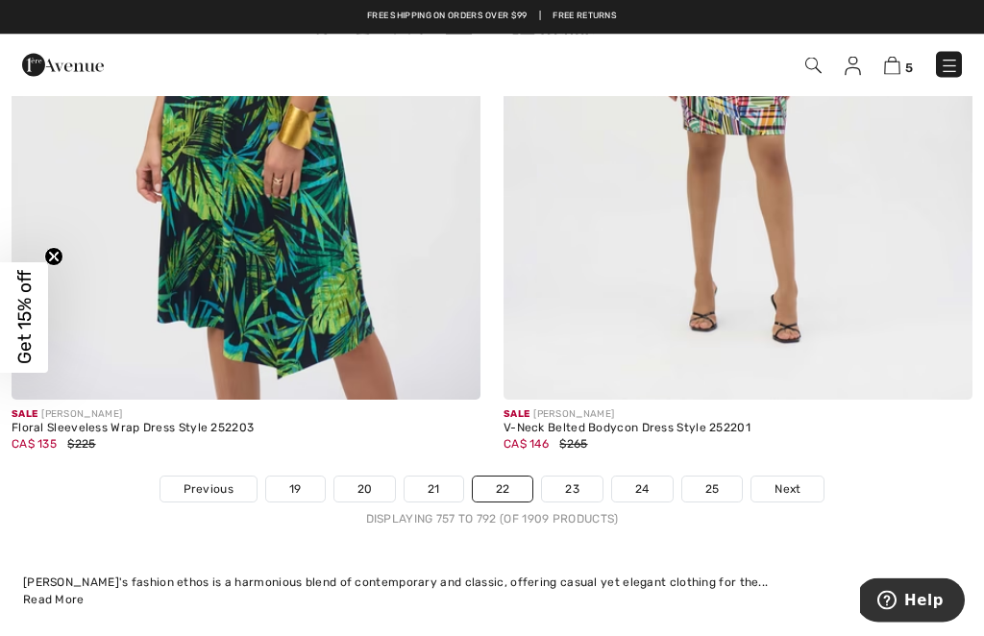
scroll to position [14984, 0]
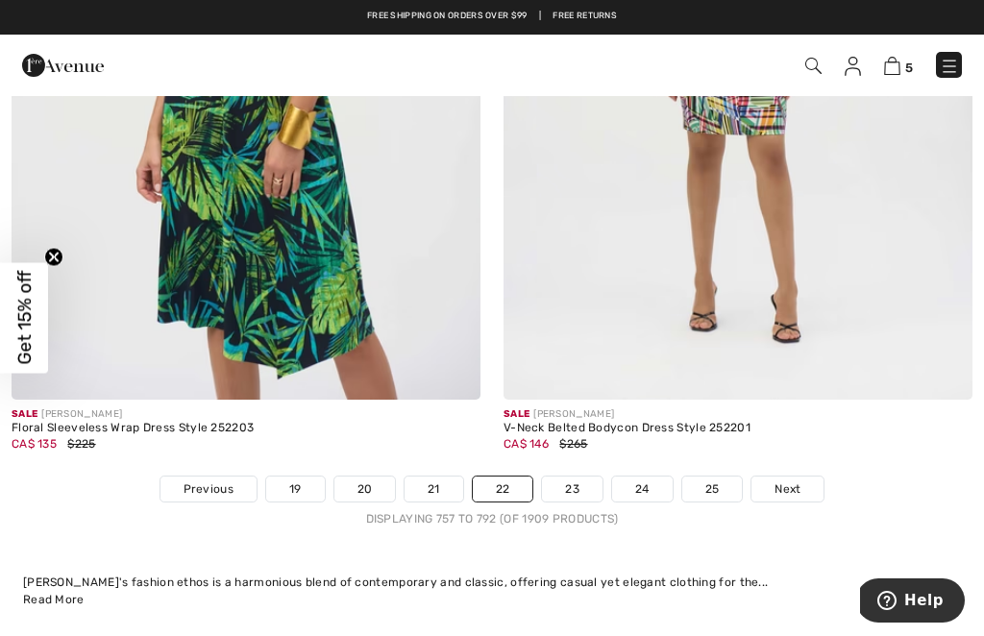
click at [568, 477] on link "23" at bounding box center [572, 489] width 61 height 25
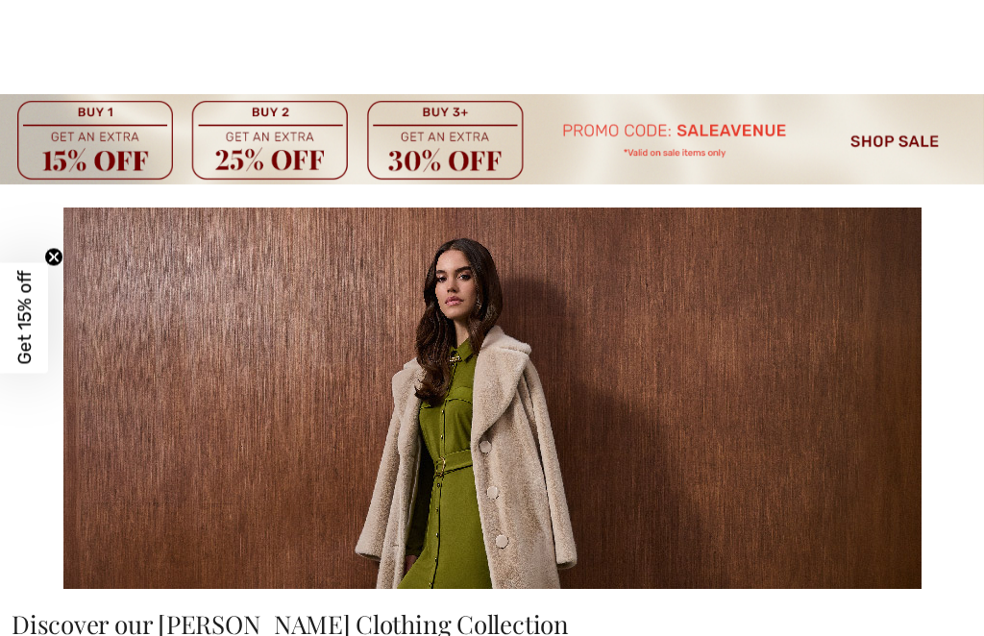
checkbox input "true"
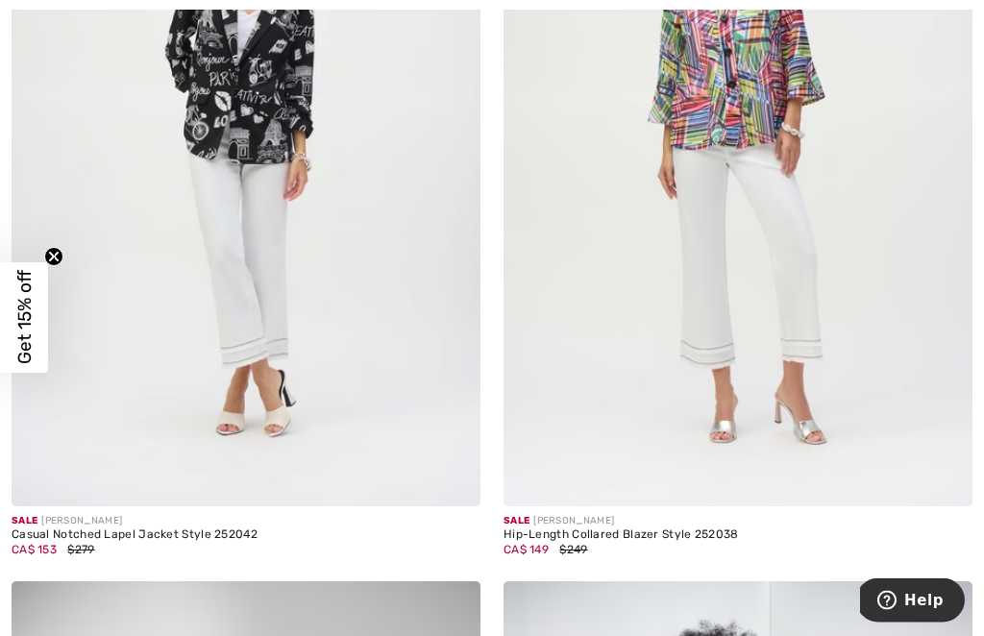
scroll to position [5960, 0]
click at [237, 337] on img at bounding box center [246, 154] width 469 height 703
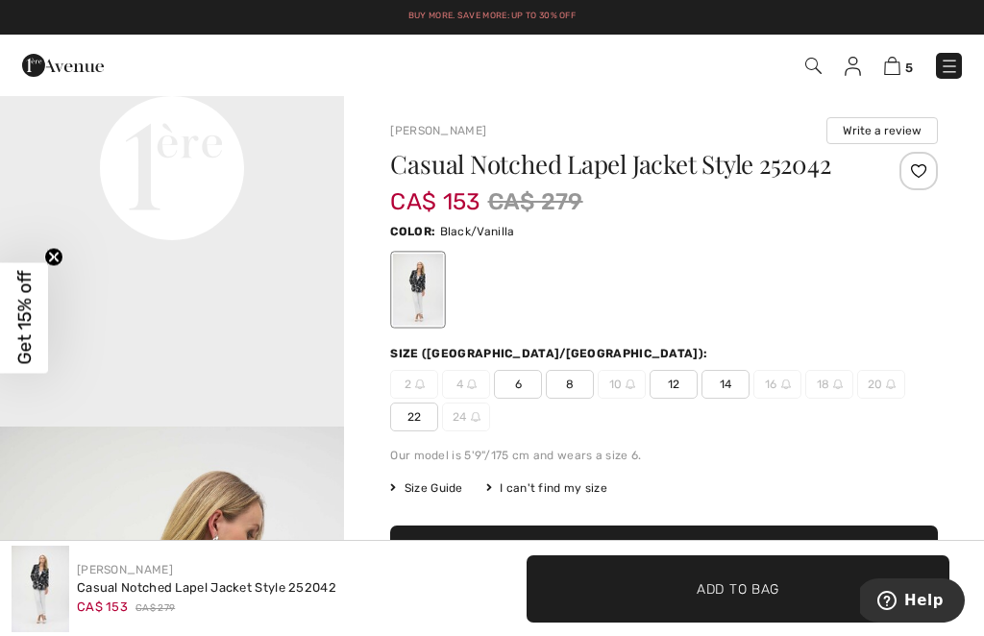
click at [846, 269] on div at bounding box center [664, 290] width 548 height 80
click at [418, 284] on div at bounding box center [418, 290] width 50 height 72
click at [416, 282] on div at bounding box center [418, 290] width 50 height 72
click at [416, 277] on div at bounding box center [418, 290] width 50 height 72
click at [418, 288] on div at bounding box center [418, 290] width 50 height 72
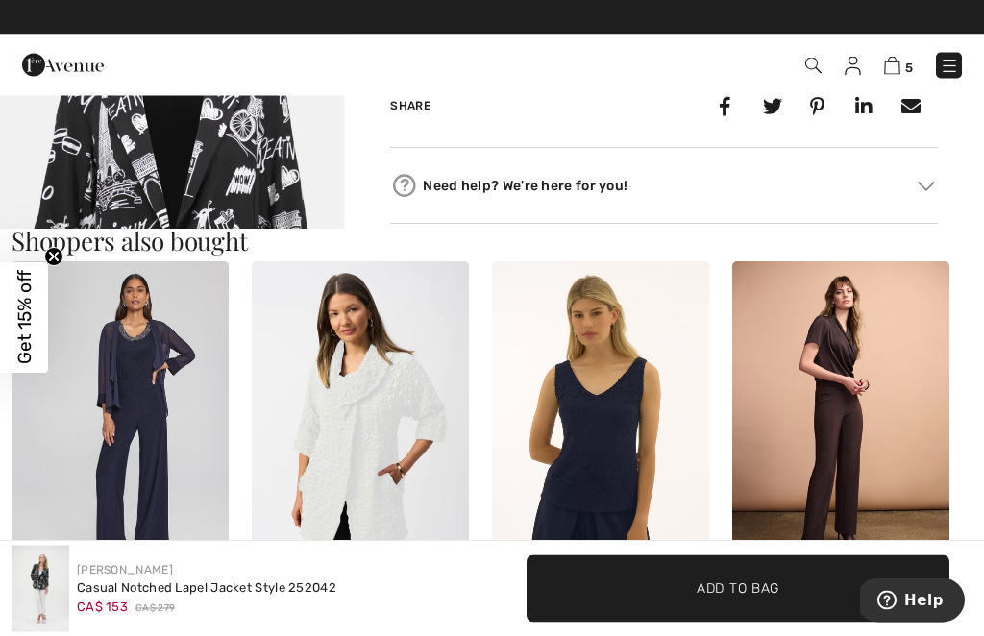
scroll to position [881, 0]
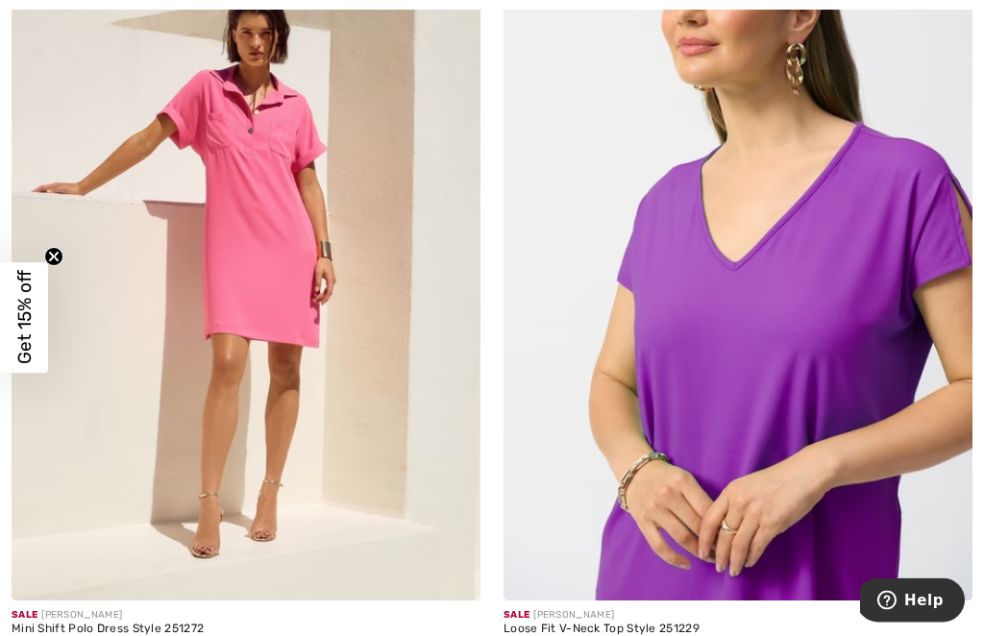
scroll to position [10827, 0]
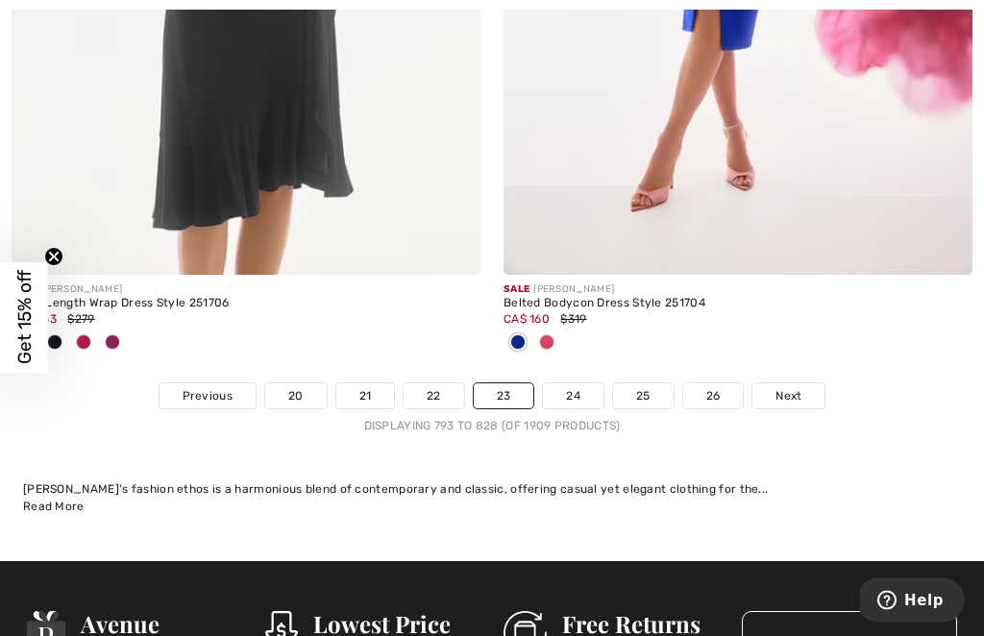
scroll to position [15172, 0]
click at [570, 383] on link "24" at bounding box center [573, 395] width 61 height 25
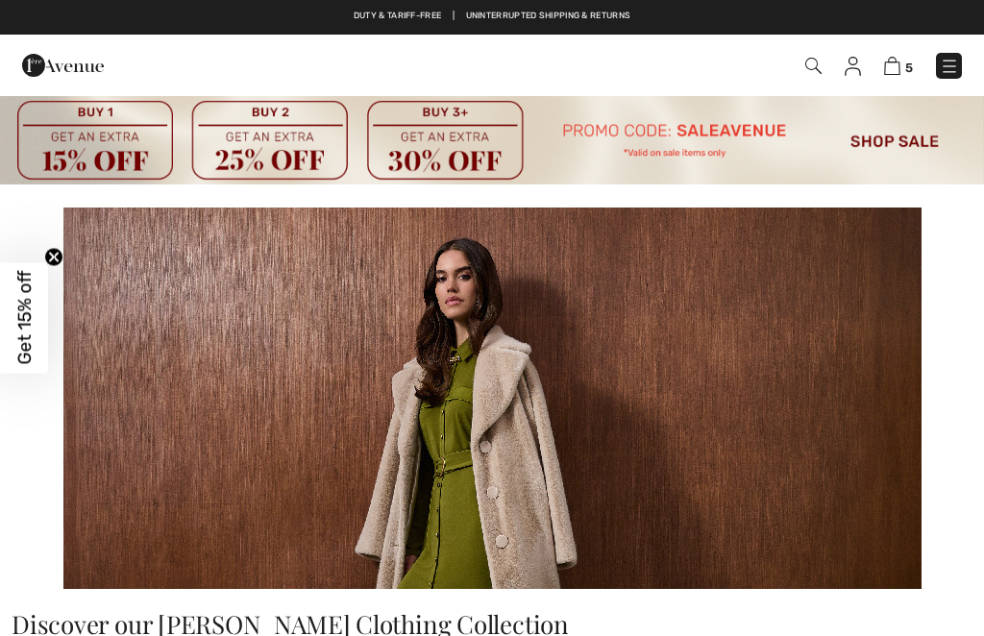
checkbox input "true"
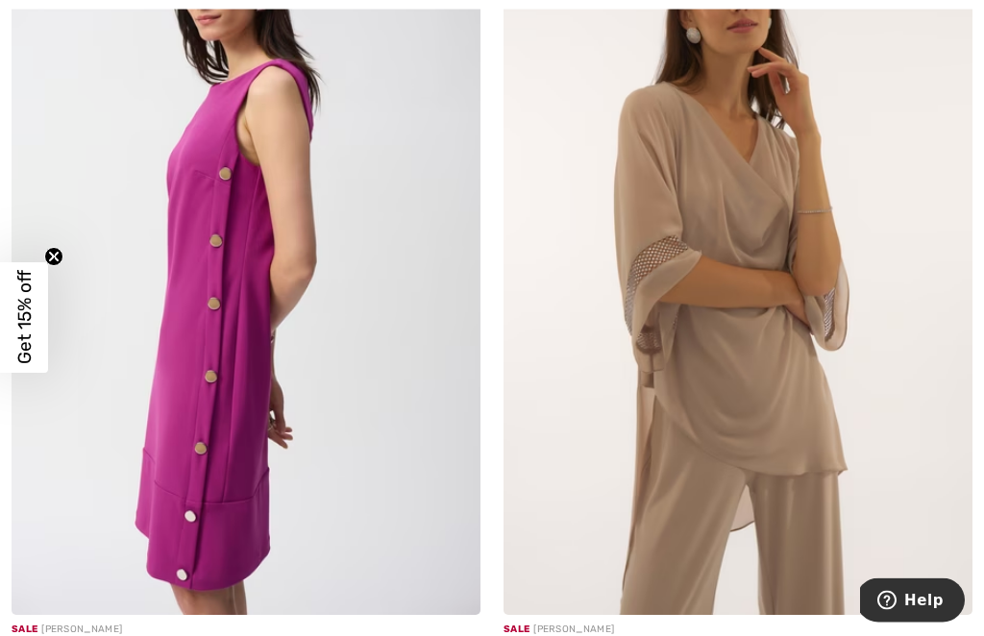
scroll to position [800, 0]
click at [762, 362] on img at bounding box center [738, 263] width 469 height 703
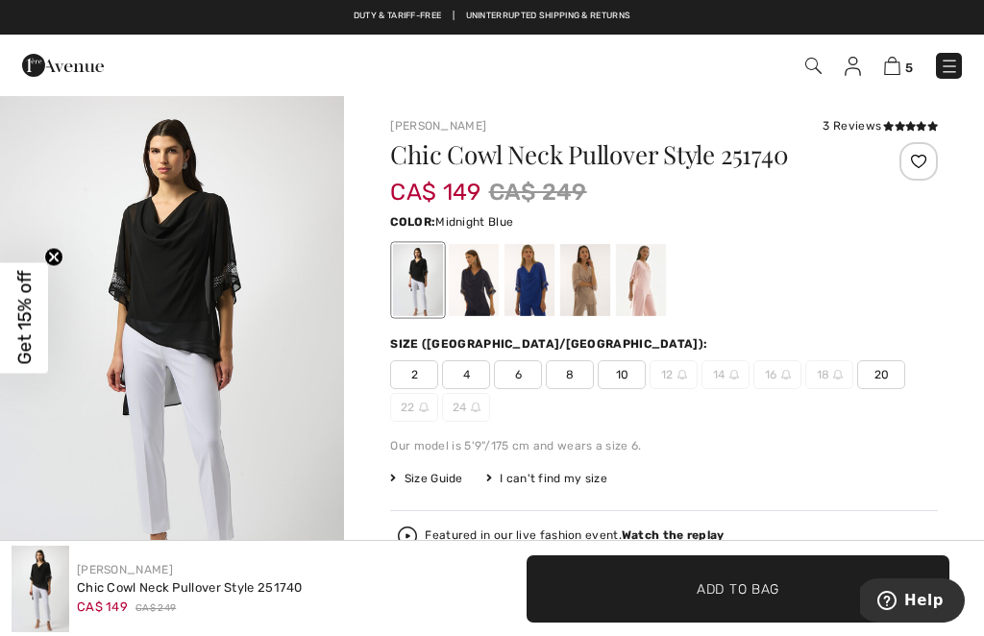
click at [483, 279] on div at bounding box center [474, 280] width 50 height 72
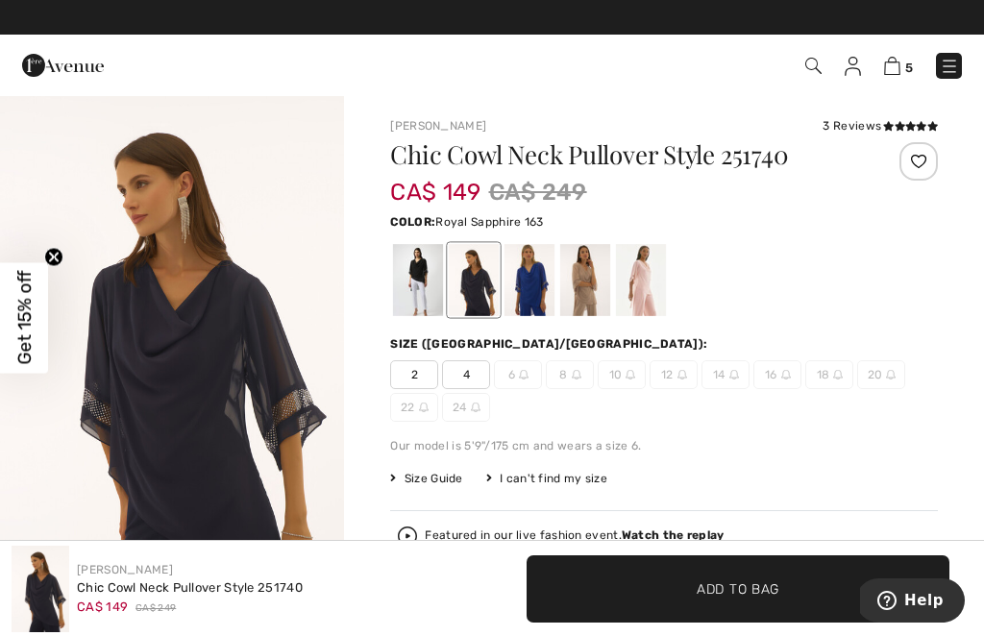
click at [529, 292] on div at bounding box center [529, 280] width 50 height 72
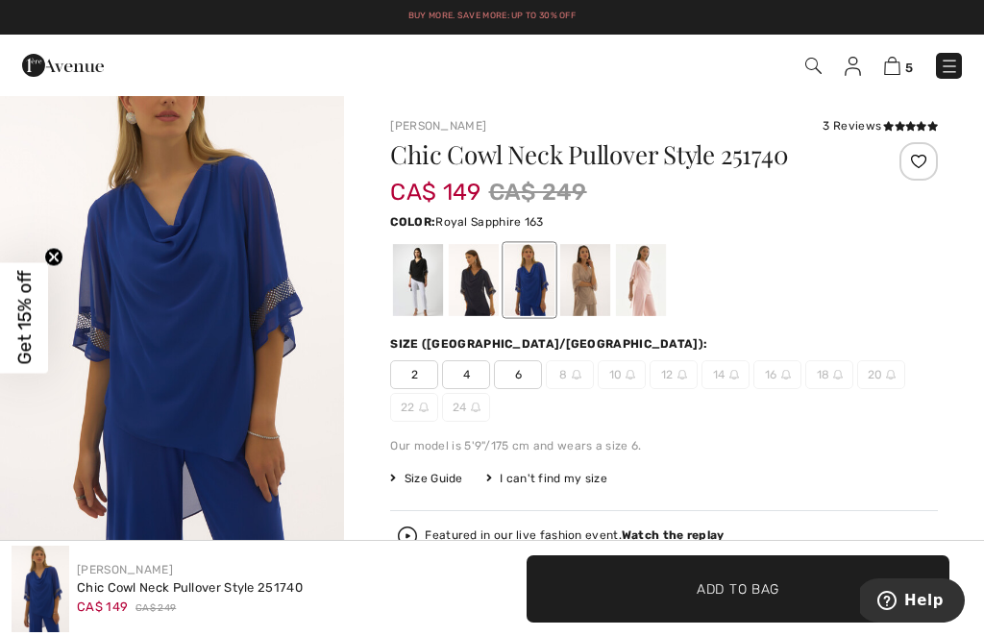
scroll to position [63, 0]
click at [587, 277] on div at bounding box center [585, 280] width 50 height 72
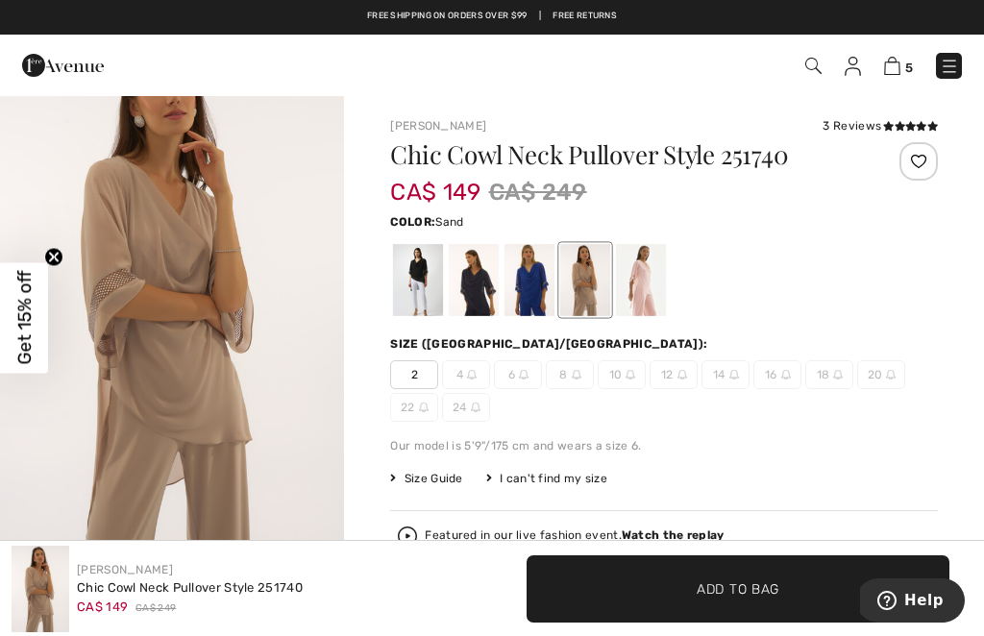
scroll to position [0, 0]
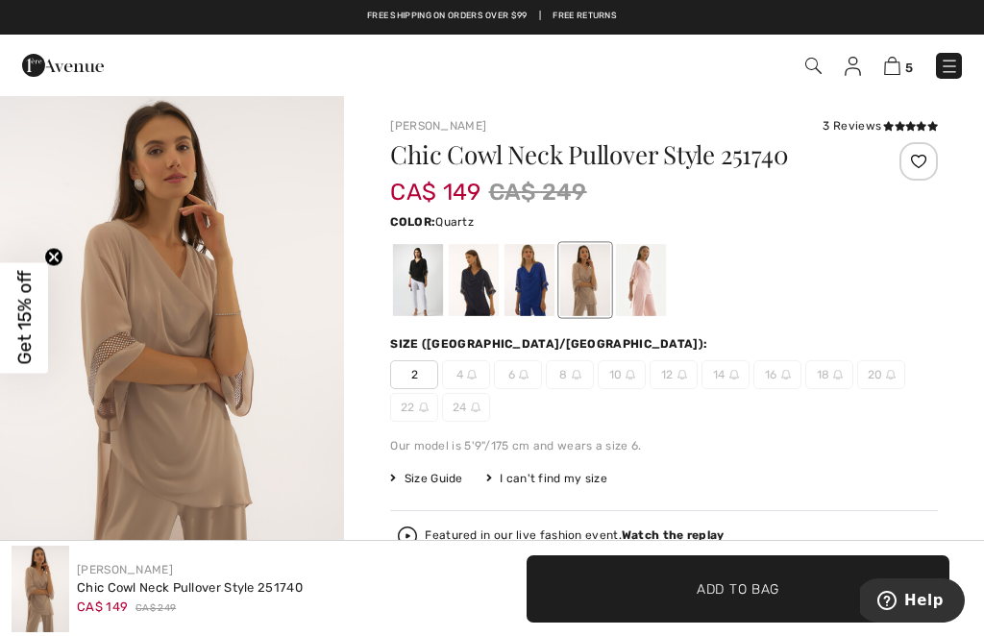
click at [651, 283] on div at bounding box center [641, 280] width 50 height 72
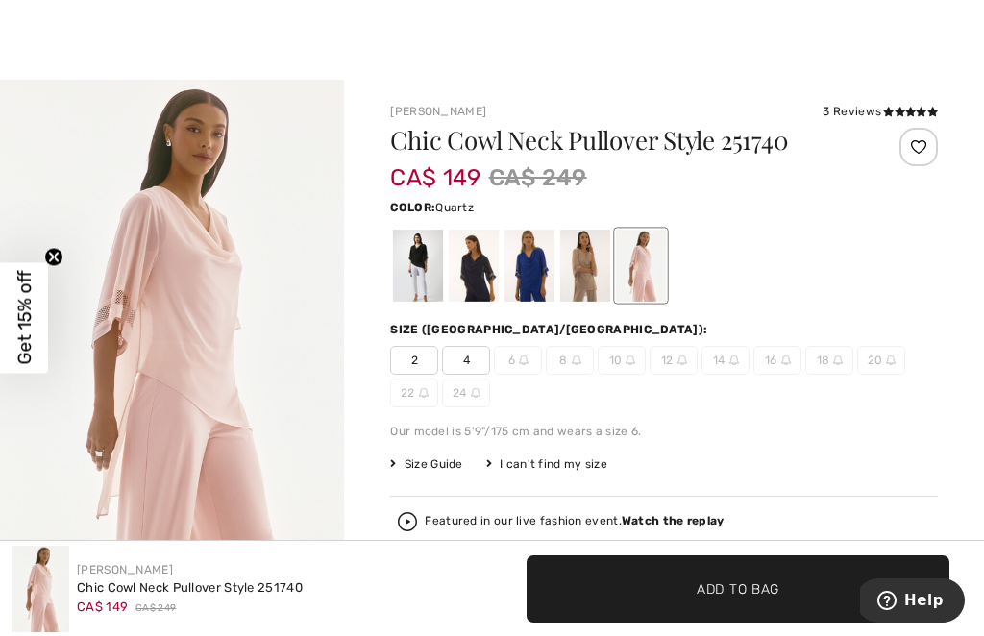
scroll to position [15, 0]
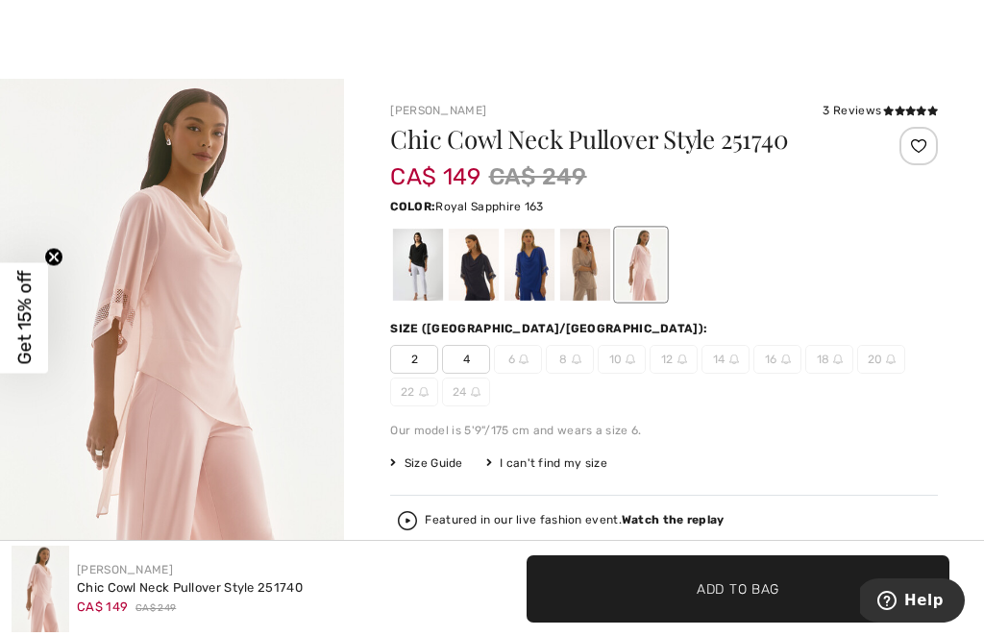
click at [529, 260] on div at bounding box center [529, 265] width 50 height 72
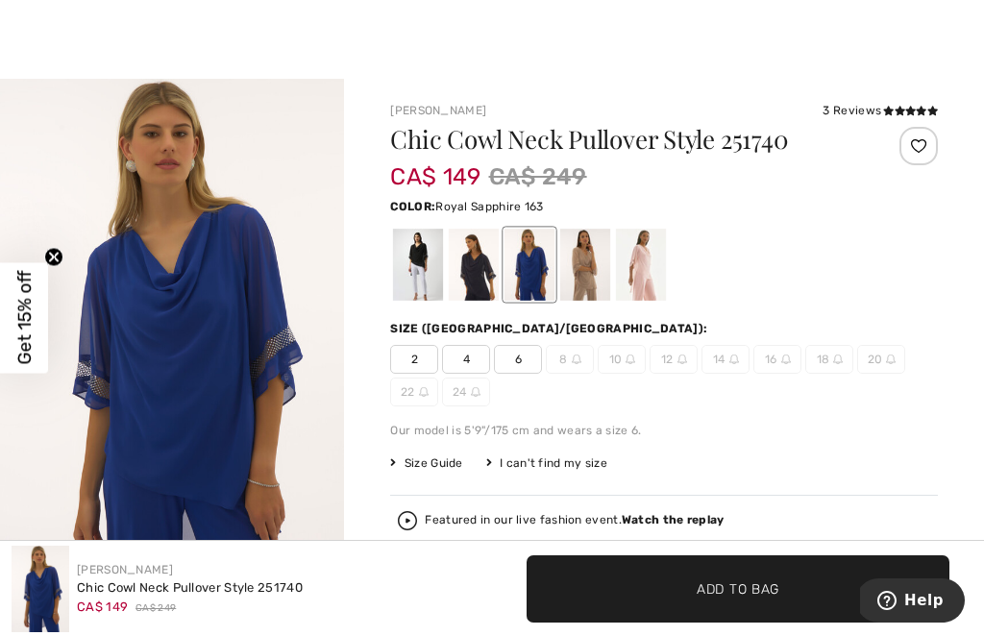
click at [476, 257] on div at bounding box center [474, 265] width 50 height 72
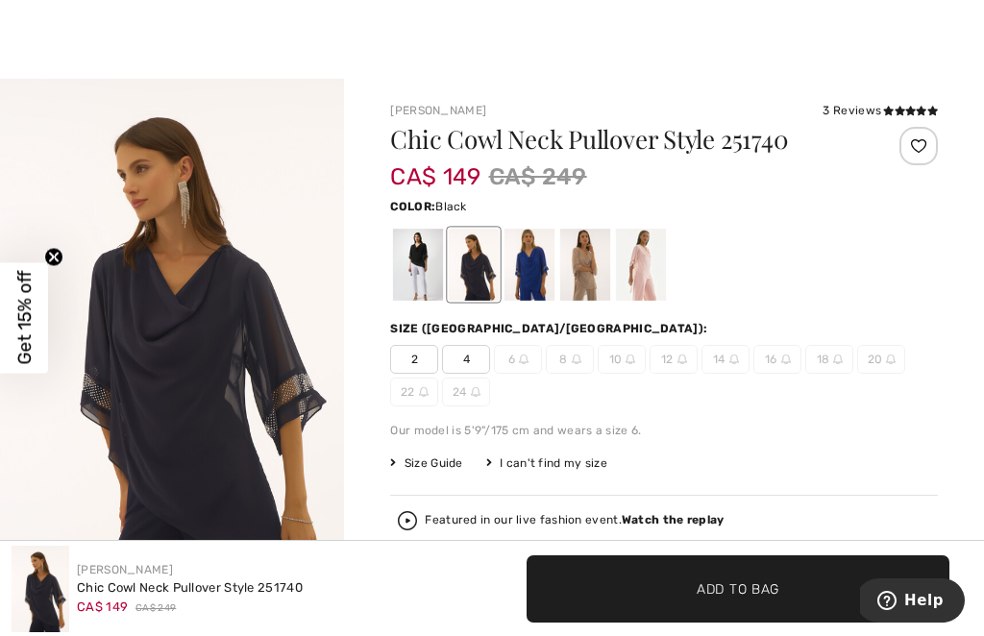
click at [429, 256] on div at bounding box center [418, 265] width 50 height 72
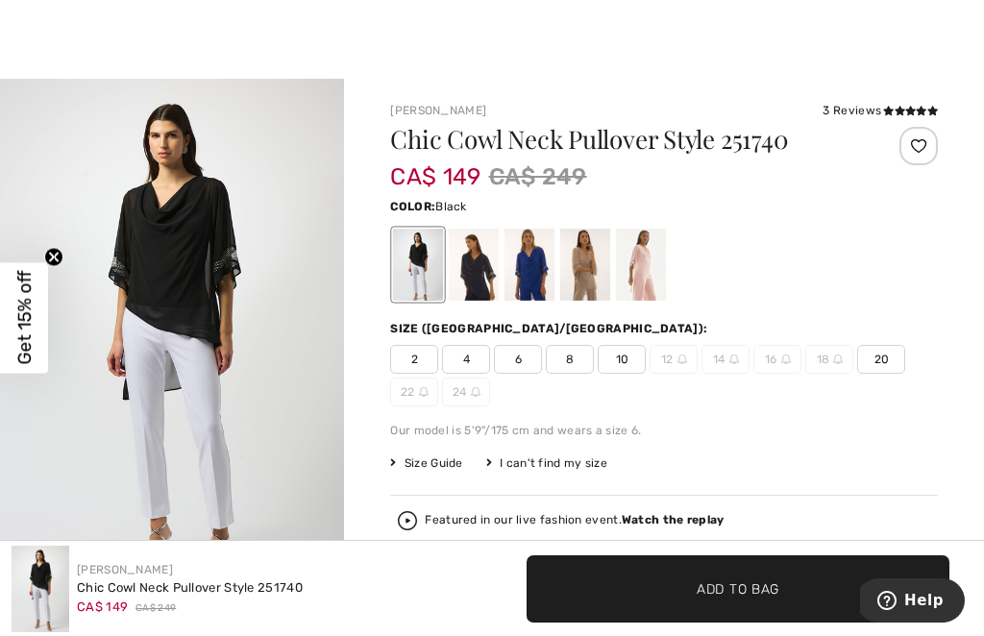
click at [538, 263] on div at bounding box center [529, 265] width 50 height 72
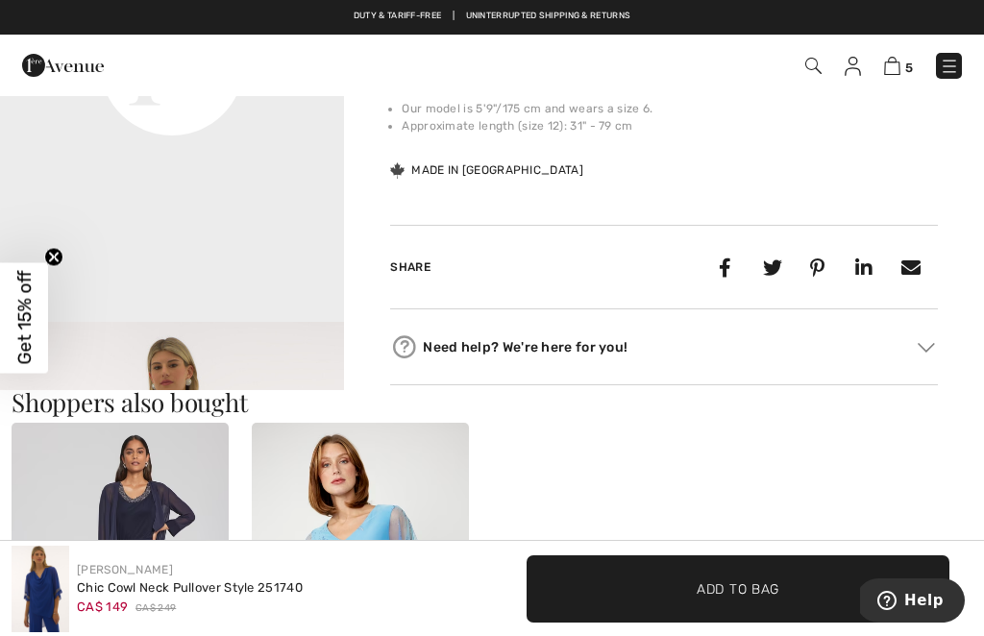
scroll to position [0, 0]
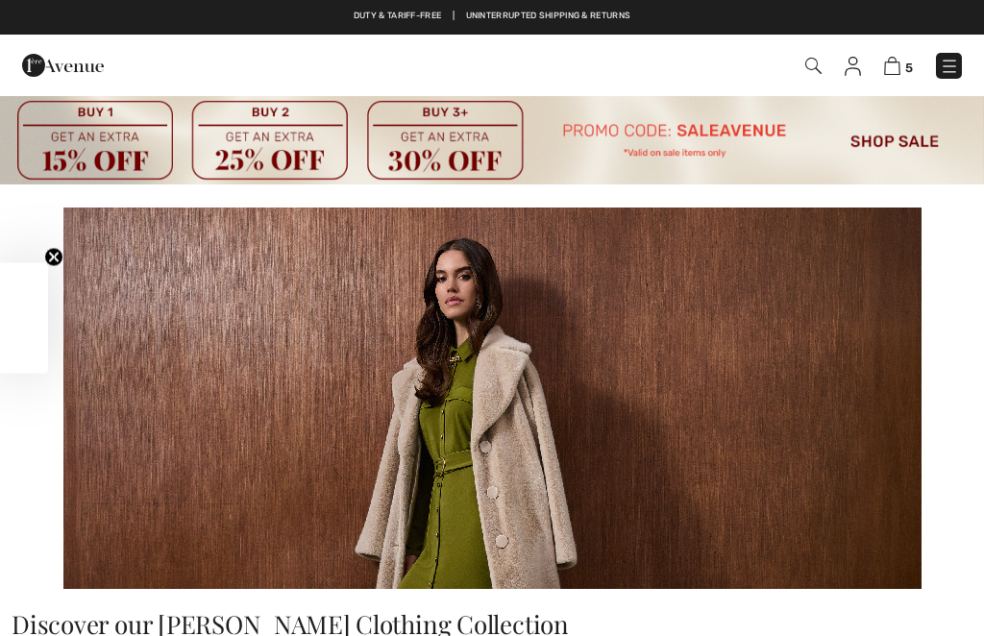
checkbox input "true"
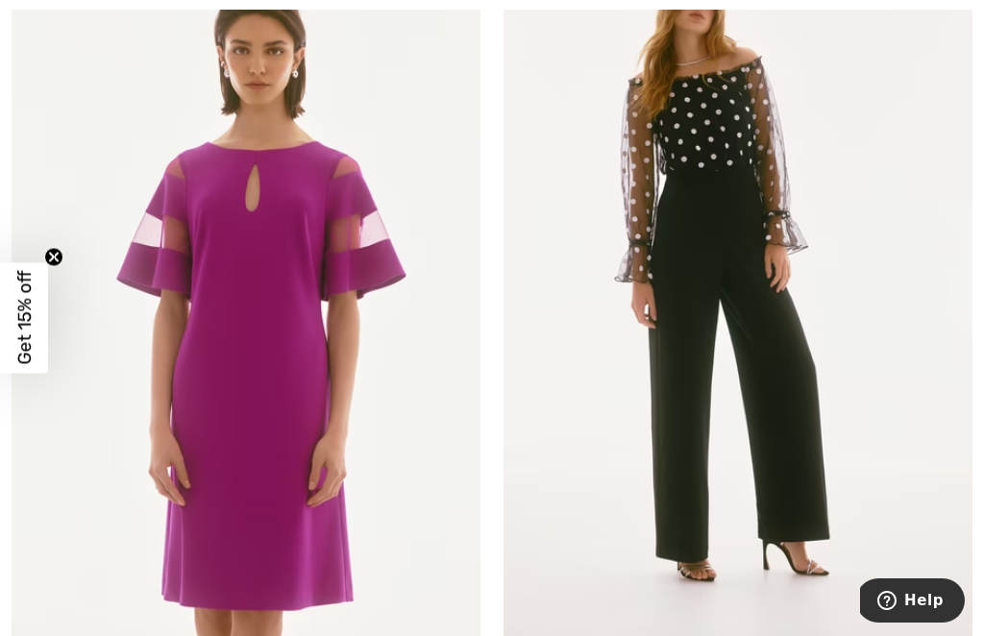
scroll to position [2398, 0]
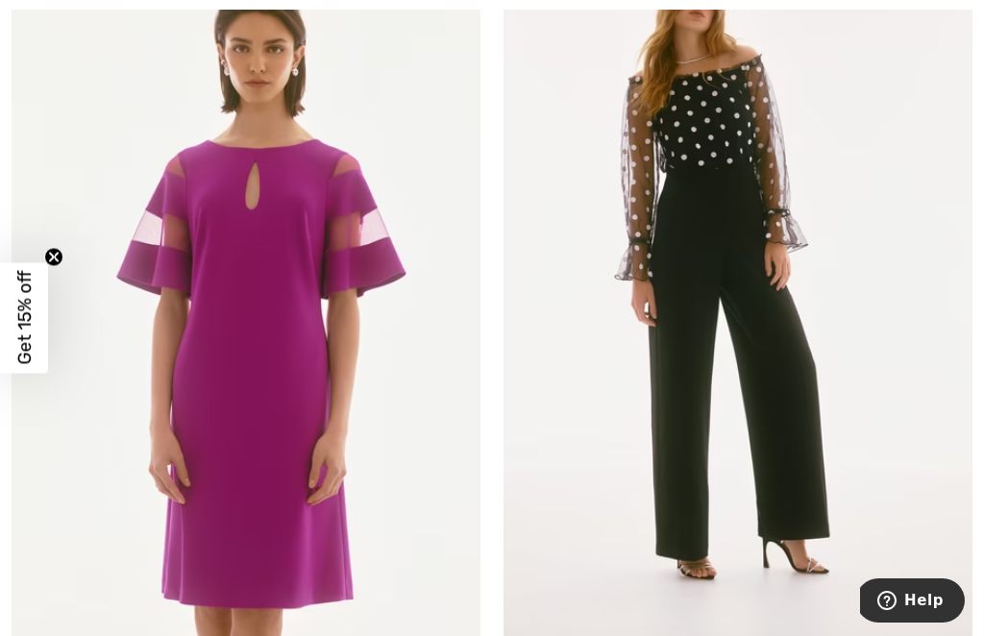
click at [720, 349] on img at bounding box center [738, 287] width 469 height 703
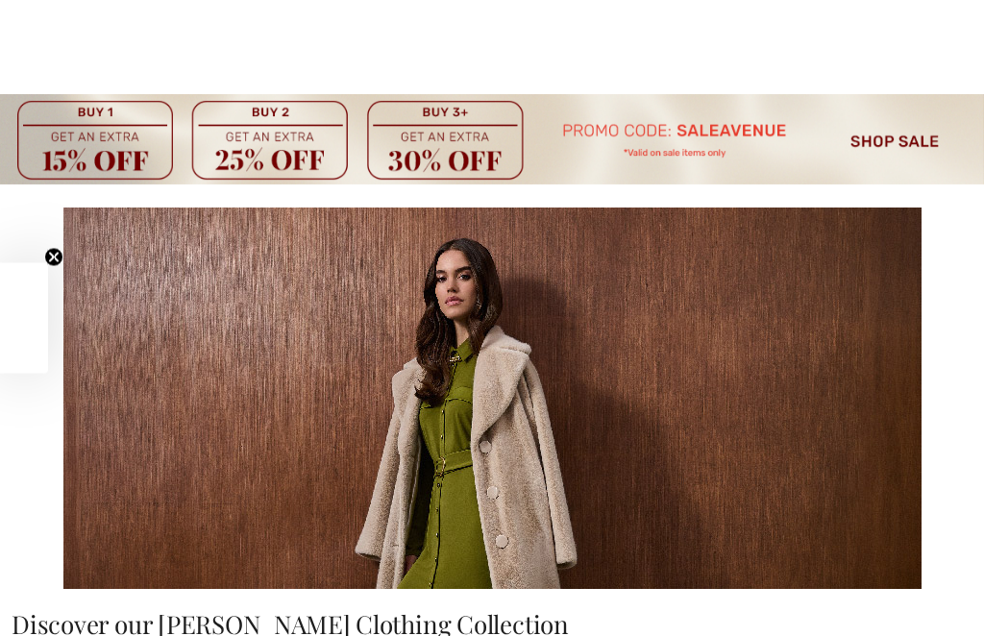
checkbox input "true"
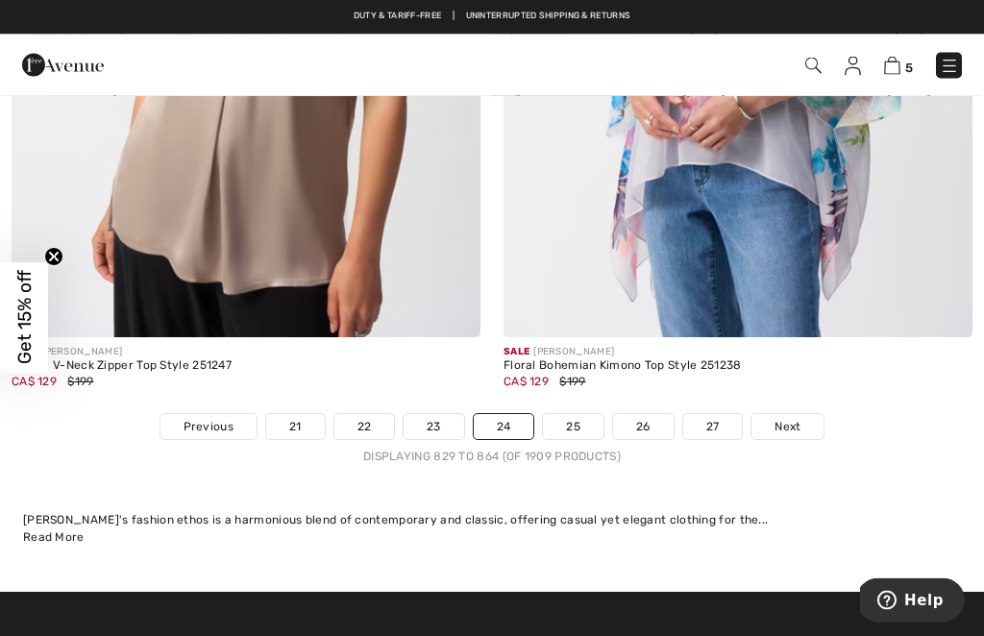
scroll to position [15173, 0]
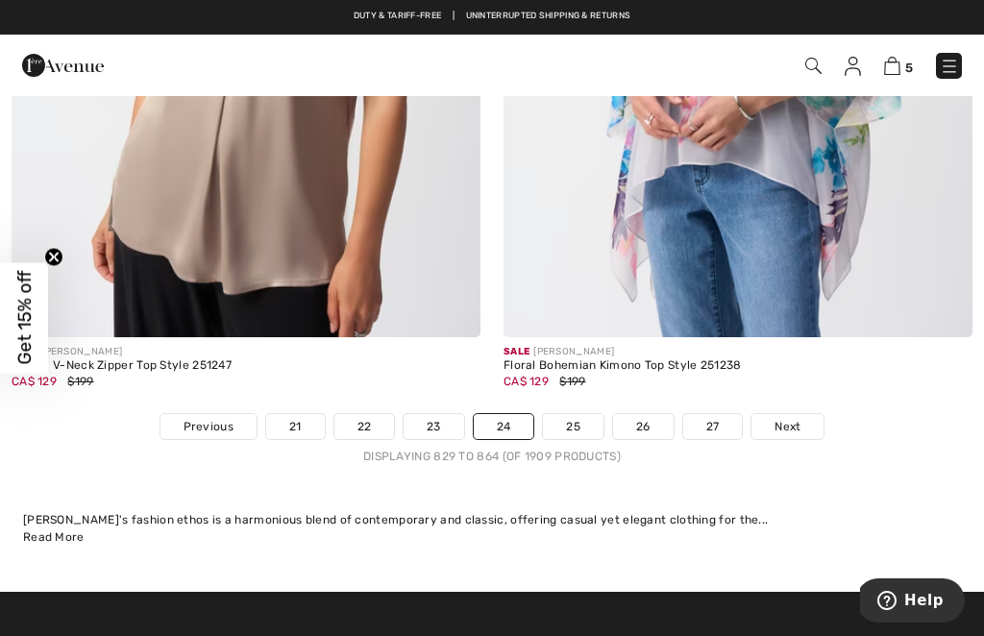
click at [575, 414] on link "25" at bounding box center [573, 426] width 61 height 25
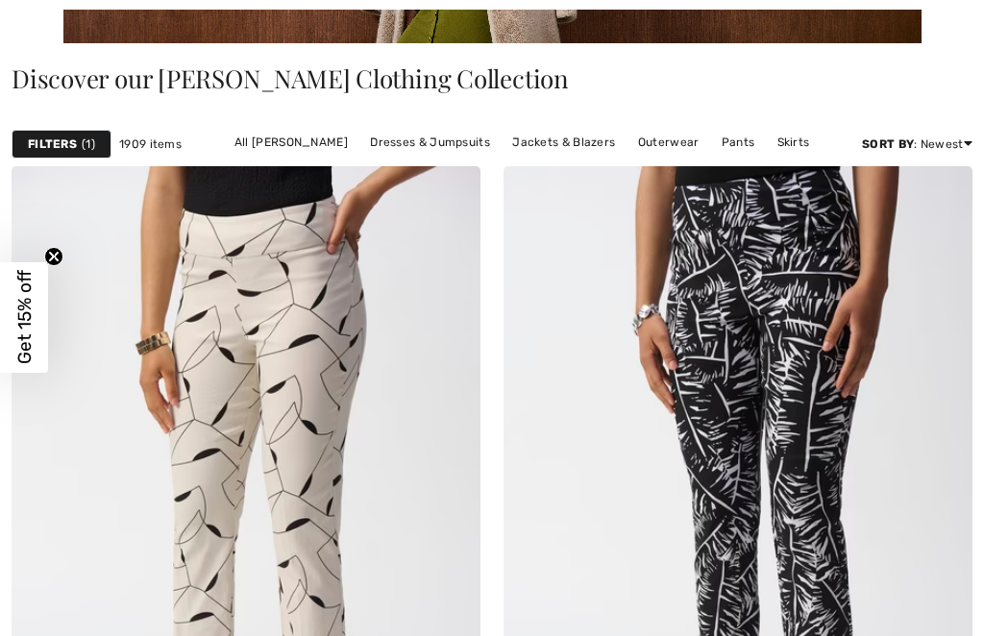
checkbox input "true"
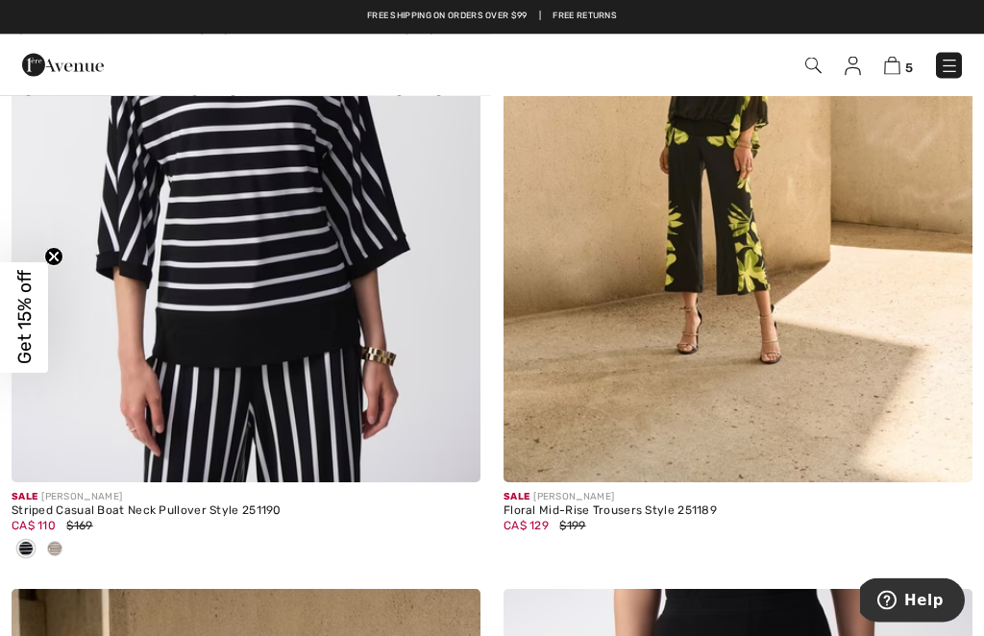
scroll to position [6037, 0]
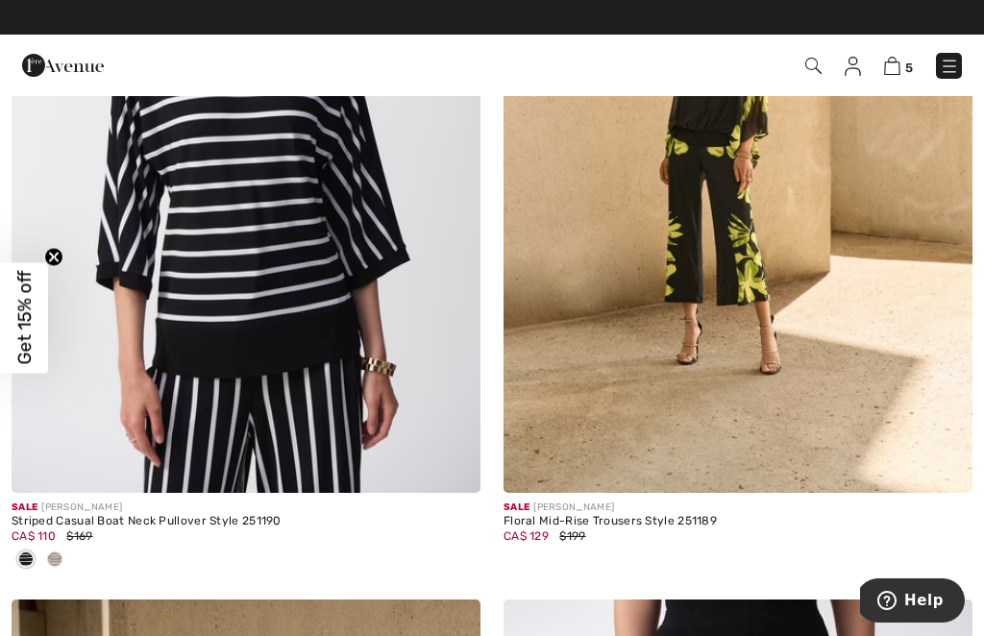
click at [716, 315] on img at bounding box center [738, 141] width 469 height 703
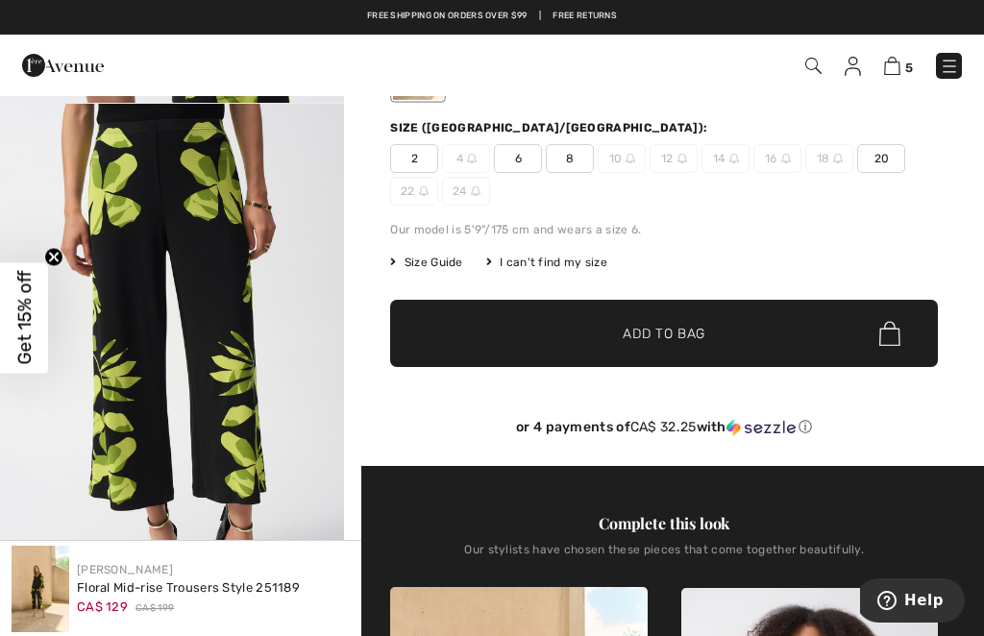
scroll to position [183, 0]
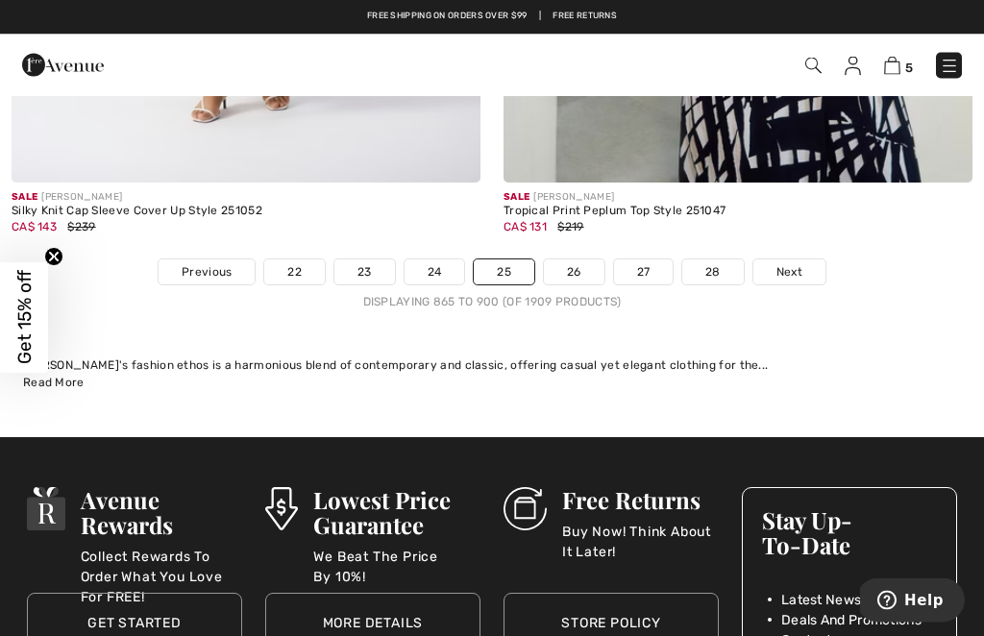
scroll to position [15131, 0]
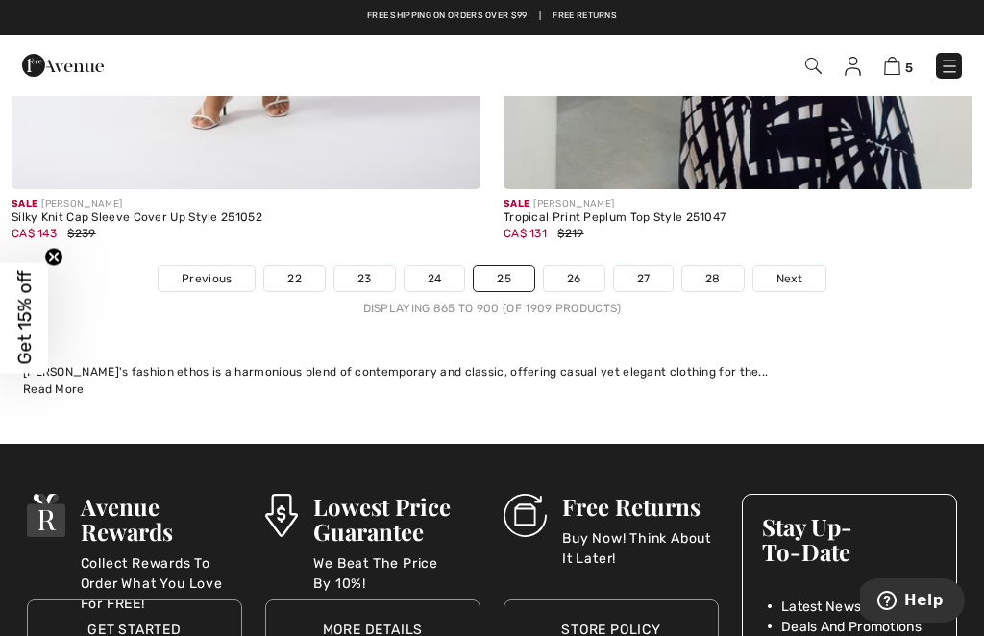
click at [576, 266] on link "26" at bounding box center [574, 278] width 61 height 25
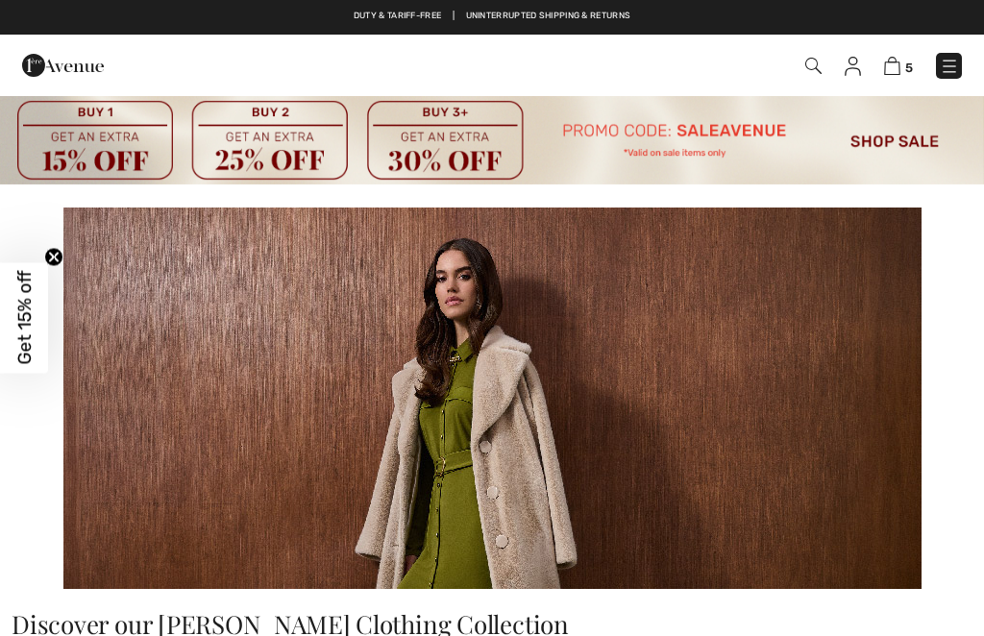
checkbox input "true"
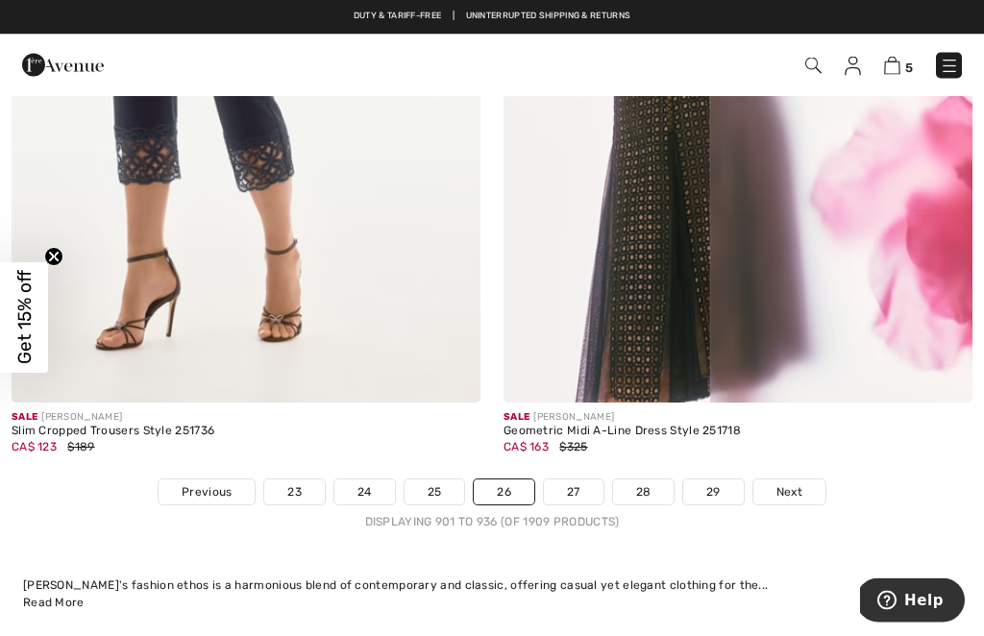
scroll to position [15203, 0]
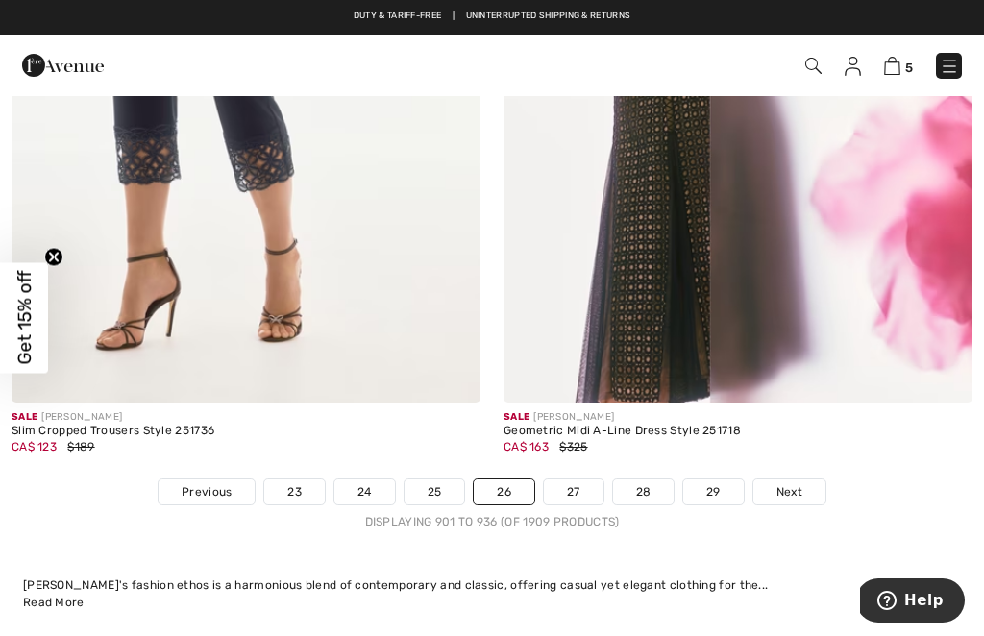
click at [568, 480] on link "27" at bounding box center [574, 492] width 60 height 25
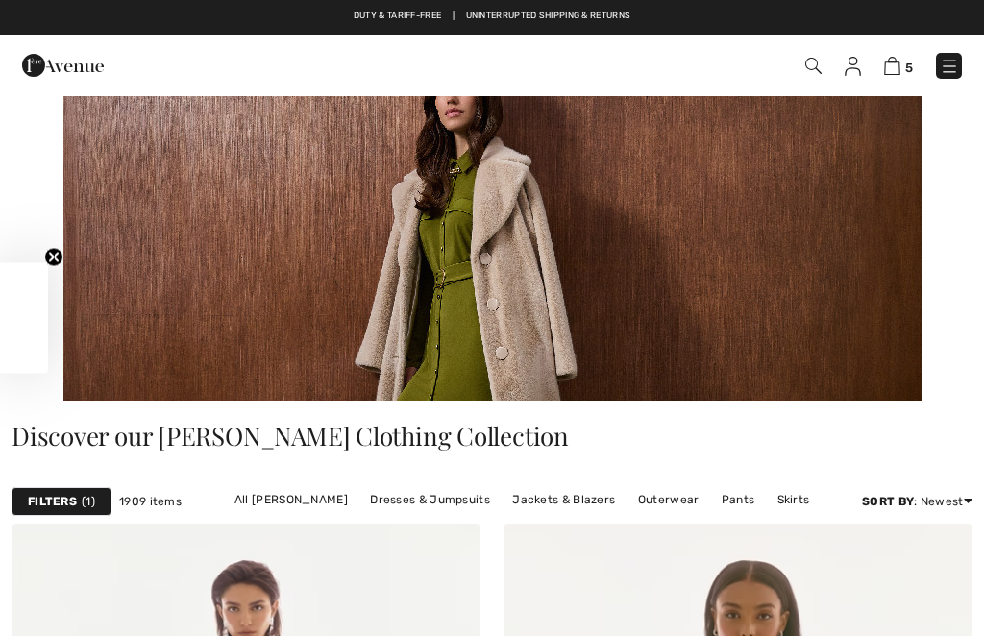
checkbox input "true"
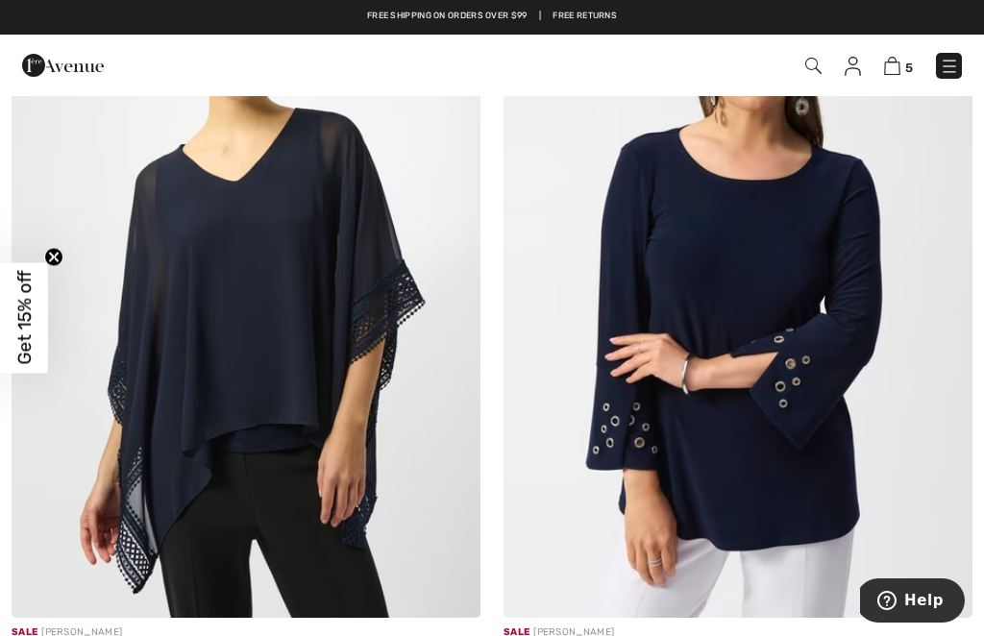
scroll to position [4818, 0]
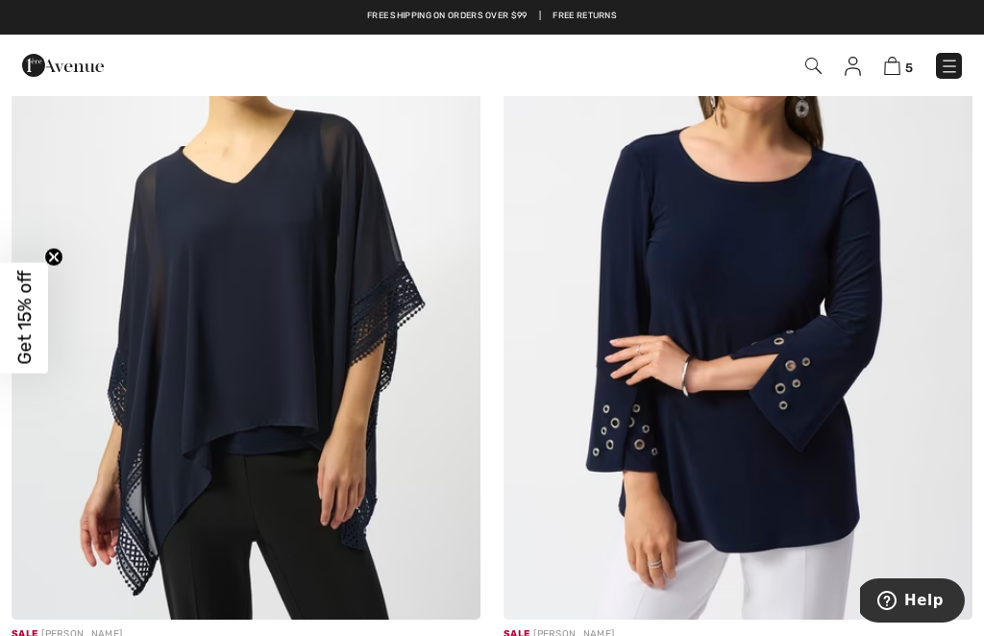
click at [754, 418] on img at bounding box center [738, 267] width 469 height 703
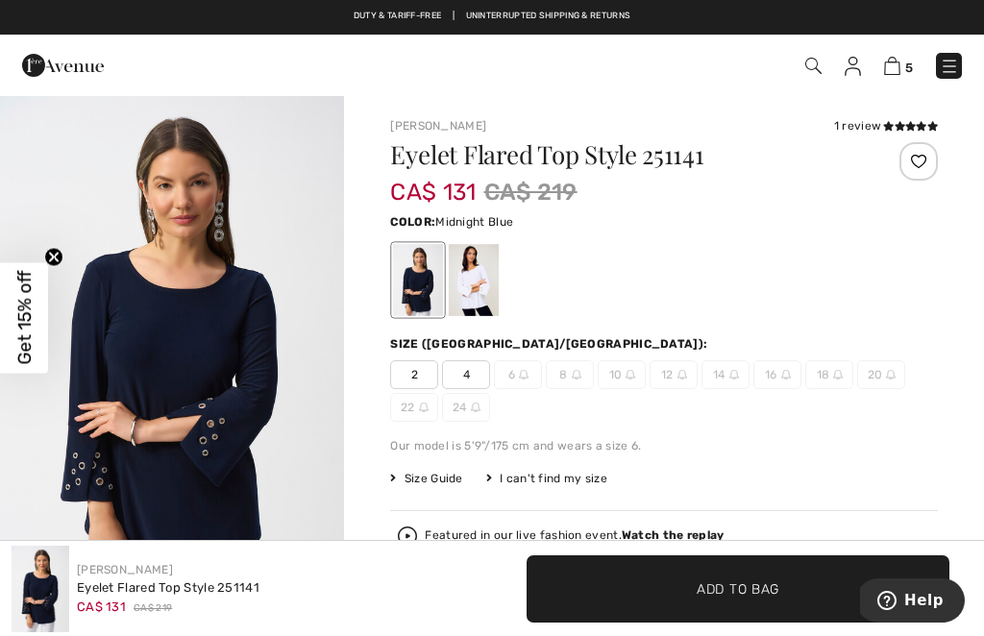
click at [473, 279] on div at bounding box center [474, 280] width 50 height 72
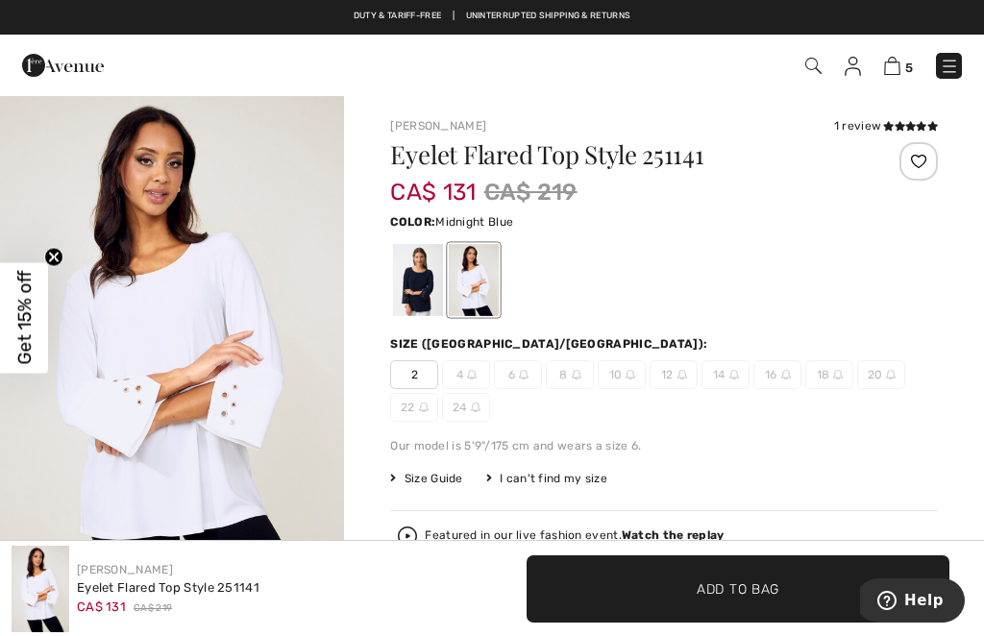
click at [418, 276] on div at bounding box center [418, 280] width 50 height 72
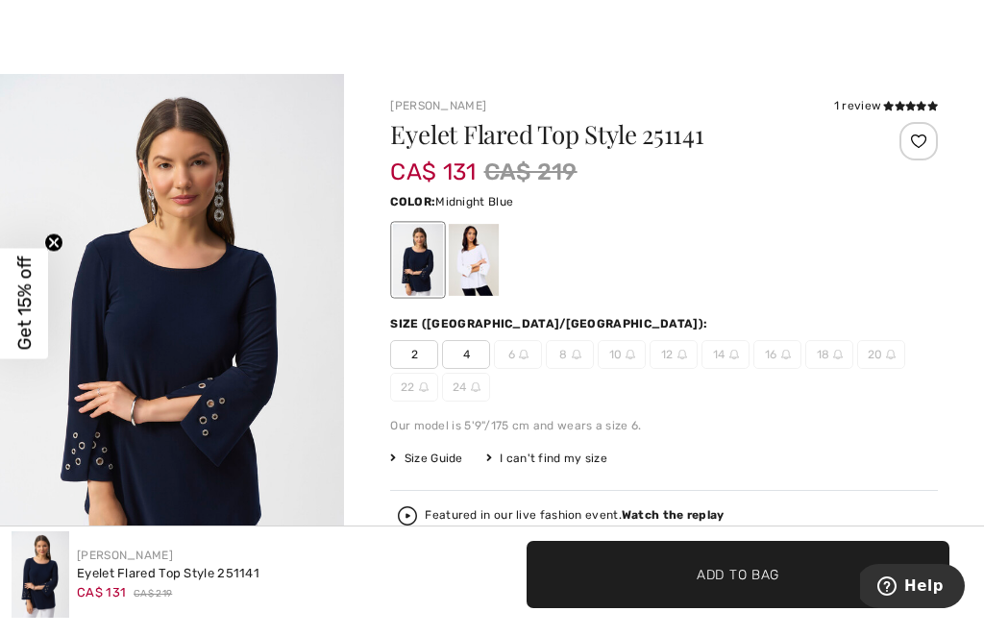
scroll to position [20, 0]
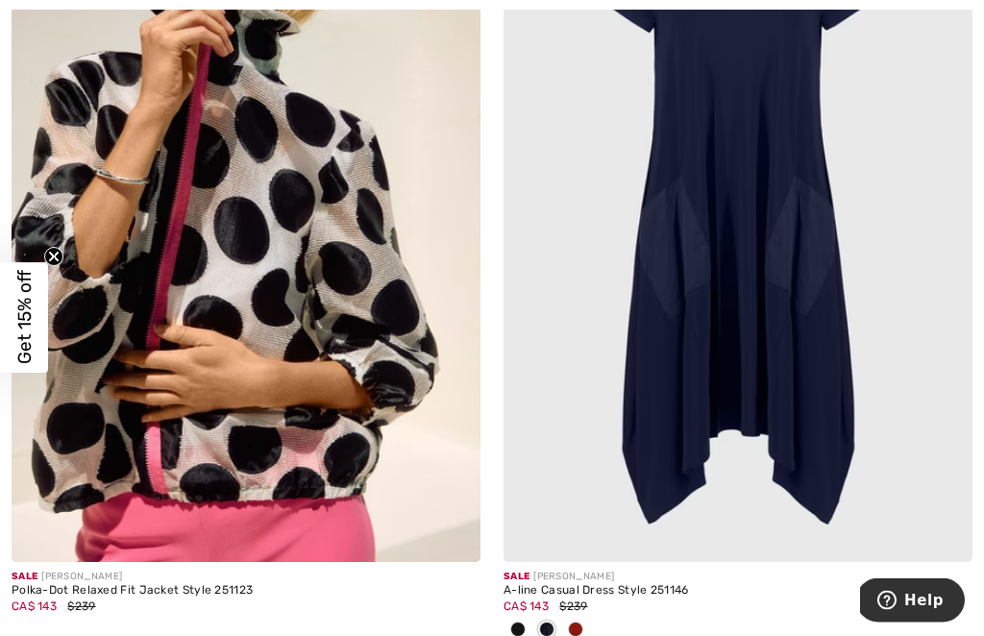
scroll to position [15080, 0]
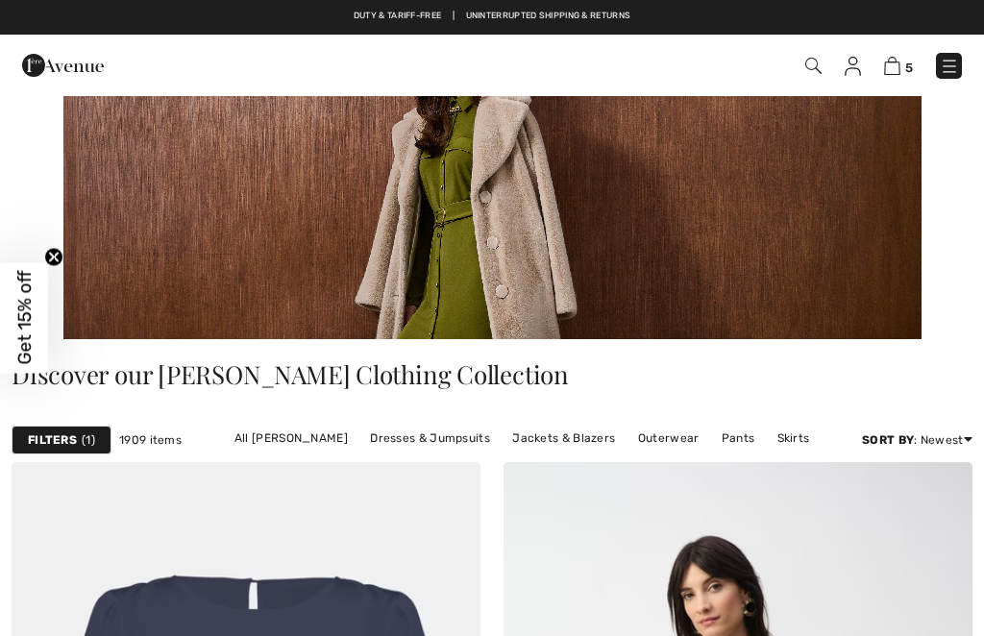
checkbox input "true"
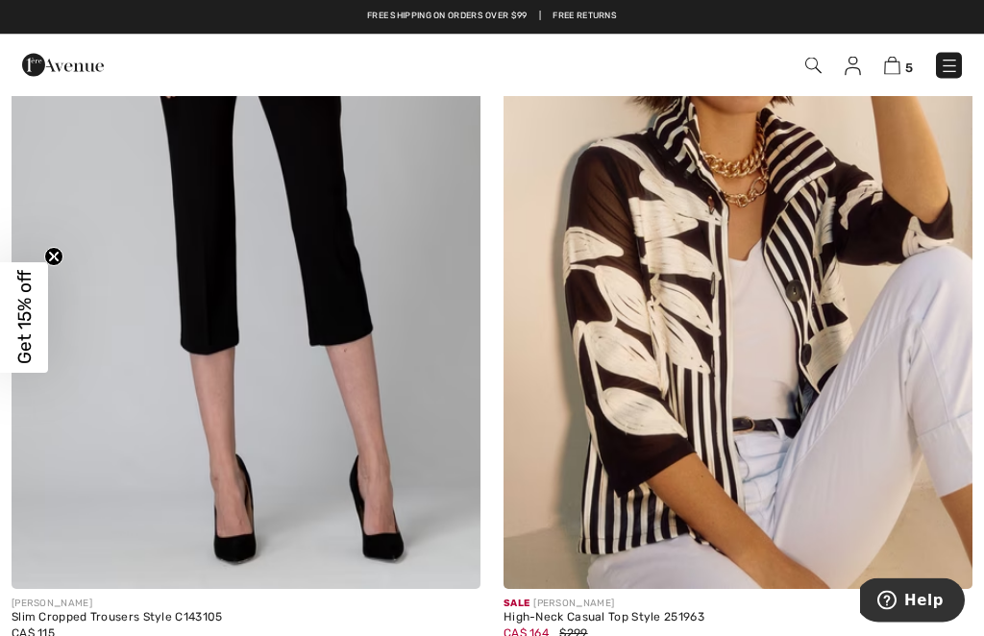
scroll to position [4059, 0]
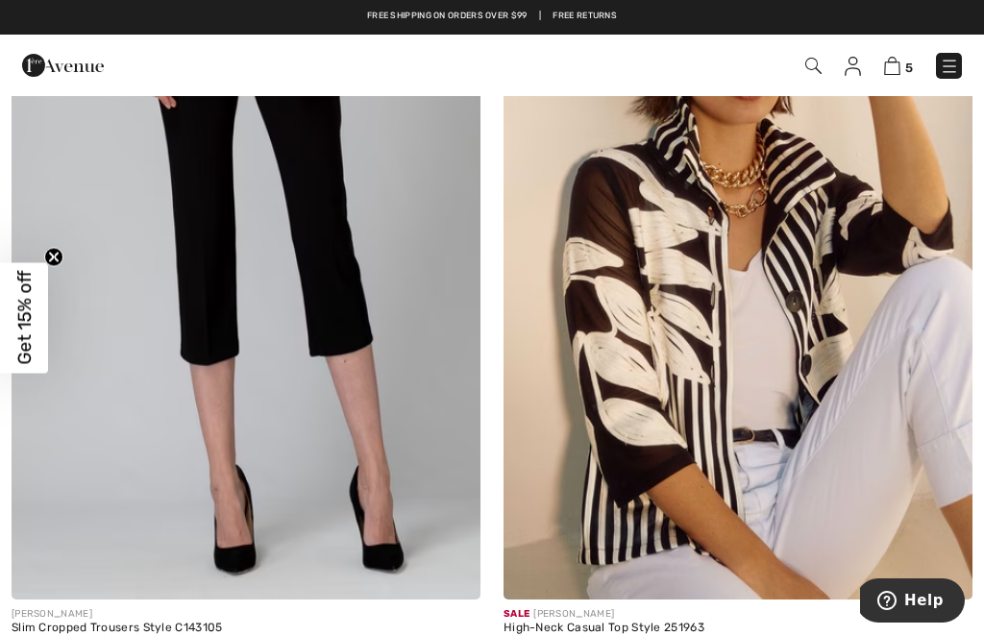
click at [726, 369] on img at bounding box center [738, 247] width 469 height 703
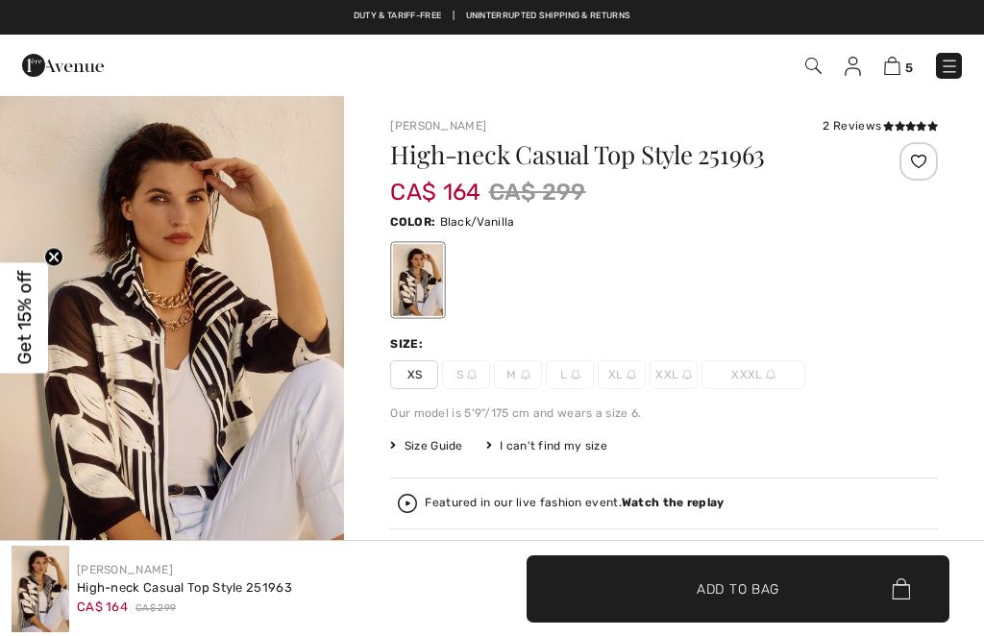
checkbox input "true"
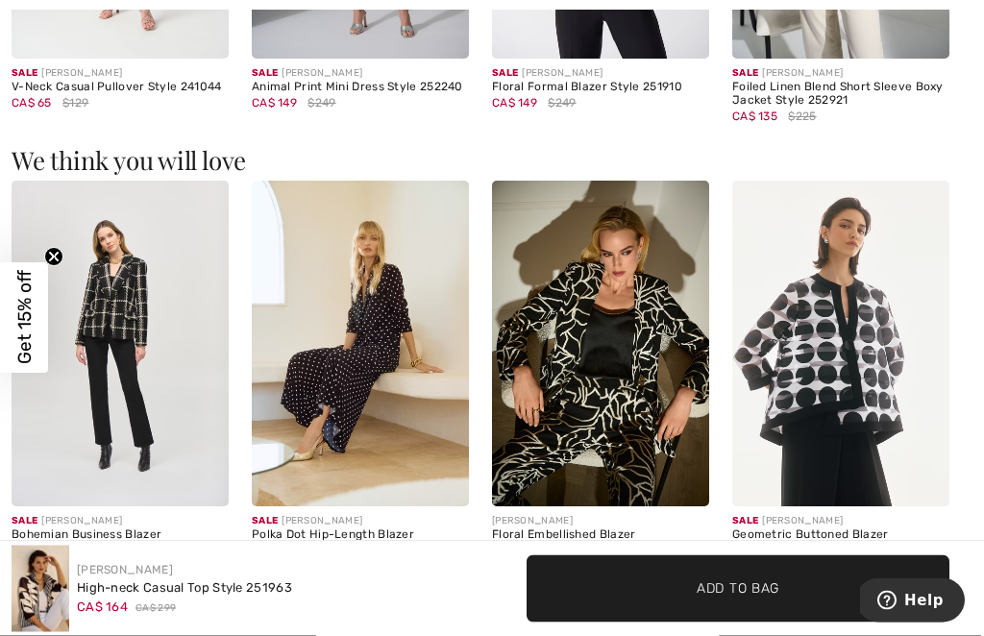
scroll to position [2088, 0]
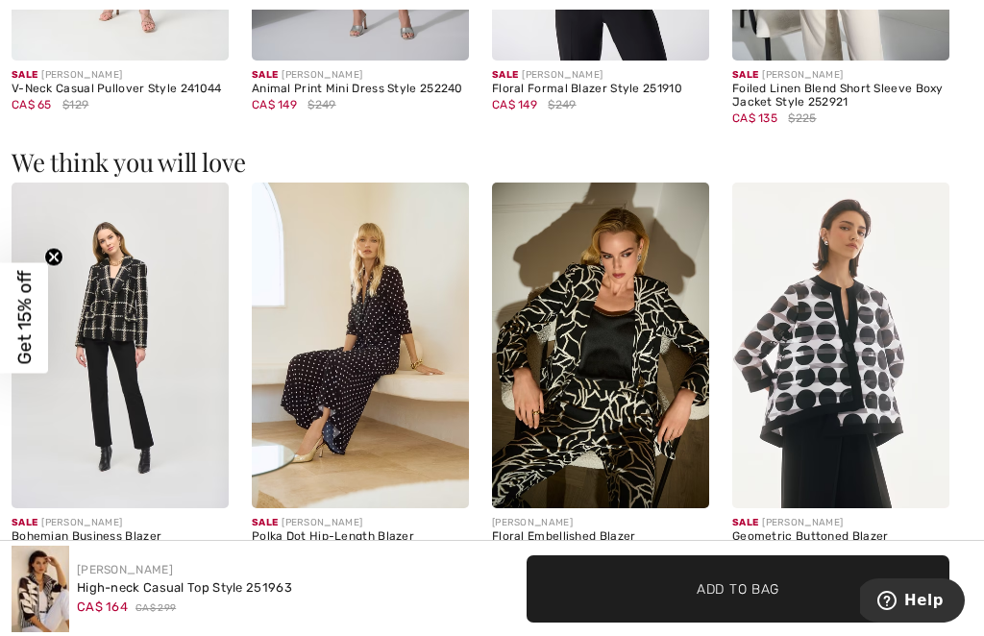
click at [360, 347] on img at bounding box center [360, 346] width 217 height 326
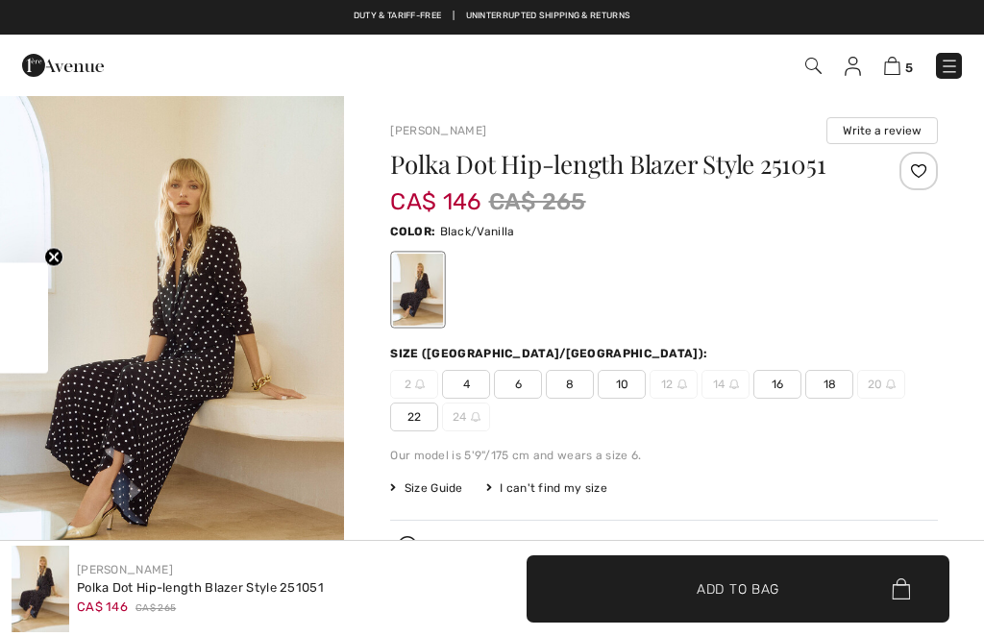
checkbox input "true"
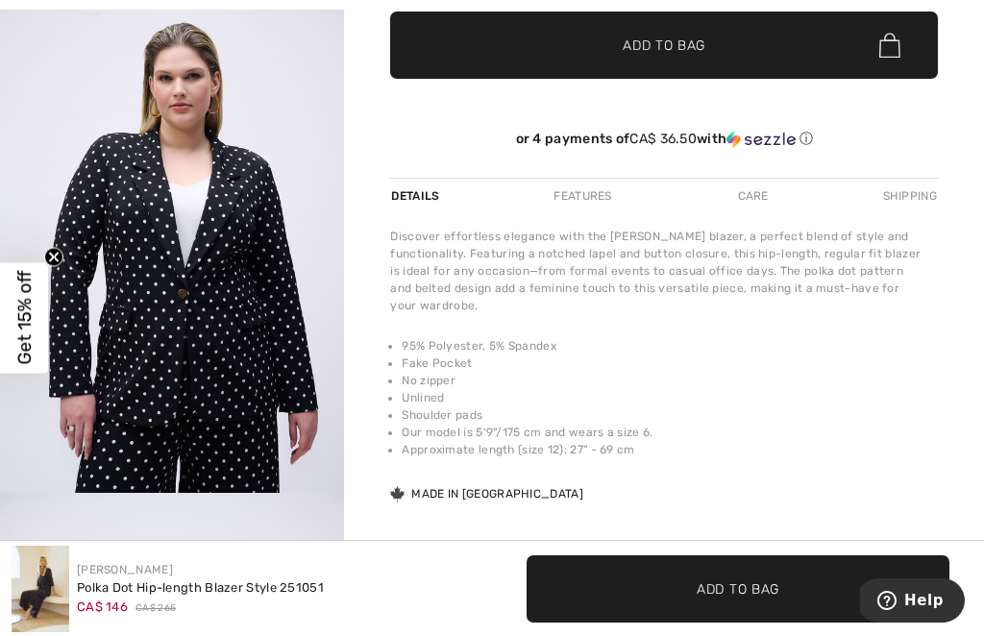
scroll to position [2629, 0]
click at [343, 283] on img "7 / 9" at bounding box center [172, 233] width 344 height 517
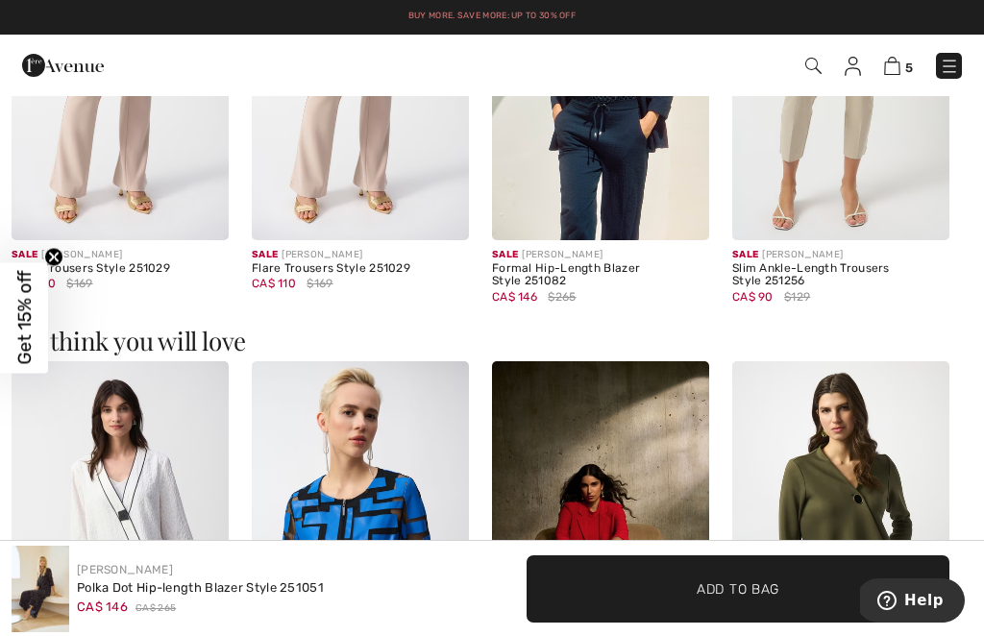
scroll to position [1410, 0]
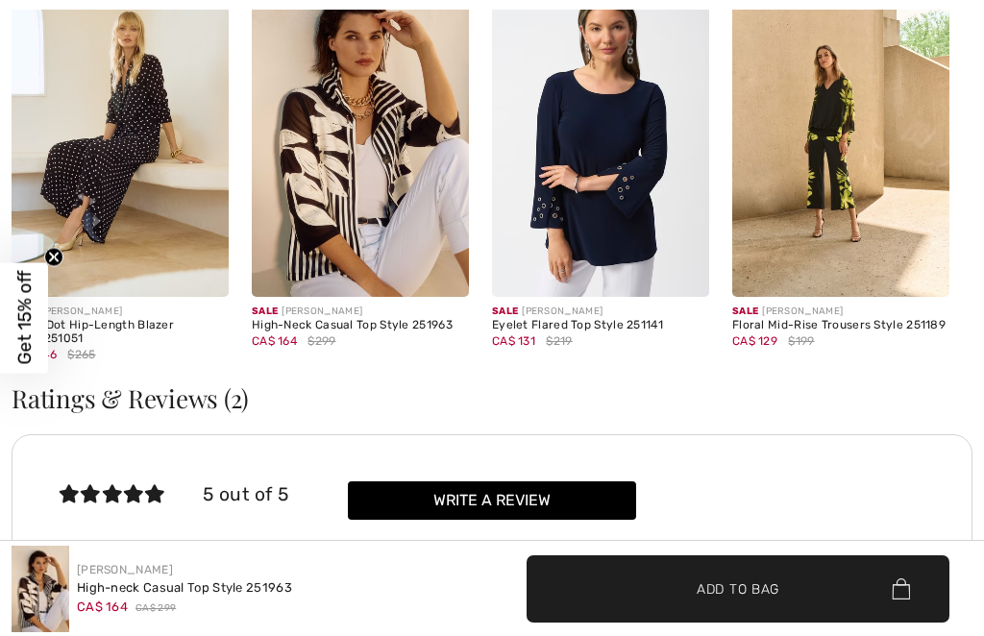
checkbox input "true"
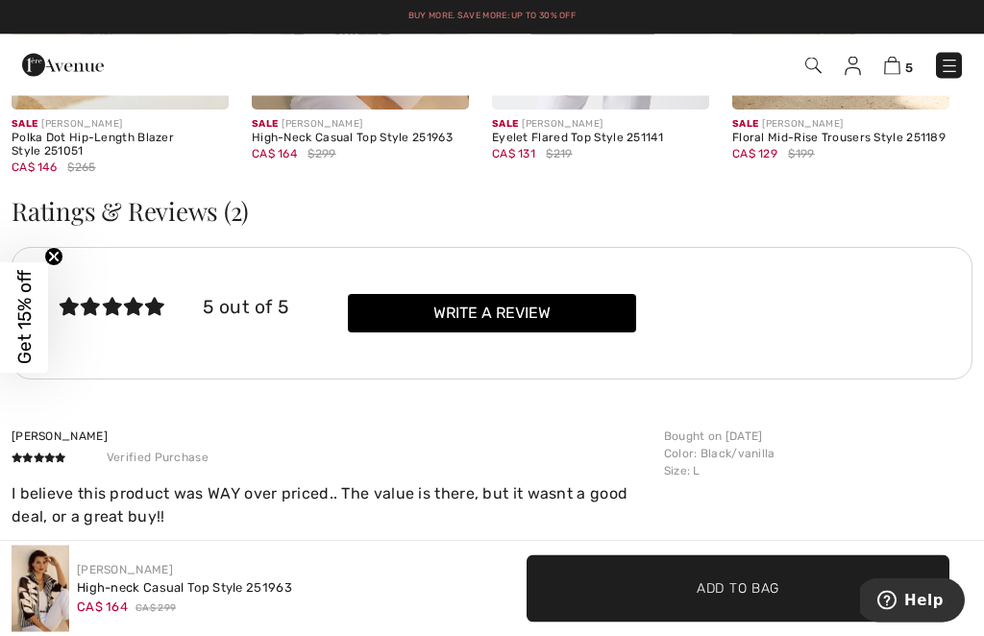
scroll to position [2884, 0]
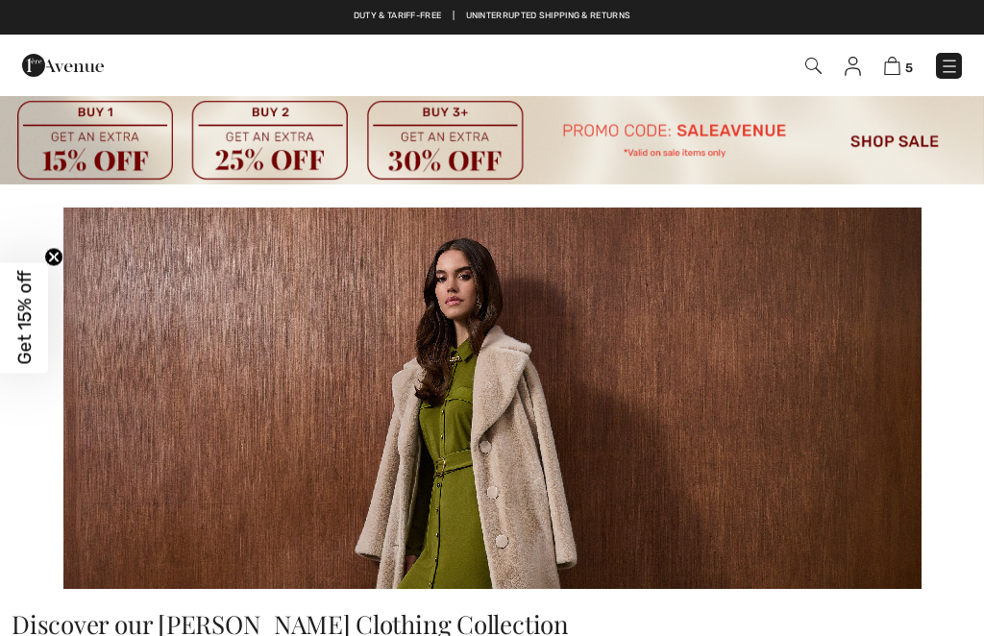
scroll to position [4122, 0]
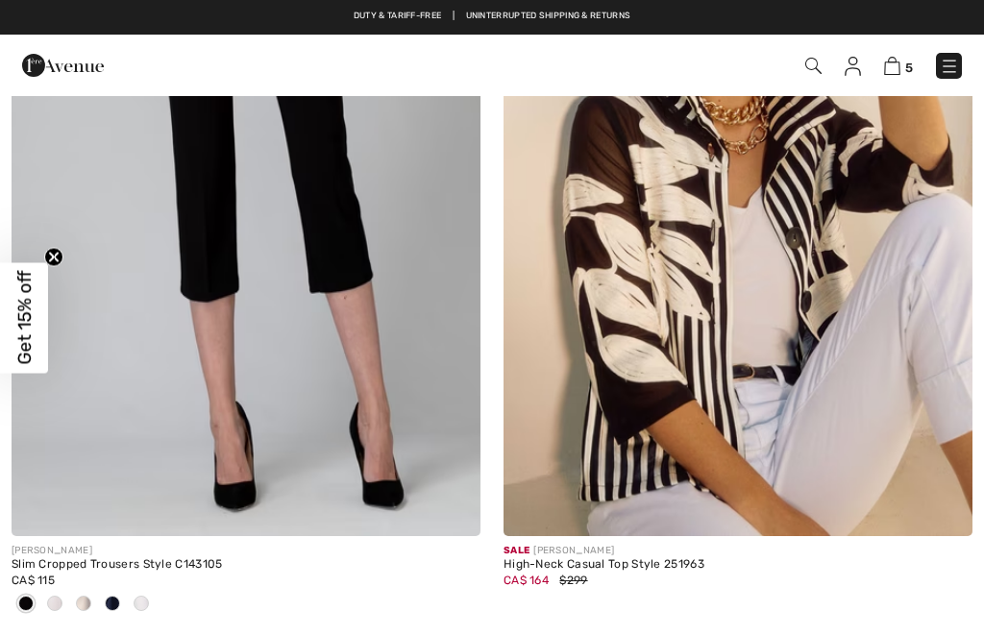
checkbox input "true"
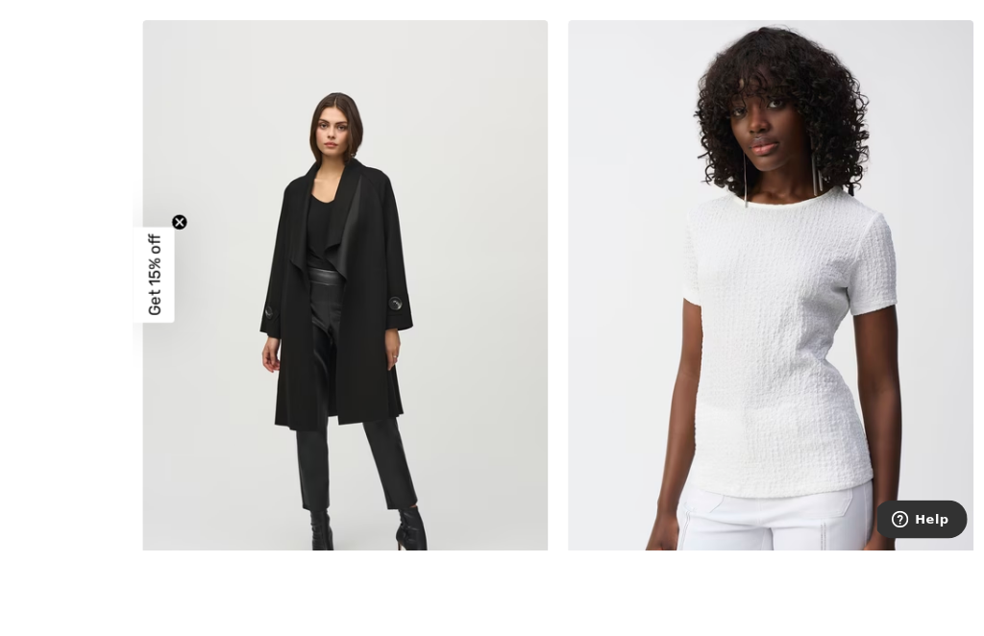
scroll to position [12569, 0]
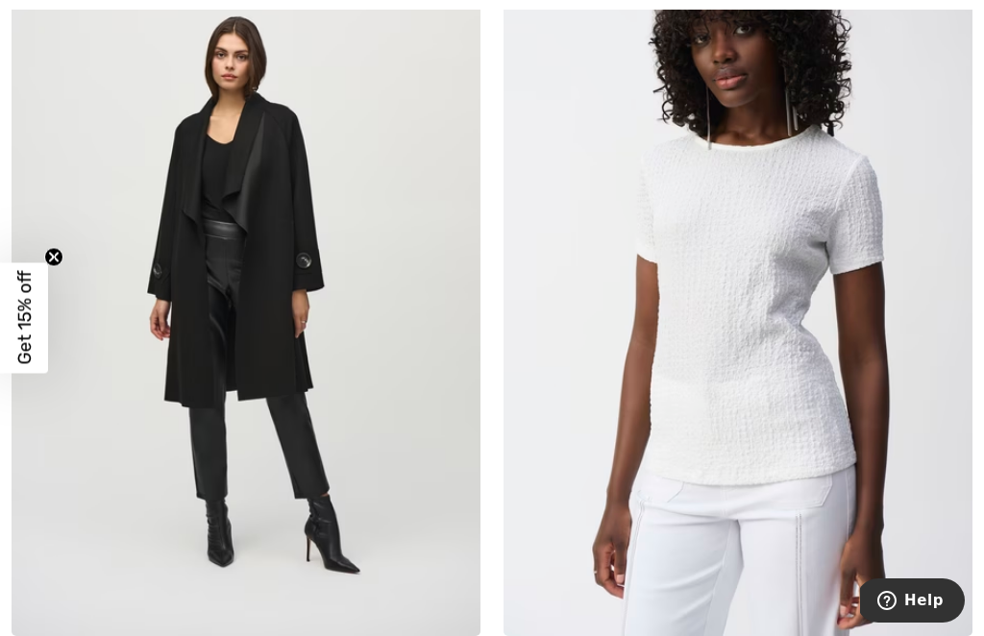
click at [242, 345] on img at bounding box center [246, 284] width 469 height 703
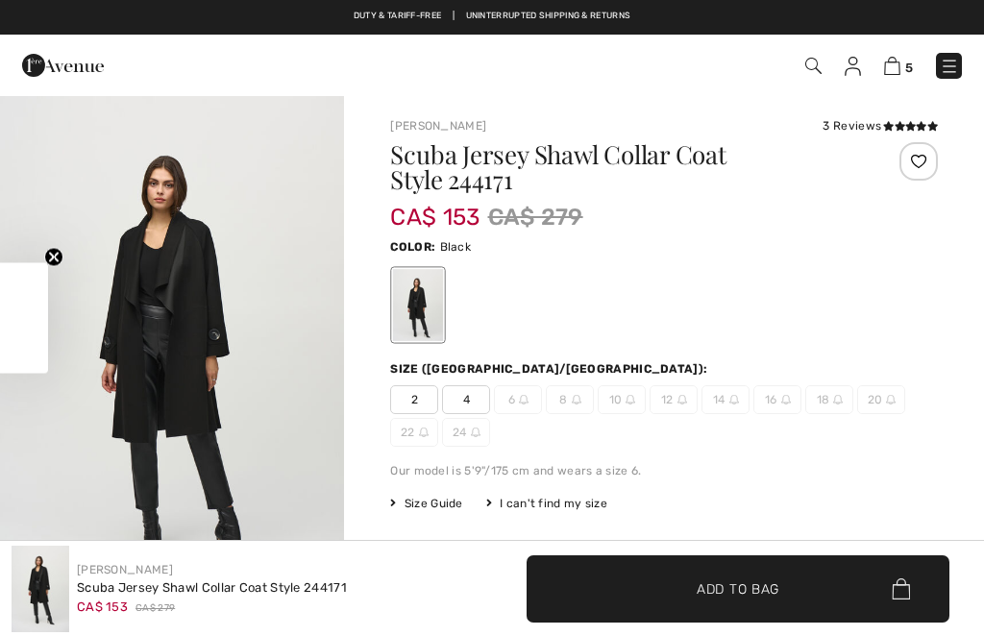
checkbox input "true"
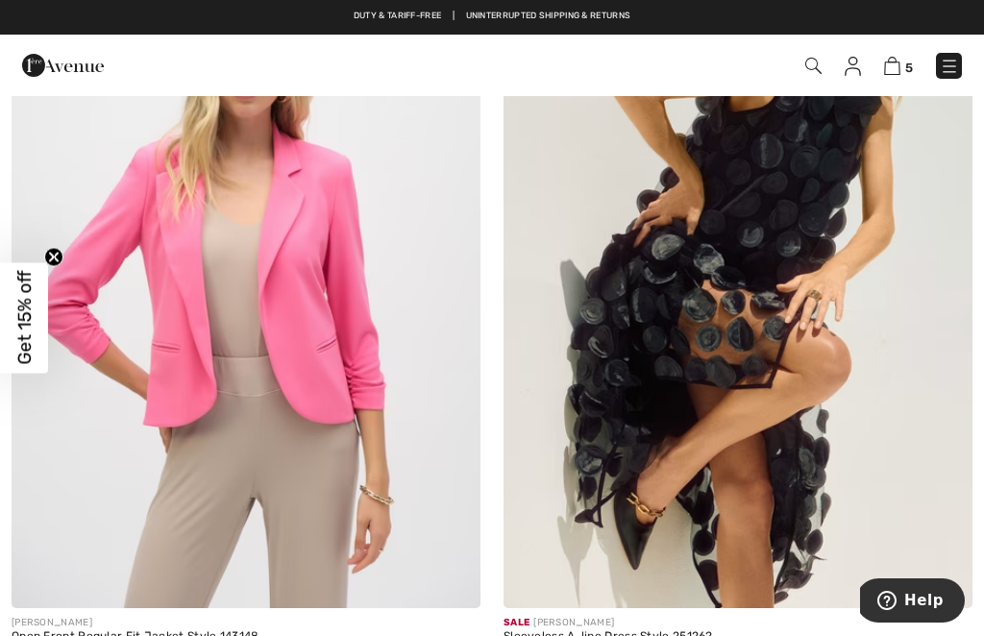
scroll to position [13377, 0]
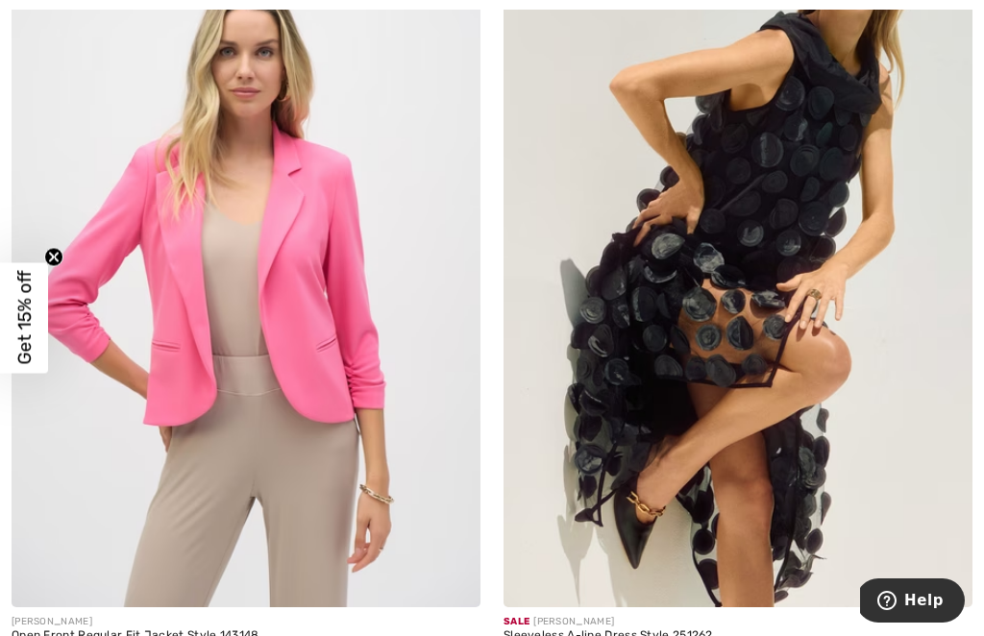
click at [722, 423] on img at bounding box center [738, 255] width 469 height 703
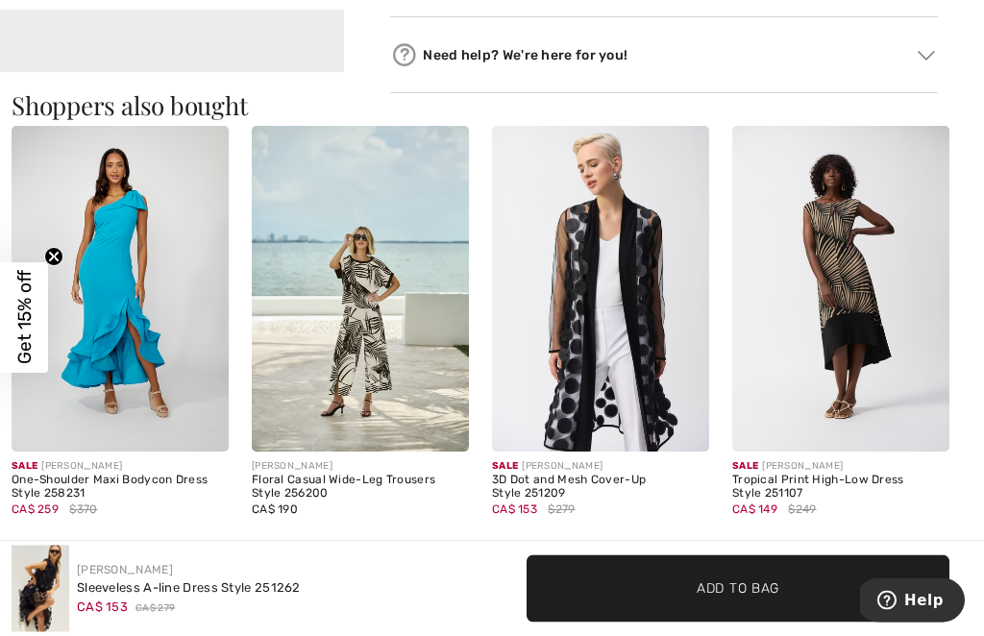
scroll to position [1126, 0]
click at [619, 395] on img at bounding box center [600, 289] width 217 height 326
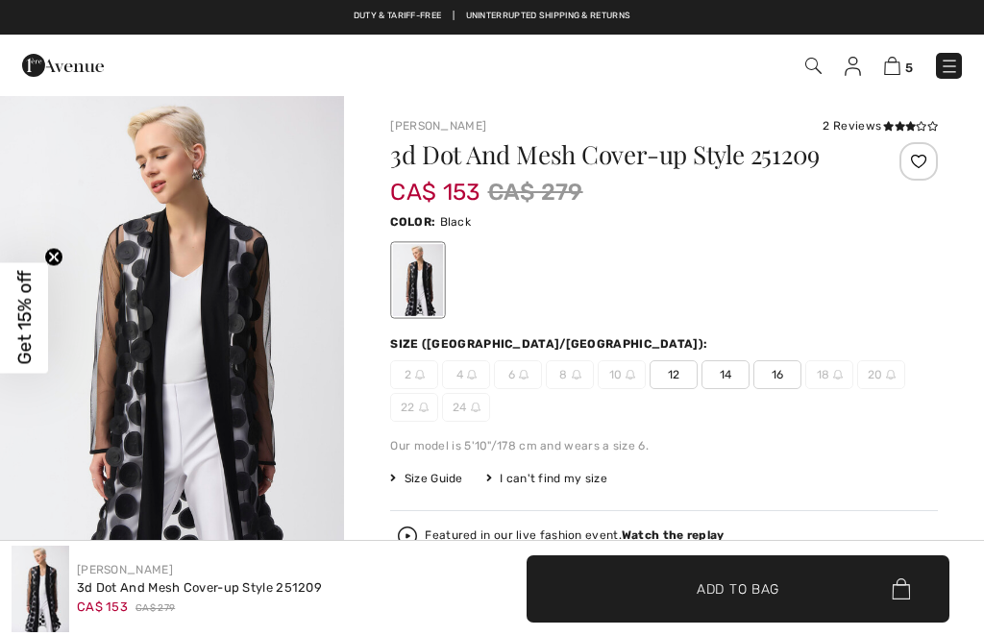
checkbox input "true"
click at [847, 121] on div "2 Reviews" at bounding box center [880, 125] width 115 height 17
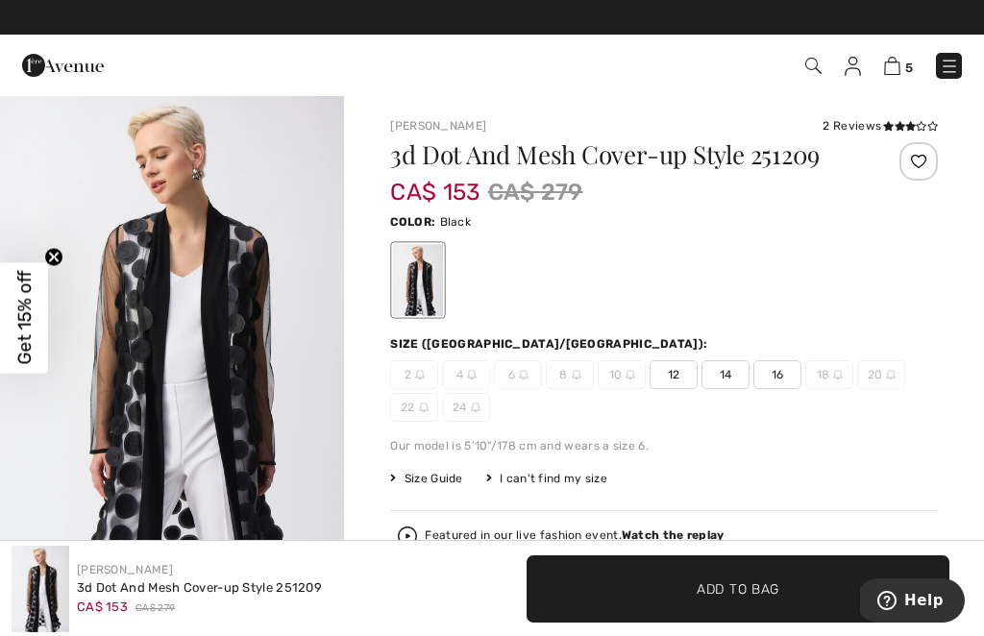
click at [852, 122] on div "2 Reviews" at bounding box center [880, 125] width 115 height 17
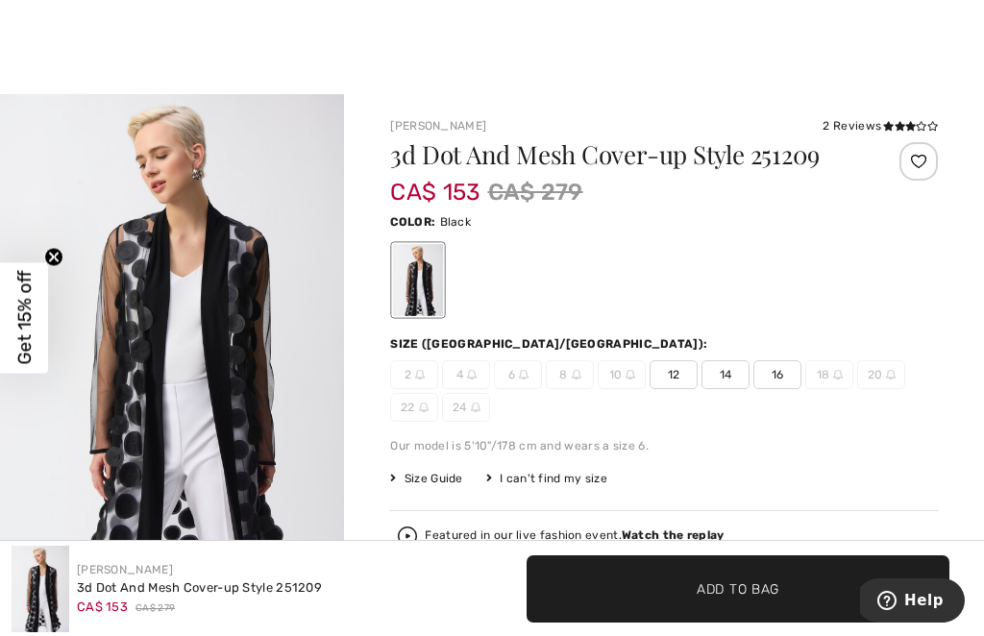
click at [835, 118] on div "2 Reviews" at bounding box center [880, 125] width 115 height 17
click at [889, 122] on icon at bounding box center [888, 126] width 11 height 10
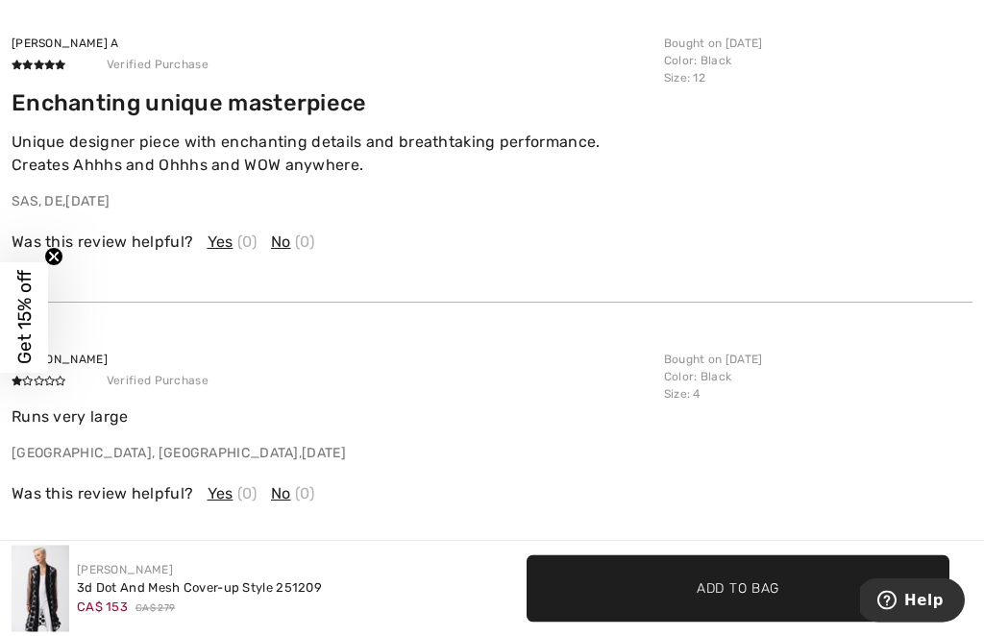
scroll to position [3204, 0]
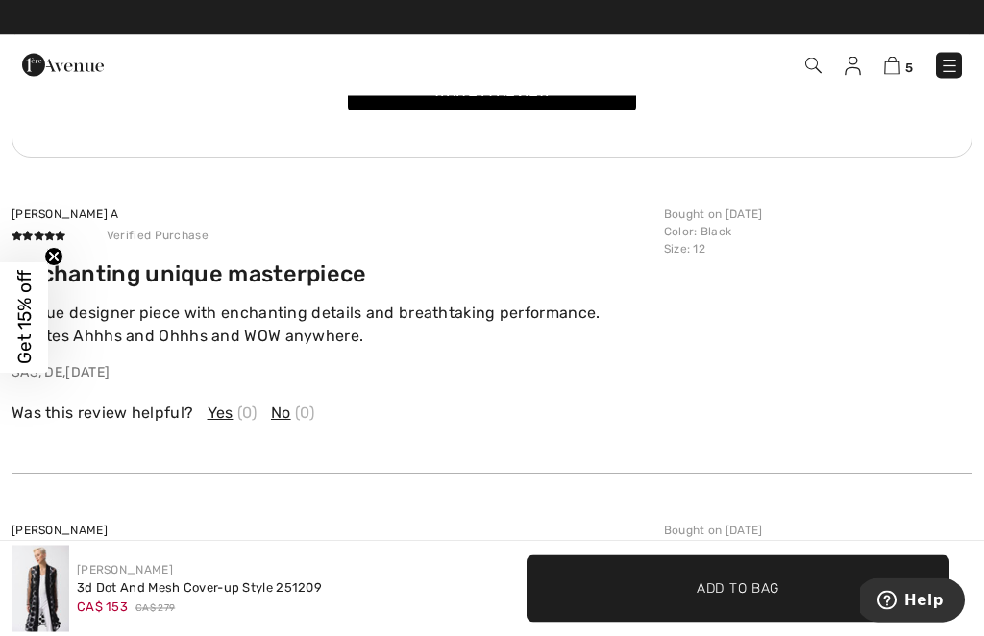
scroll to position [3000, 0]
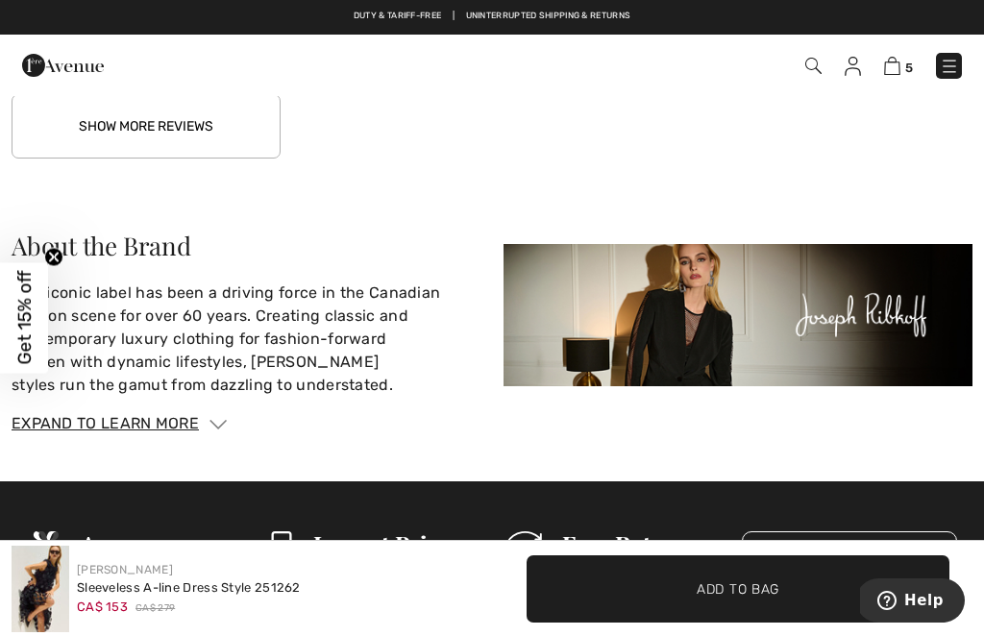
scroll to position [3230, 0]
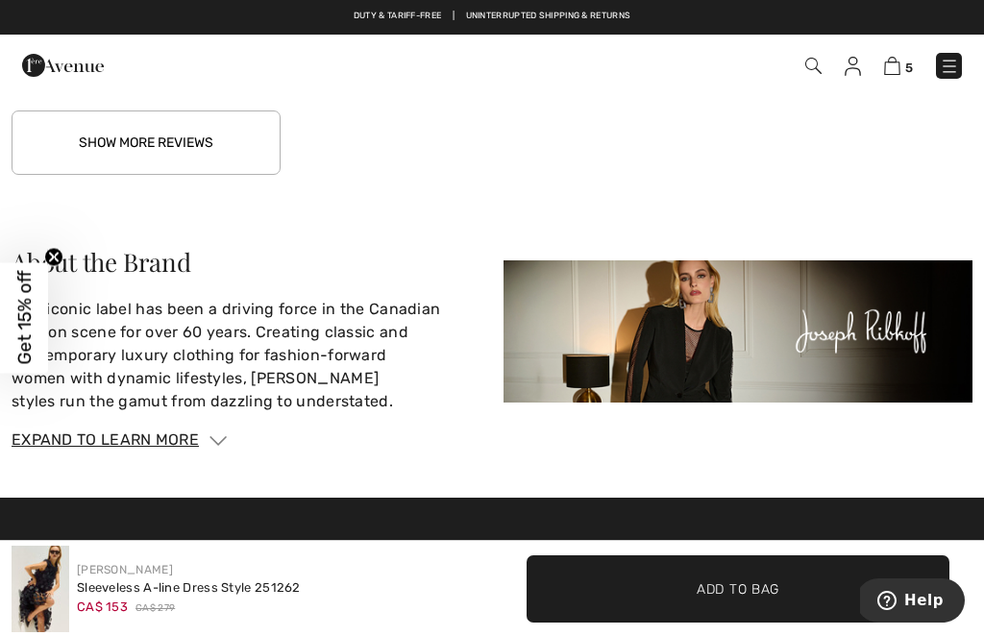
click at [165, 146] on button "Show More Reviews" at bounding box center [146, 143] width 269 height 64
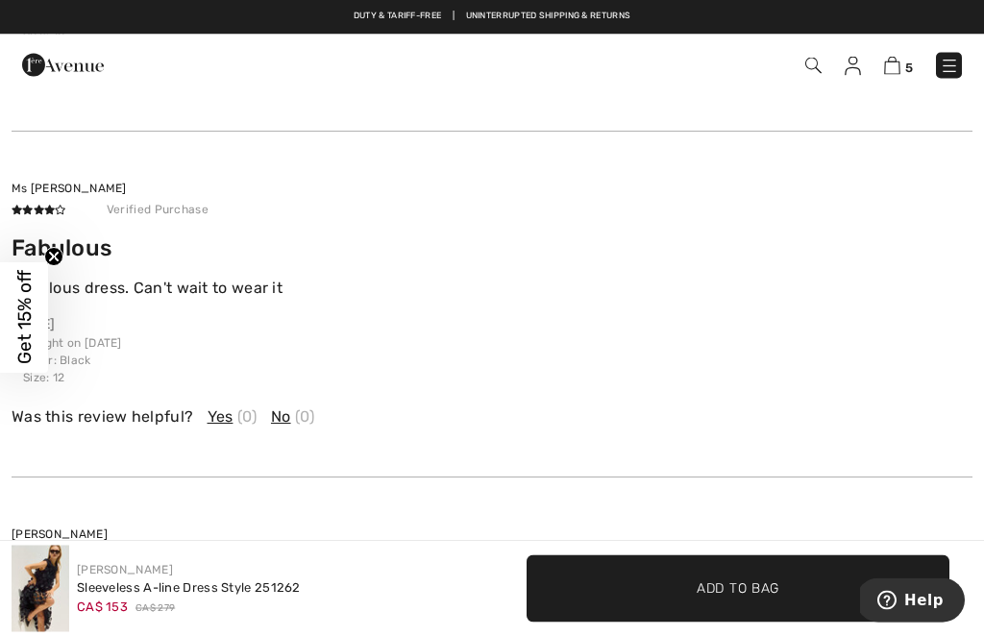
scroll to position [3633, 0]
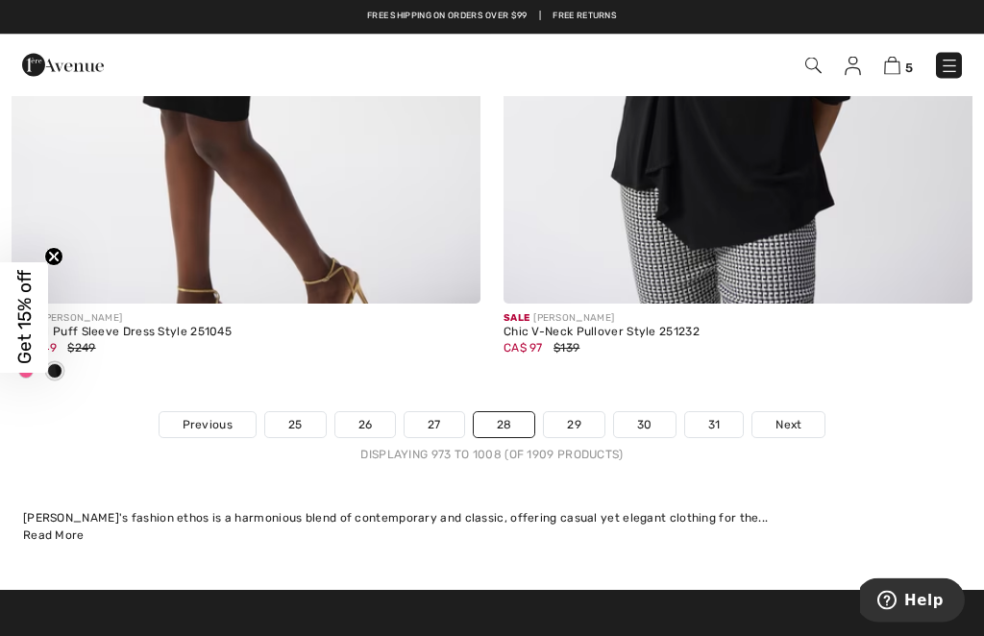
scroll to position [15141, 0]
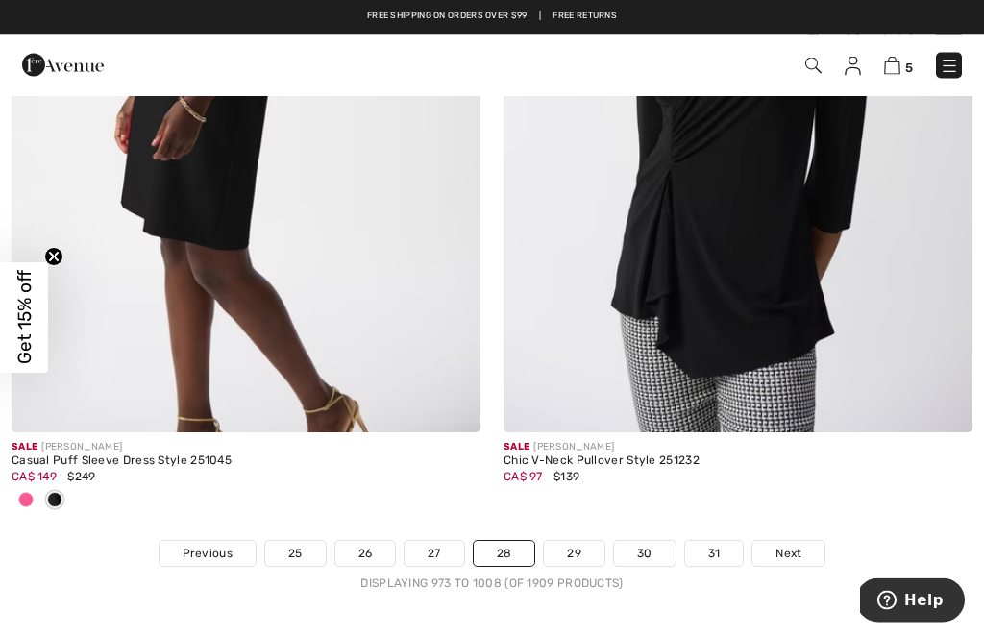
click at [570, 542] on link "29" at bounding box center [574, 554] width 61 height 25
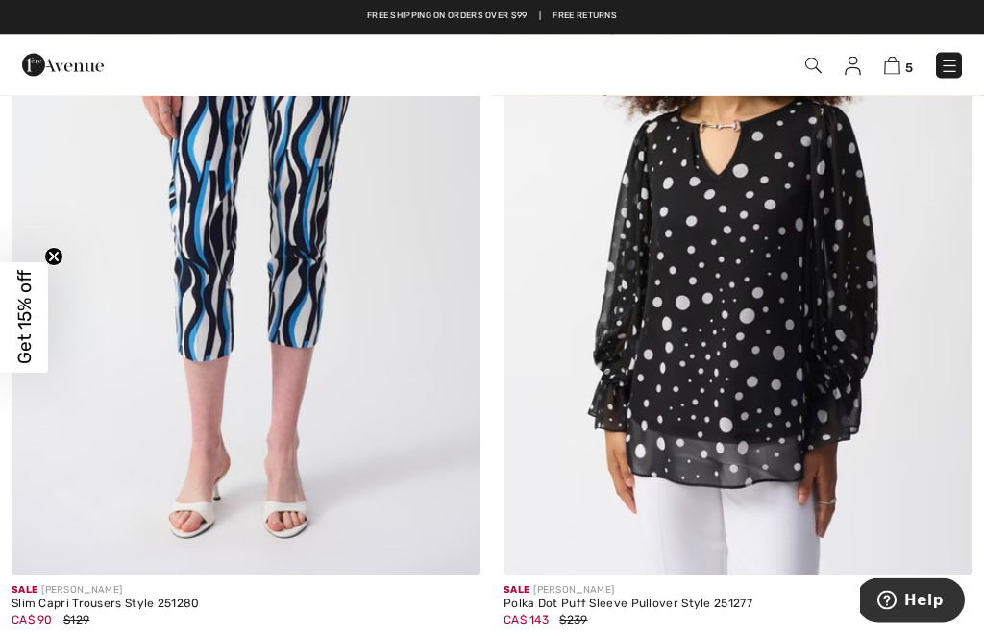
scroll to position [13155, 0]
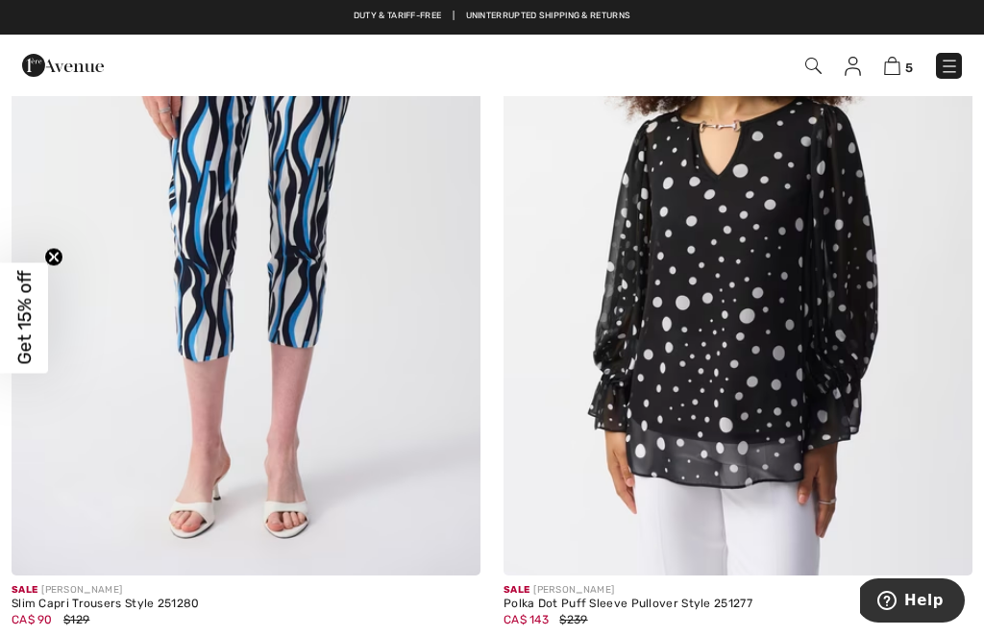
click at [740, 317] on img at bounding box center [738, 223] width 469 height 703
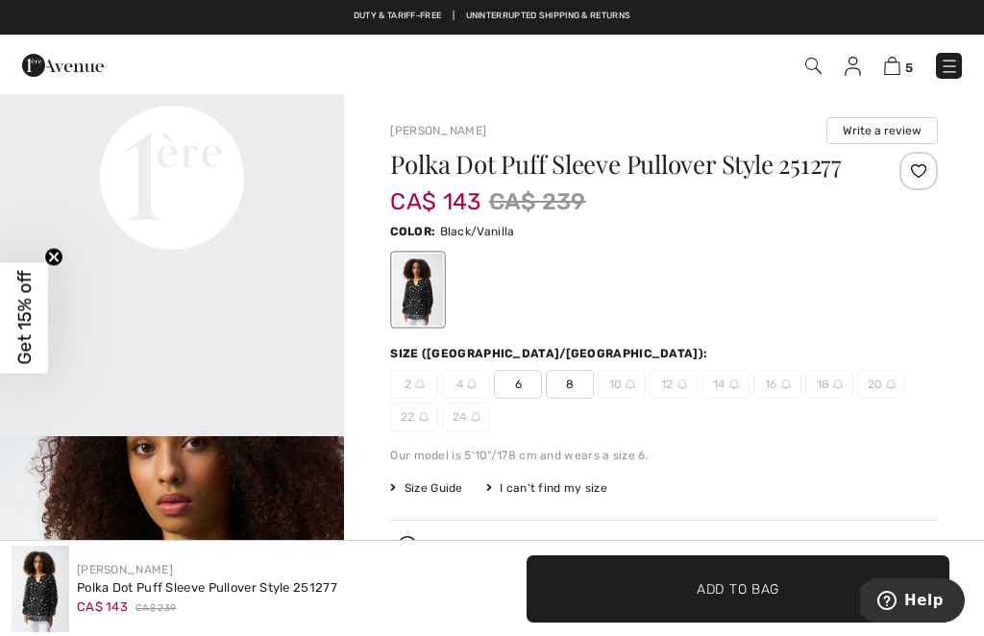
scroll to position [1210, 0]
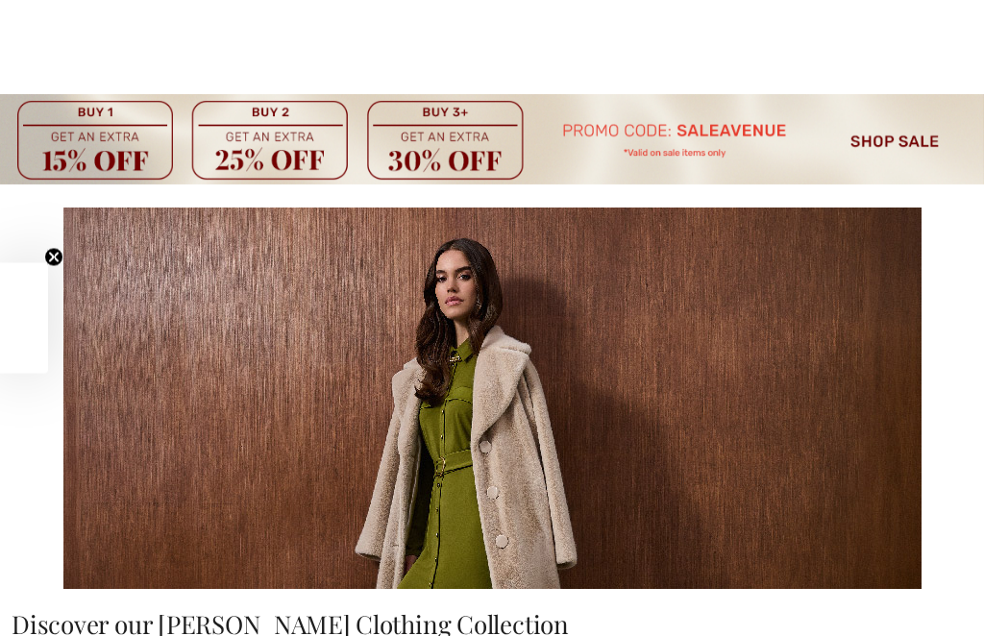
checkbox input "true"
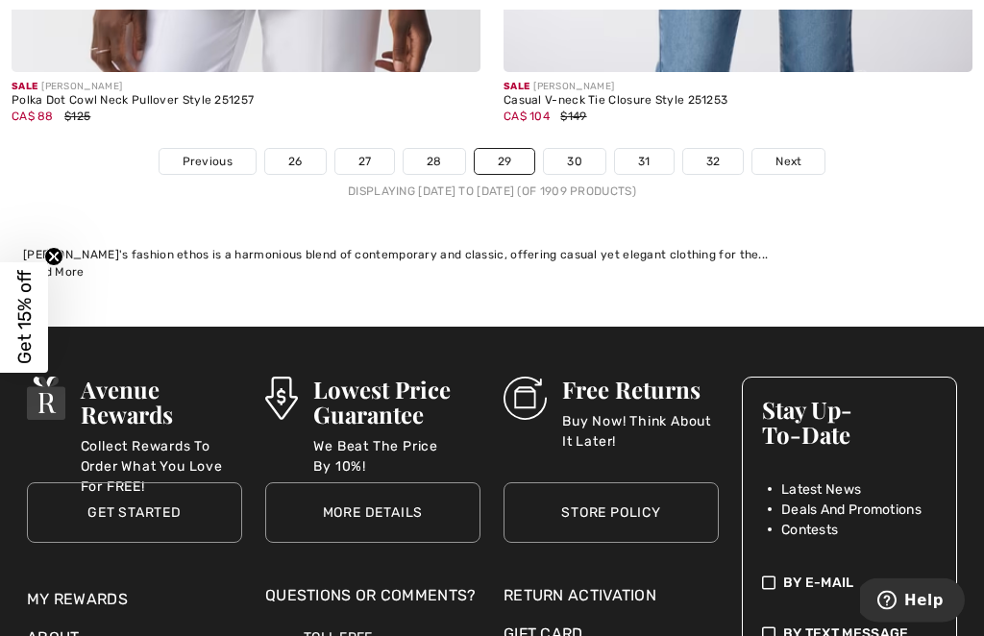
scroll to position [15216, 0]
click at [569, 154] on link "30" at bounding box center [574, 161] width 61 height 25
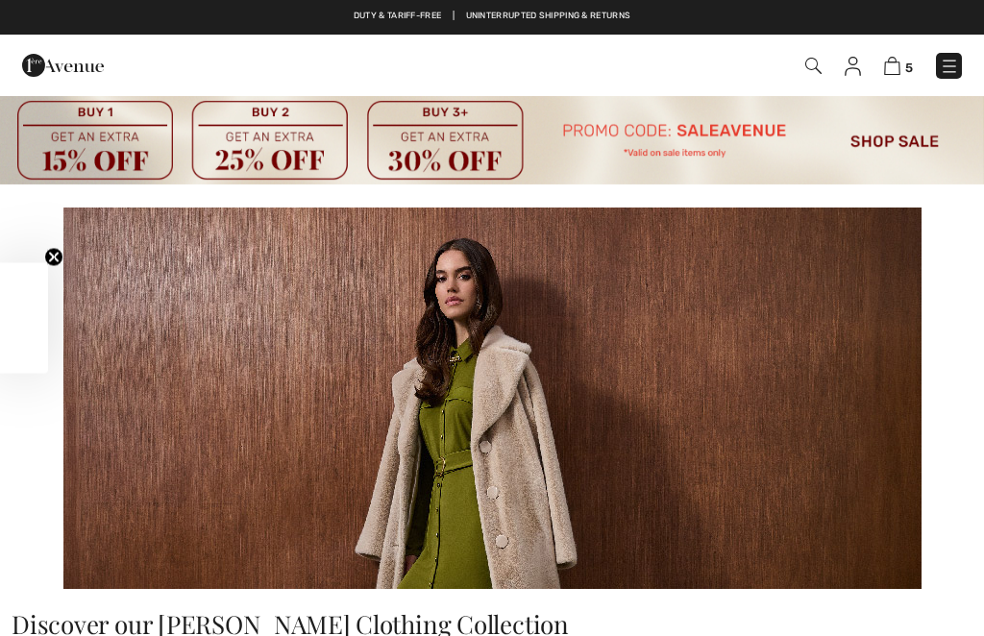
checkbox input "true"
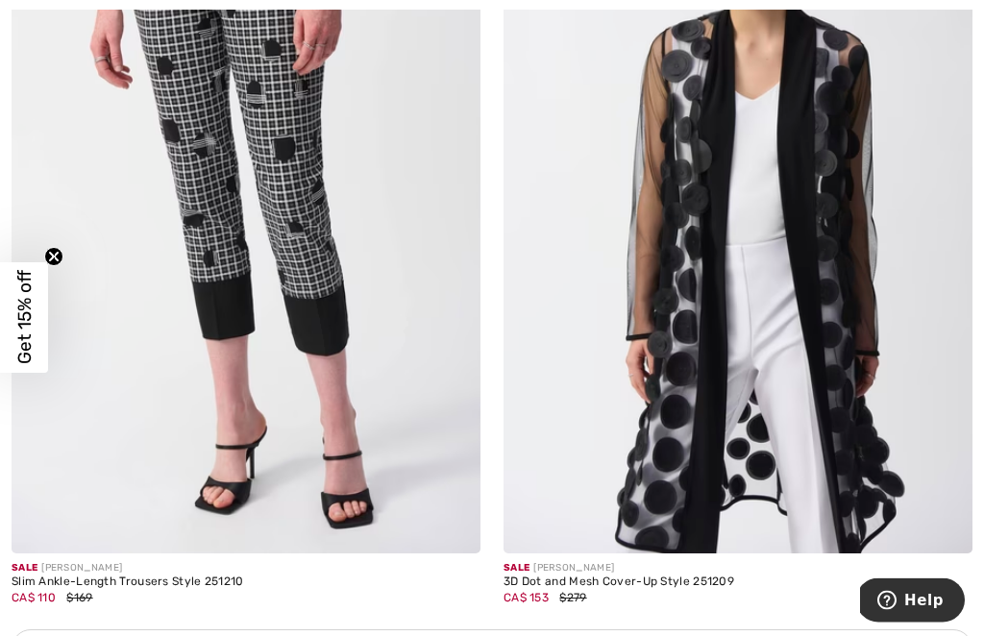
scroll to position [4821, 0]
click at [706, 494] on img at bounding box center [738, 201] width 469 height 703
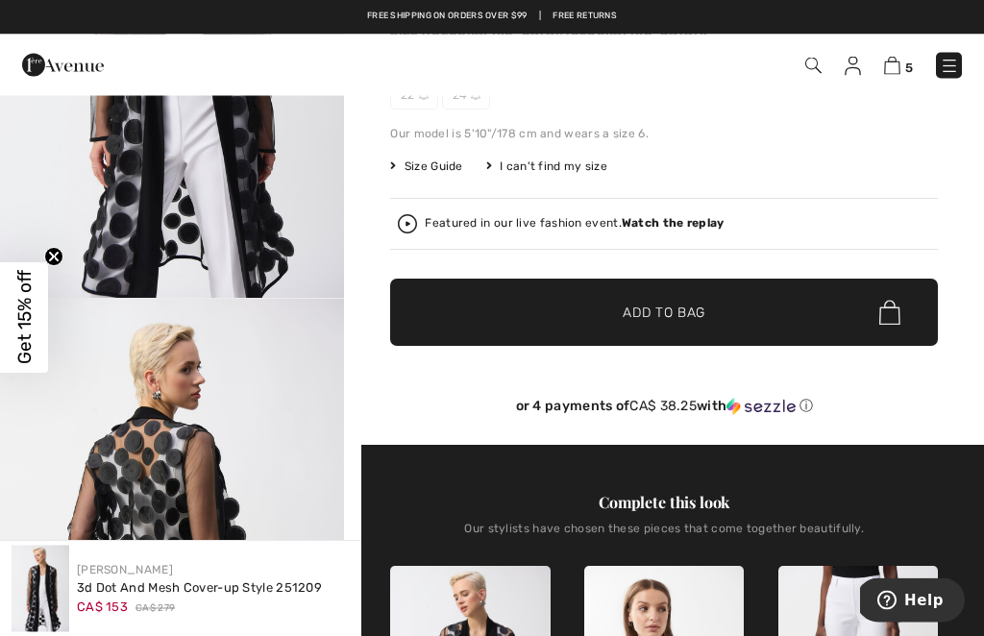
scroll to position [249, 0]
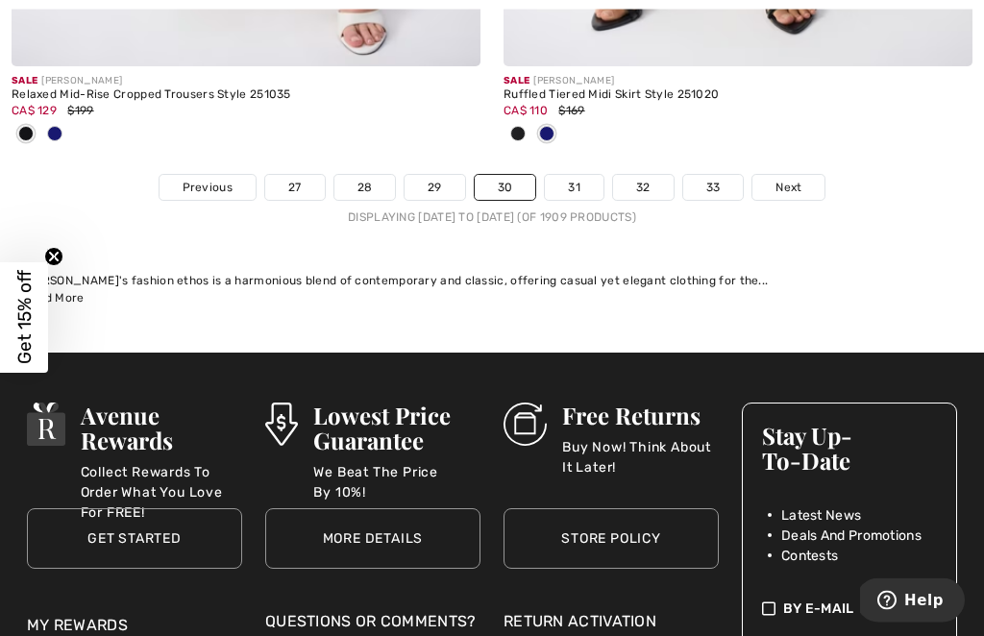
scroll to position [15222, 0]
click at [575, 178] on link "31" at bounding box center [574, 187] width 59 height 25
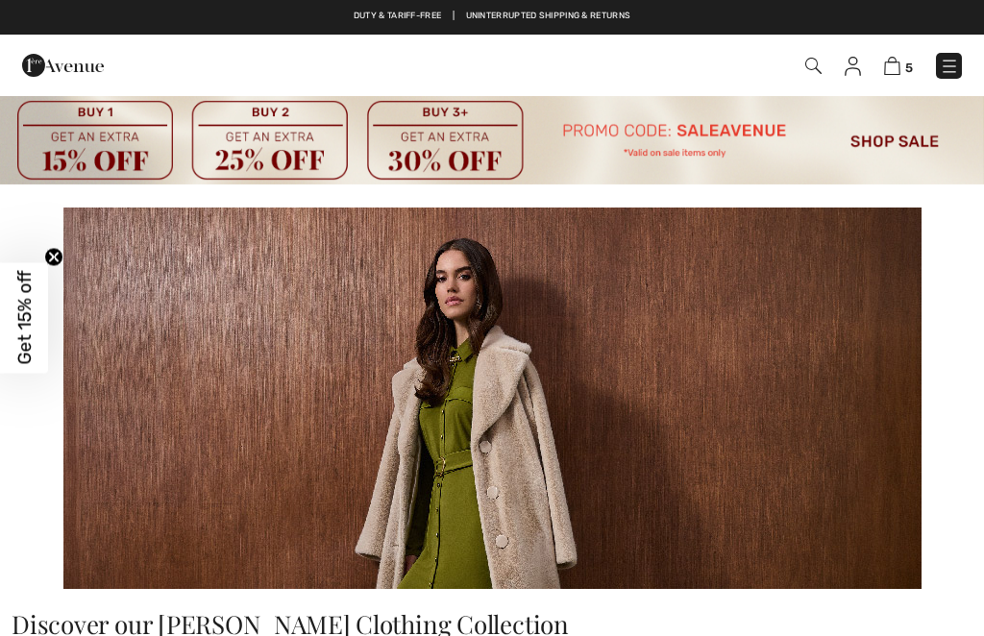
checkbox input "true"
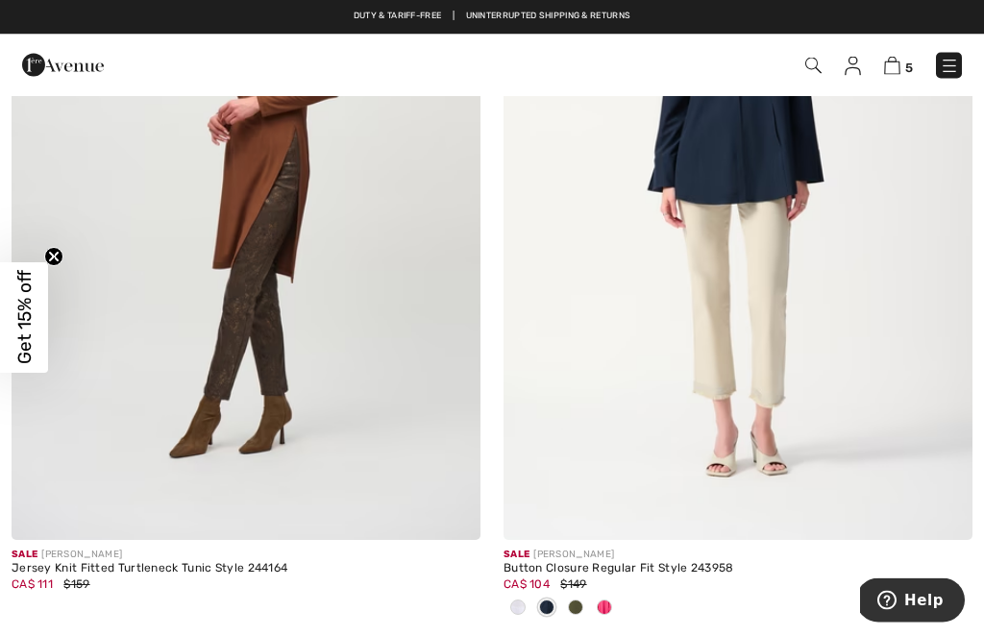
scroll to position [7637, 0]
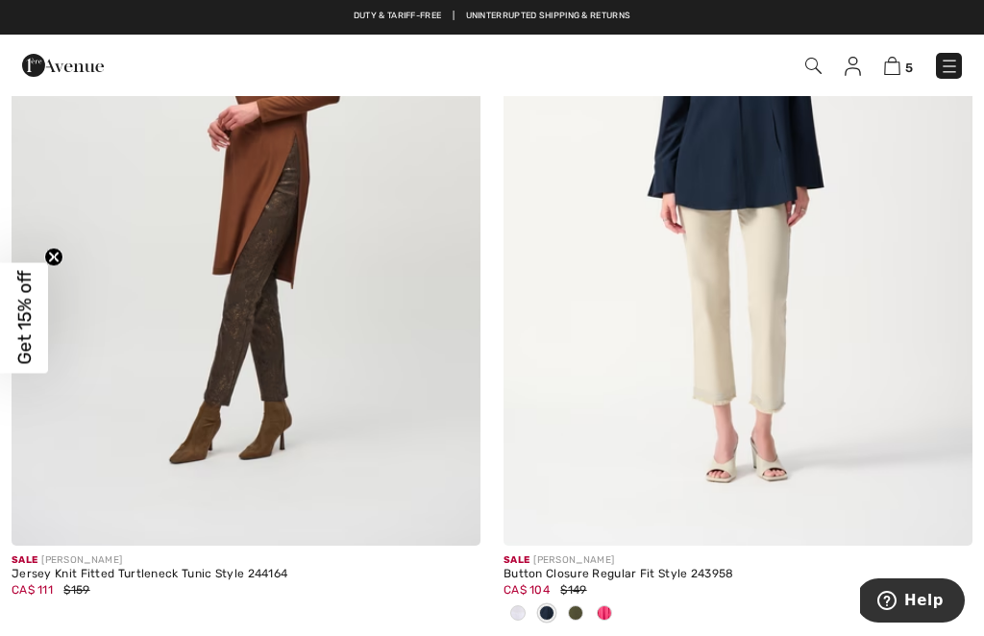
click at [604, 612] on span at bounding box center [604, 612] width 15 height 15
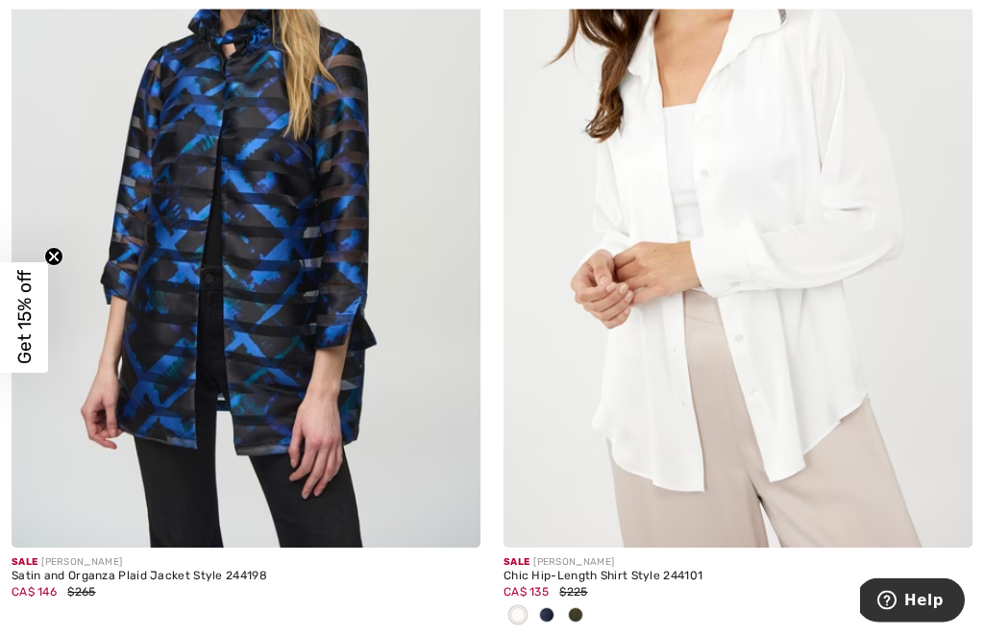
scroll to position [12616, 0]
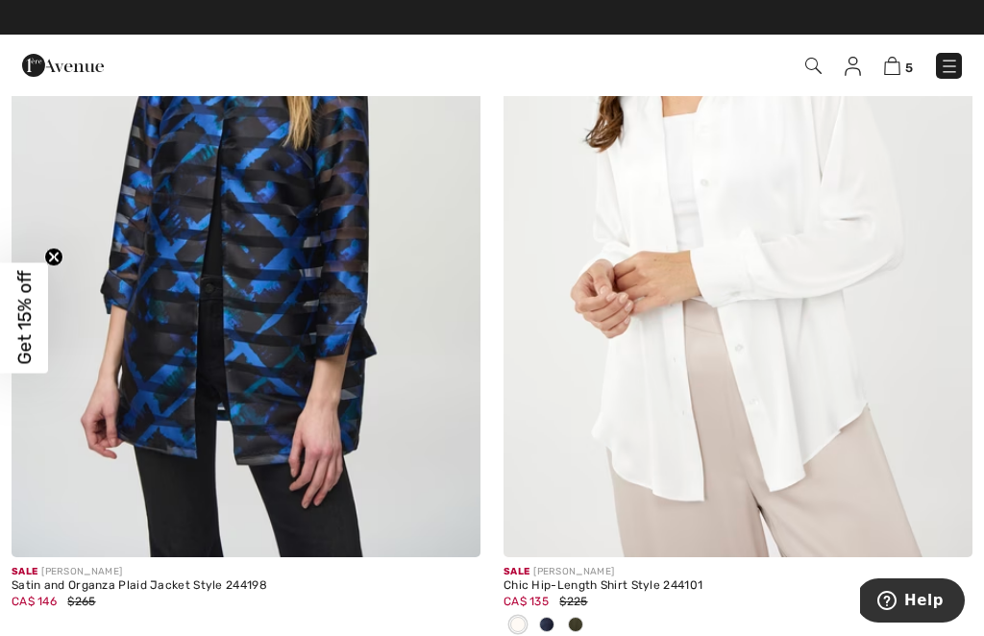
click at [237, 320] on img at bounding box center [246, 205] width 469 height 703
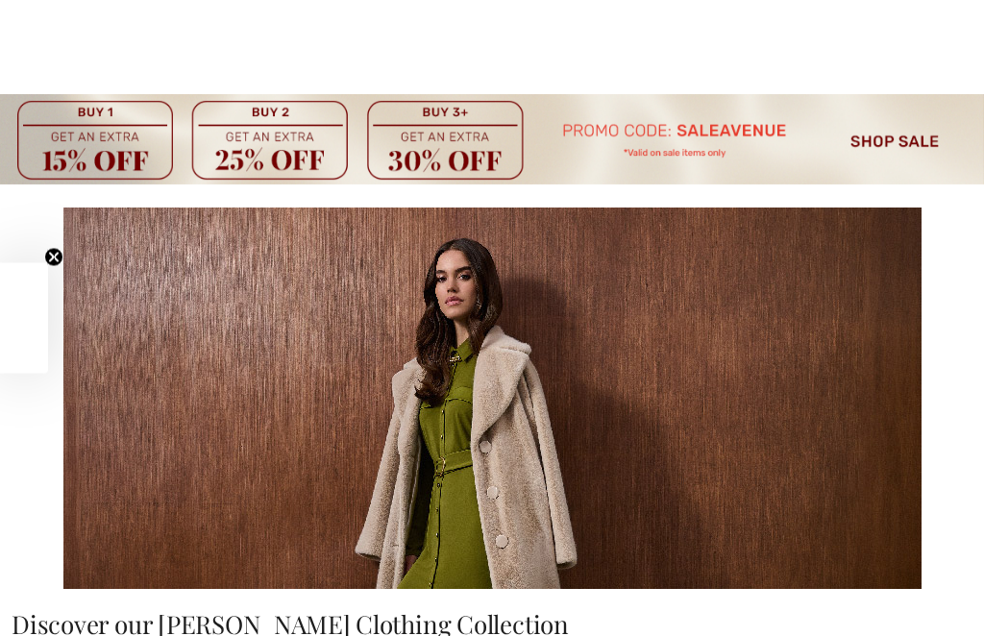
checkbox input "true"
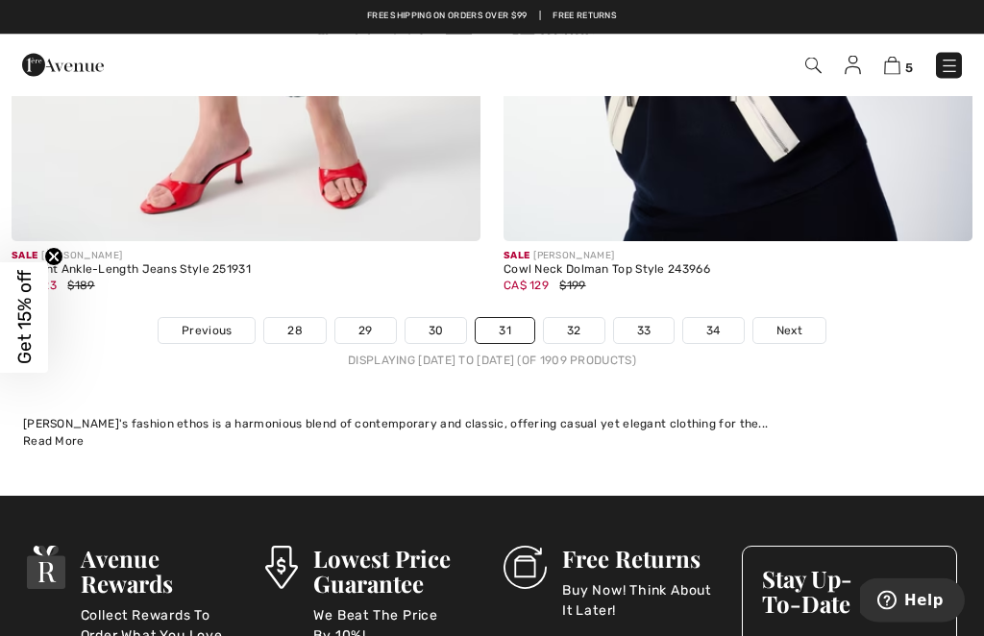
scroll to position [15326, 0]
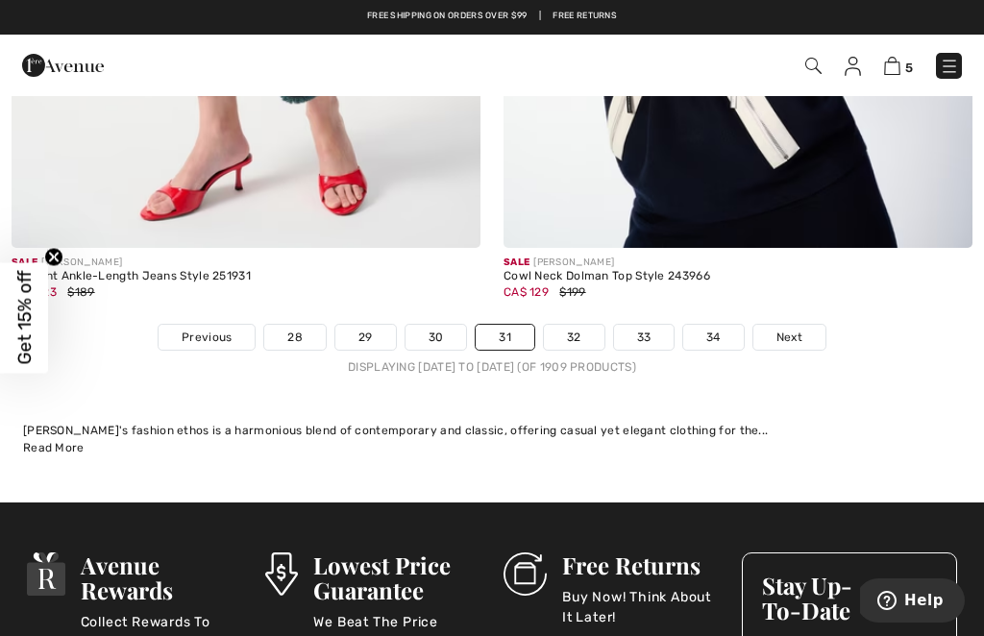
click at [564, 325] on link "32" at bounding box center [574, 337] width 61 height 25
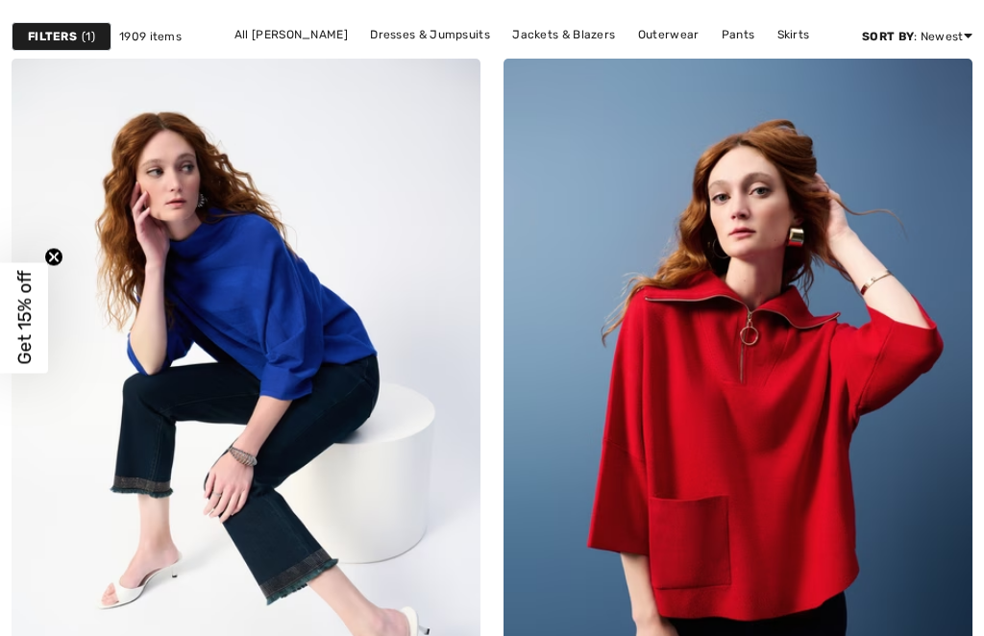
checkbox input "true"
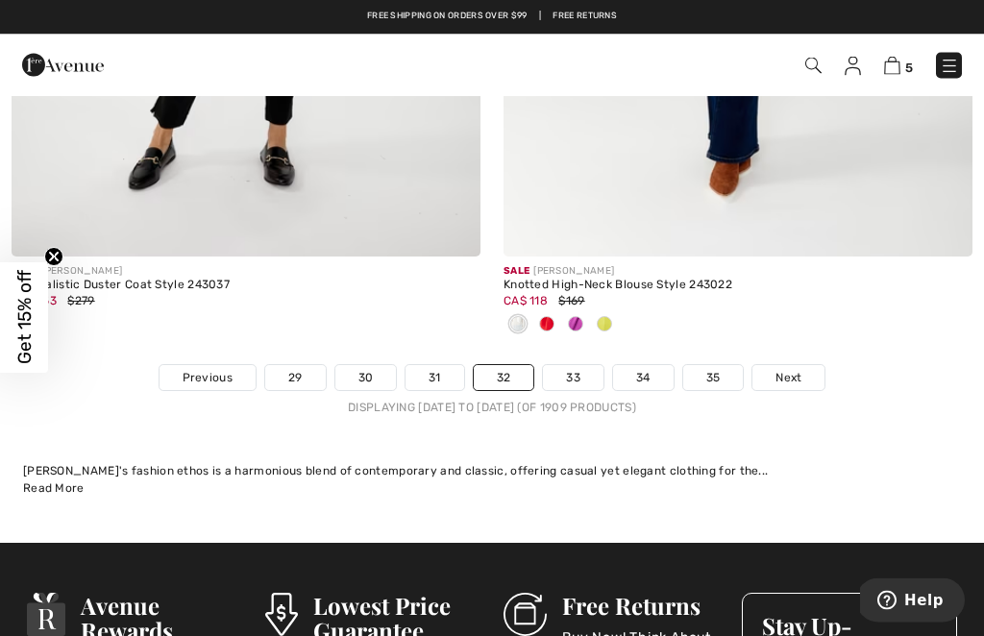
scroll to position [15245, 0]
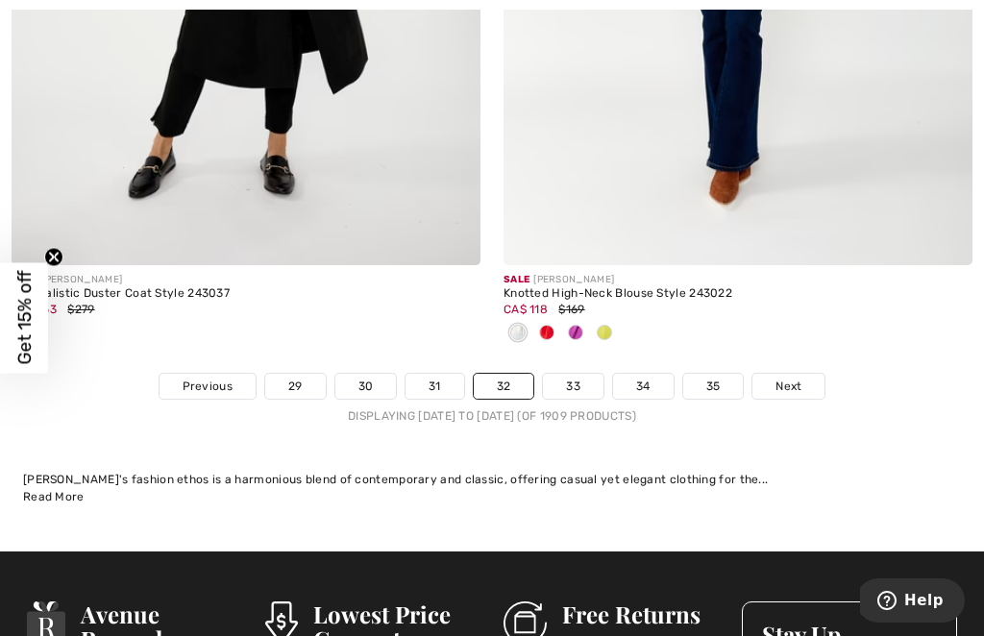
click at [572, 374] on link "33" at bounding box center [573, 386] width 61 height 25
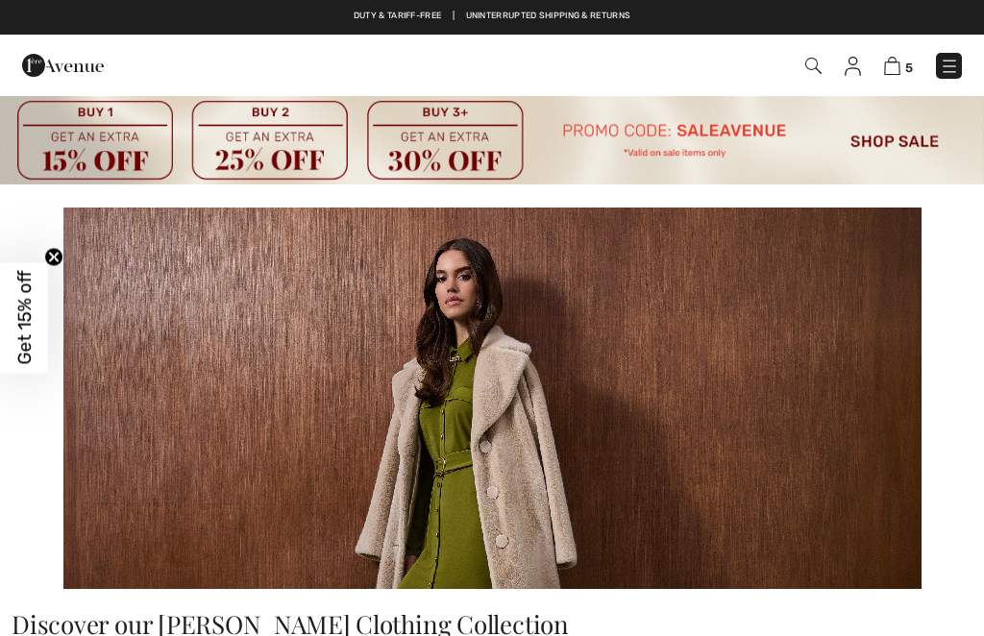
checkbox input "true"
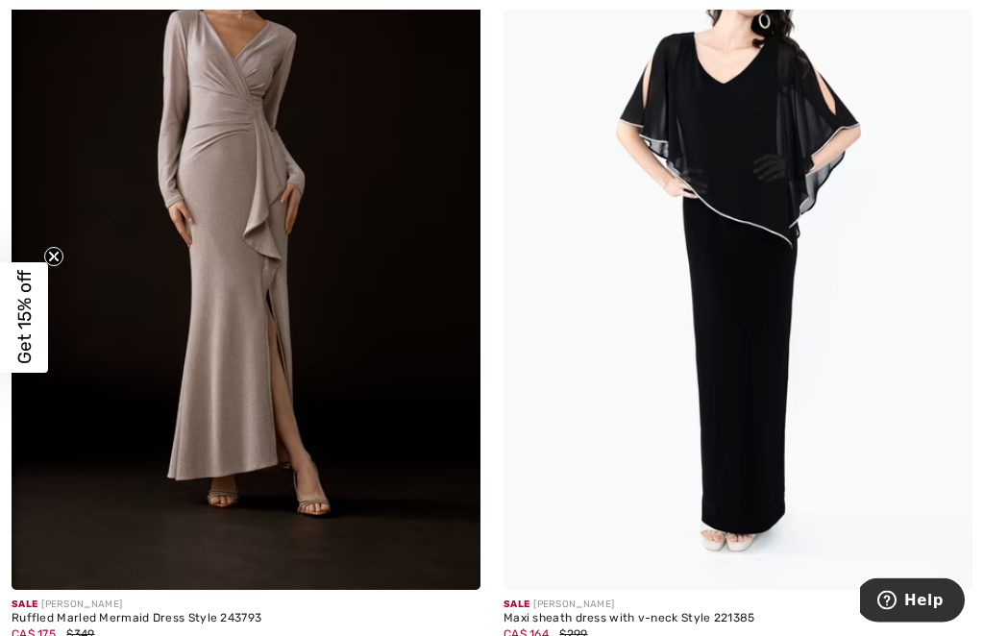
scroll to position [9056, 0]
click at [743, 408] on img at bounding box center [738, 238] width 469 height 703
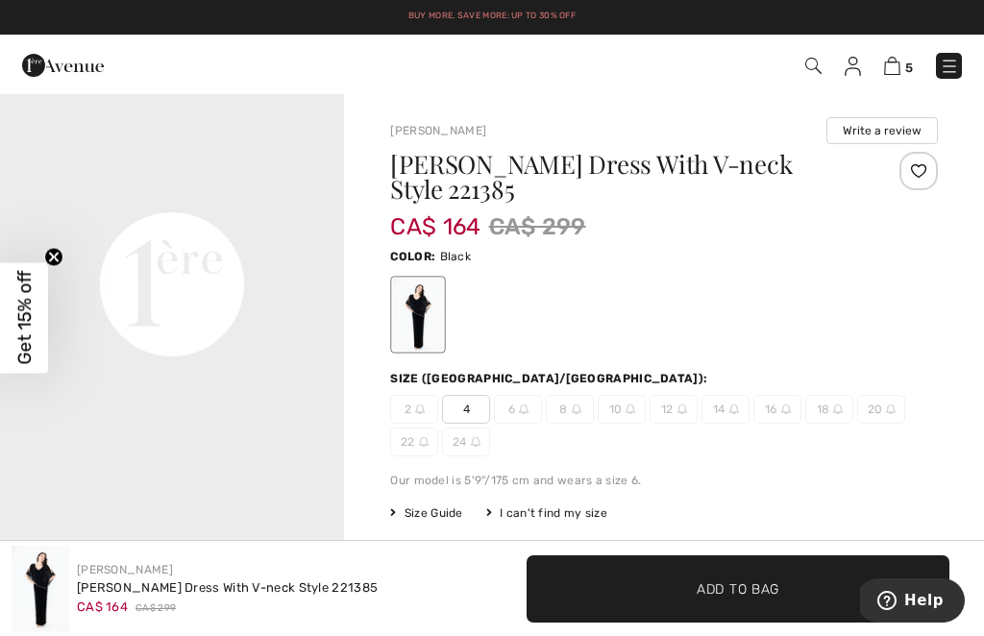
scroll to position [1103, 0]
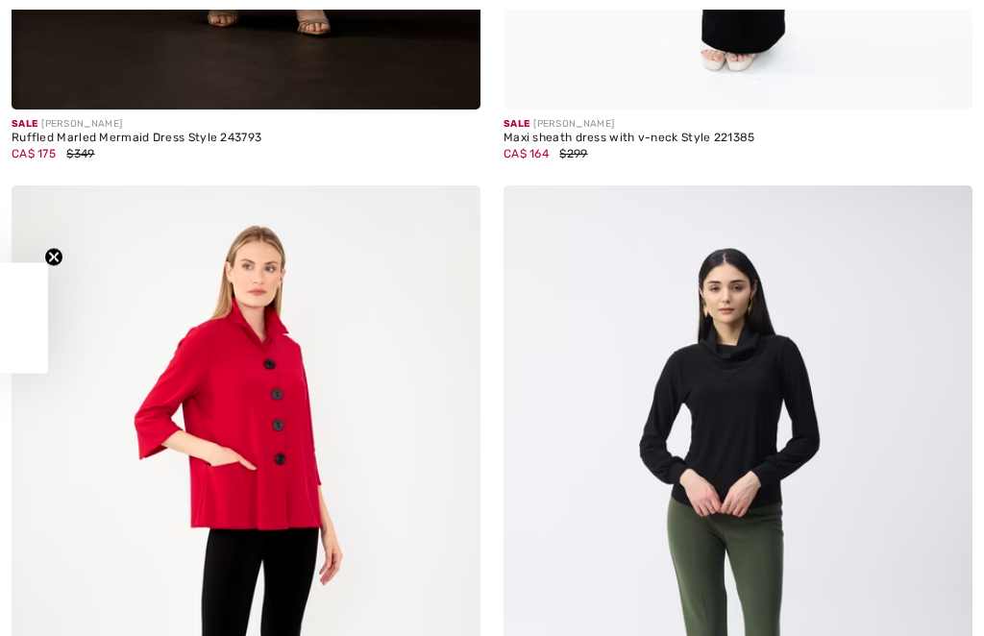
checkbox input "true"
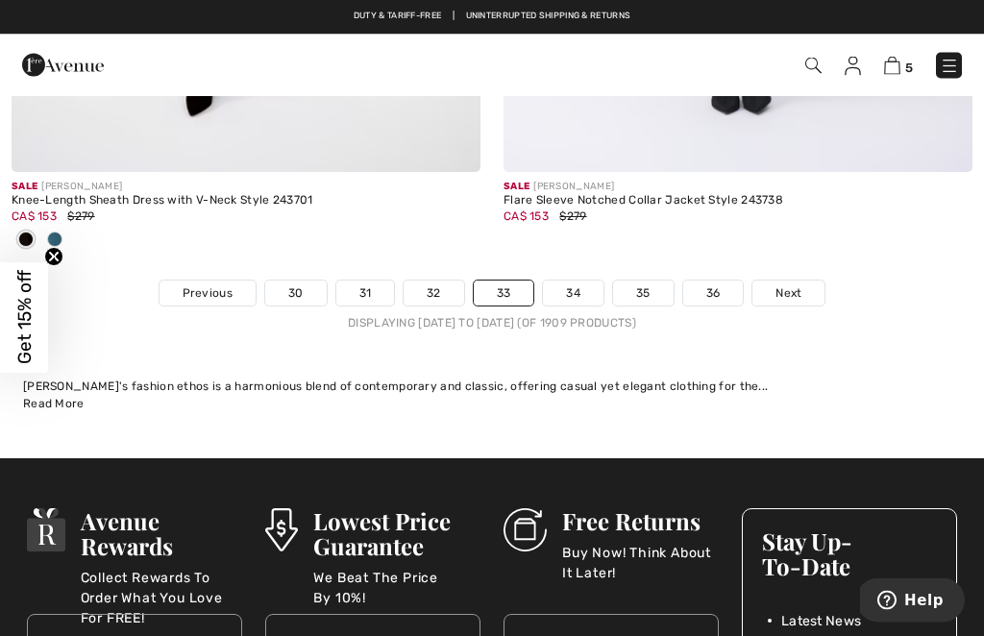
scroll to position [15275, 0]
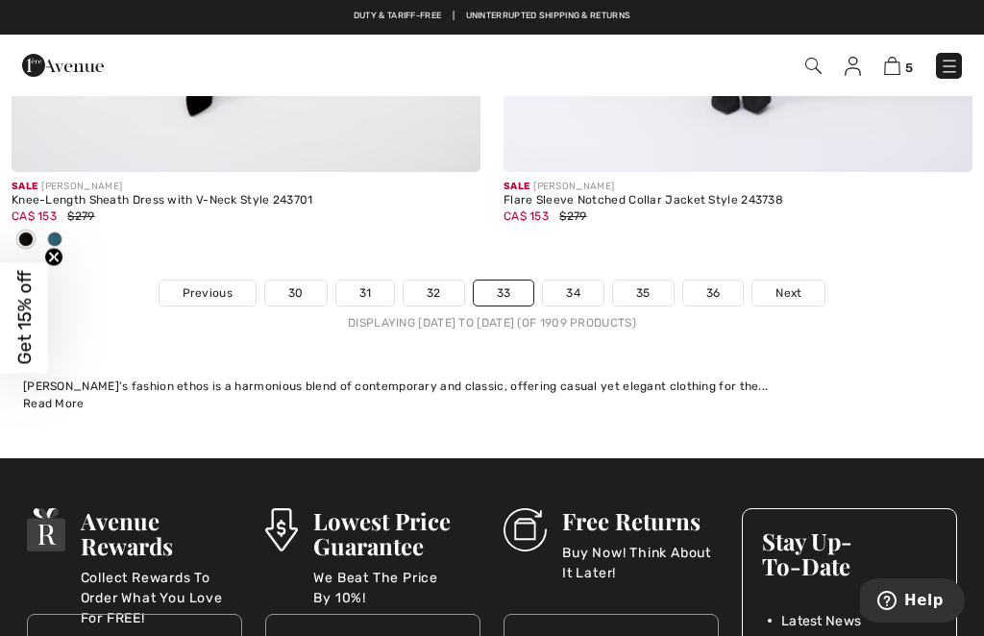
click at [570, 281] on link "34" at bounding box center [573, 293] width 61 height 25
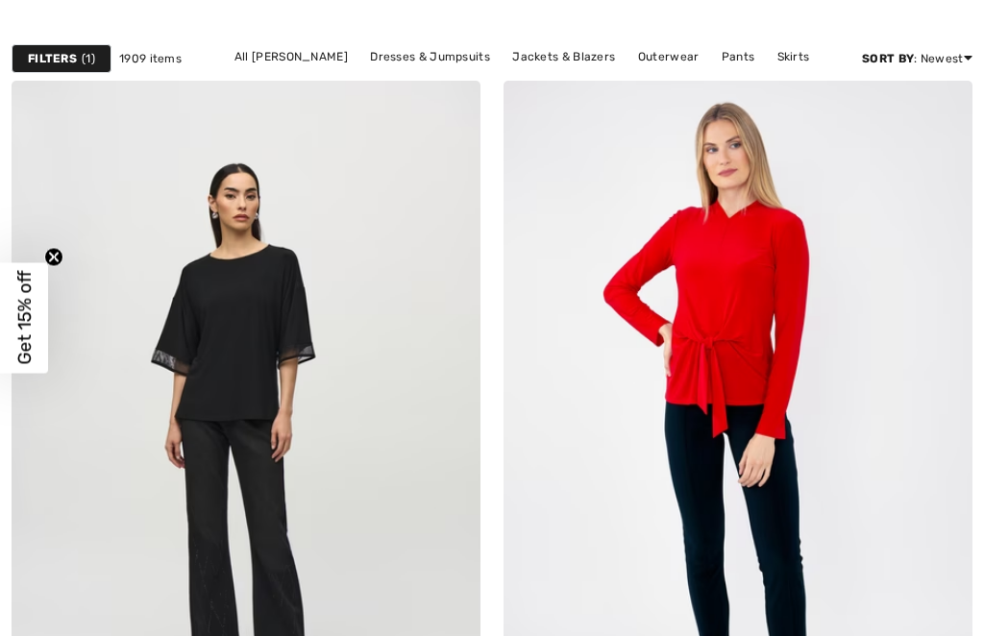
checkbox input "true"
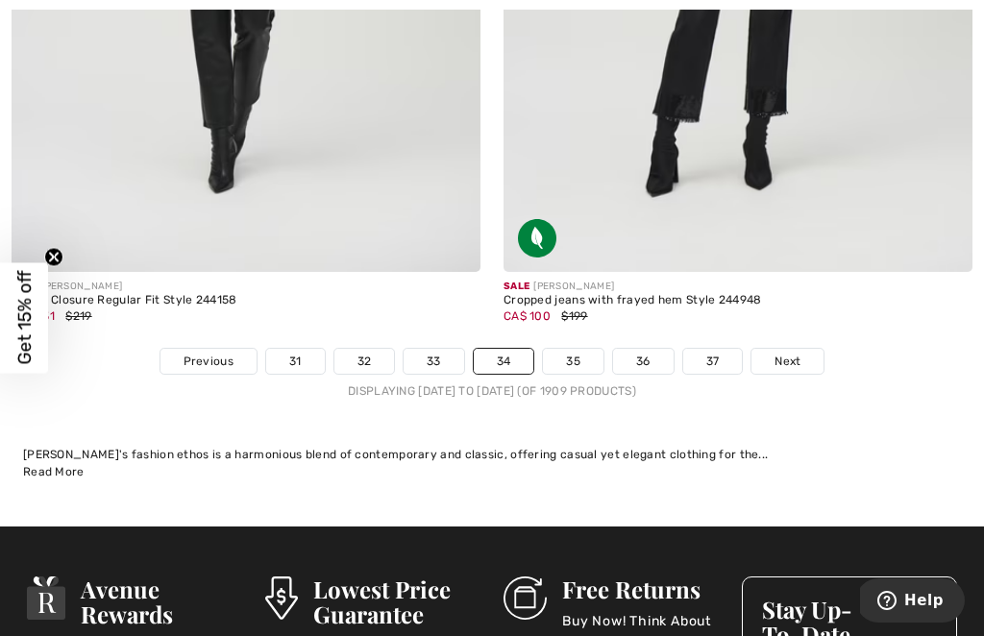
scroll to position [15337, 0]
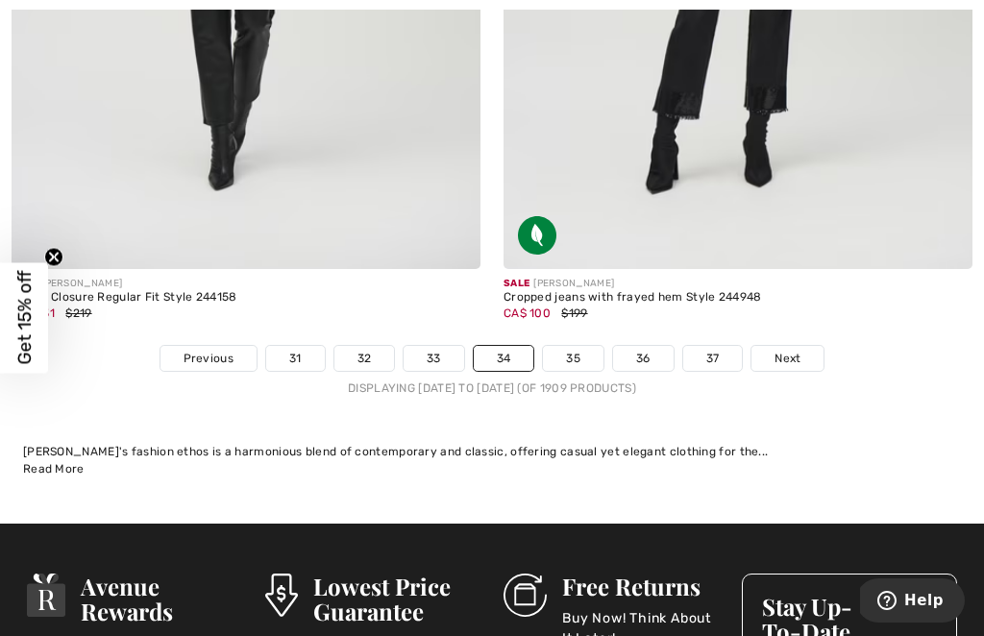
click at [580, 346] on link "35" at bounding box center [573, 358] width 61 height 25
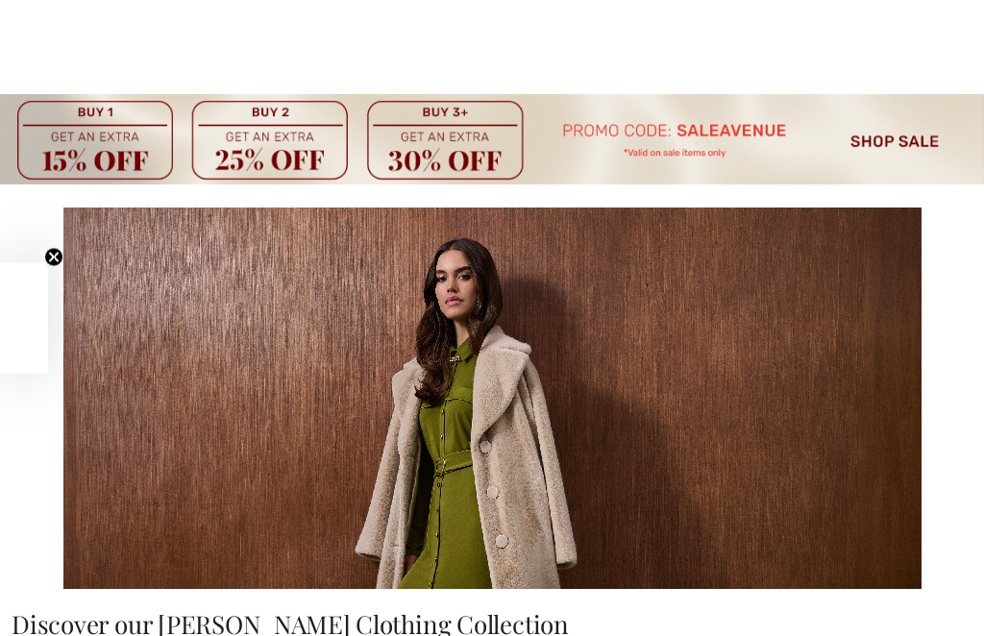
checkbox input "true"
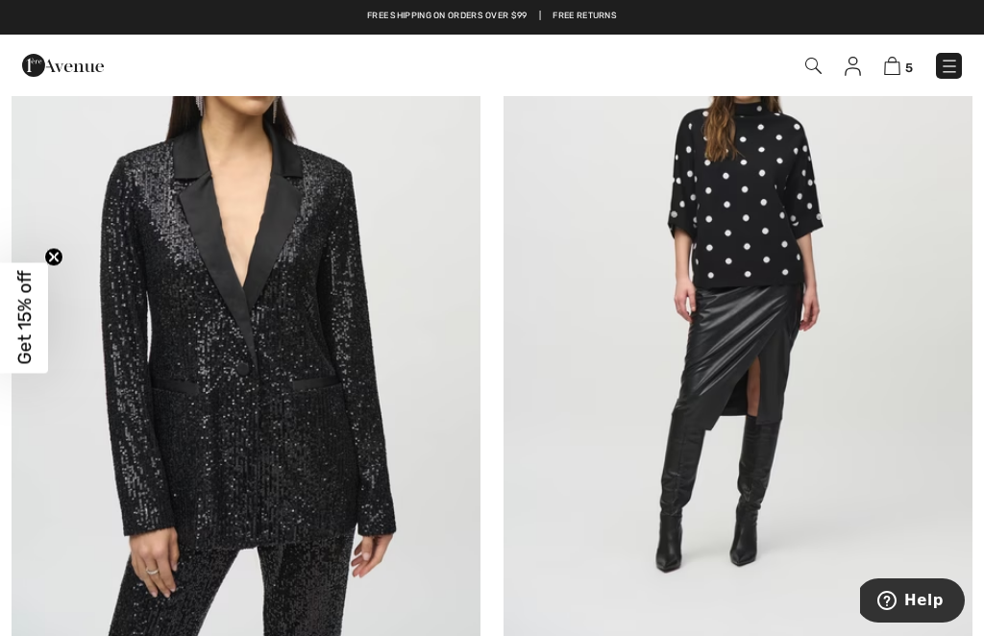
scroll to position [4662, 0]
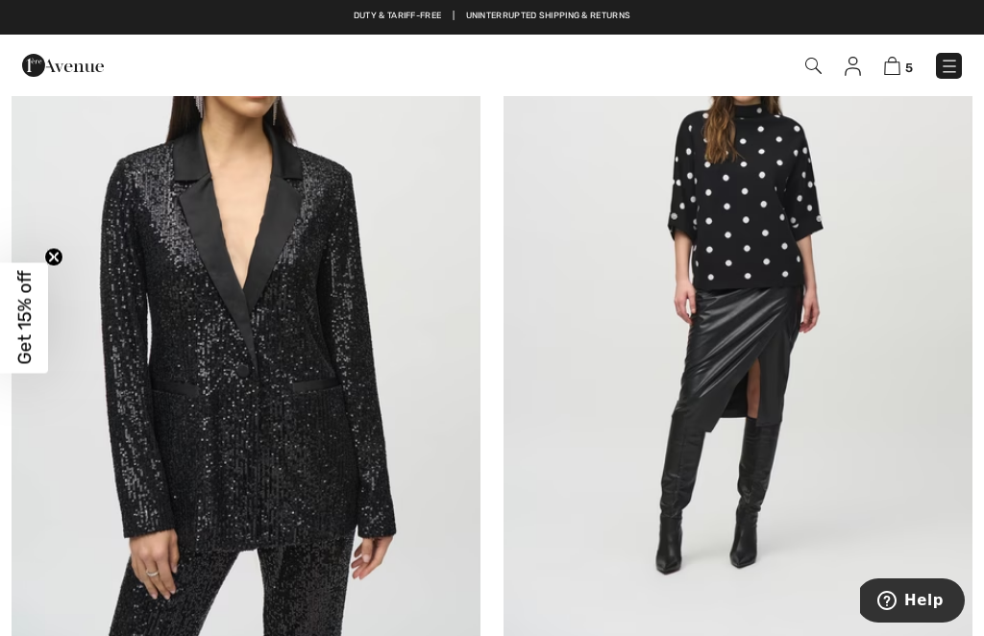
click at [224, 400] on img at bounding box center [246, 297] width 469 height 703
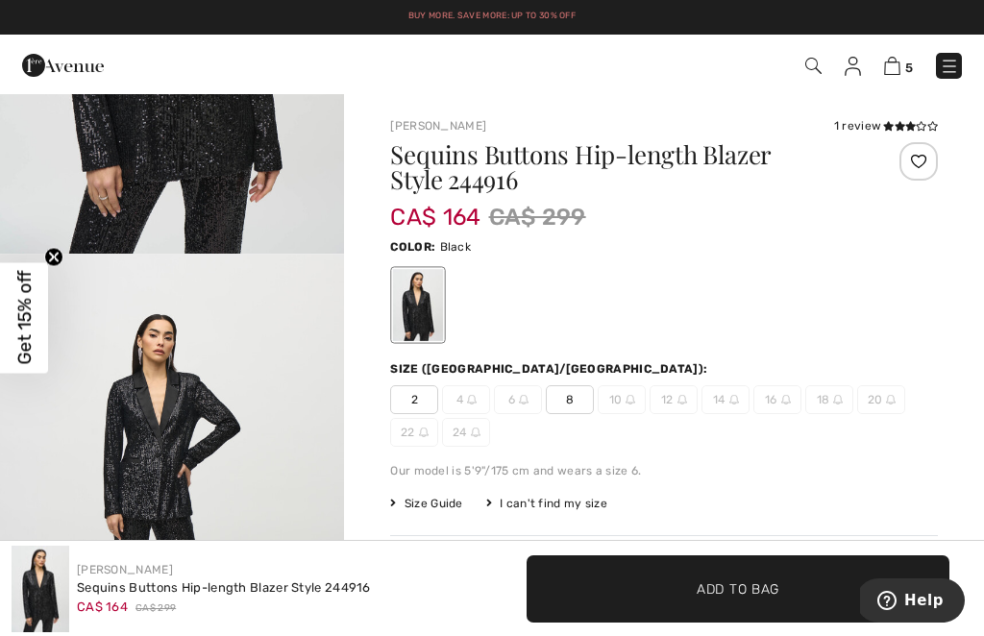
scroll to position [324, 0]
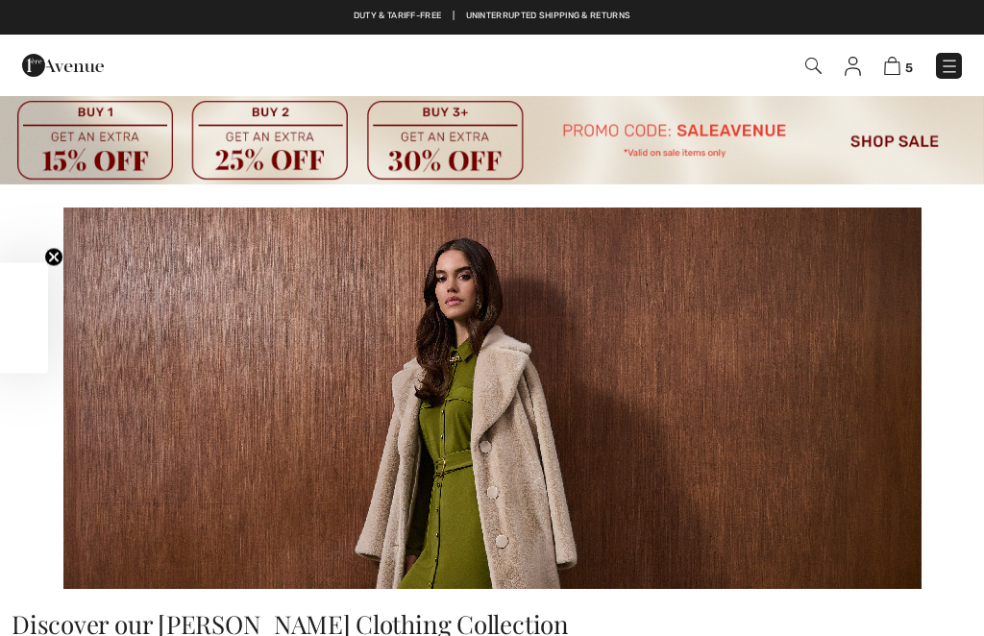
checkbox input "true"
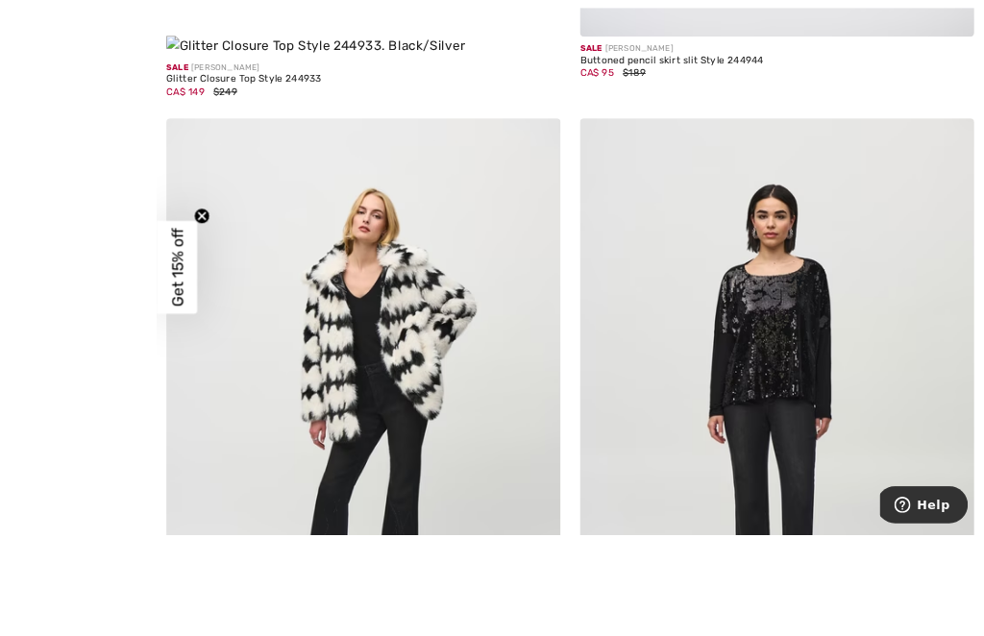
scroll to position [6512, 0]
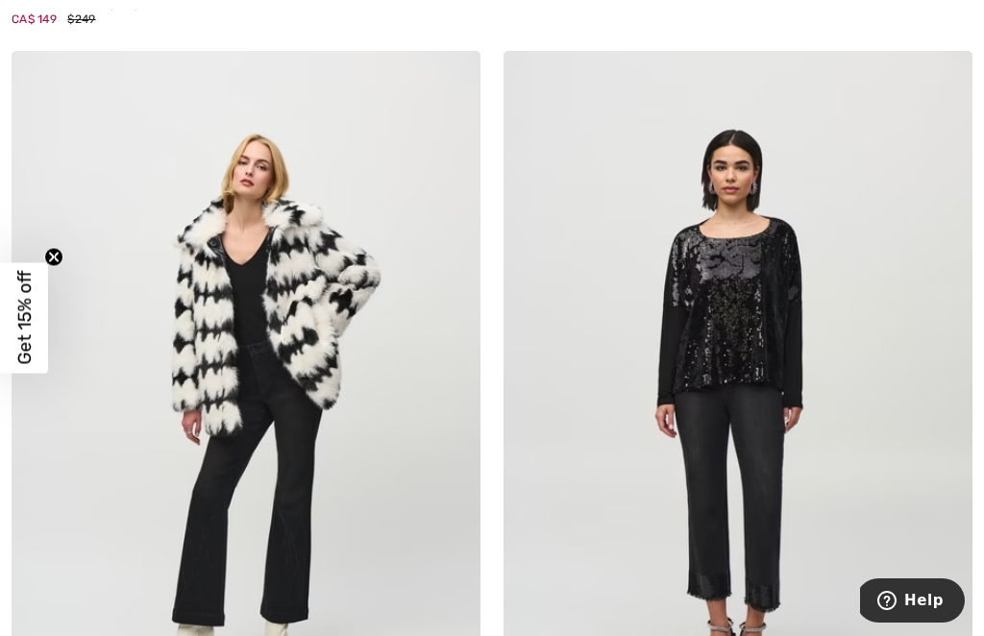
click at [702, 409] on img at bounding box center [738, 402] width 469 height 703
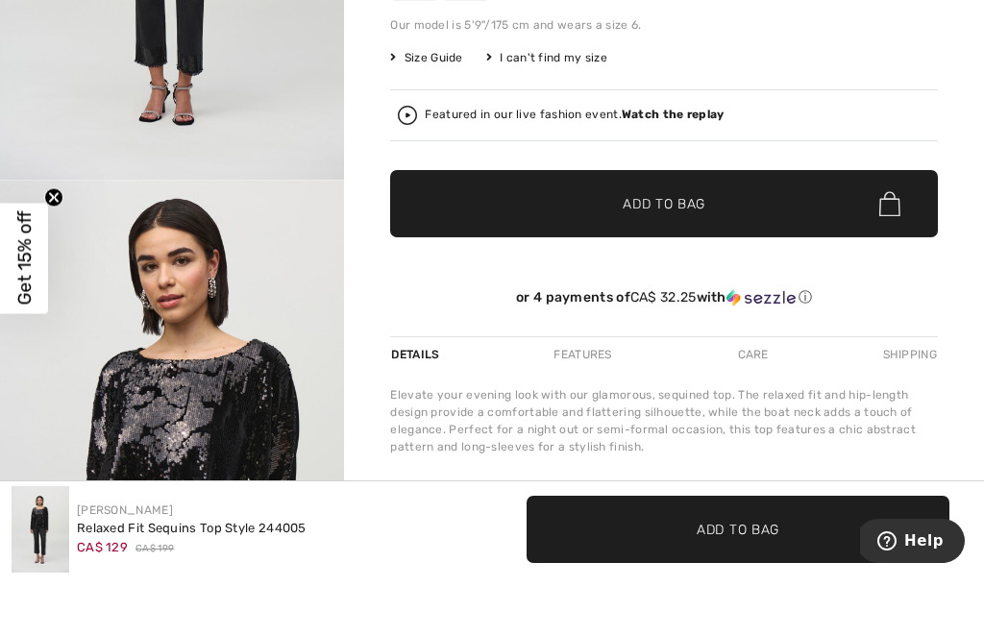
scroll to position [434, 0]
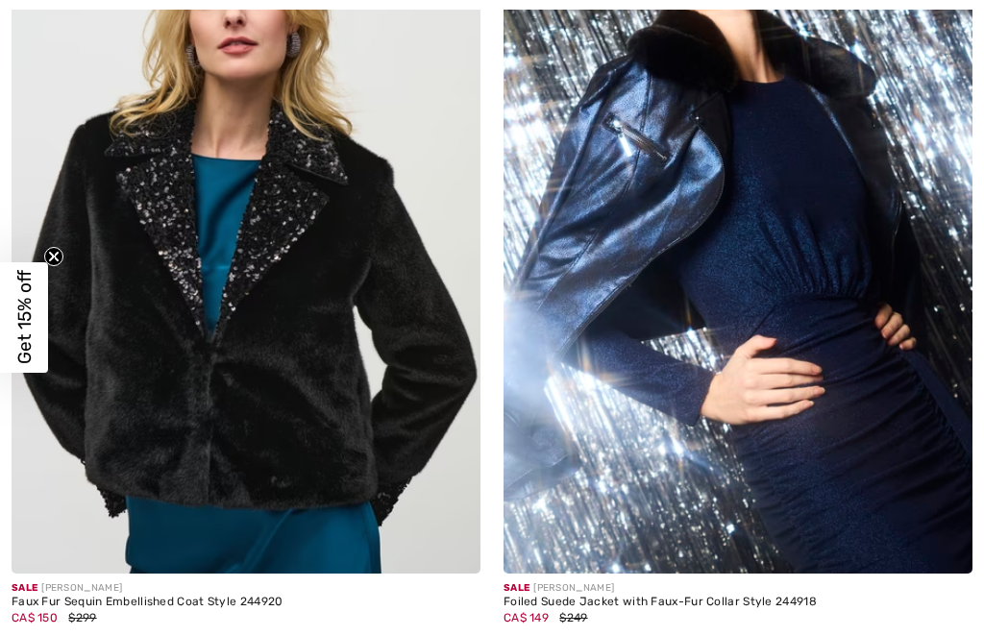
checkbox input "true"
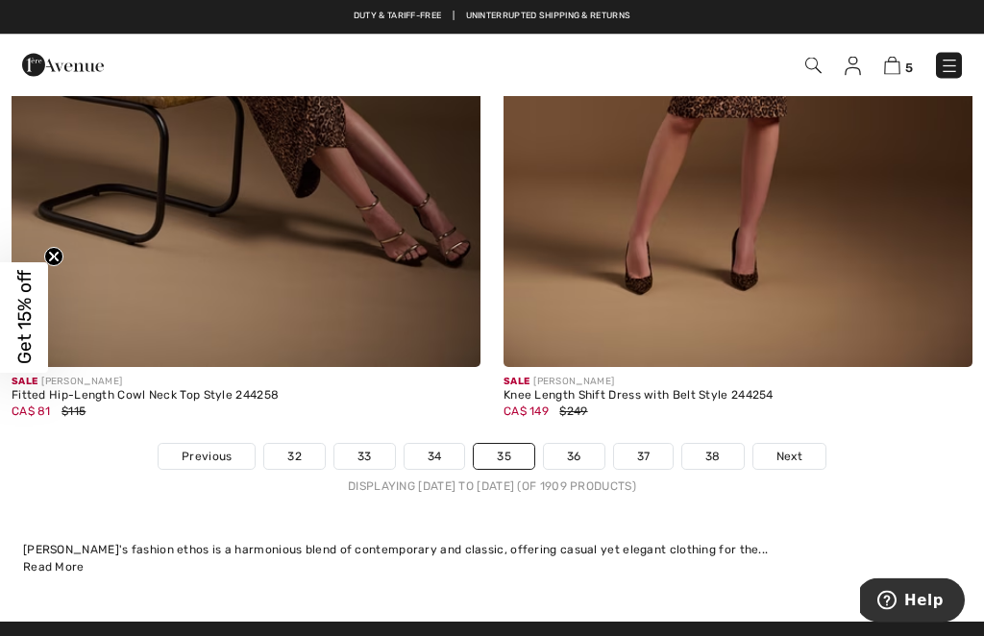
scroll to position [14848, 0]
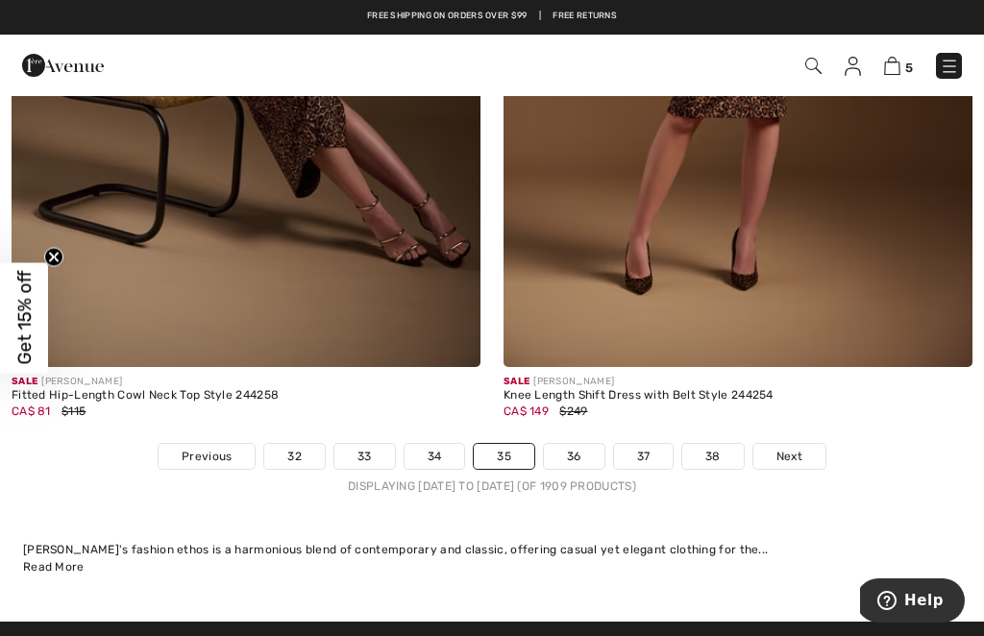
click at [569, 444] on link "36" at bounding box center [574, 456] width 61 height 25
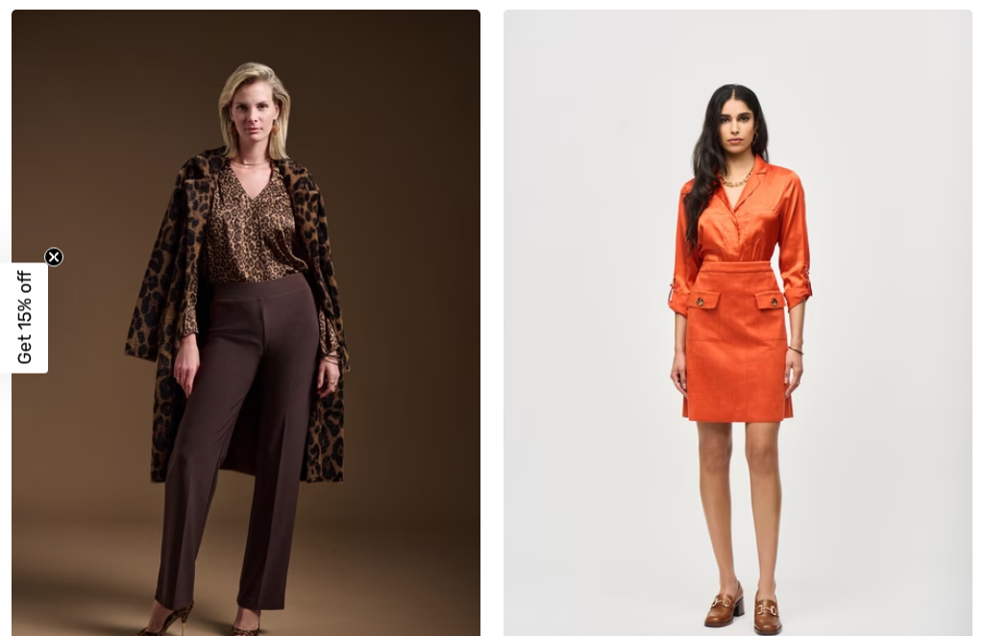
checkbox input "true"
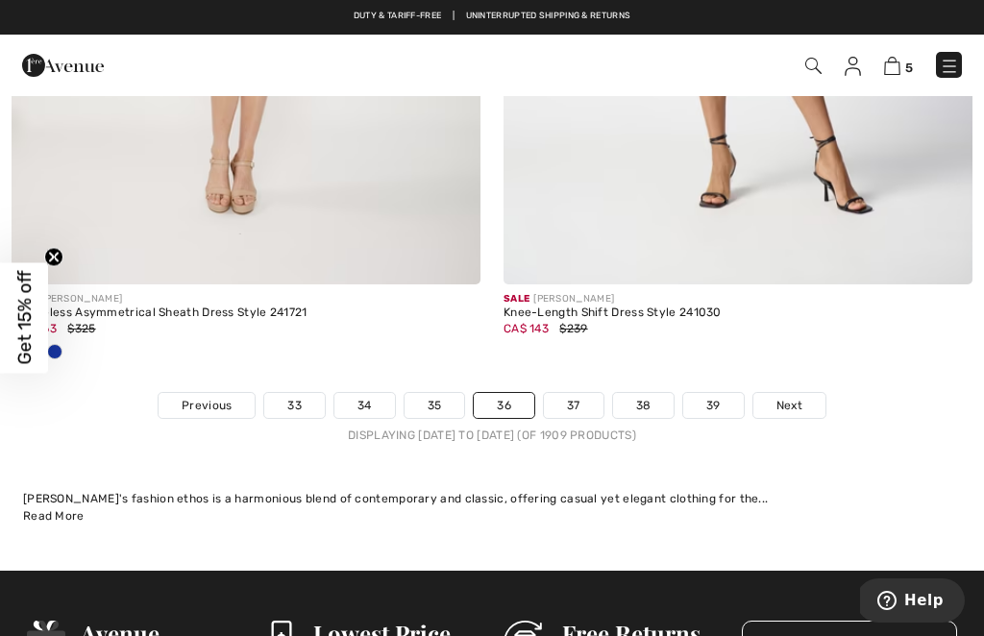
scroll to position [15100, 0]
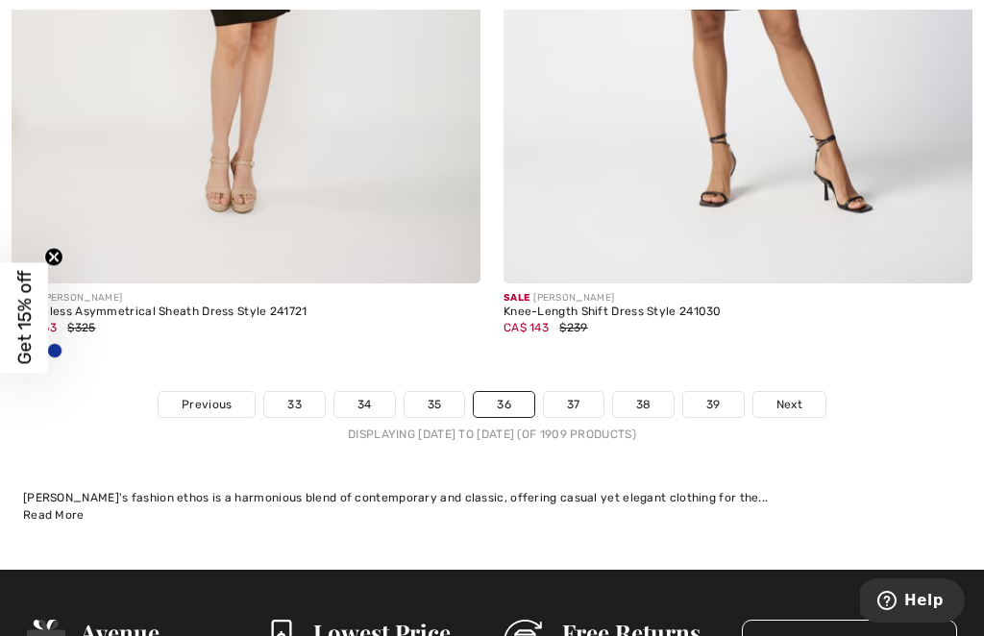
click at [575, 392] on link "37" at bounding box center [574, 404] width 60 height 25
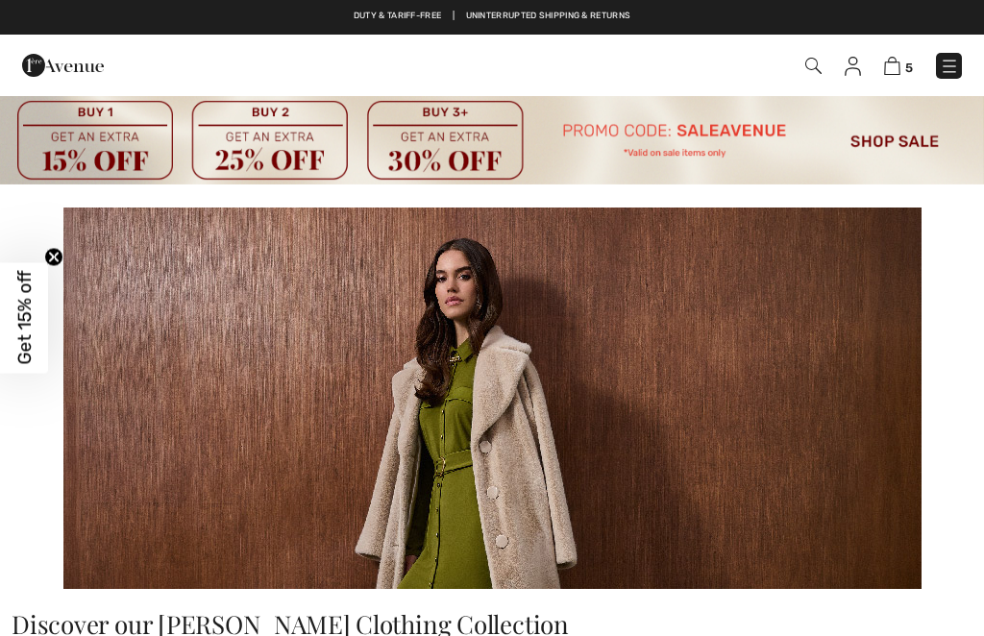
checkbox input "true"
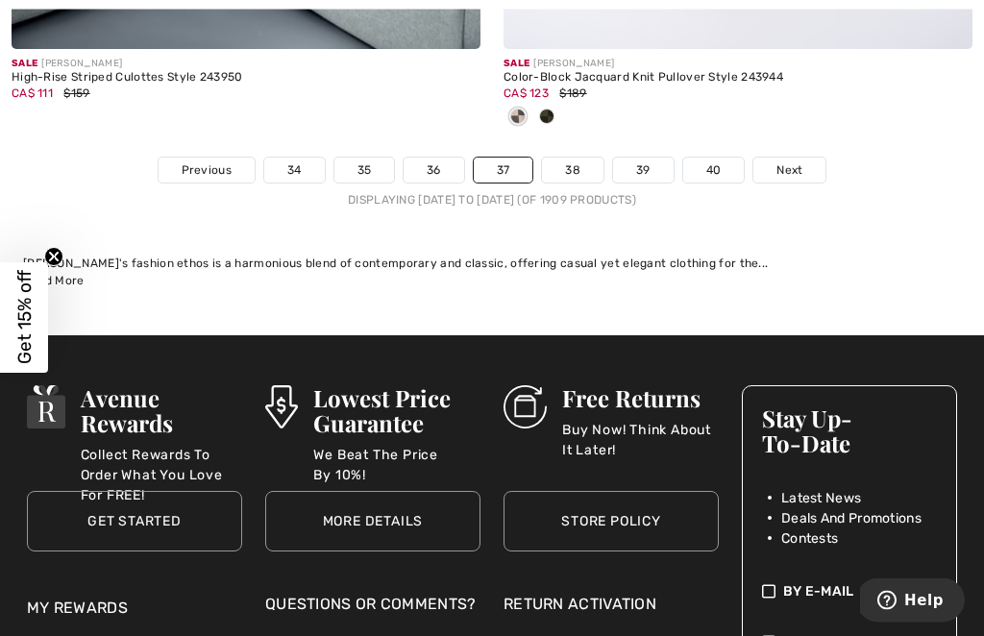
scroll to position [15398, 0]
click at [587, 160] on link "38" at bounding box center [572, 170] width 61 height 25
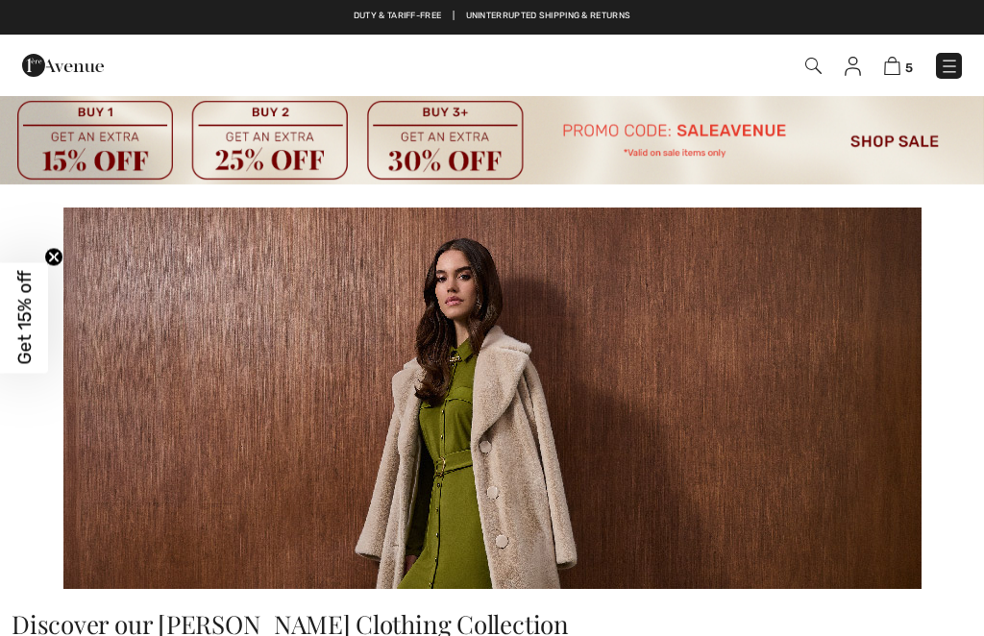
checkbox input "true"
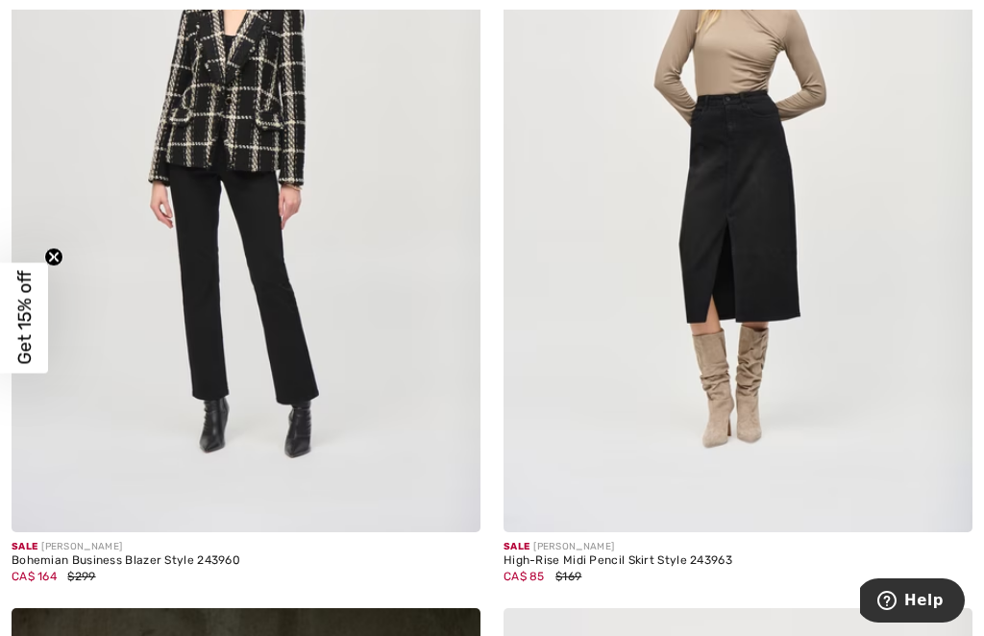
scroll to position [3248, 0]
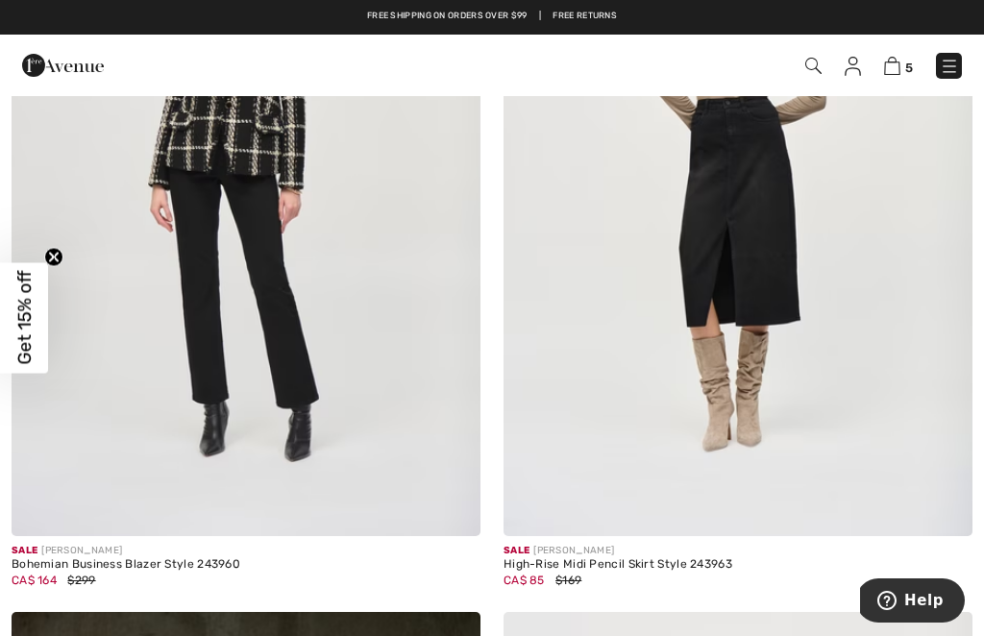
click at [207, 374] on img at bounding box center [246, 184] width 469 height 703
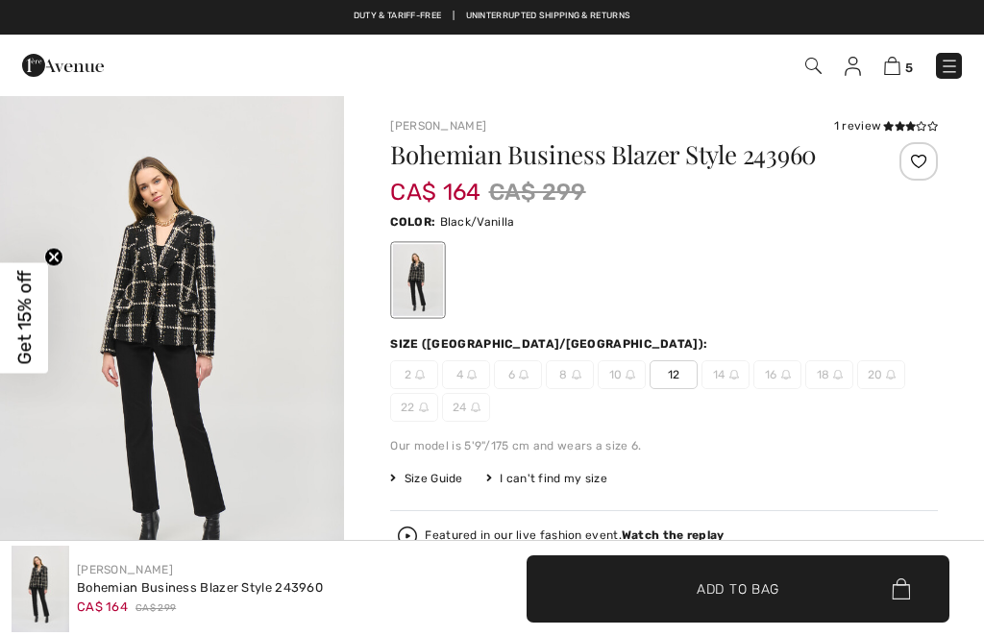
checkbox input "true"
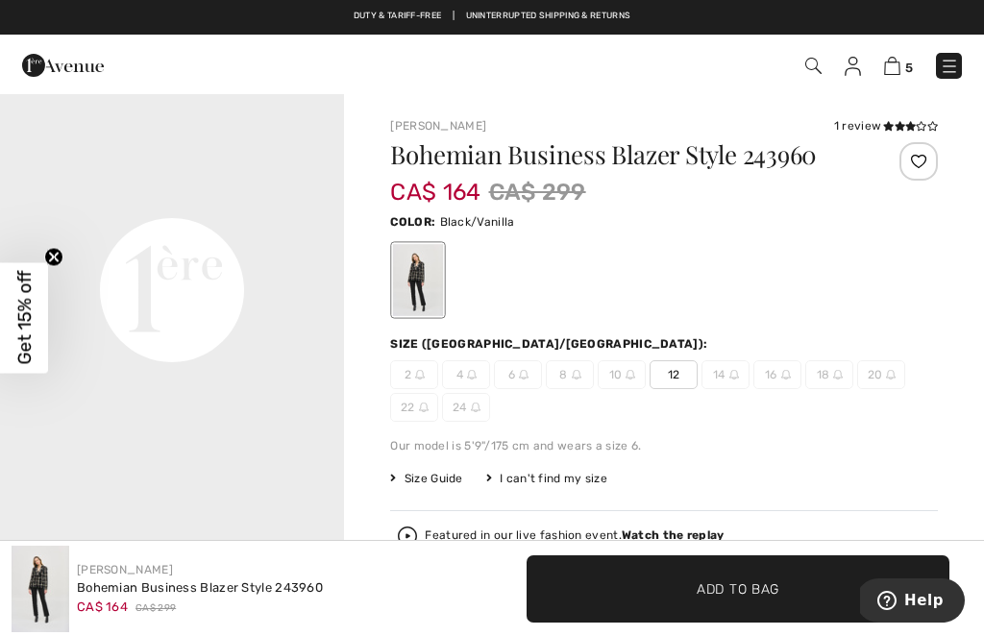
scroll to position [1144, 0]
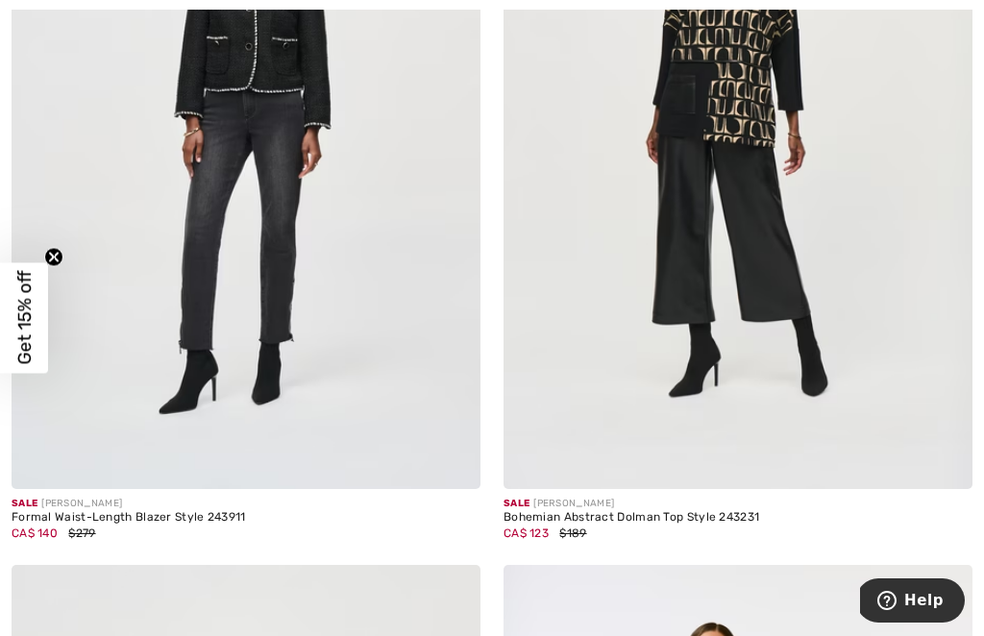
scroll to position [7567, 0]
